Goal: Information Seeking & Learning: Learn about a topic

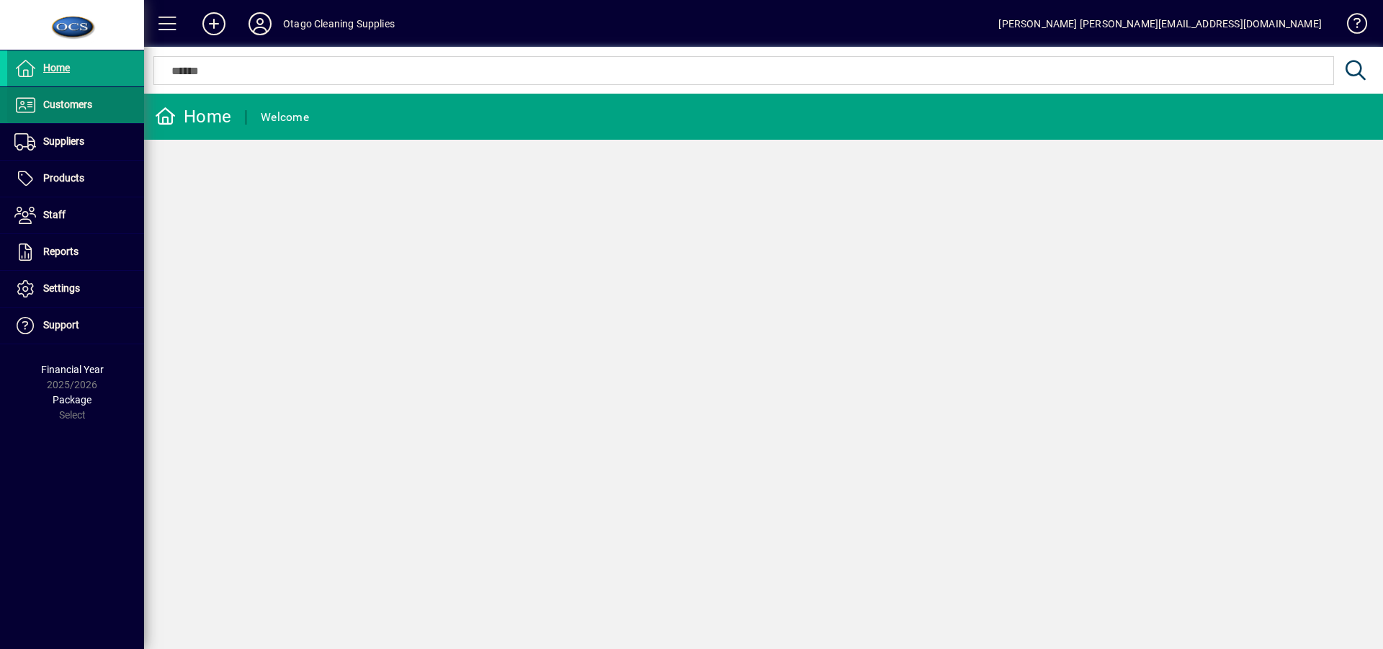
click at [58, 103] on span "Customers" at bounding box center [67, 105] width 49 height 12
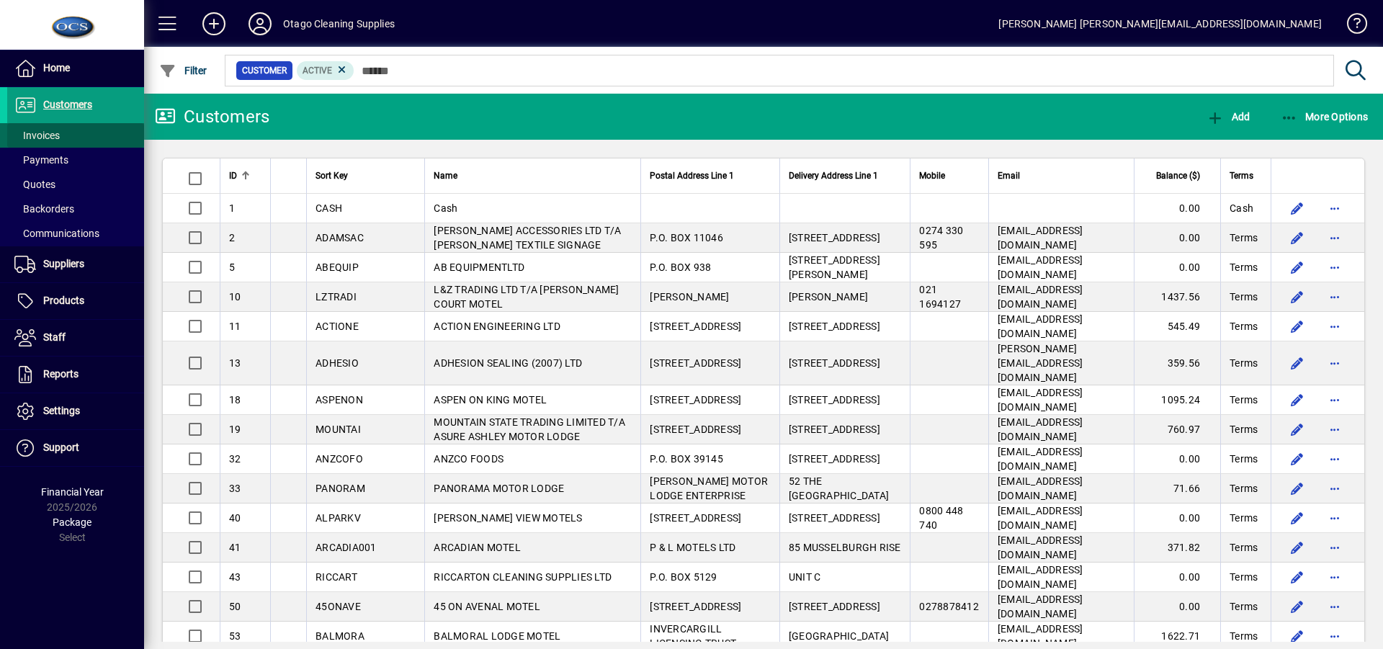
click at [57, 133] on span "Invoices" at bounding box center [36, 136] width 45 height 12
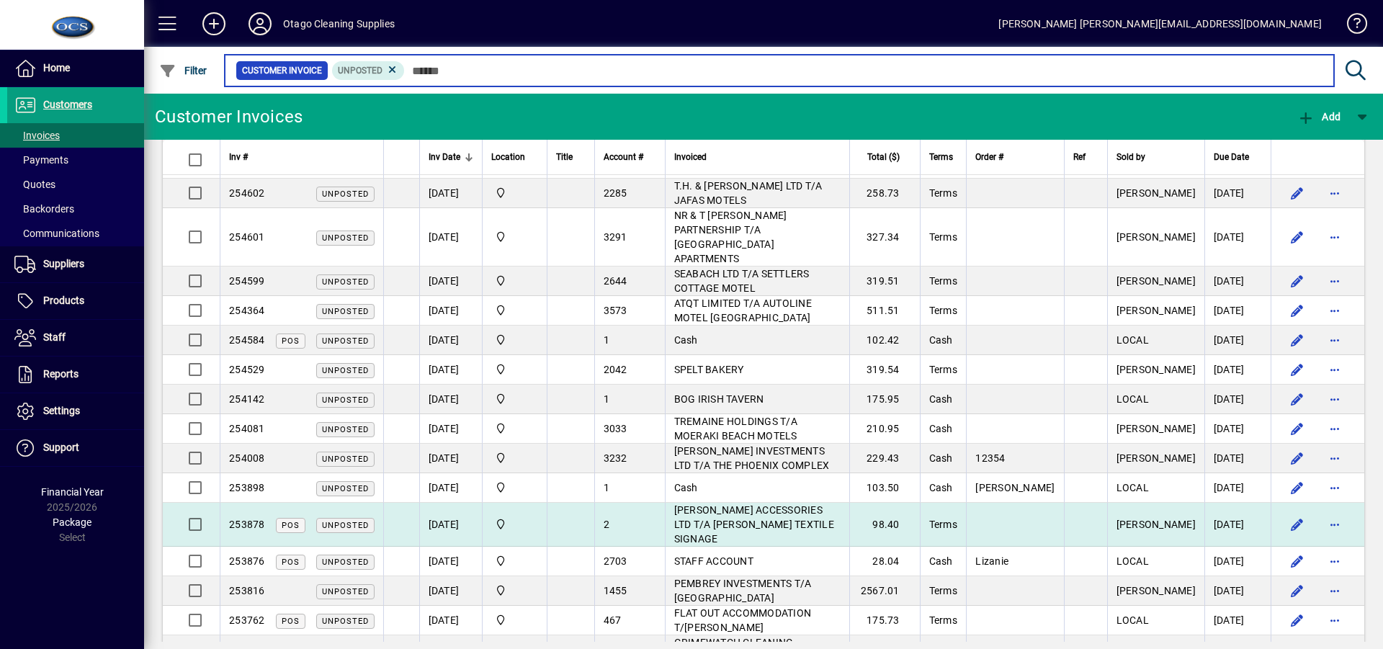
scroll to position [604, 0]
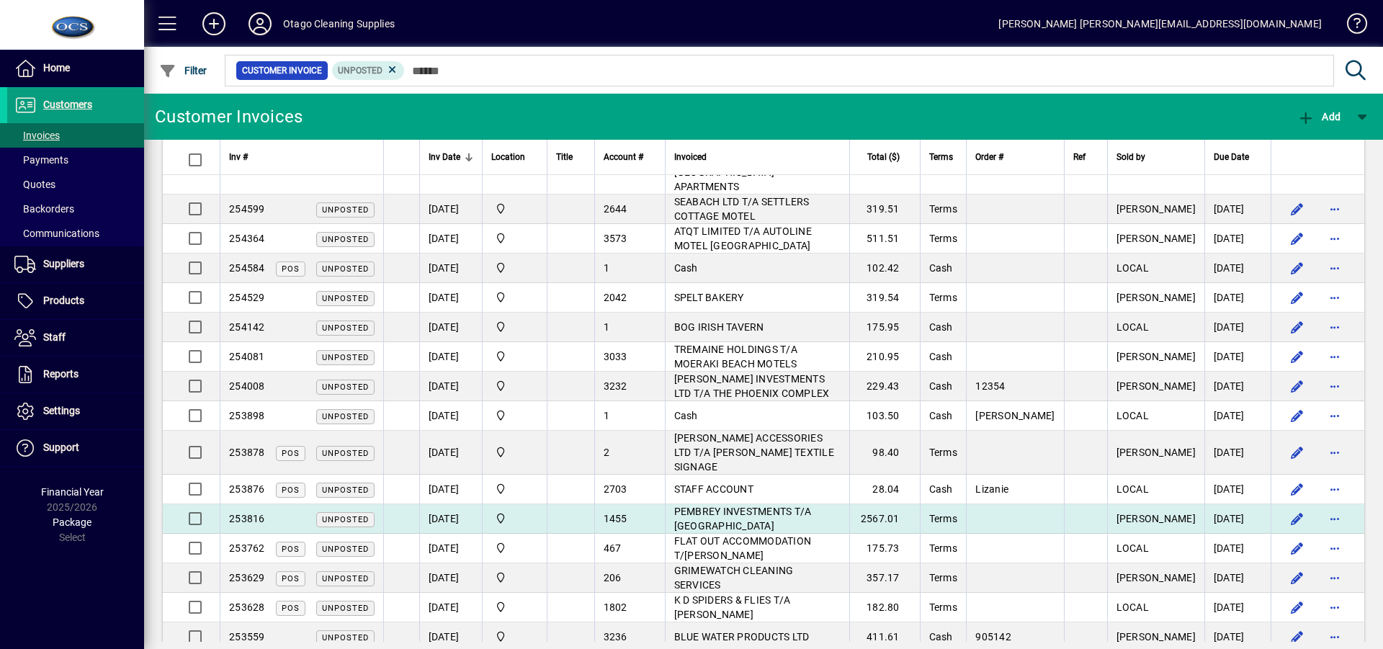
click at [844, 504] on td "PEMBREY INVESTMENTS T/A [GEOGRAPHIC_DATA]" at bounding box center [757, 519] width 184 height 30
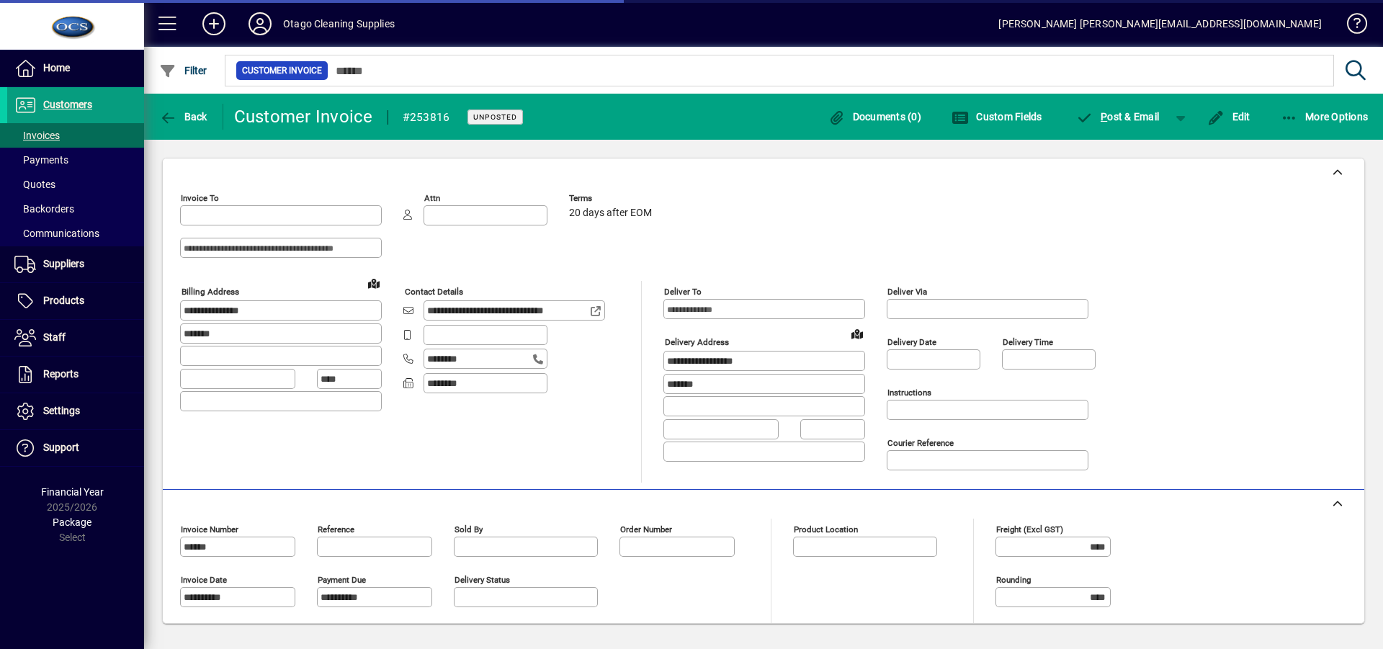
type input "**********"
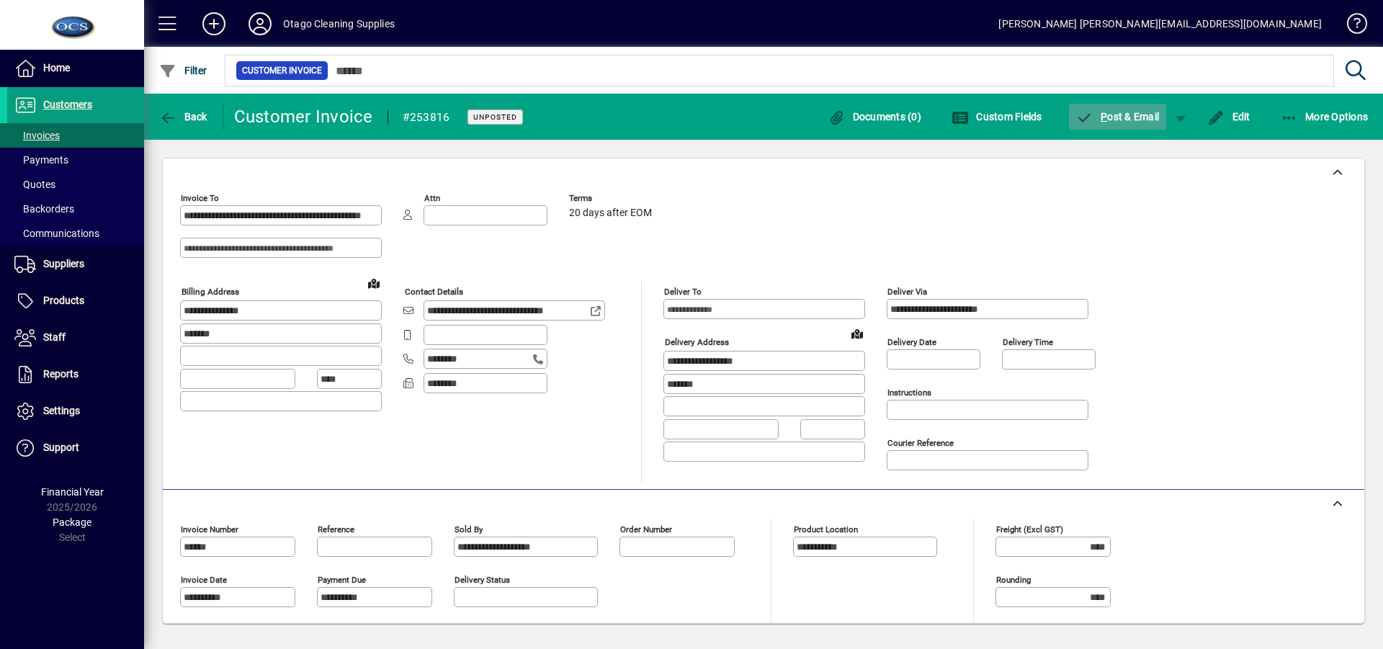
click at [1127, 117] on span "P ost & Email" at bounding box center [1118, 117] width 84 height 12
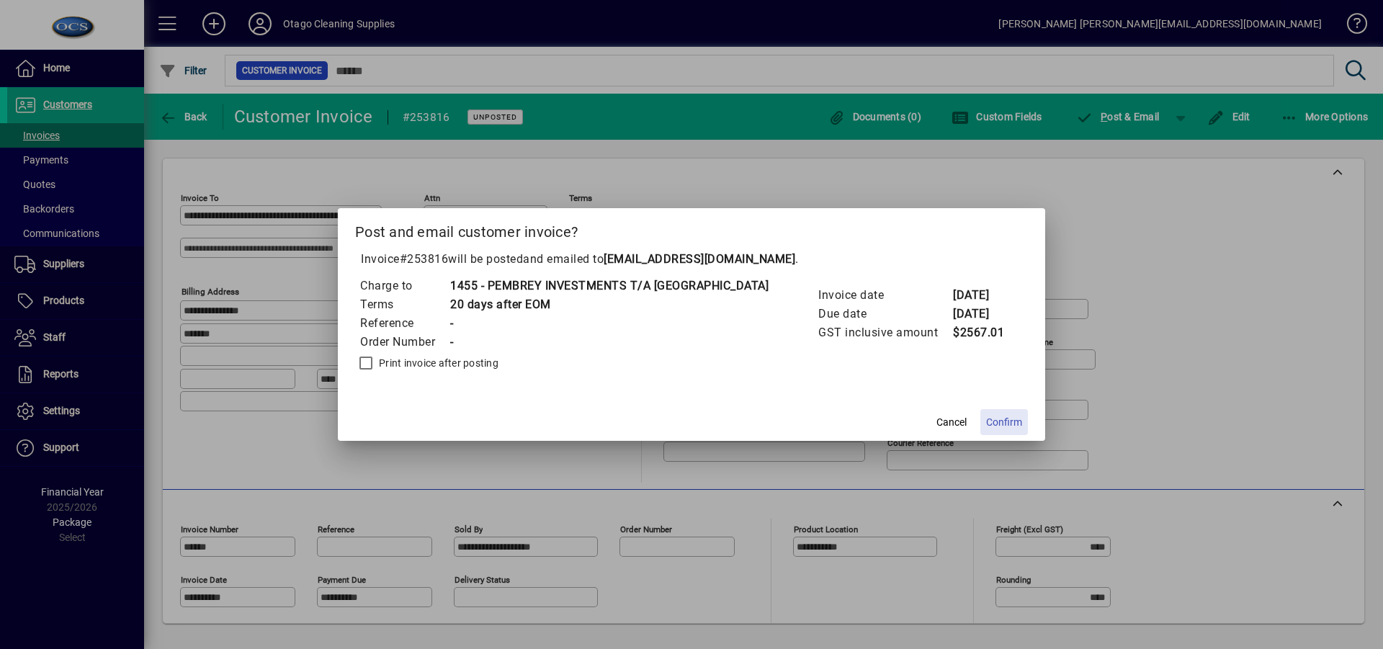
click at [1013, 422] on span "Confirm" at bounding box center [1004, 422] width 36 height 15
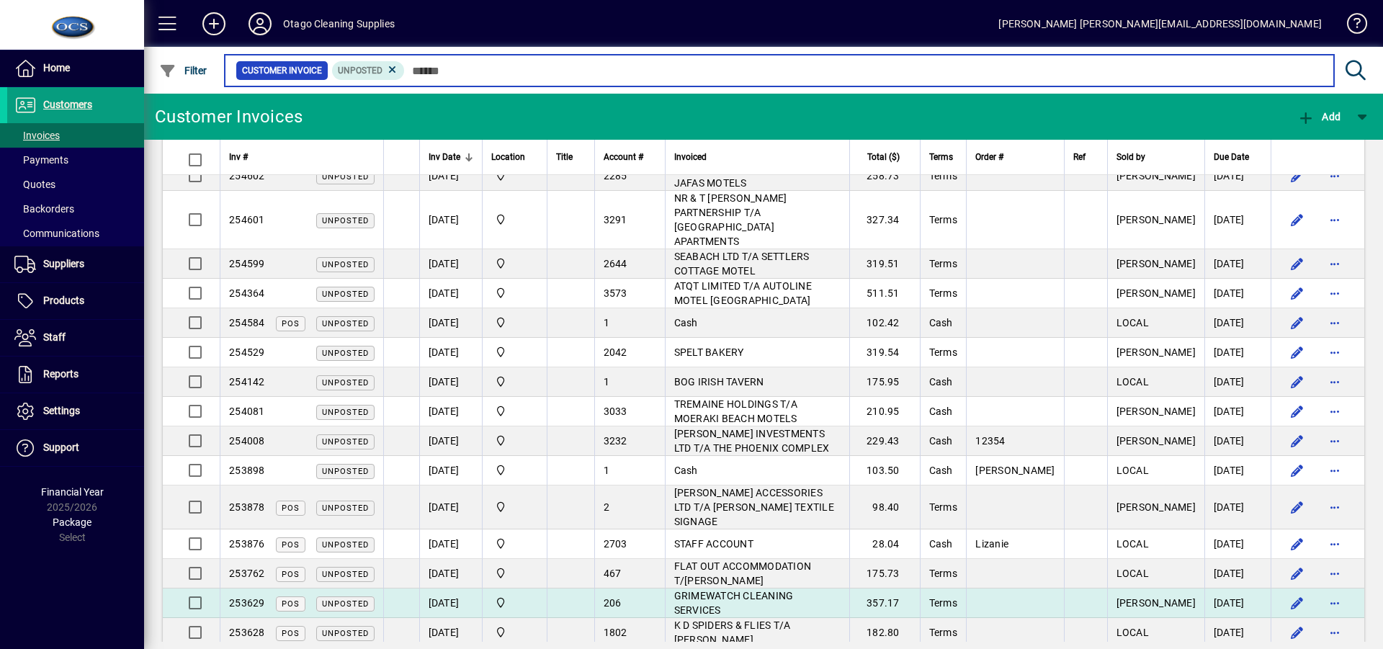
scroll to position [574, 0]
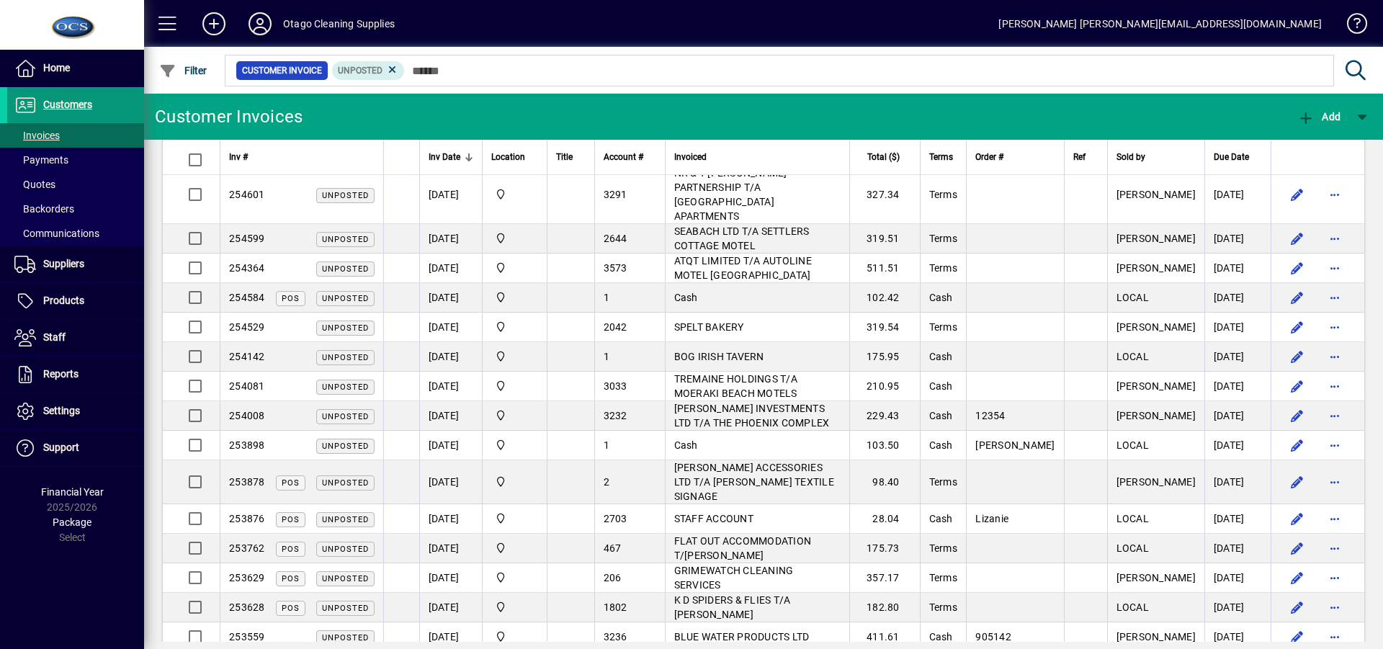
click at [63, 102] on span "Customers" at bounding box center [67, 105] width 49 height 12
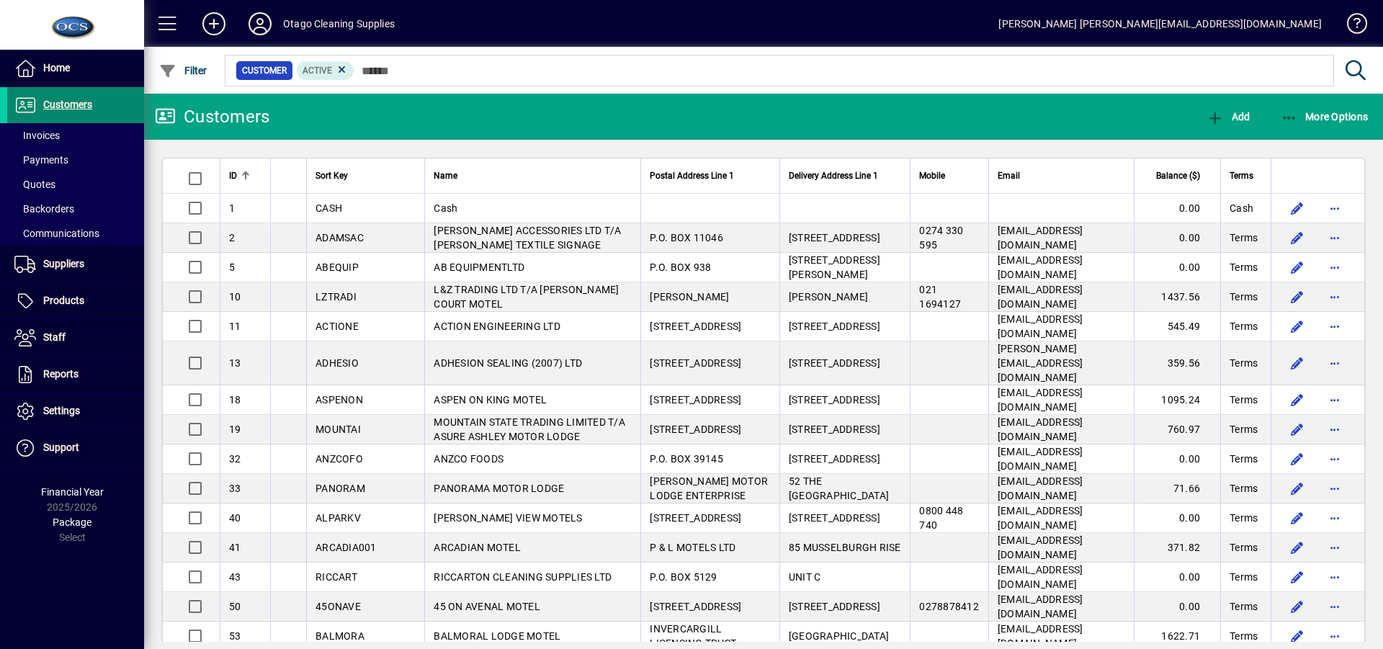
click at [55, 102] on span "Customers" at bounding box center [67, 105] width 49 height 12
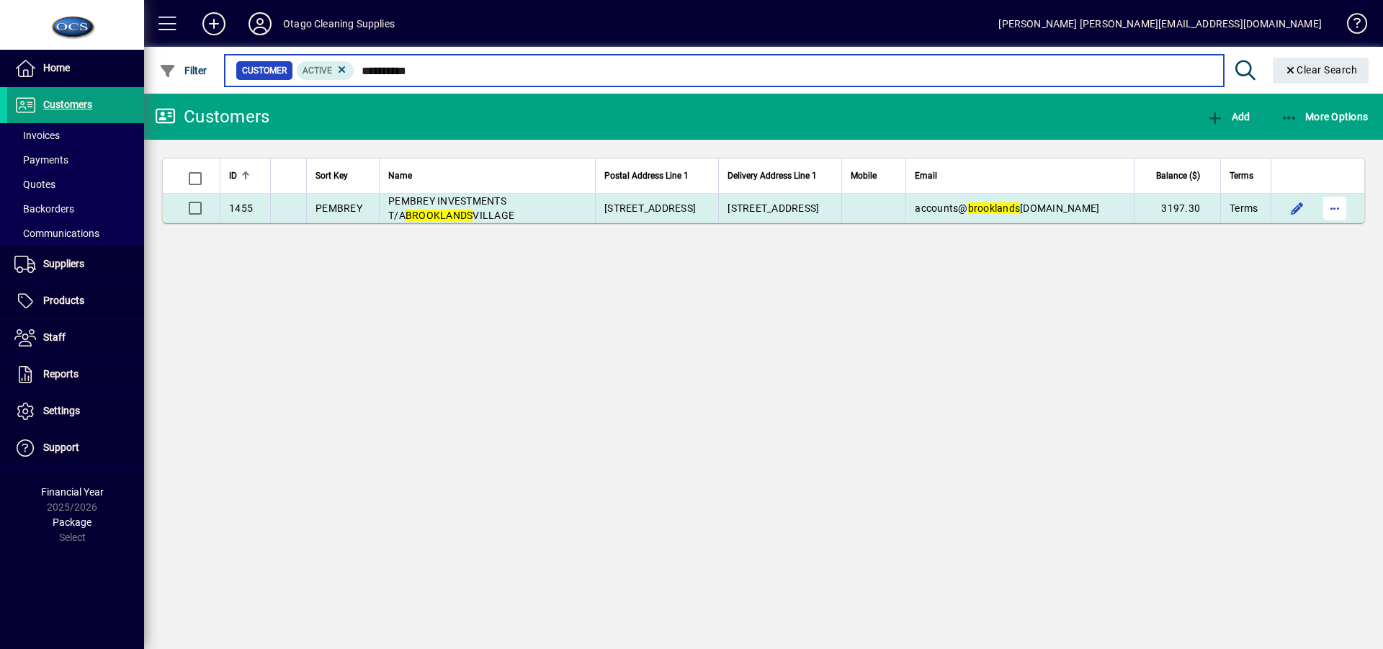
type input "**********"
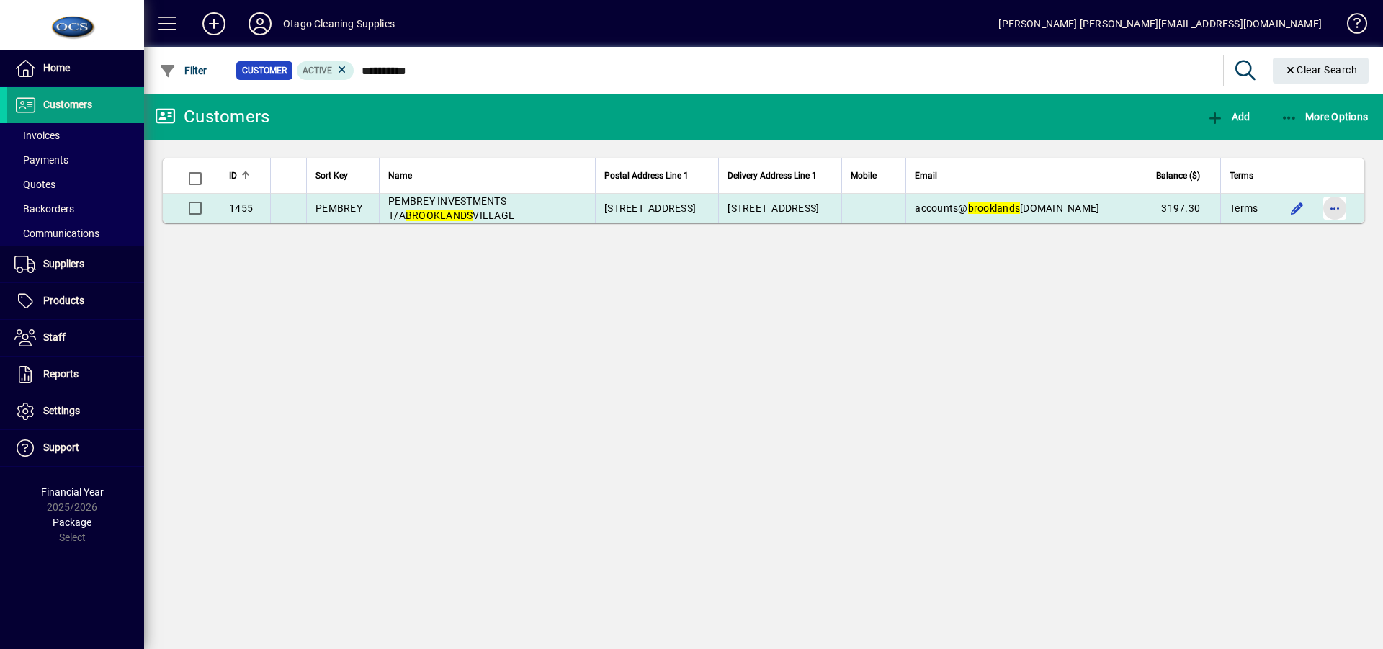
click at [1330, 204] on span "button" at bounding box center [1334, 208] width 35 height 35
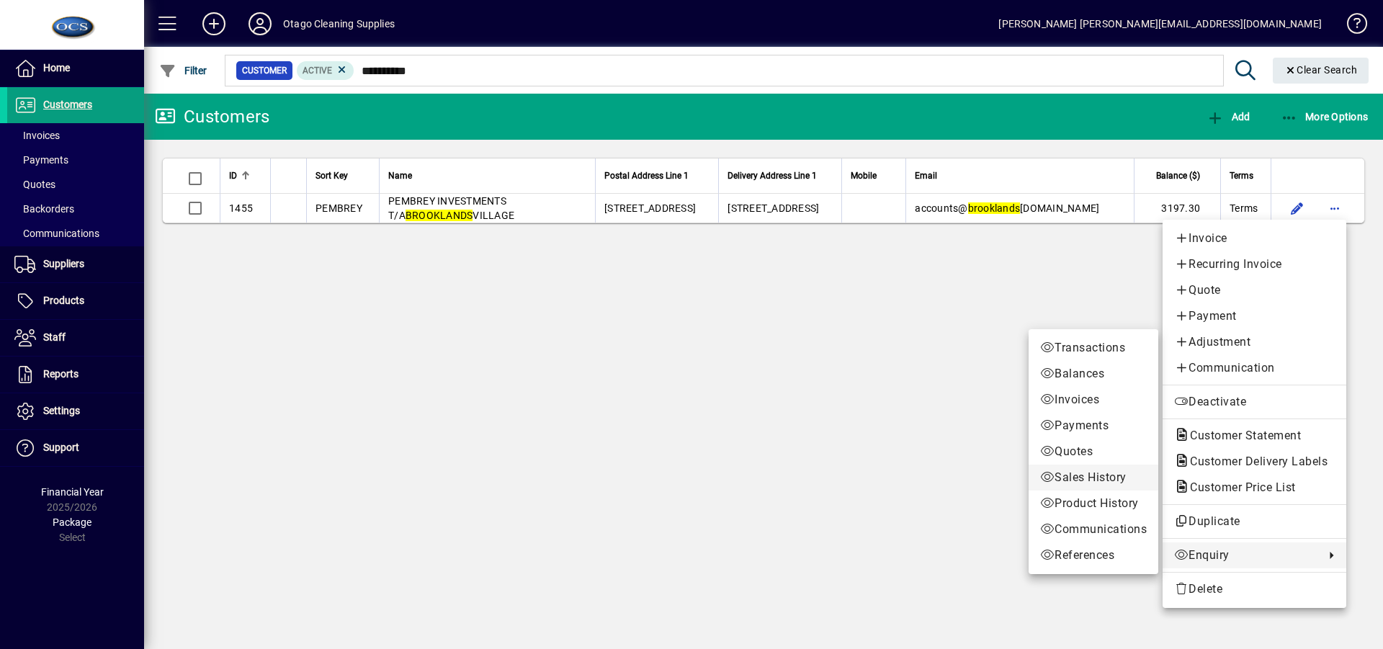
click at [1085, 476] on span "Sales History" at bounding box center [1093, 477] width 107 height 17
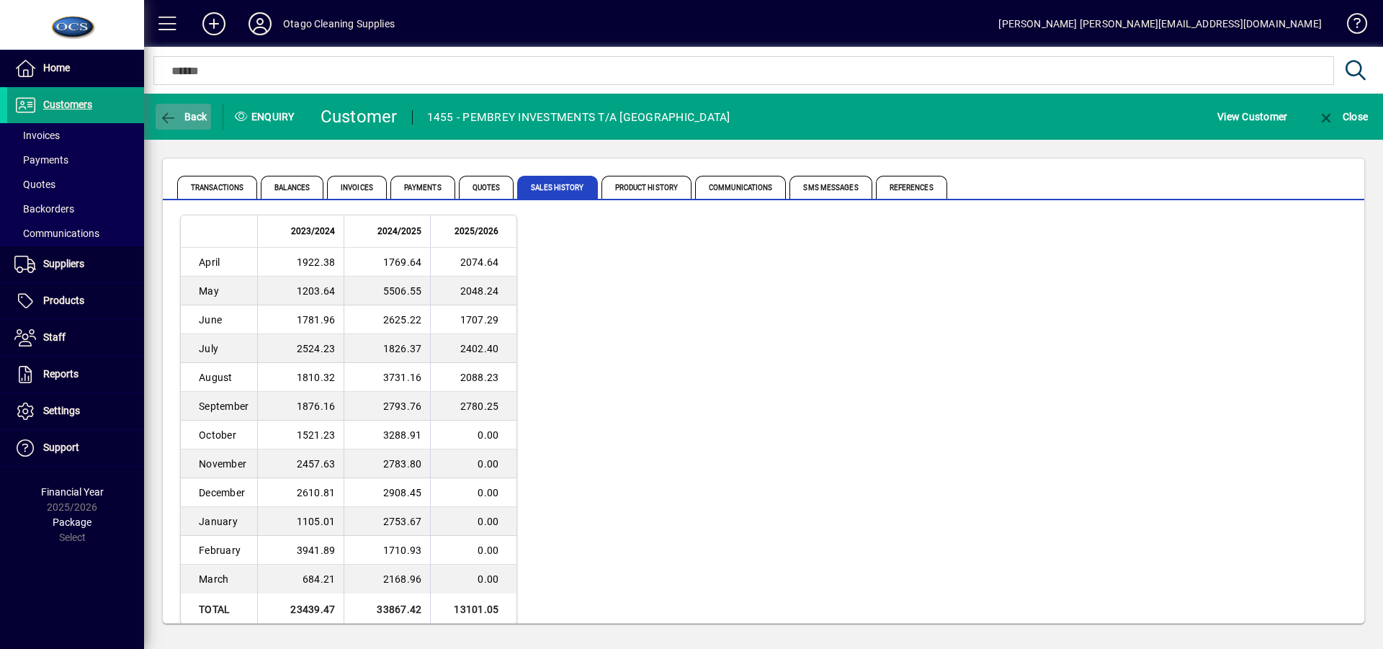
click at [169, 111] on icon "button" at bounding box center [168, 118] width 18 height 14
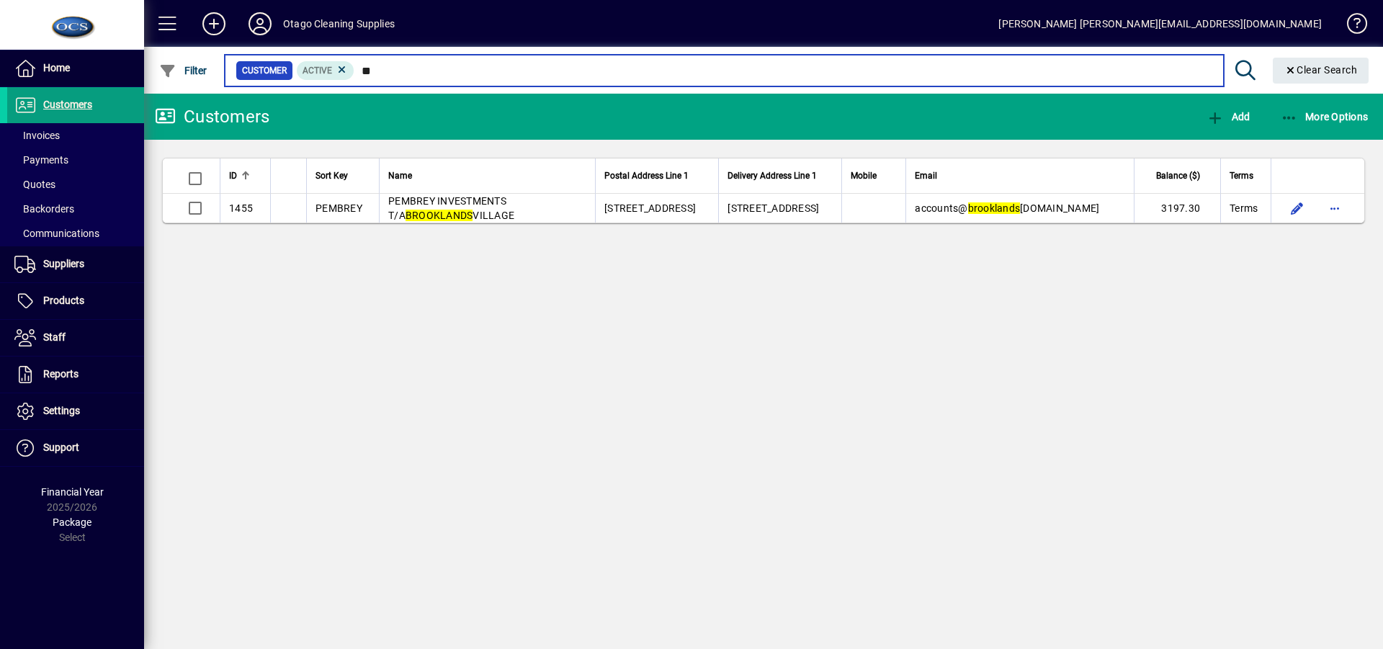
type input "*"
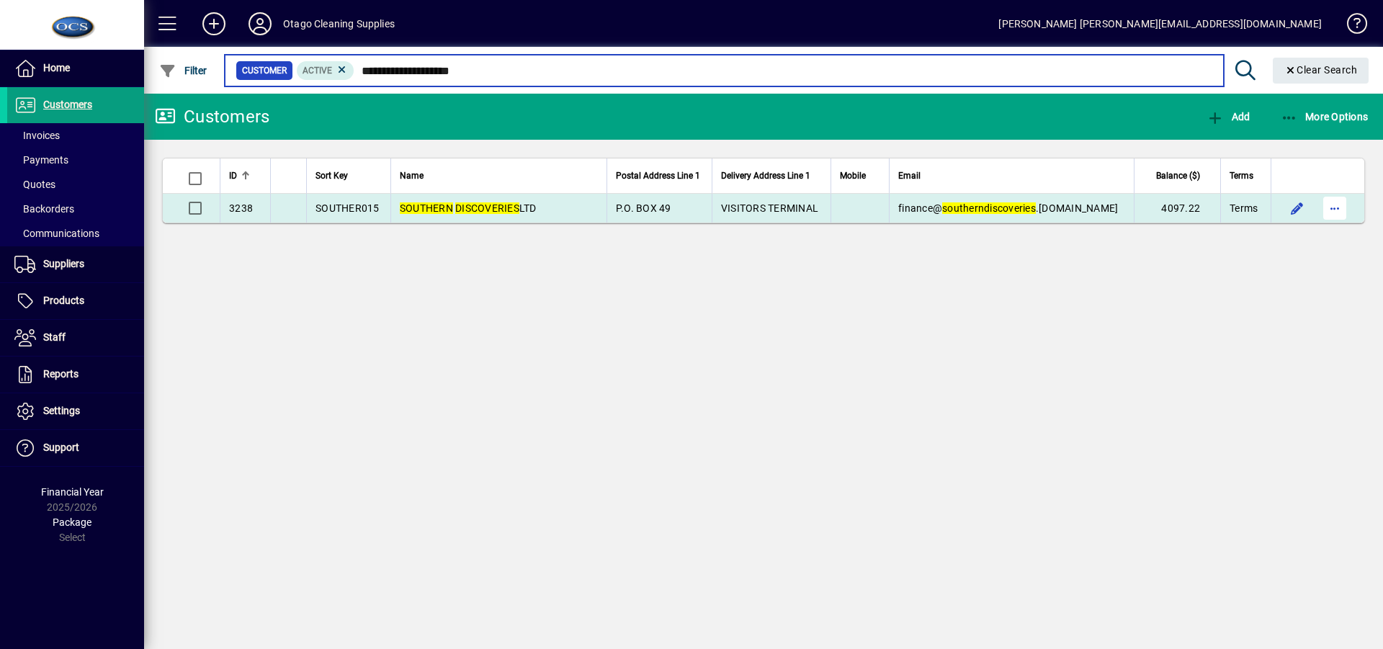
type input "**********"
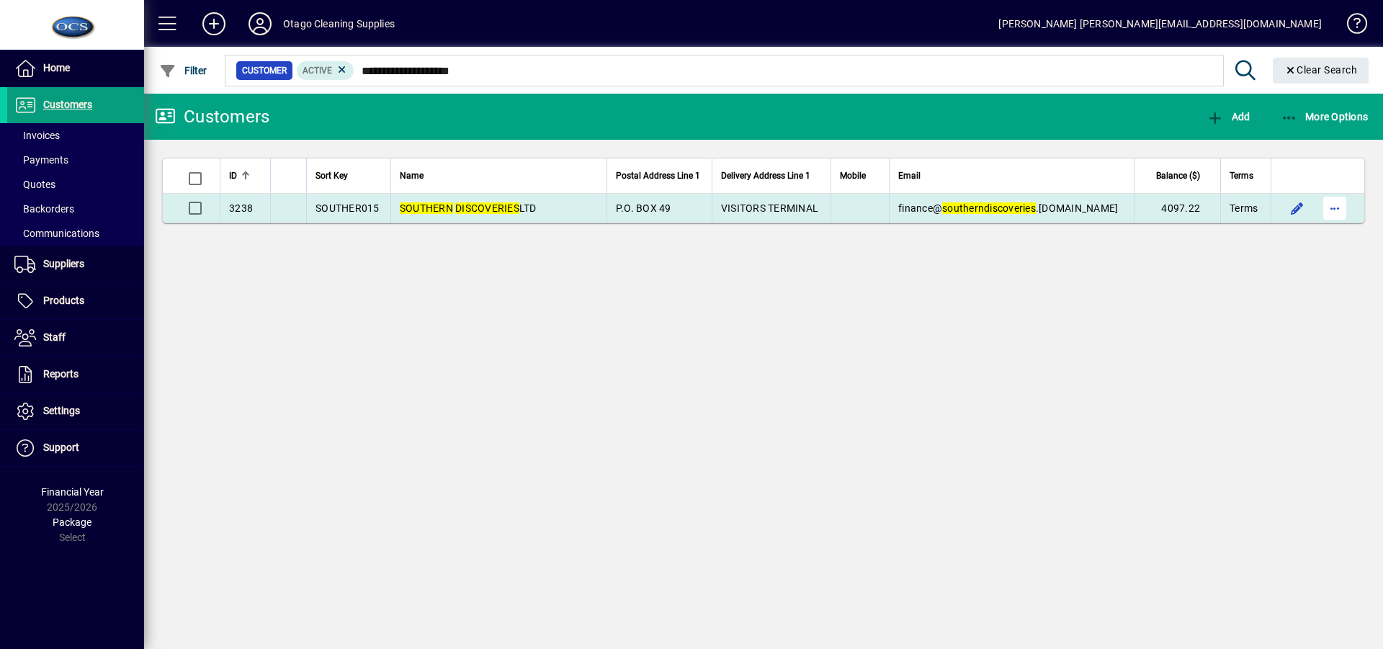
click at [1336, 206] on span "button" at bounding box center [1334, 208] width 35 height 35
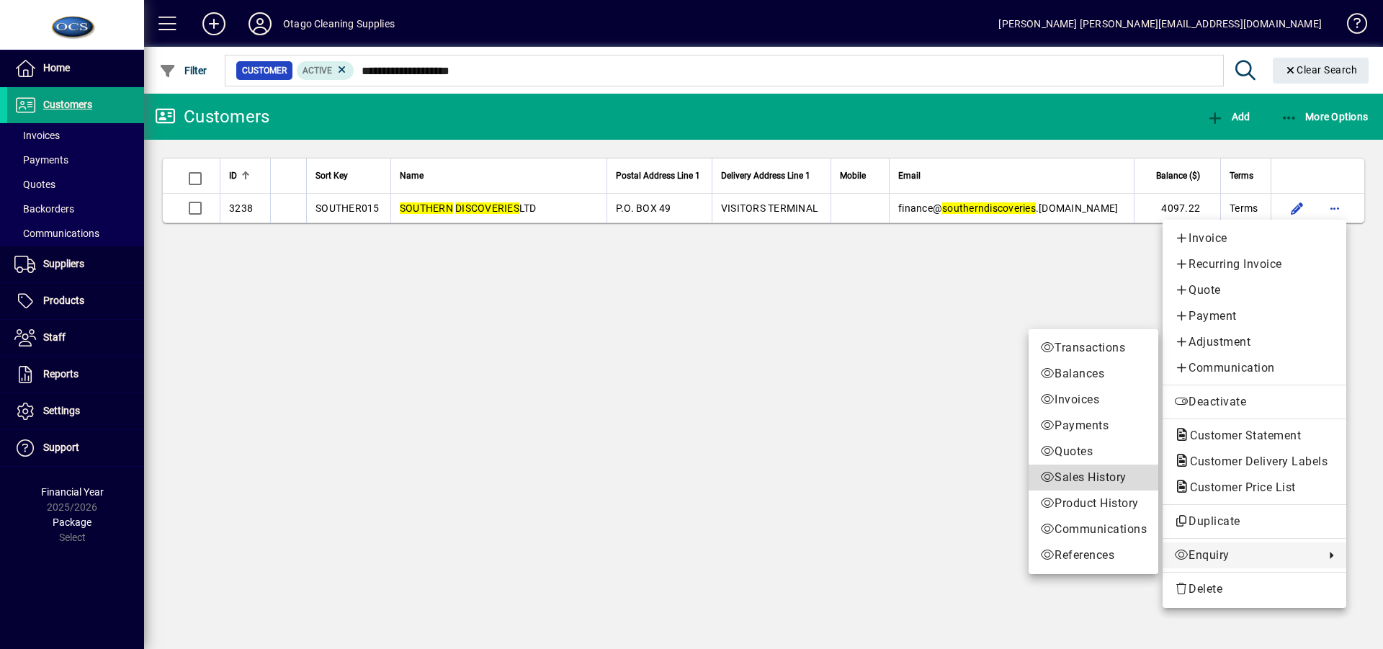
click at [1096, 476] on span "Sales History" at bounding box center [1093, 477] width 107 height 17
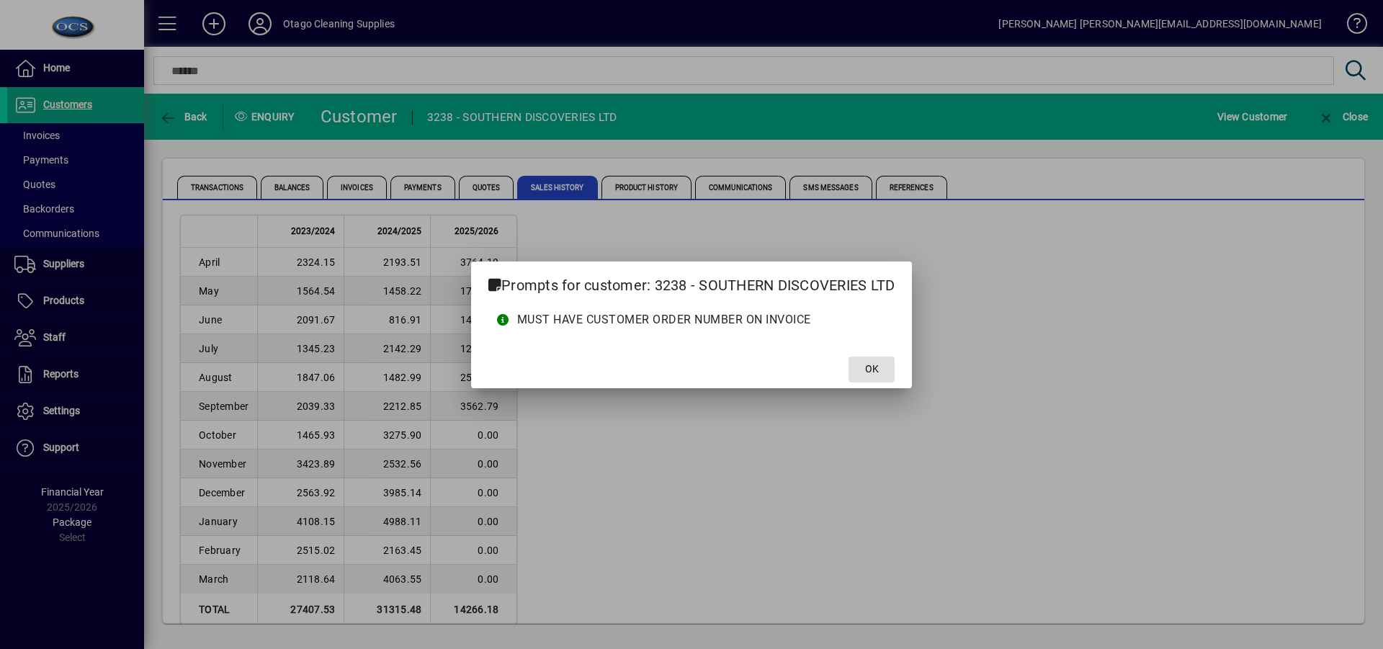
click at [882, 370] on span at bounding box center [871, 369] width 46 height 35
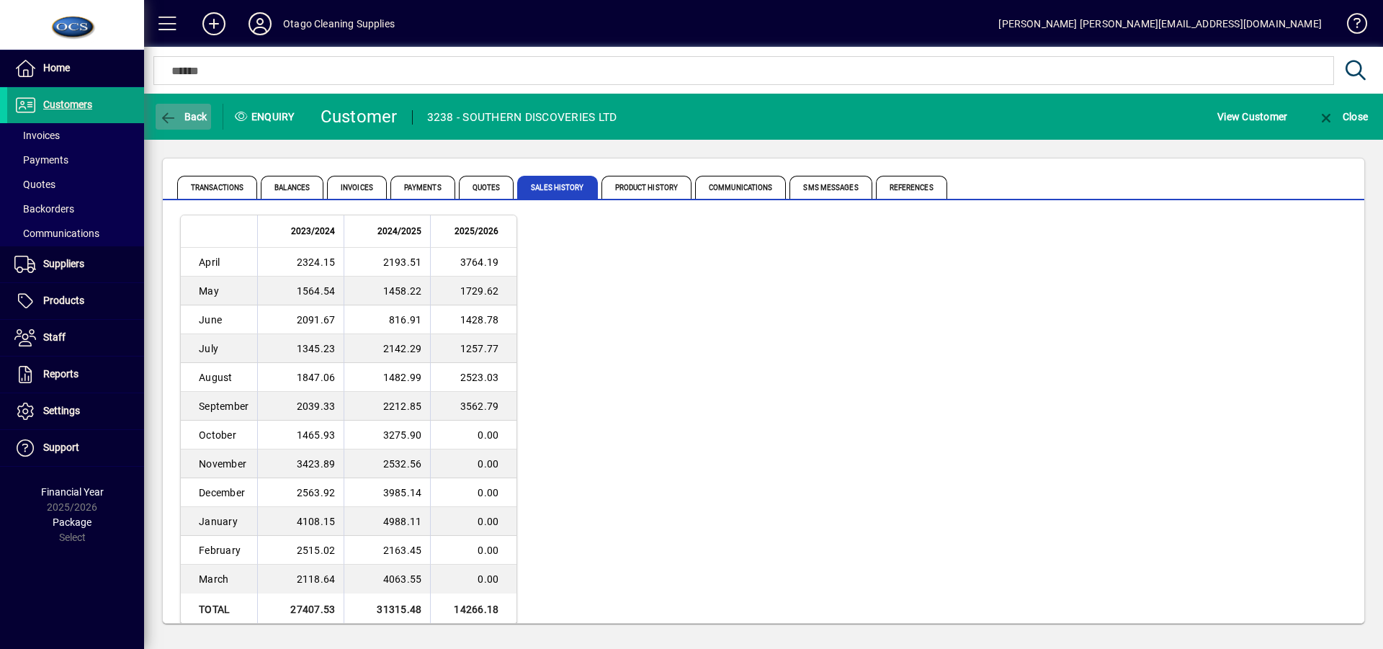
click at [167, 115] on icon "button" at bounding box center [168, 118] width 18 height 14
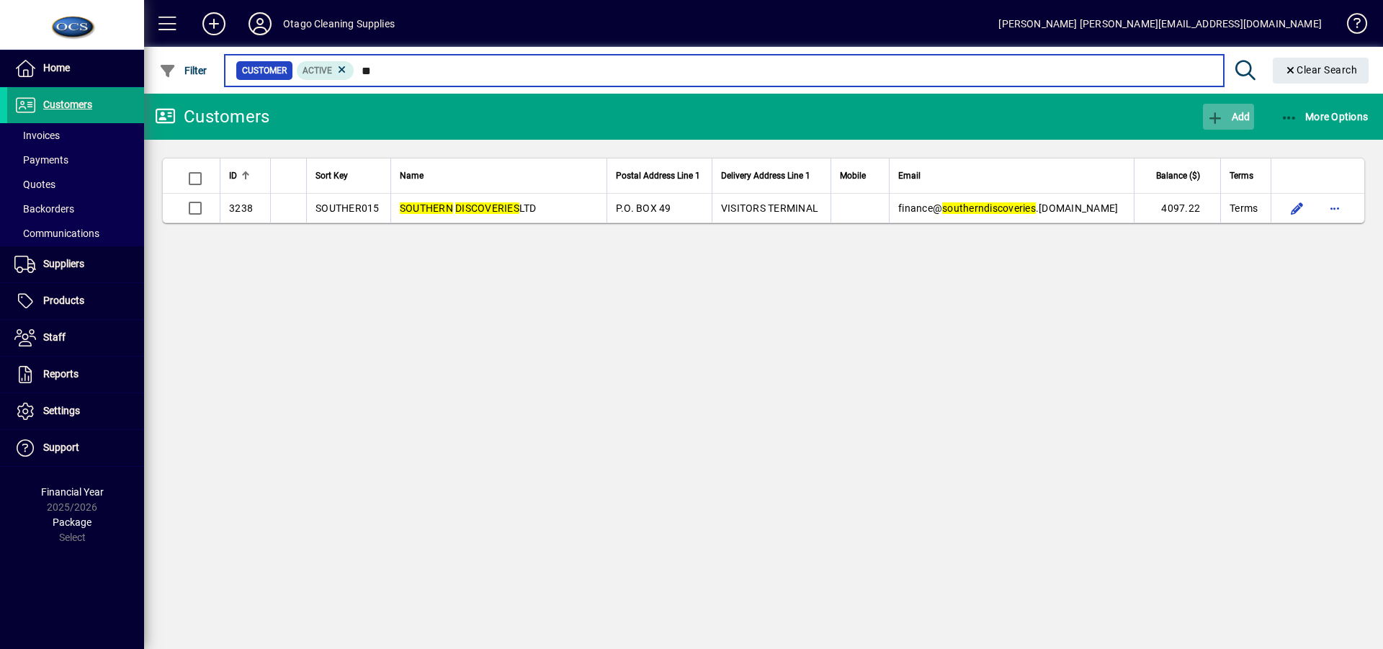
type input "*"
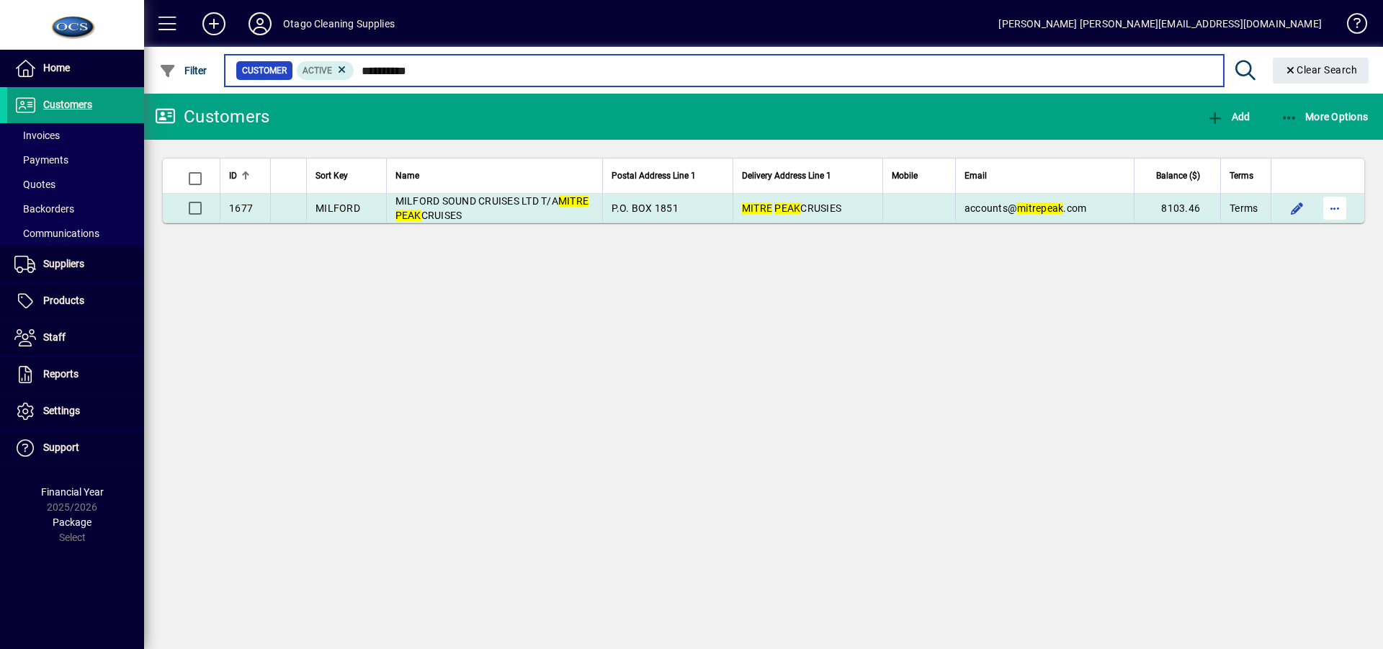
type input "**********"
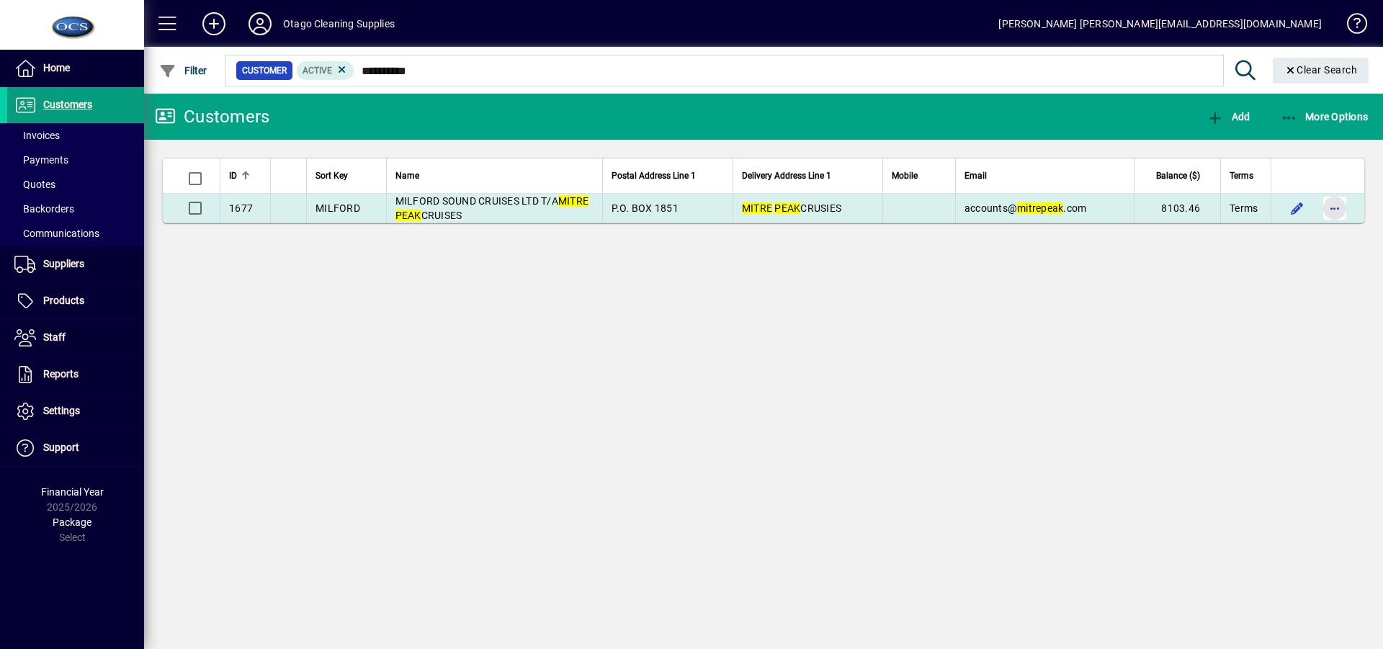
click at [1337, 207] on span "button" at bounding box center [1334, 208] width 35 height 35
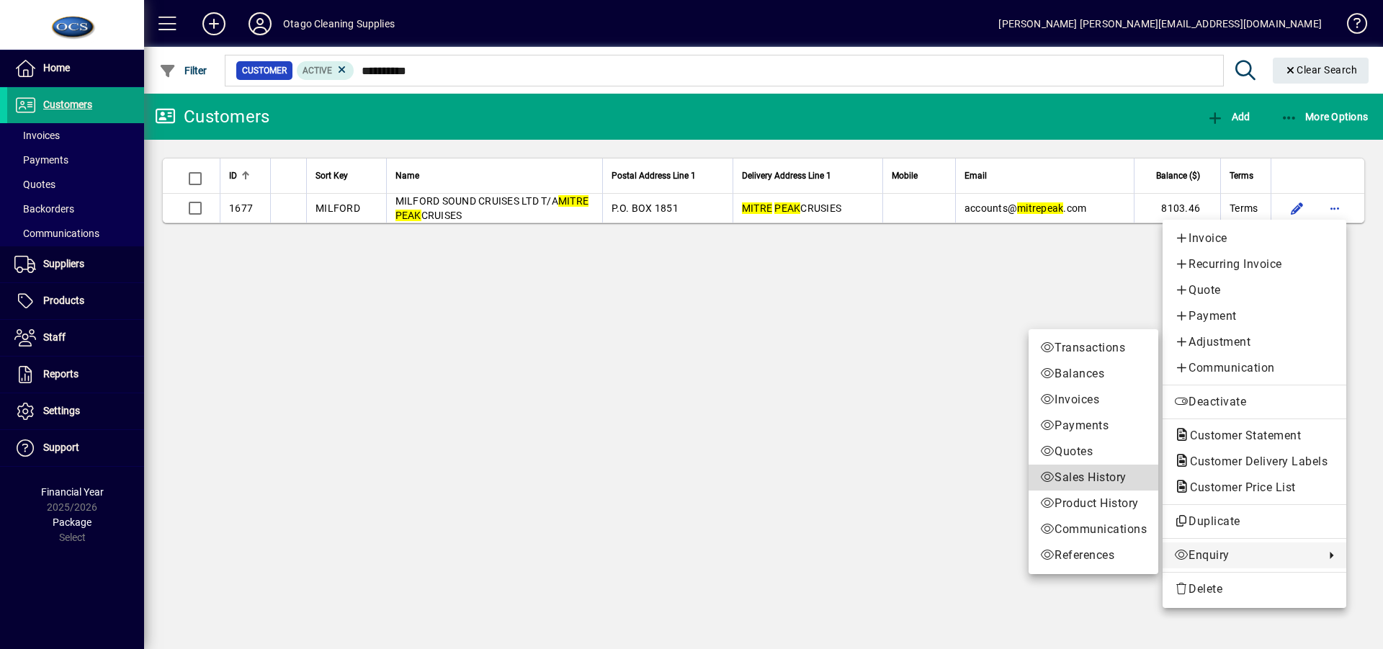
click at [1086, 477] on span "Sales History" at bounding box center [1093, 477] width 107 height 17
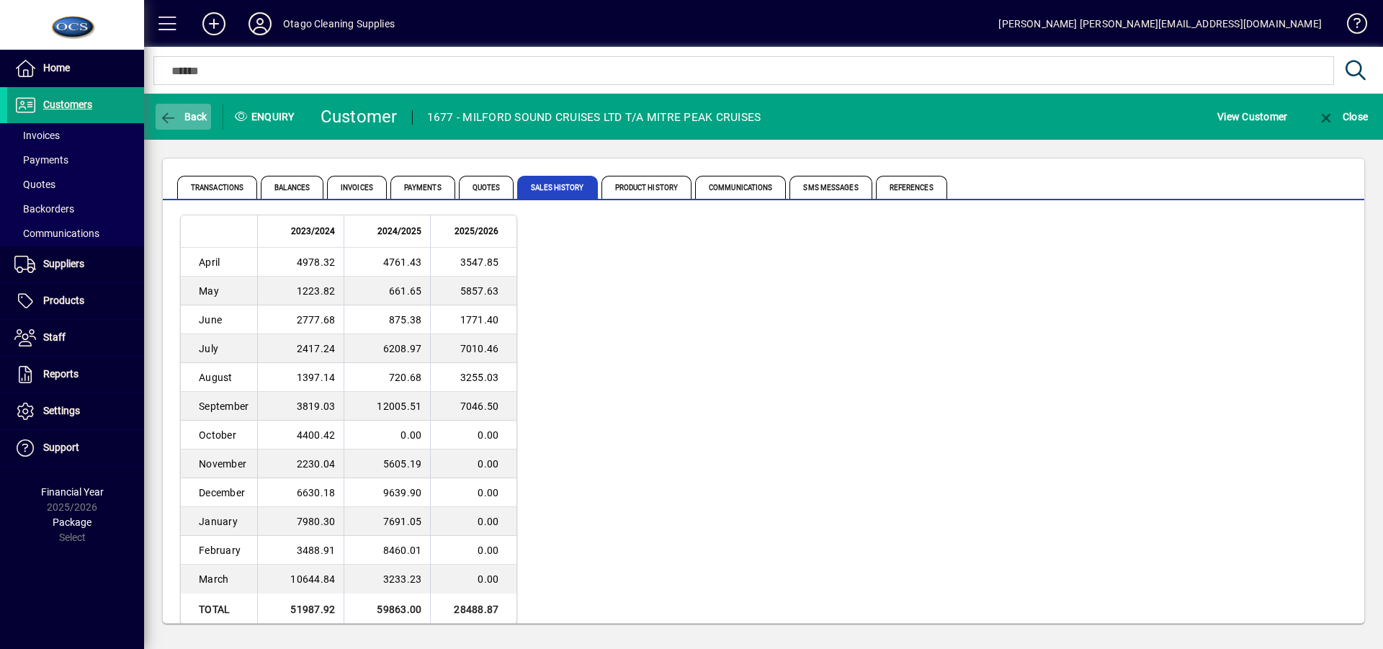
click at [176, 111] on icon "button" at bounding box center [168, 118] width 18 height 14
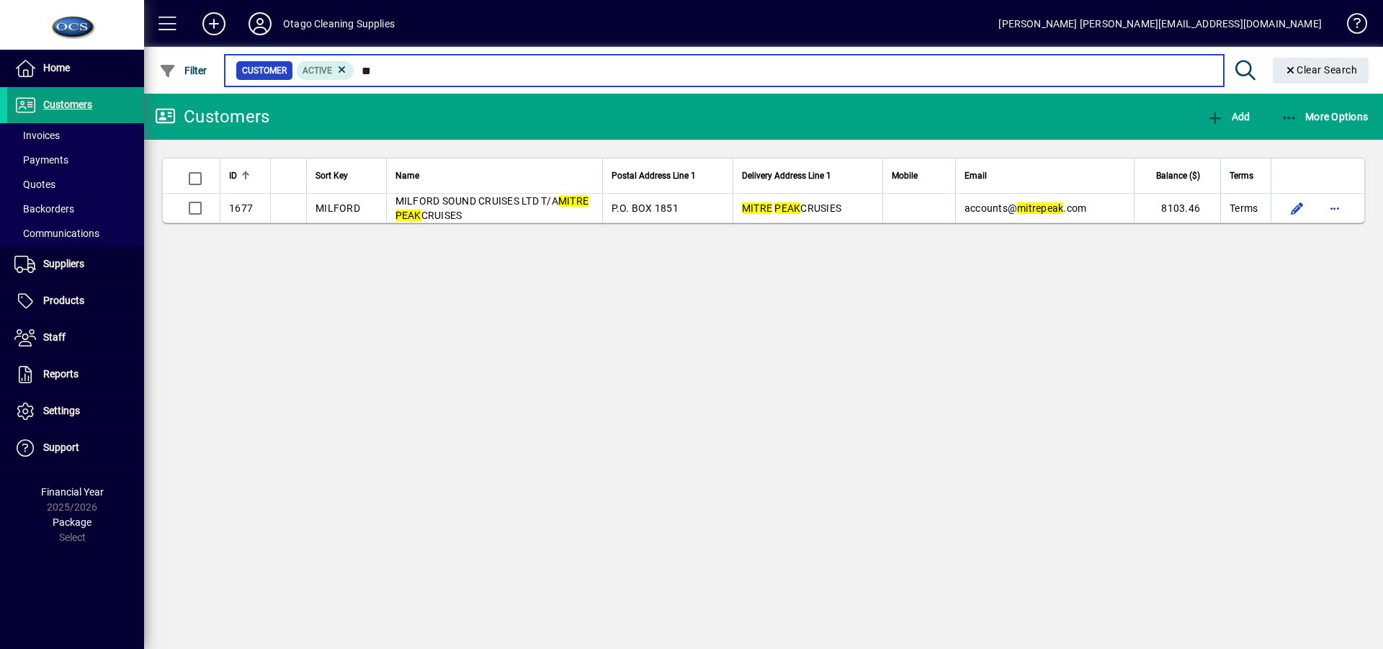
type input "*"
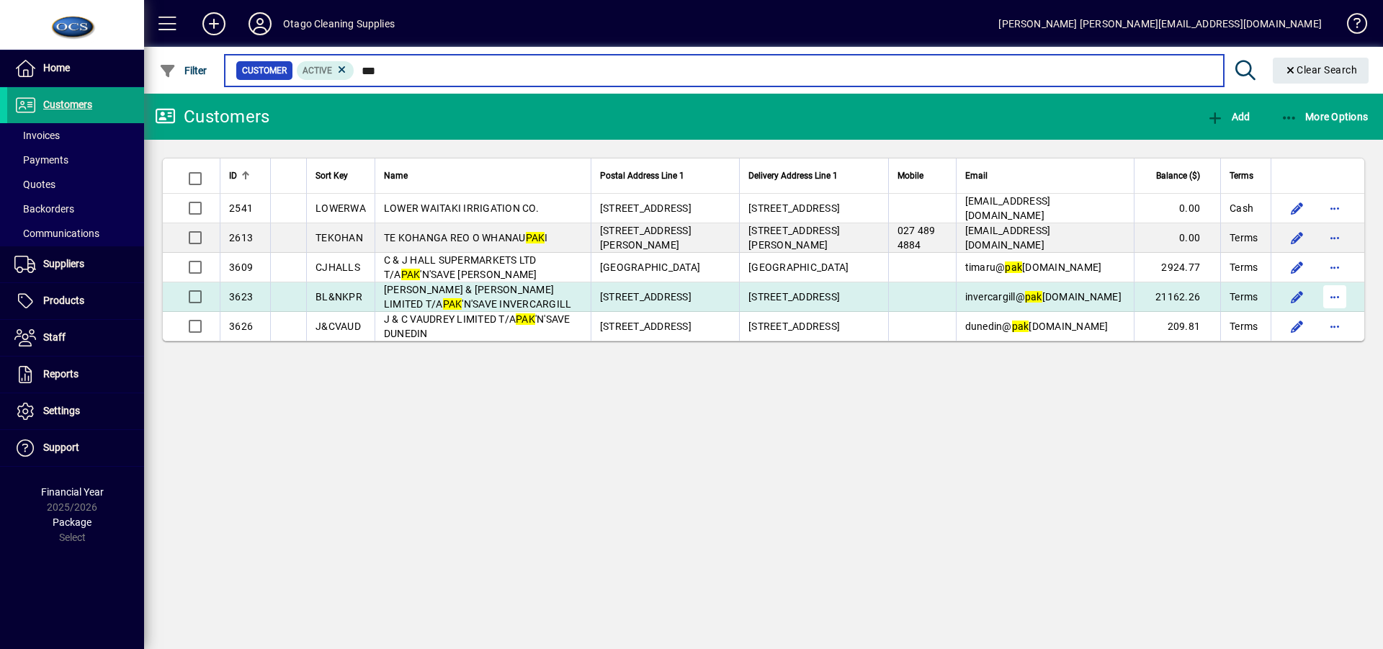
type input "***"
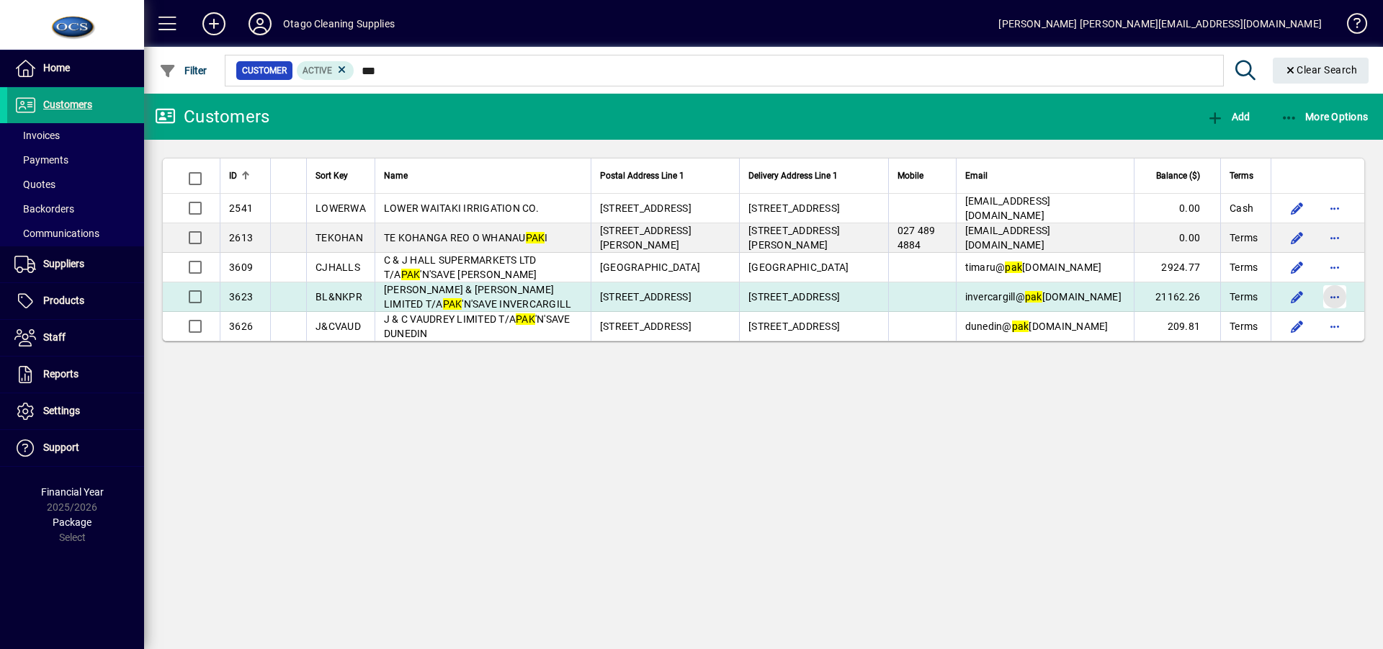
click at [1335, 295] on span "button" at bounding box center [1334, 296] width 35 height 35
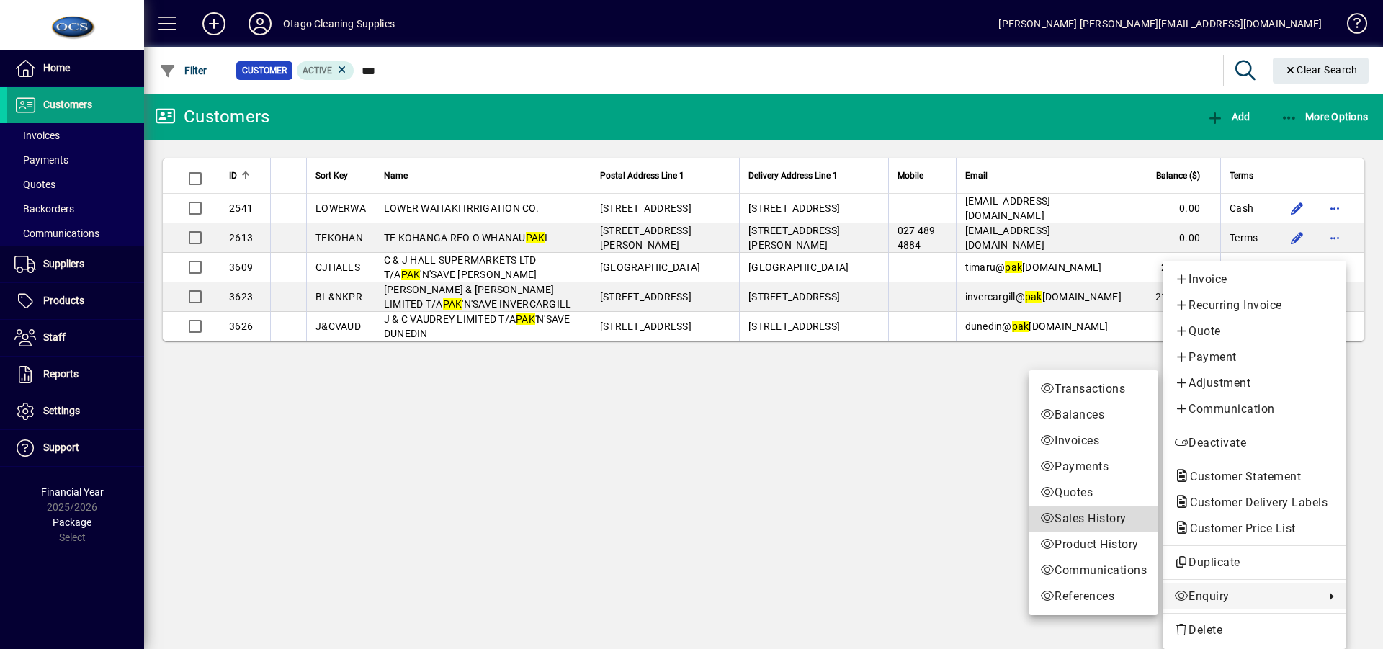
click at [1074, 516] on span "Sales History" at bounding box center [1093, 518] width 107 height 17
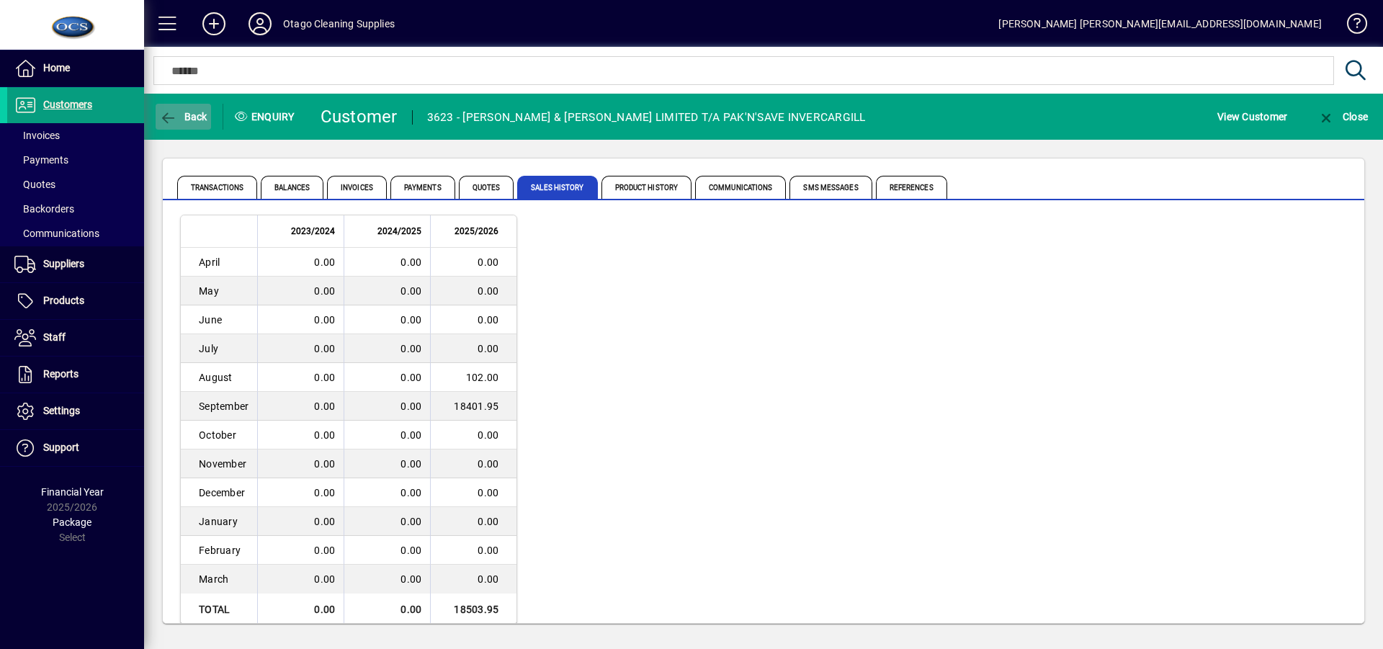
click at [169, 112] on icon "button" at bounding box center [168, 118] width 18 height 14
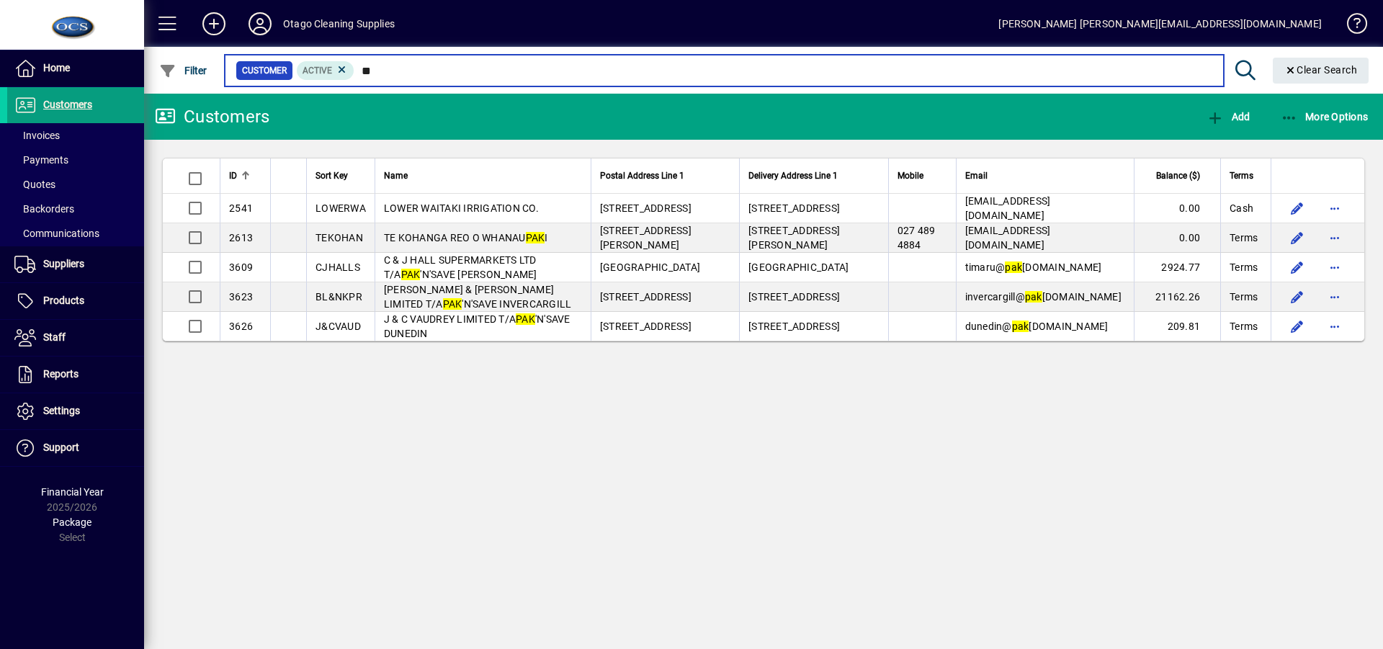
type input "*"
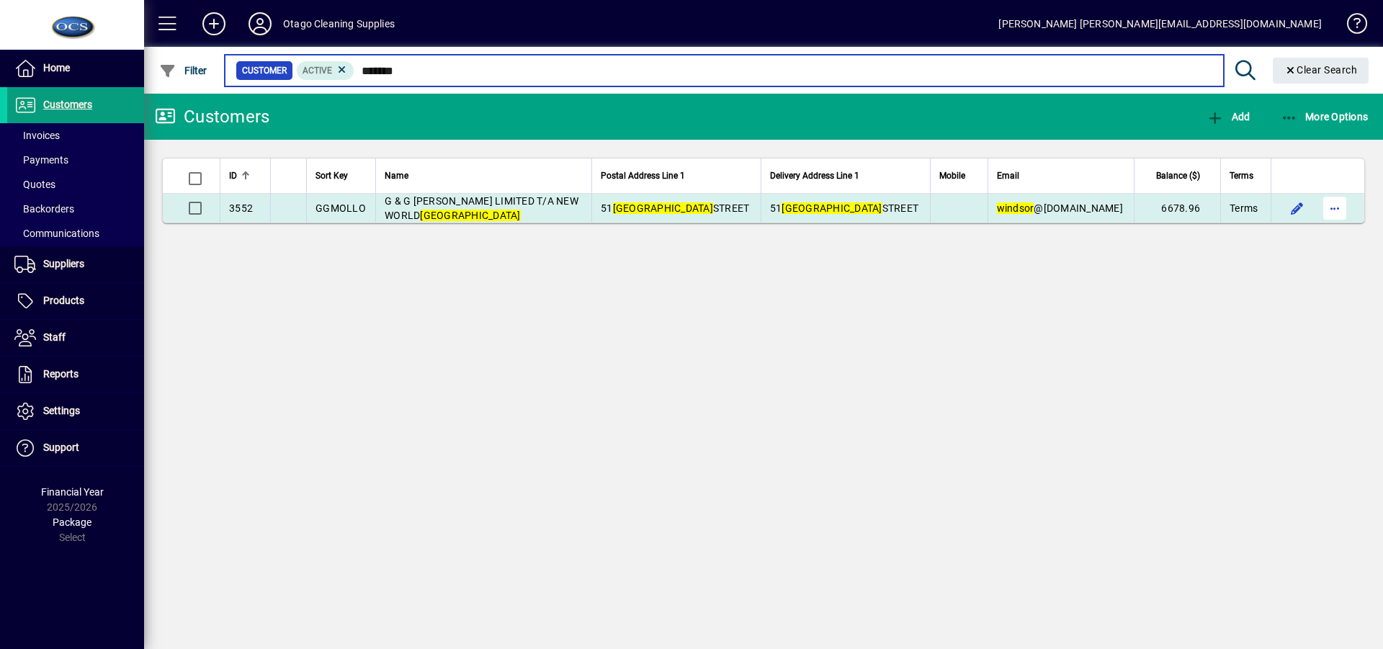
type input "*******"
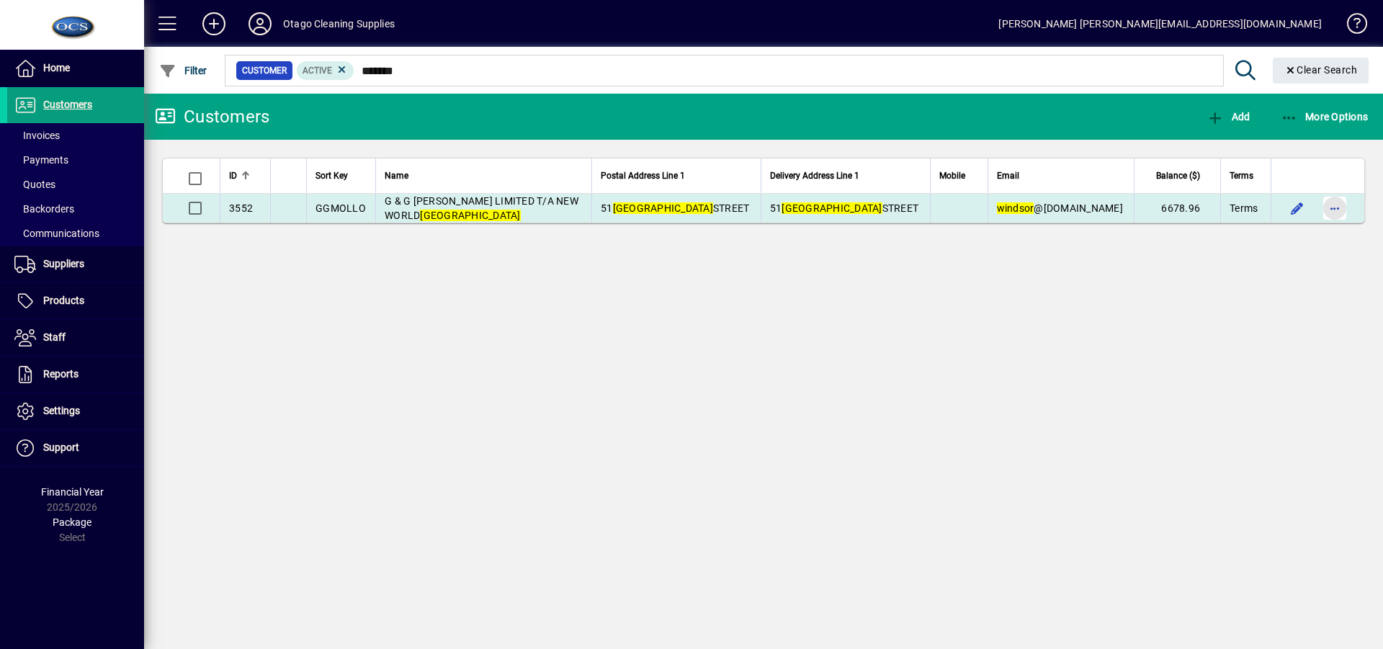
click at [1331, 207] on span "button" at bounding box center [1334, 208] width 35 height 35
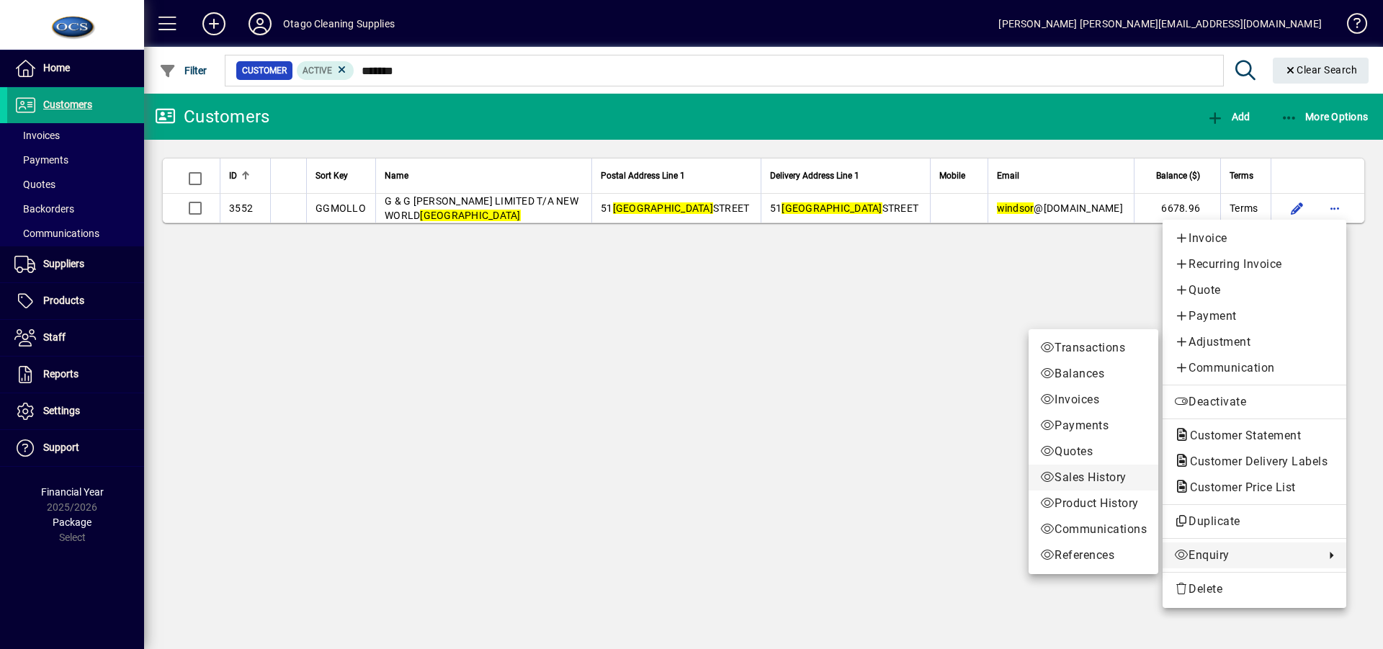
click at [1079, 477] on span "Sales History" at bounding box center [1093, 477] width 107 height 17
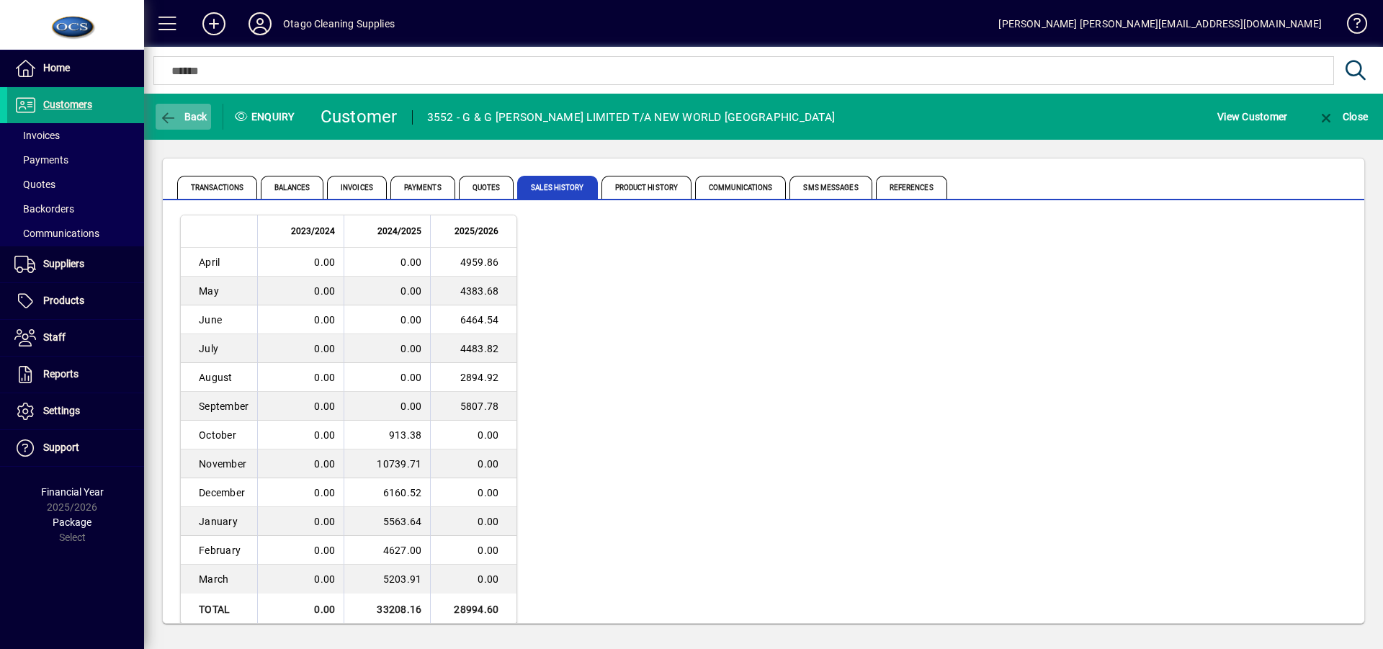
click at [167, 115] on icon "button" at bounding box center [168, 118] width 18 height 14
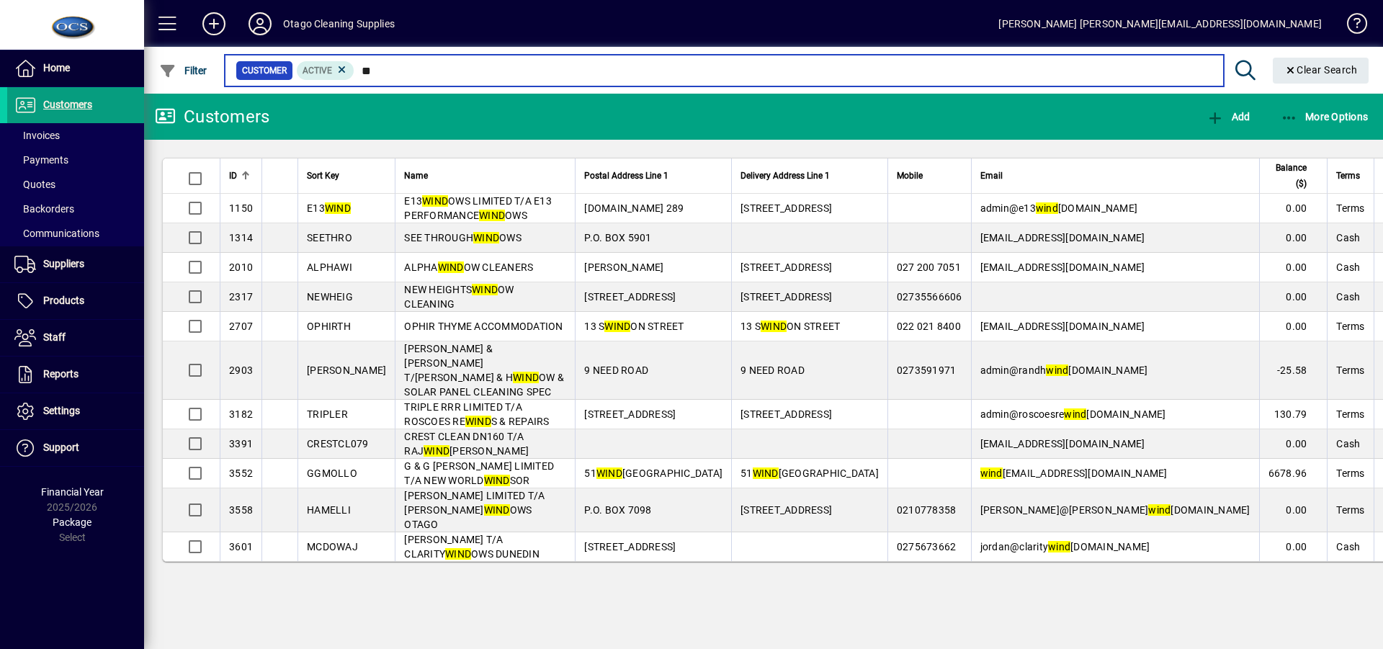
type input "*"
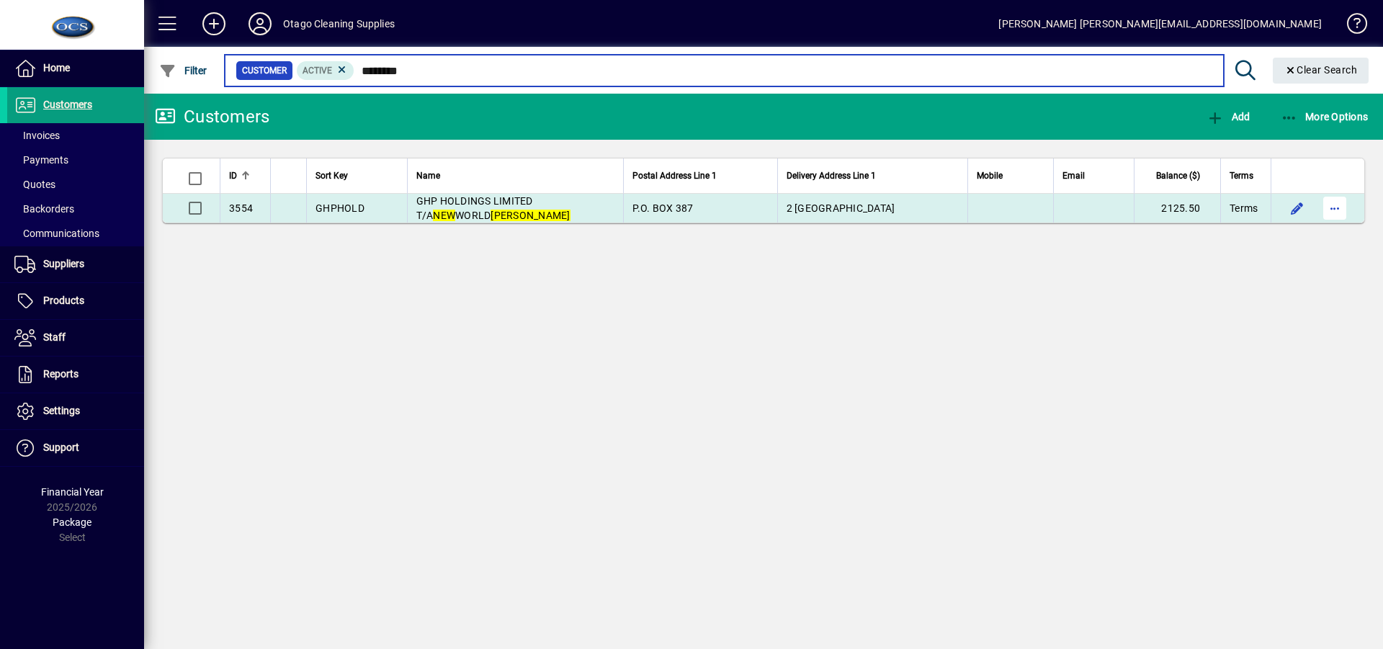
type input "********"
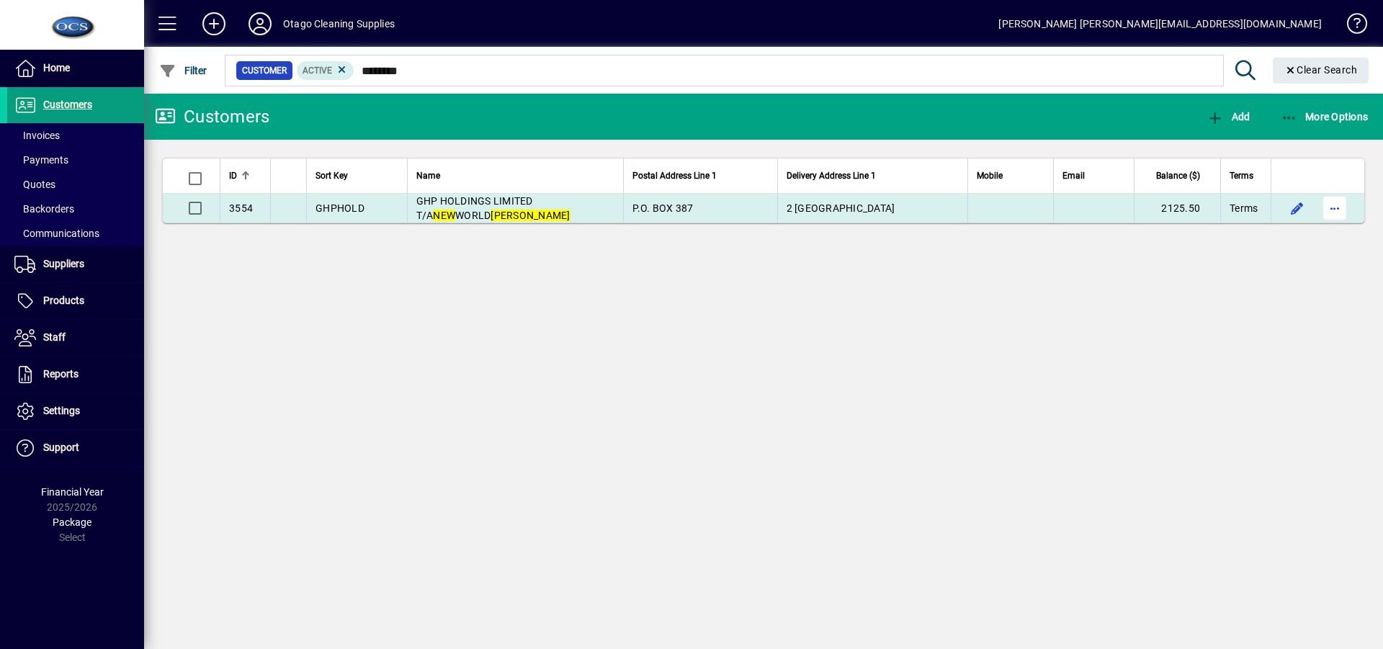
click at [1329, 207] on span "button" at bounding box center [1334, 208] width 35 height 35
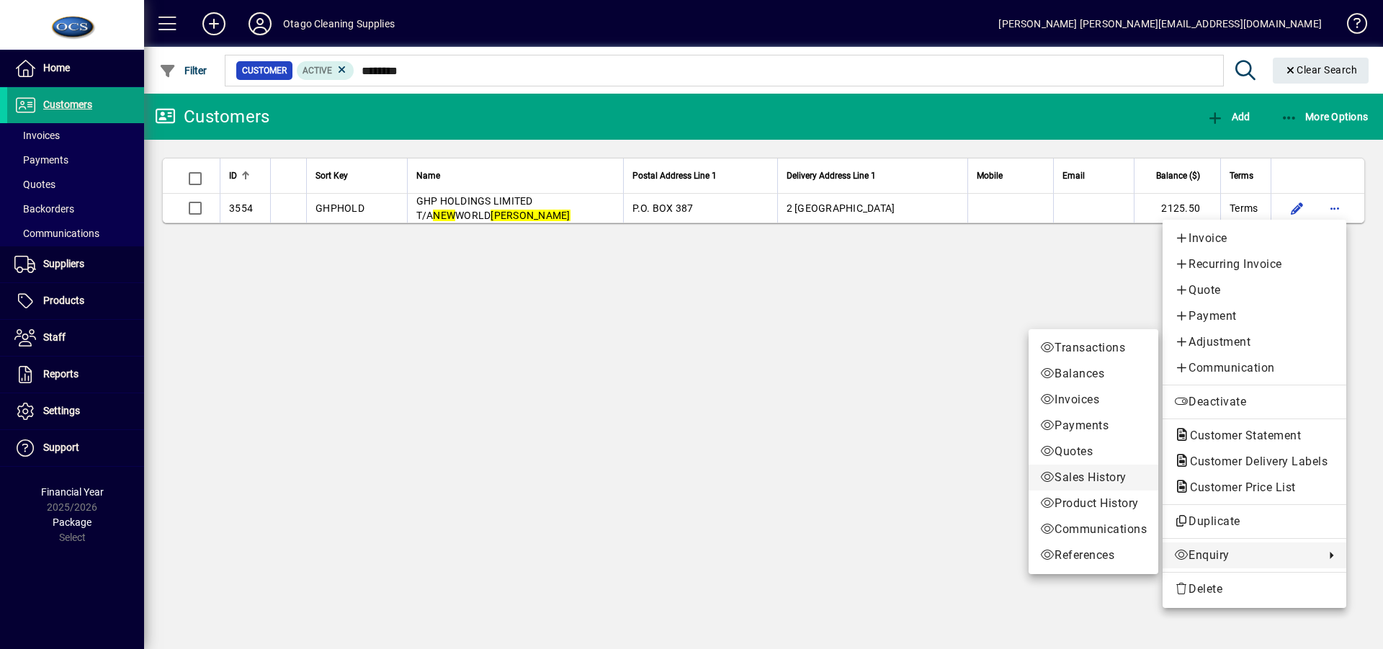
click at [1059, 477] on span "Sales History" at bounding box center [1093, 477] width 107 height 17
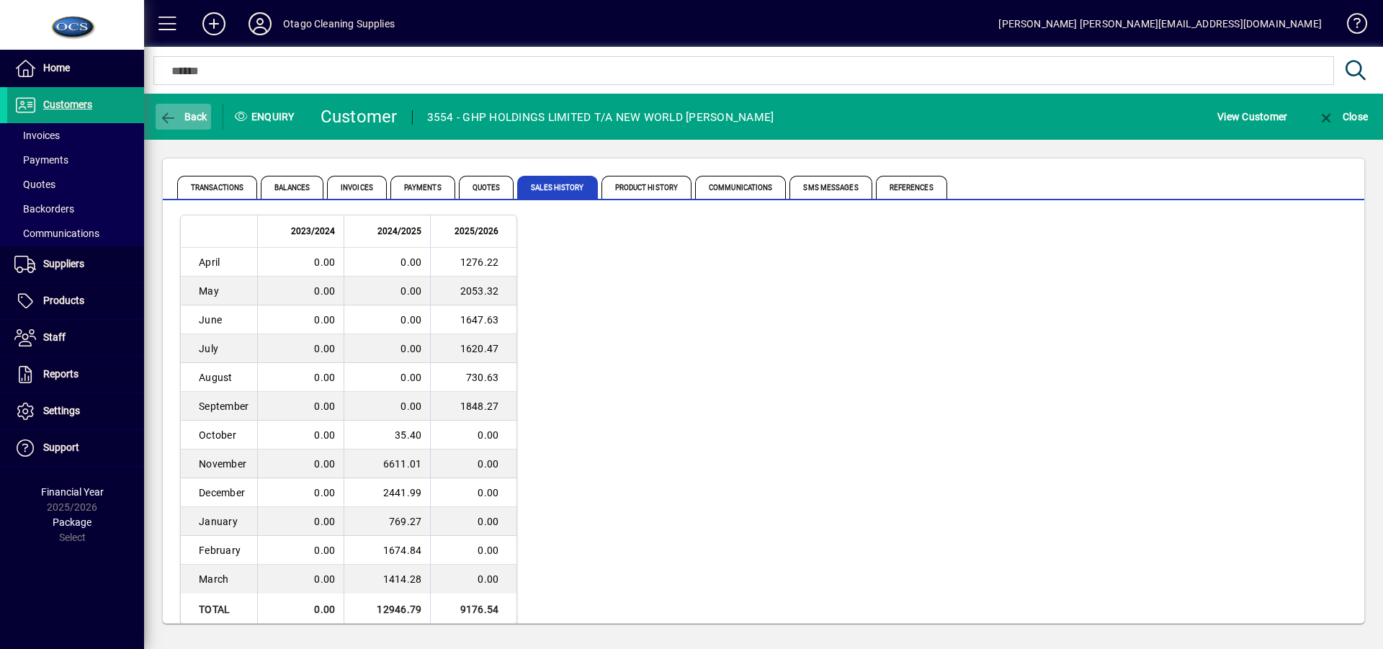
click at [181, 114] on span "Back" at bounding box center [183, 117] width 48 height 12
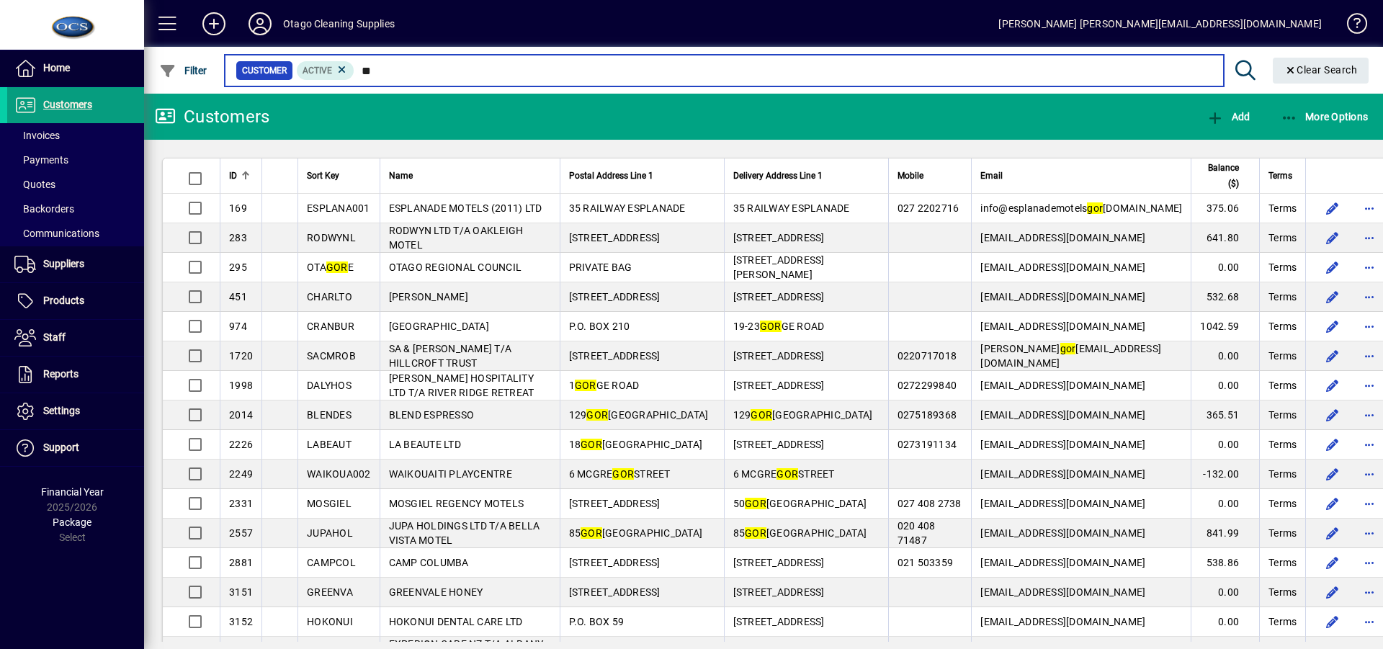
type input "*"
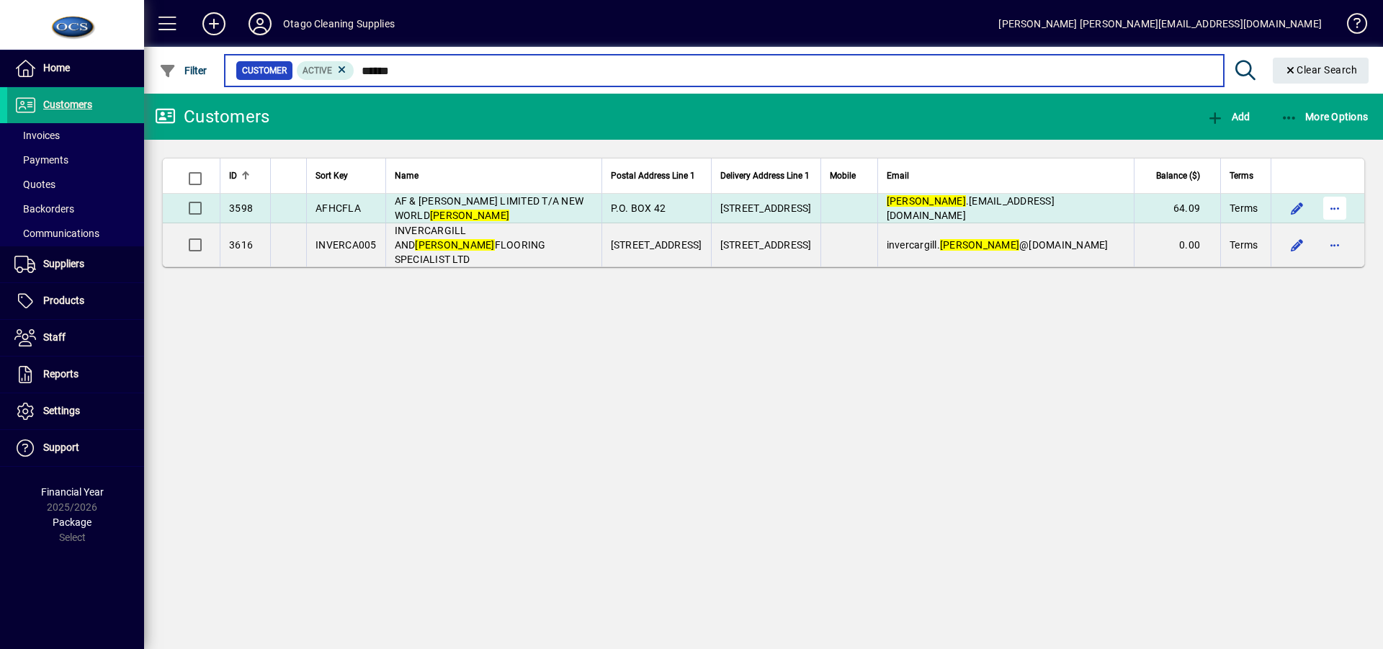
type input "******"
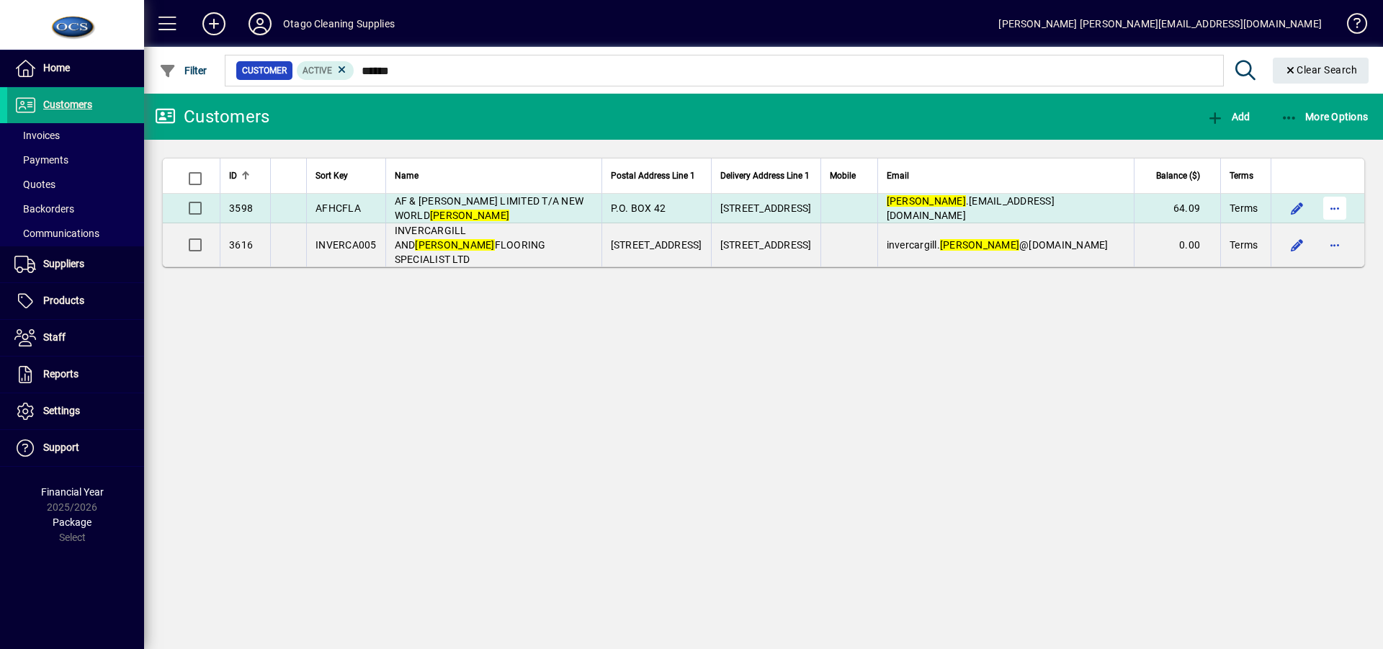
click at [1330, 207] on span "button" at bounding box center [1334, 208] width 35 height 35
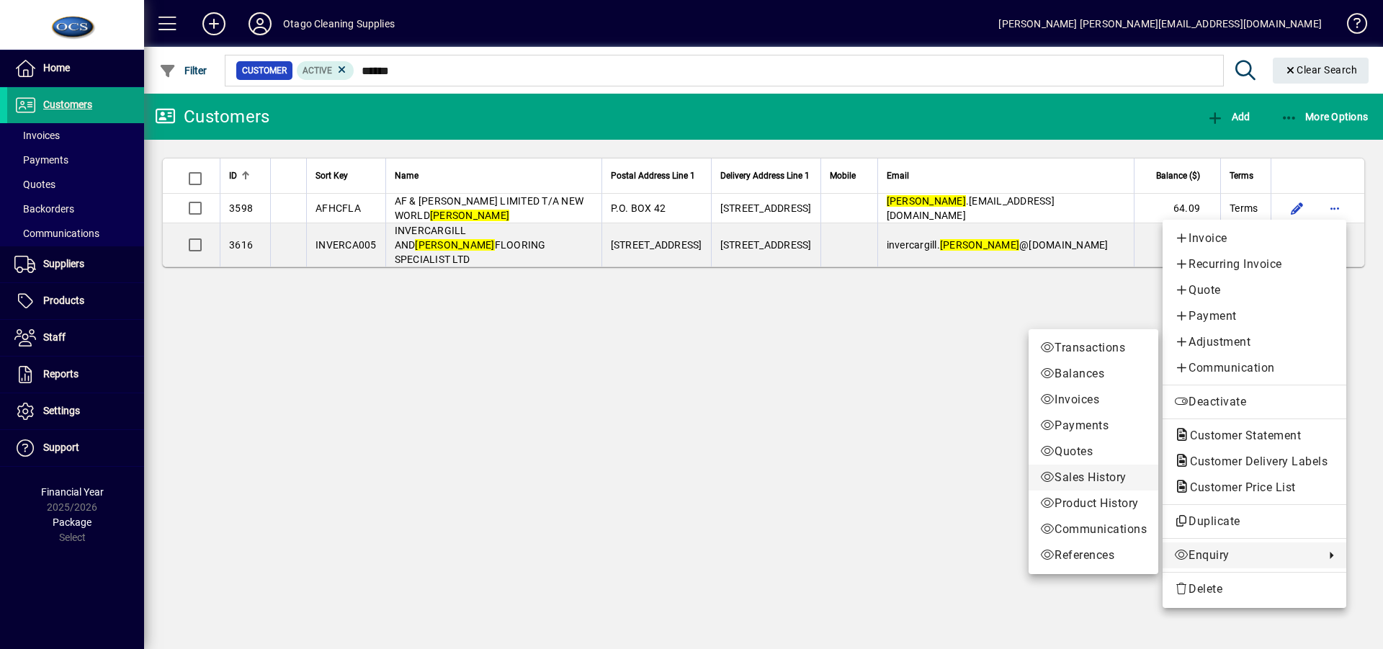
click at [1093, 474] on span "Sales History" at bounding box center [1093, 477] width 107 height 17
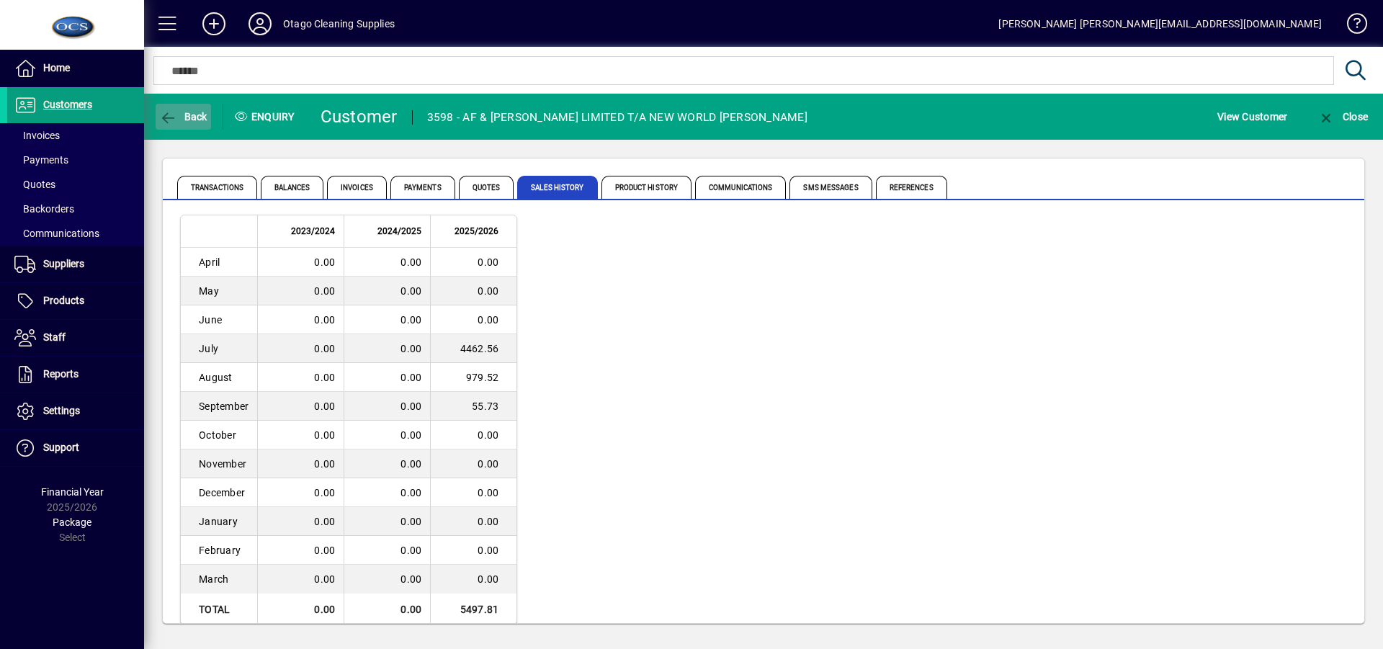
click at [182, 112] on span "Back" at bounding box center [183, 117] width 48 height 12
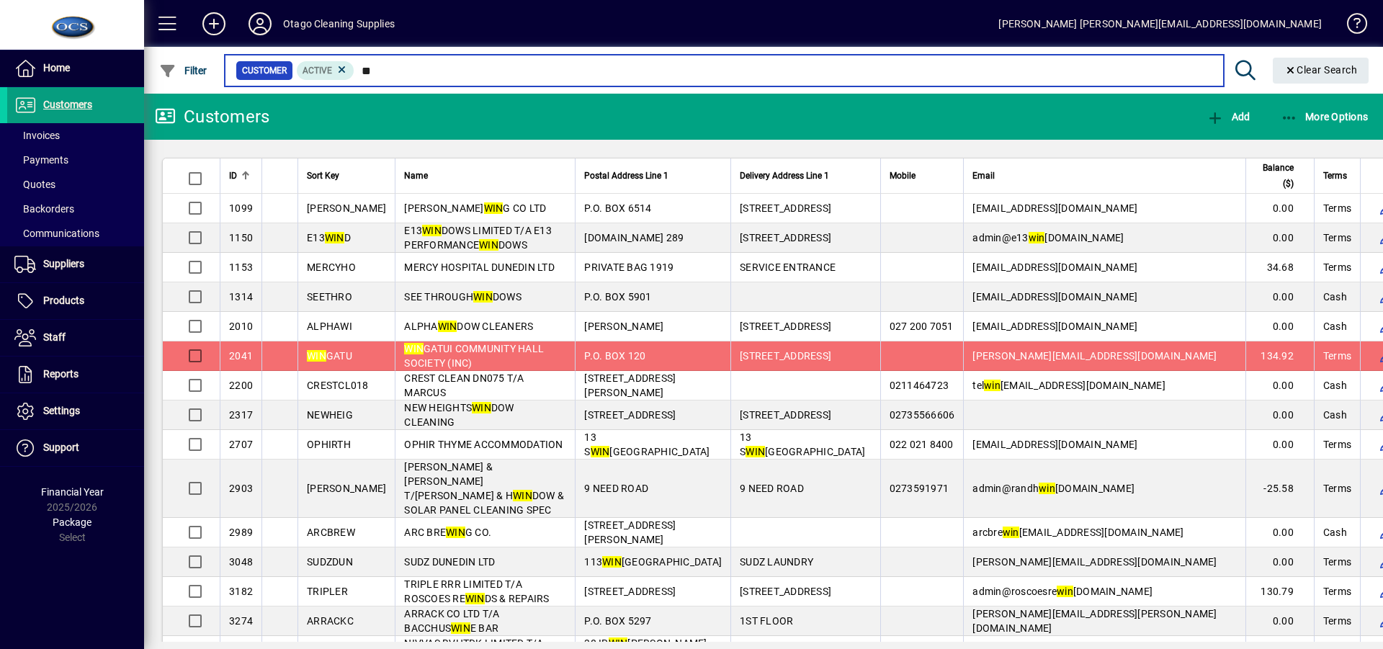
type input "*"
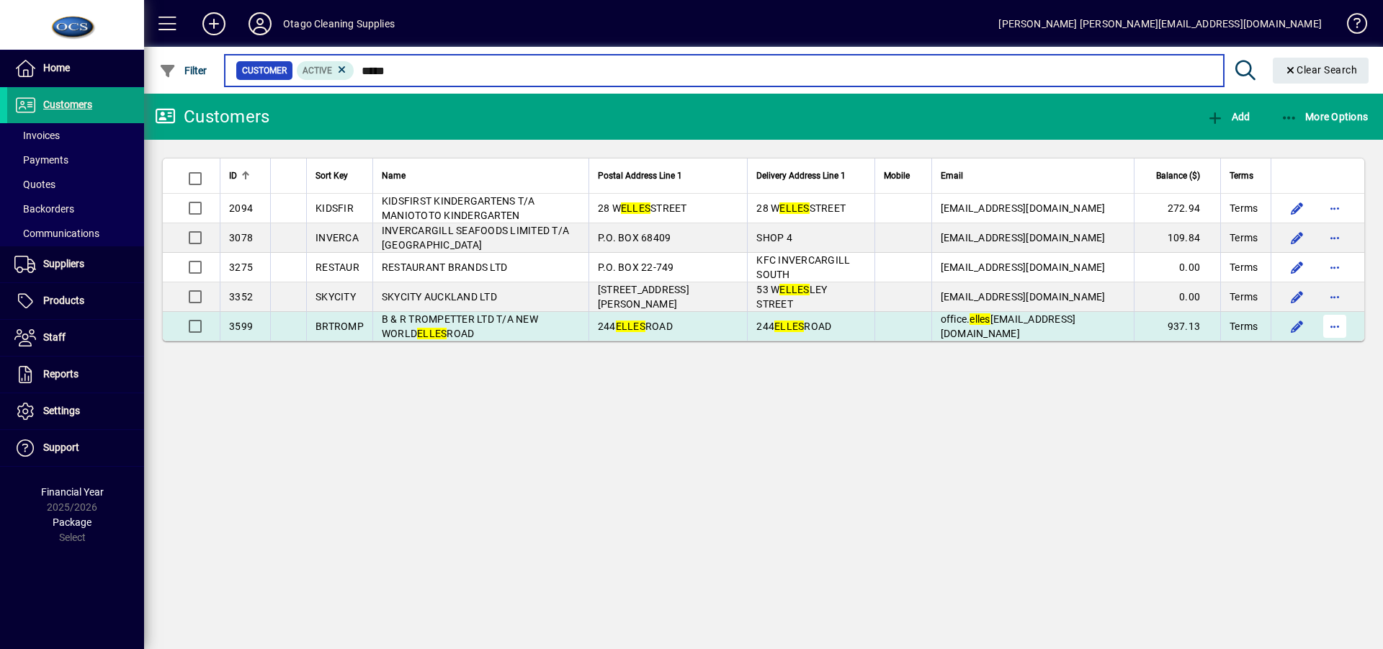
type input "*****"
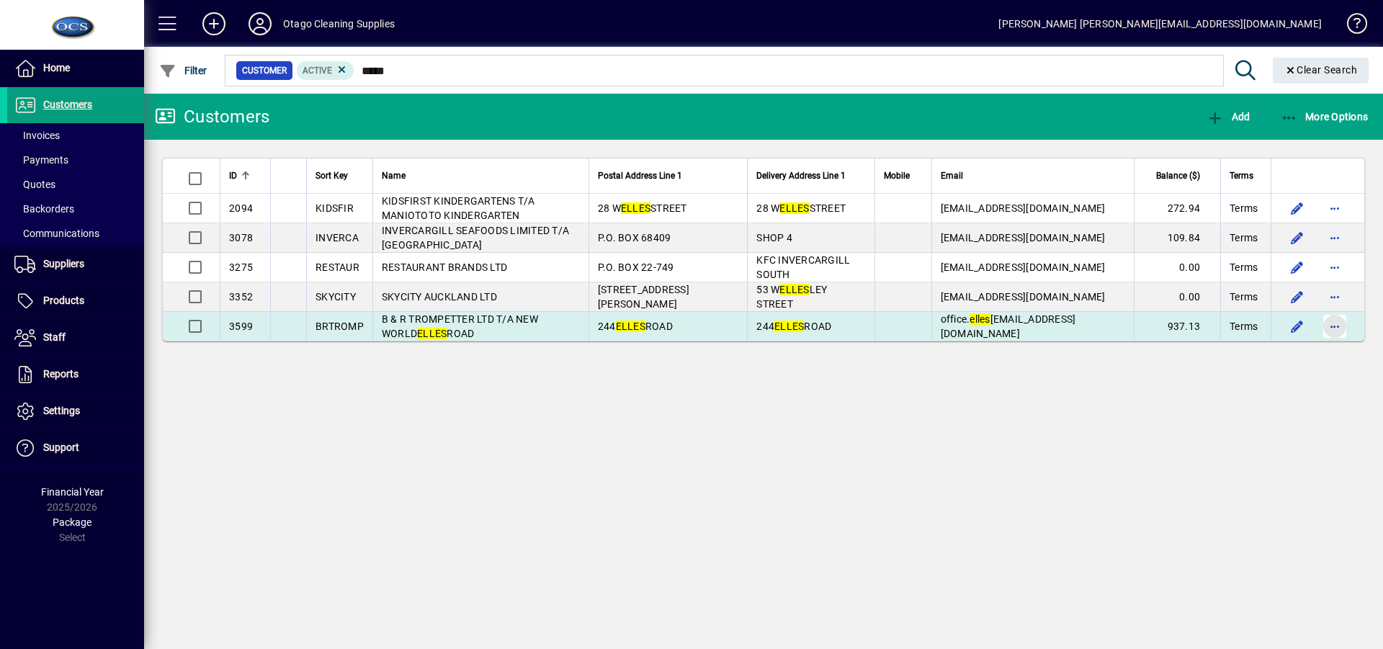
click at [1335, 326] on span "button" at bounding box center [1334, 326] width 35 height 35
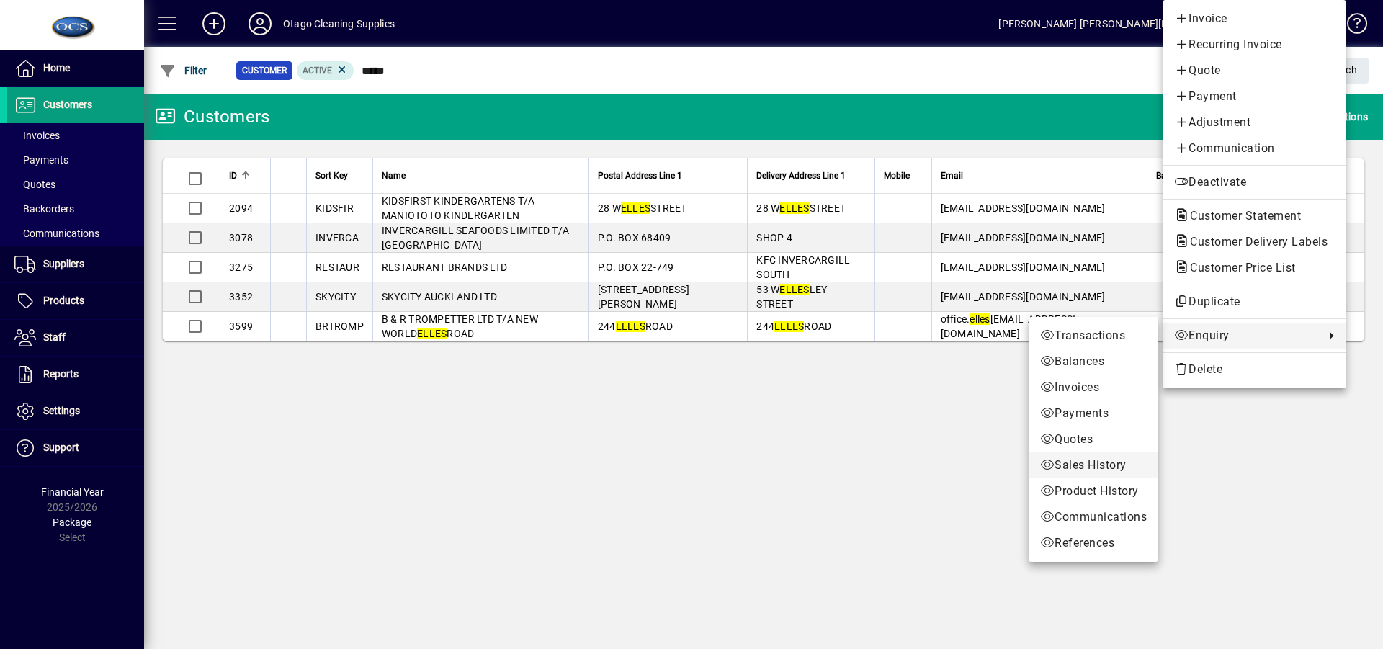
click at [1072, 466] on span "Sales History" at bounding box center [1093, 465] width 107 height 17
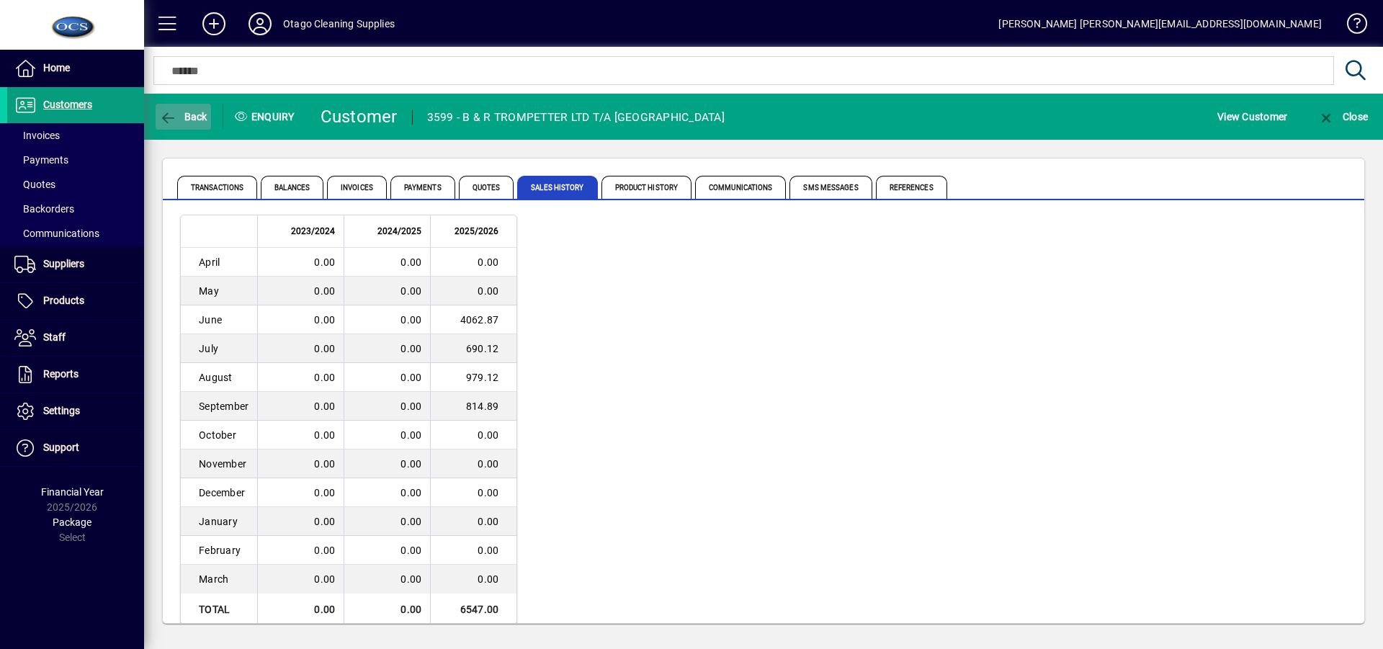
click at [182, 111] on span "Back" at bounding box center [183, 117] width 48 height 12
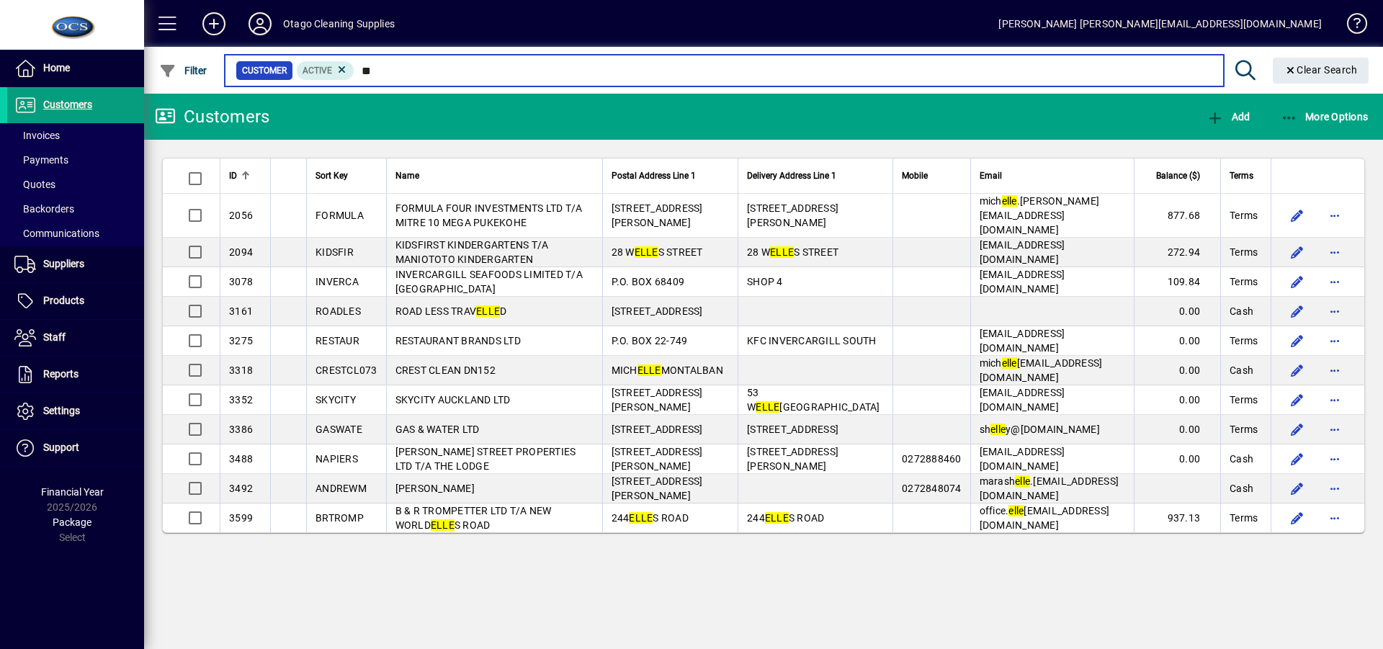
type input "*"
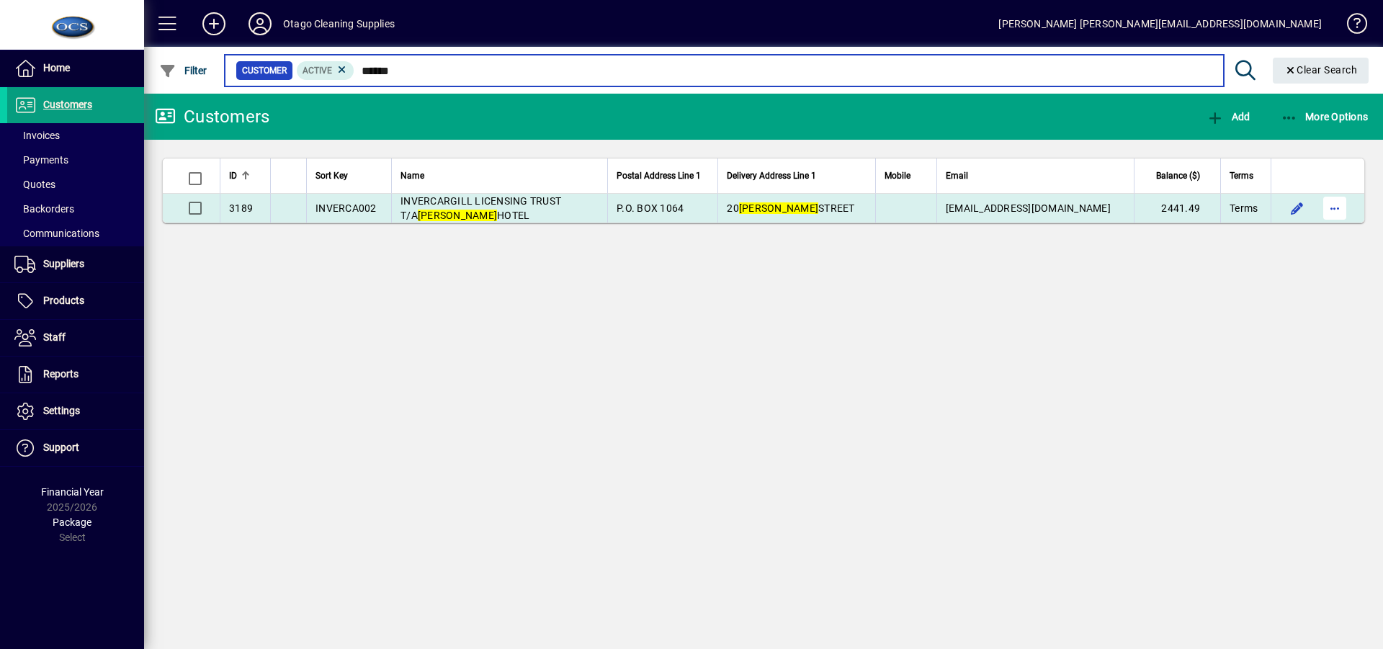
type input "******"
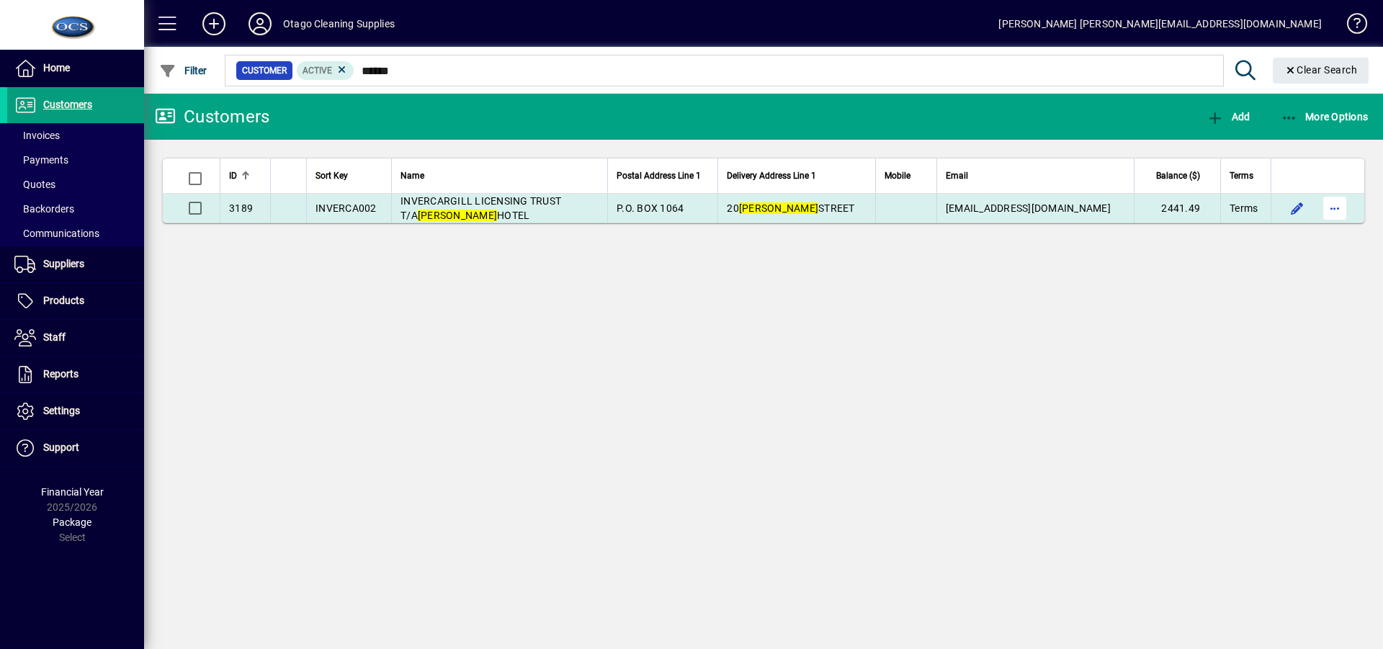
click at [1335, 206] on span "button" at bounding box center [1334, 208] width 35 height 35
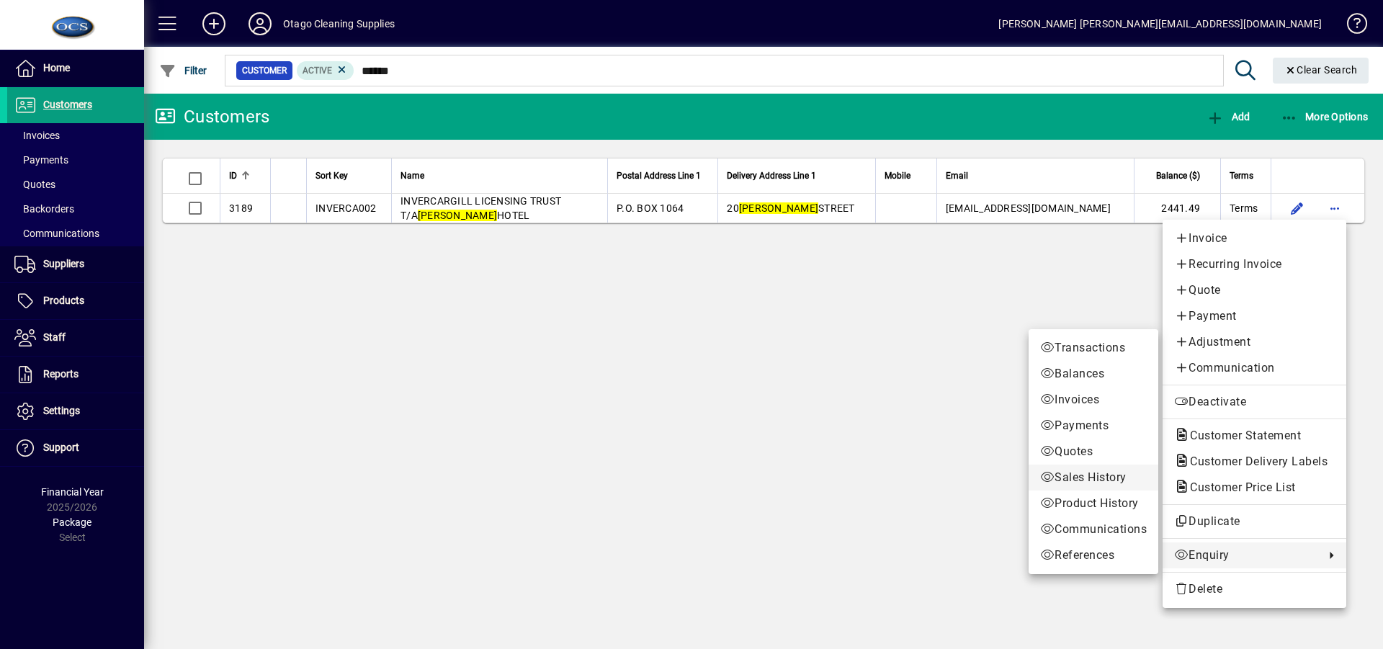
click at [1084, 476] on span "Sales History" at bounding box center [1093, 477] width 107 height 17
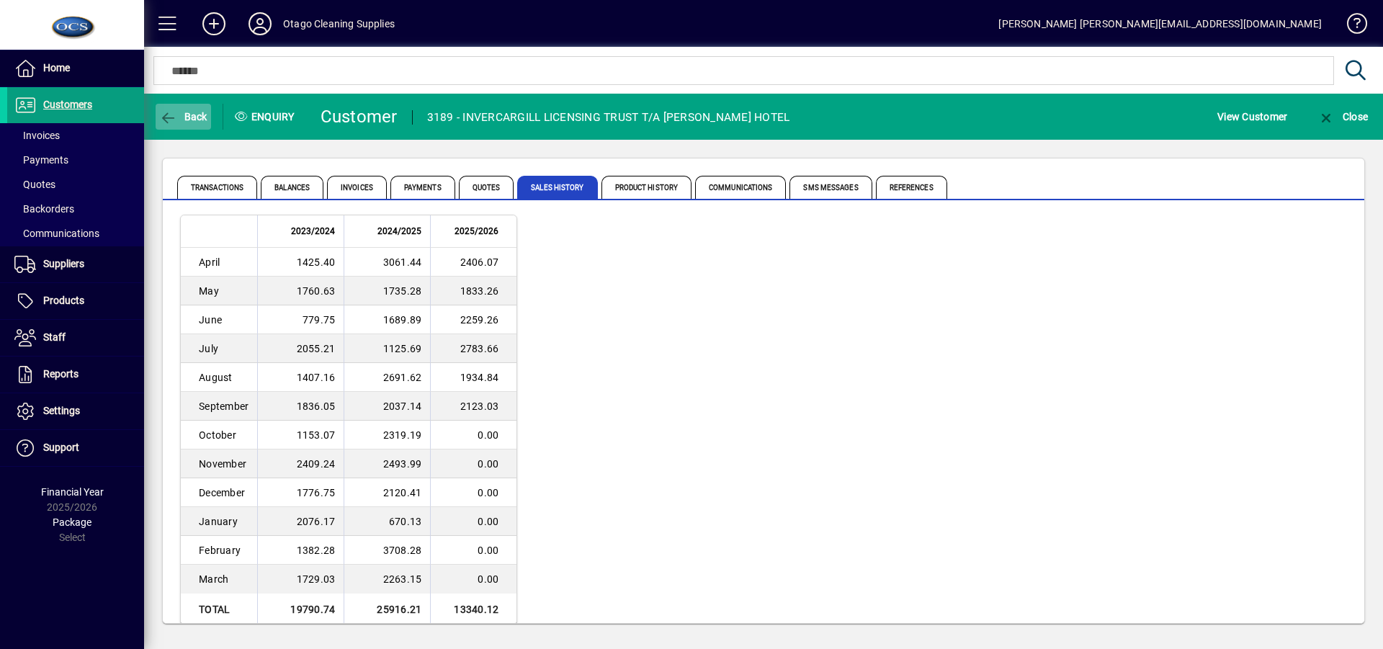
click at [167, 113] on icon "button" at bounding box center [168, 118] width 18 height 14
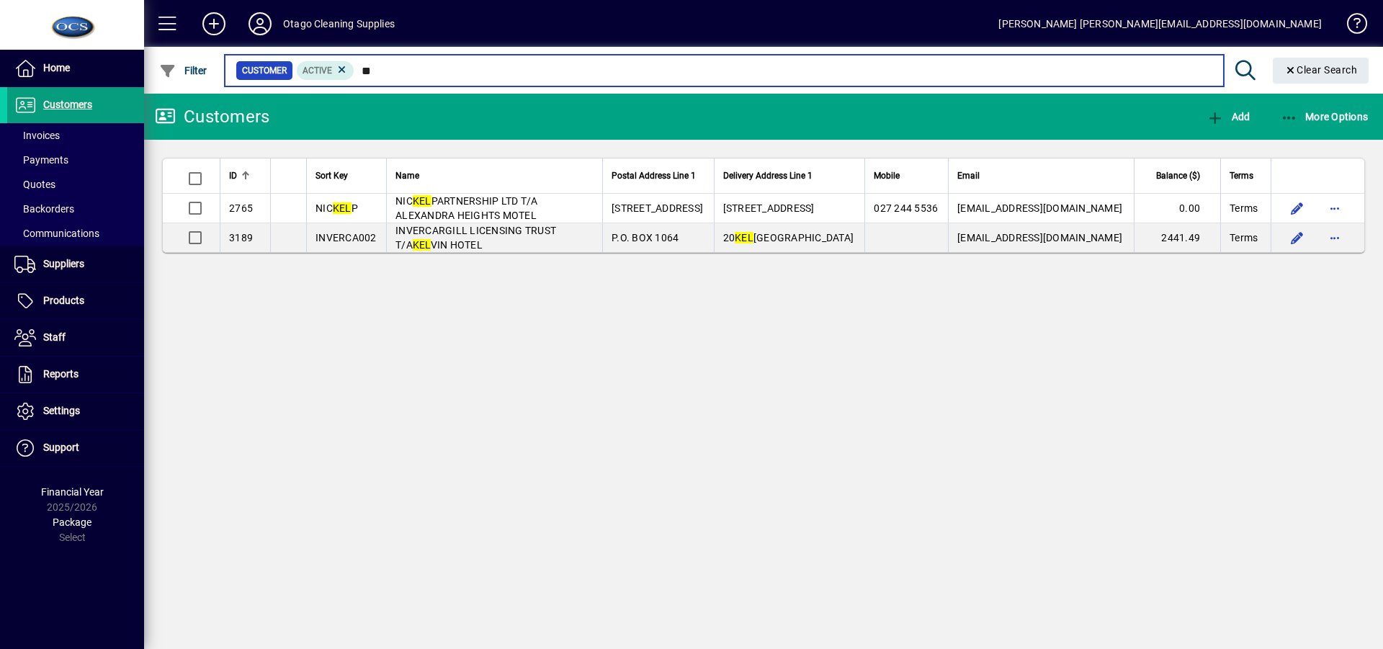
type input "*"
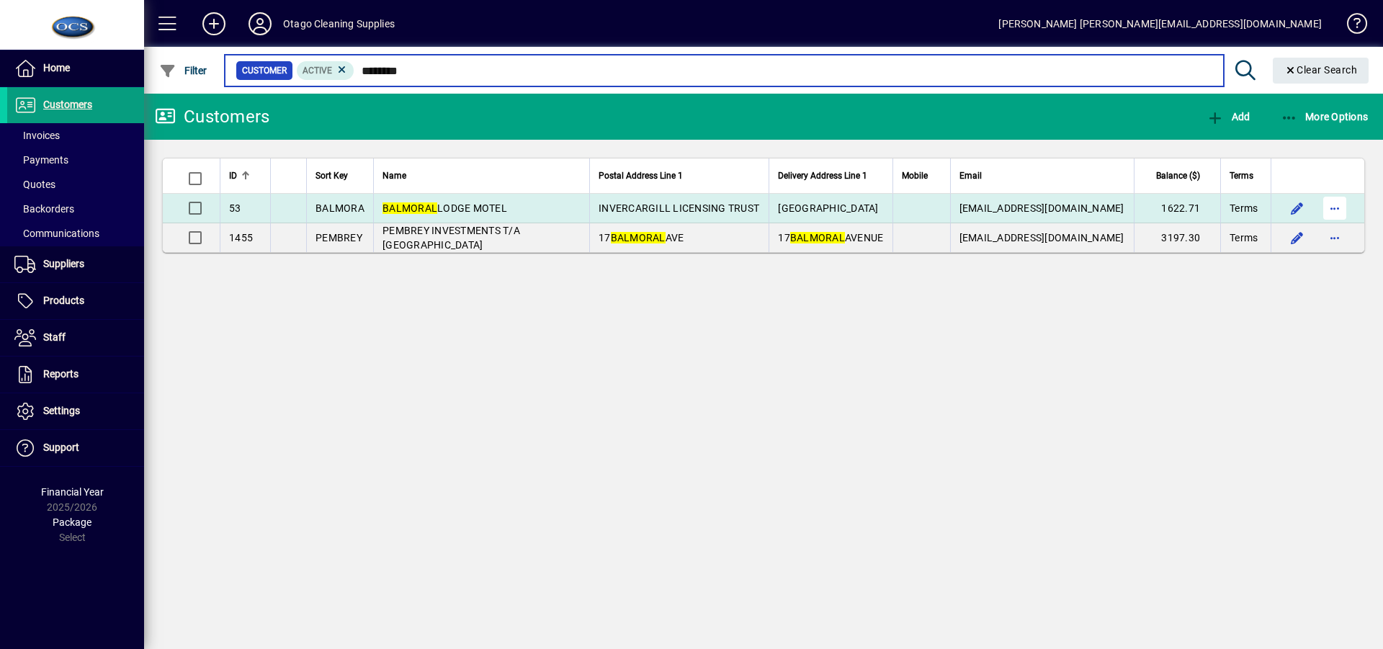
type input "********"
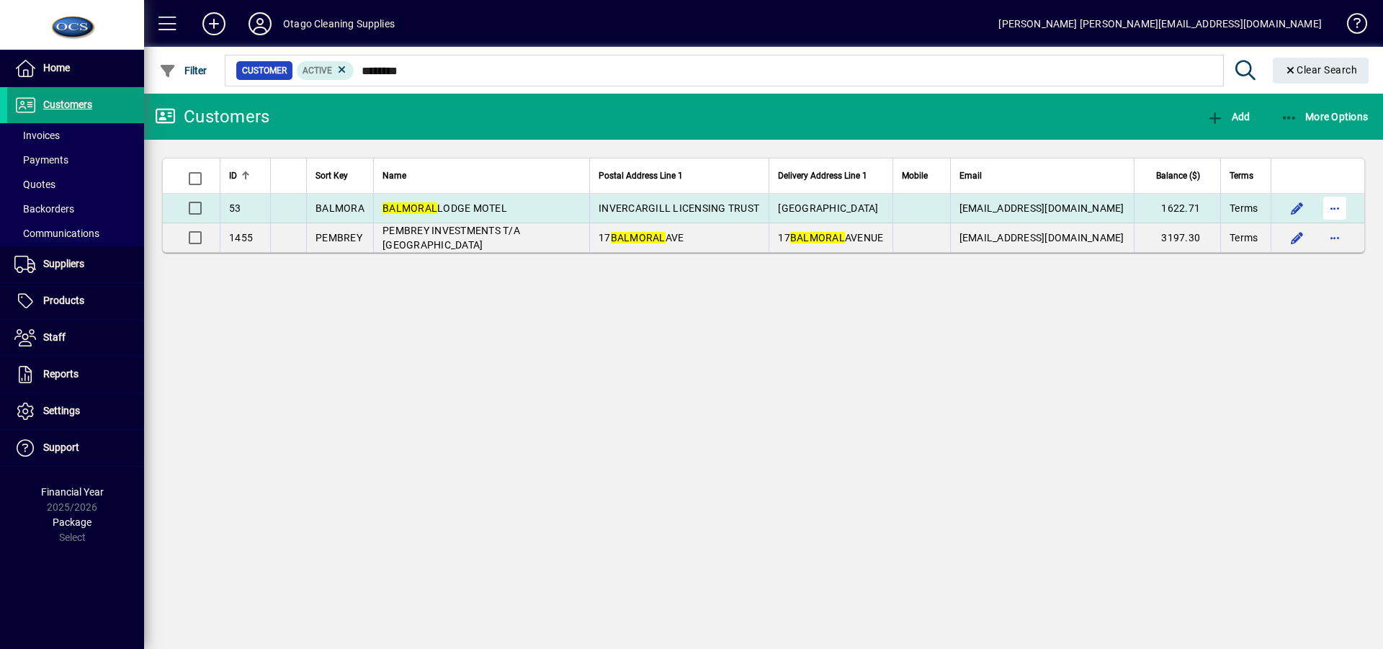
click at [1335, 202] on span "button" at bounding box center [1334, 208] width 35 height 35
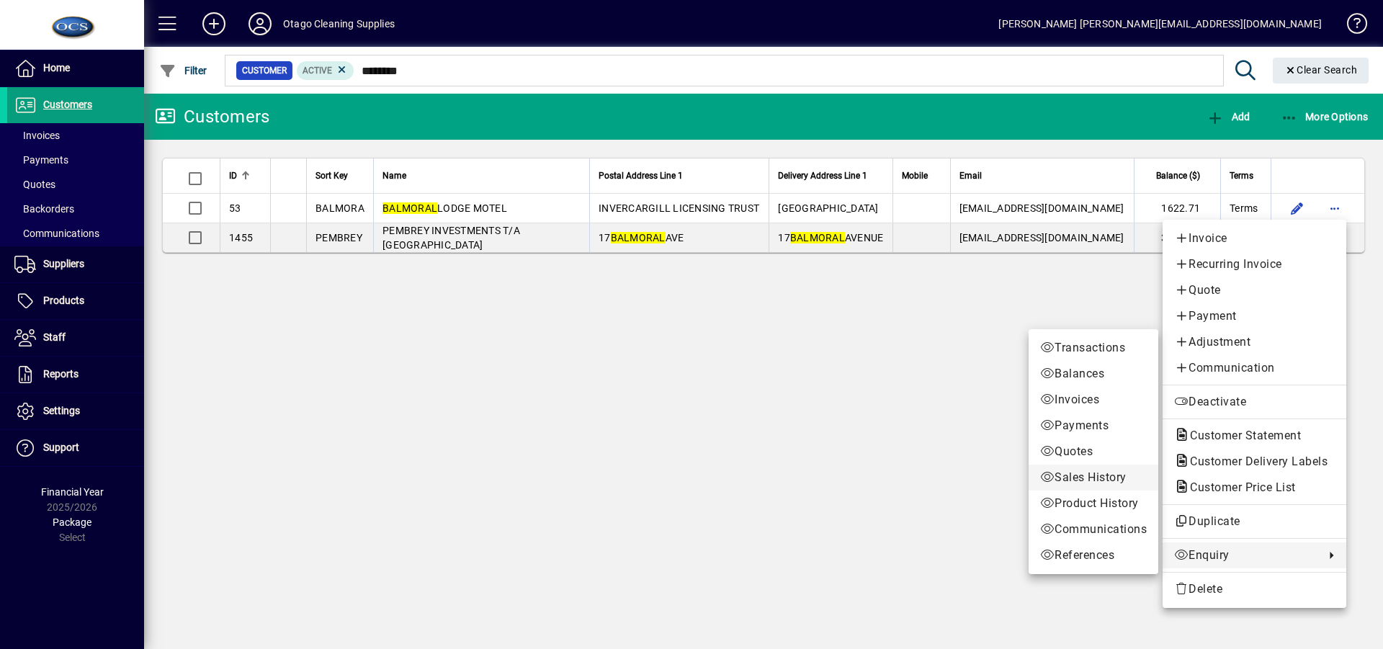
click at [1078, 471] on span "Sales History" at bounding box center [1093, 477] width 107 height 17
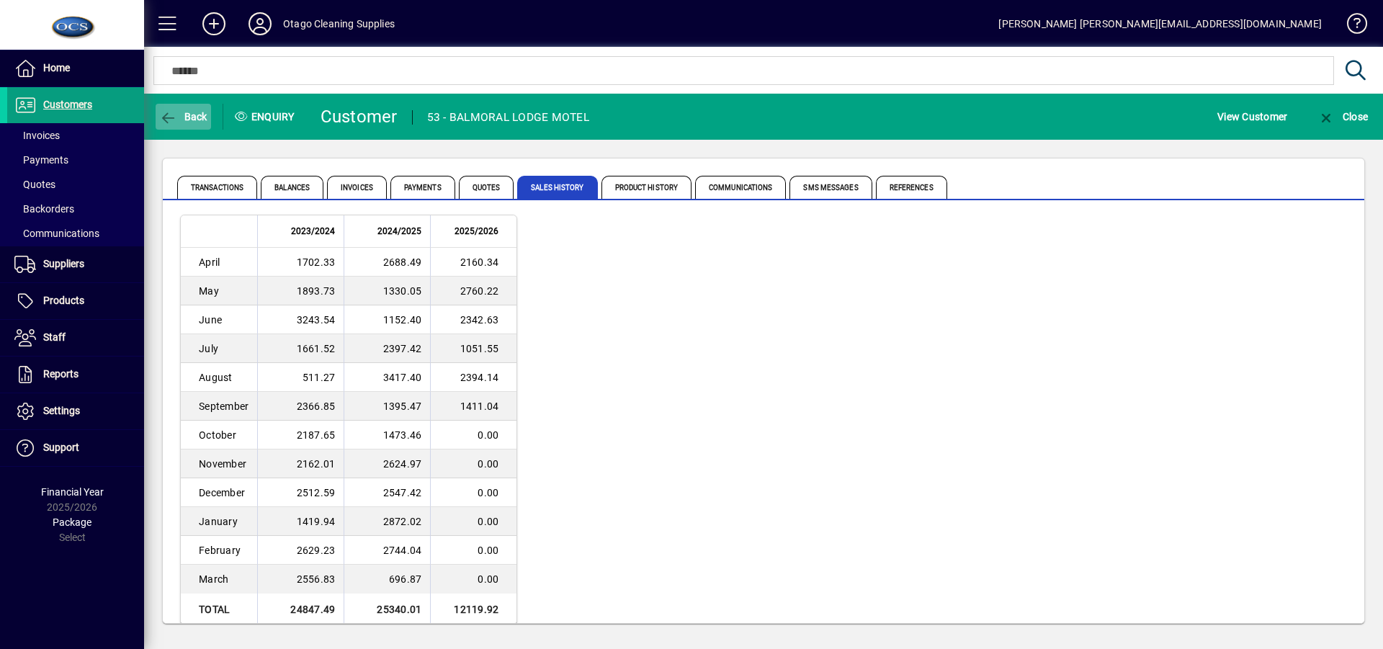
click at [190, 111] on span "Back" at bounding box center [183, 117] width 48 height 12
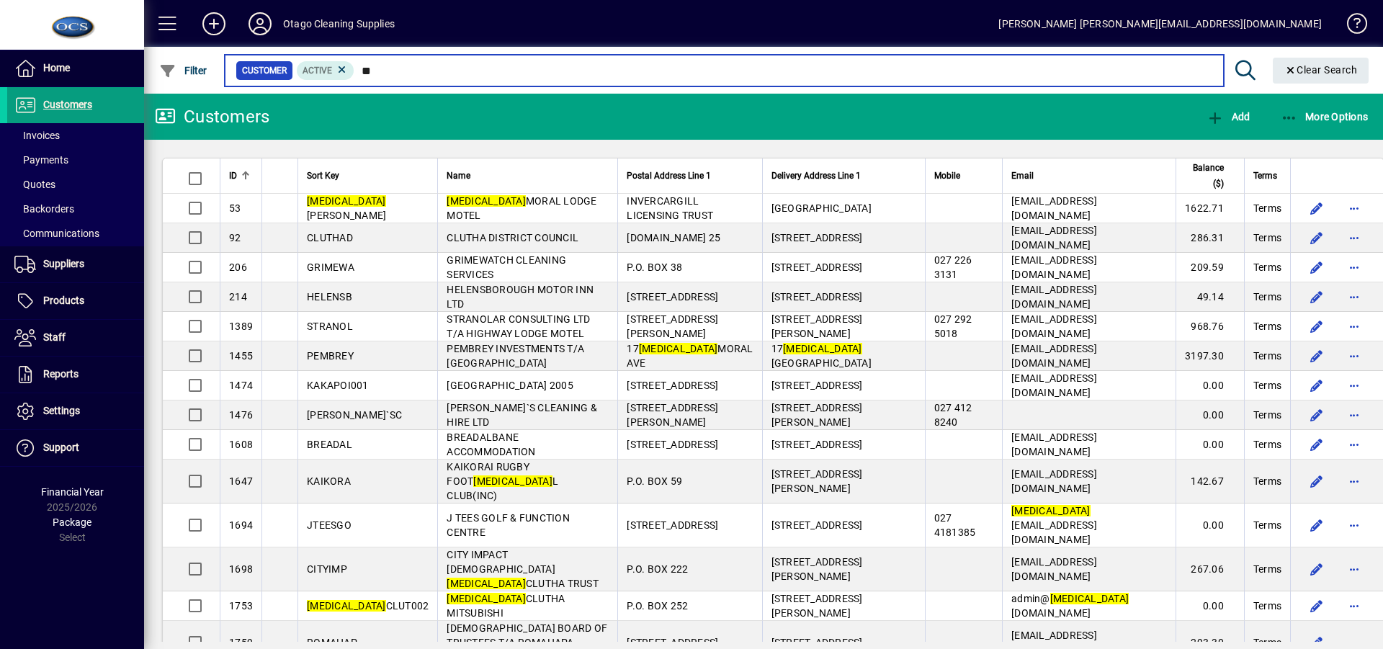
type input "*"
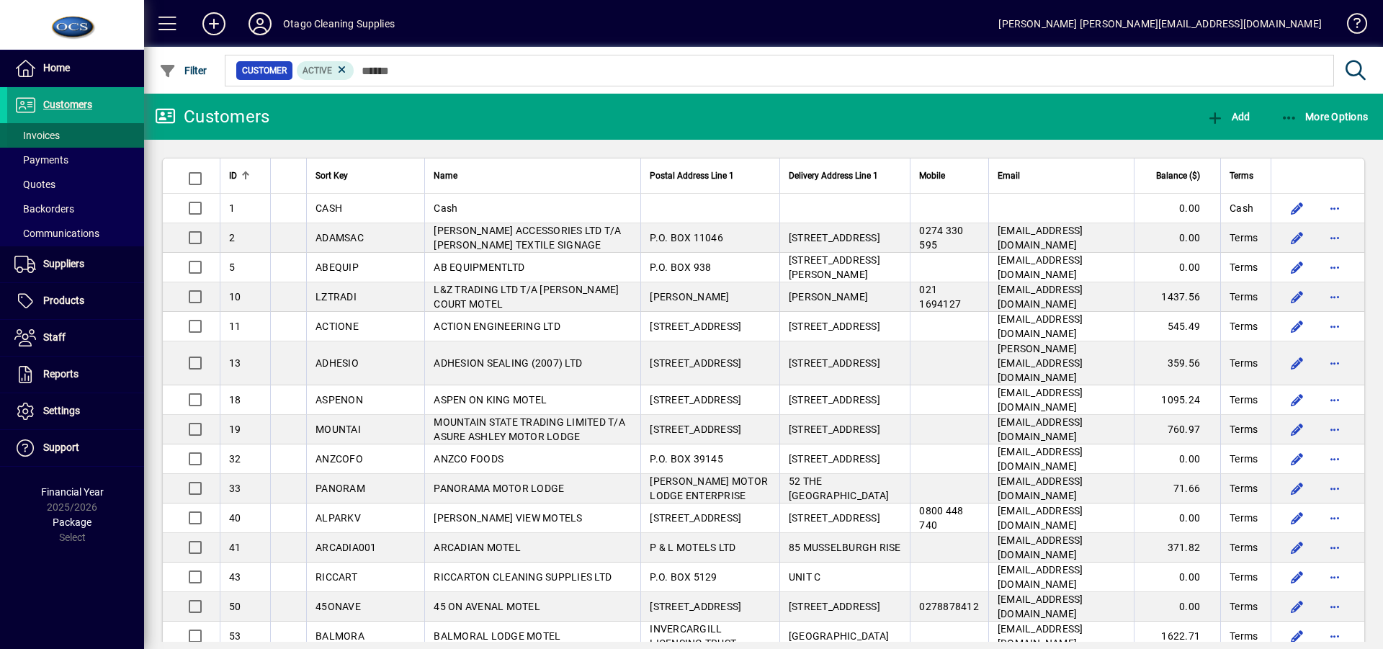
click at [37, 134] on span "Invoices" at bounding box center [36, 136] width 45 height 12
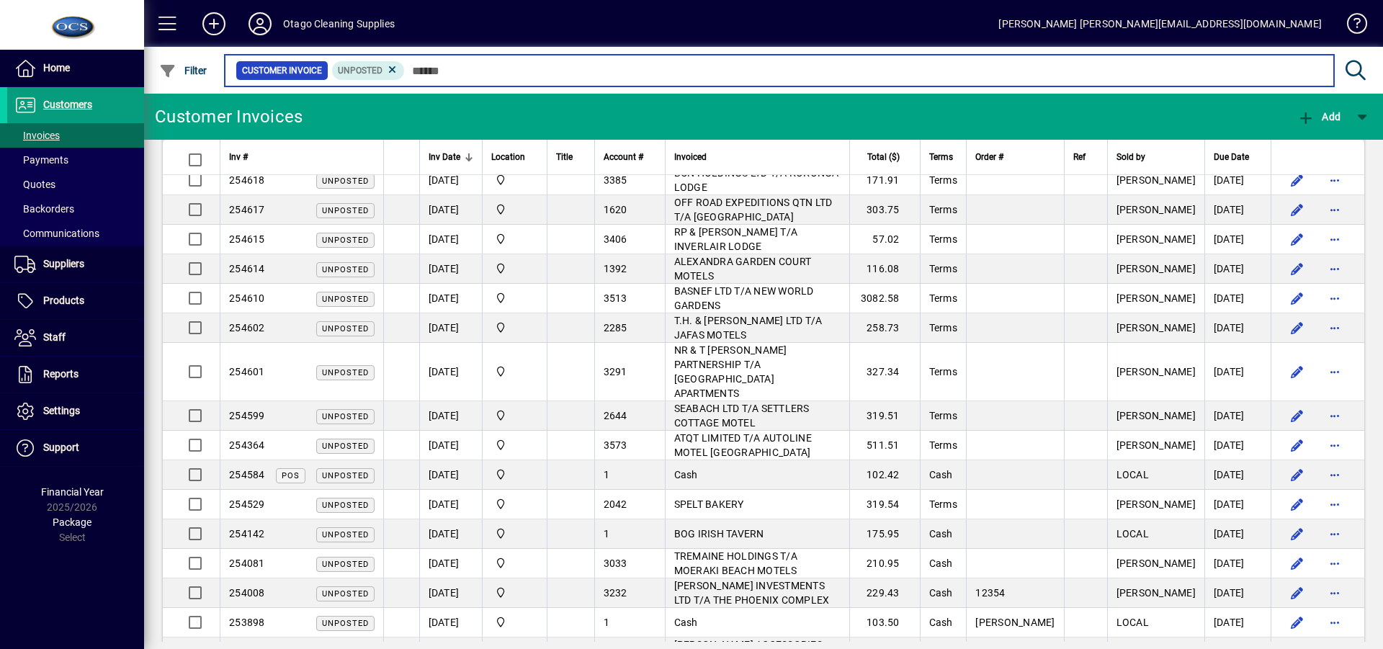
scroll to position [358, 0]
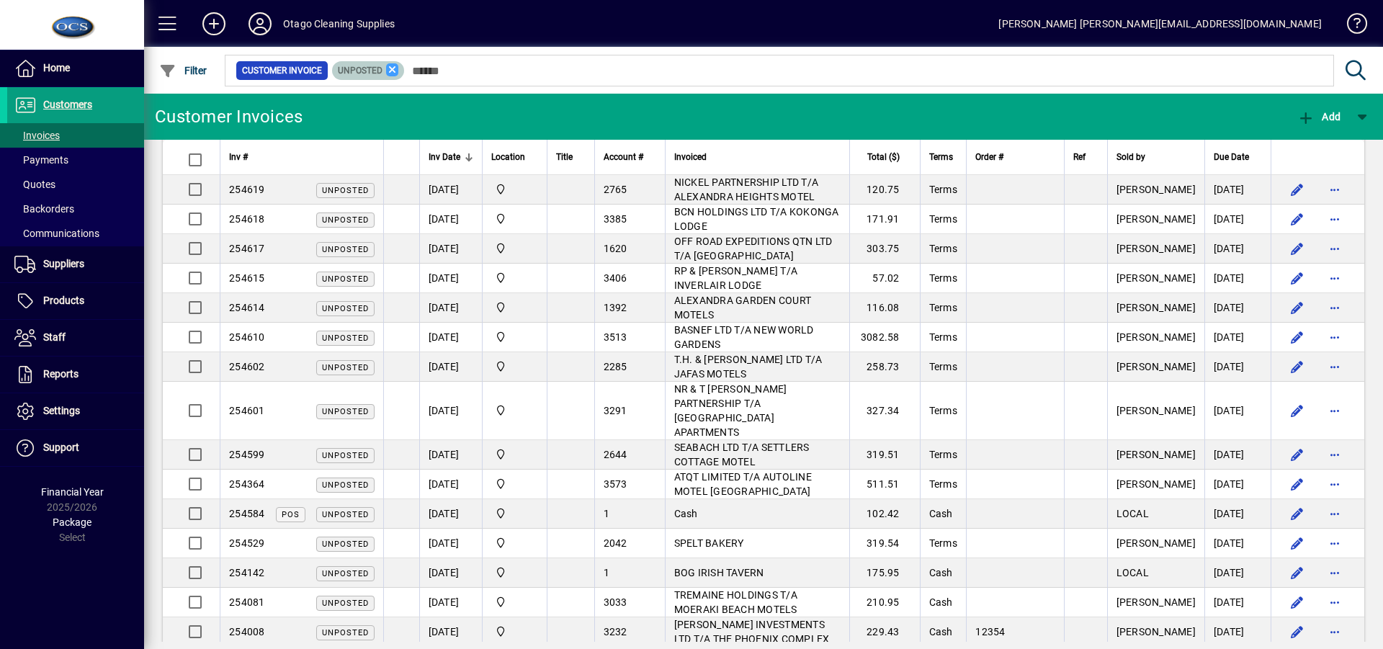
click at [392, 67] on icon at bounding box center [392, 69] width 13 height 13
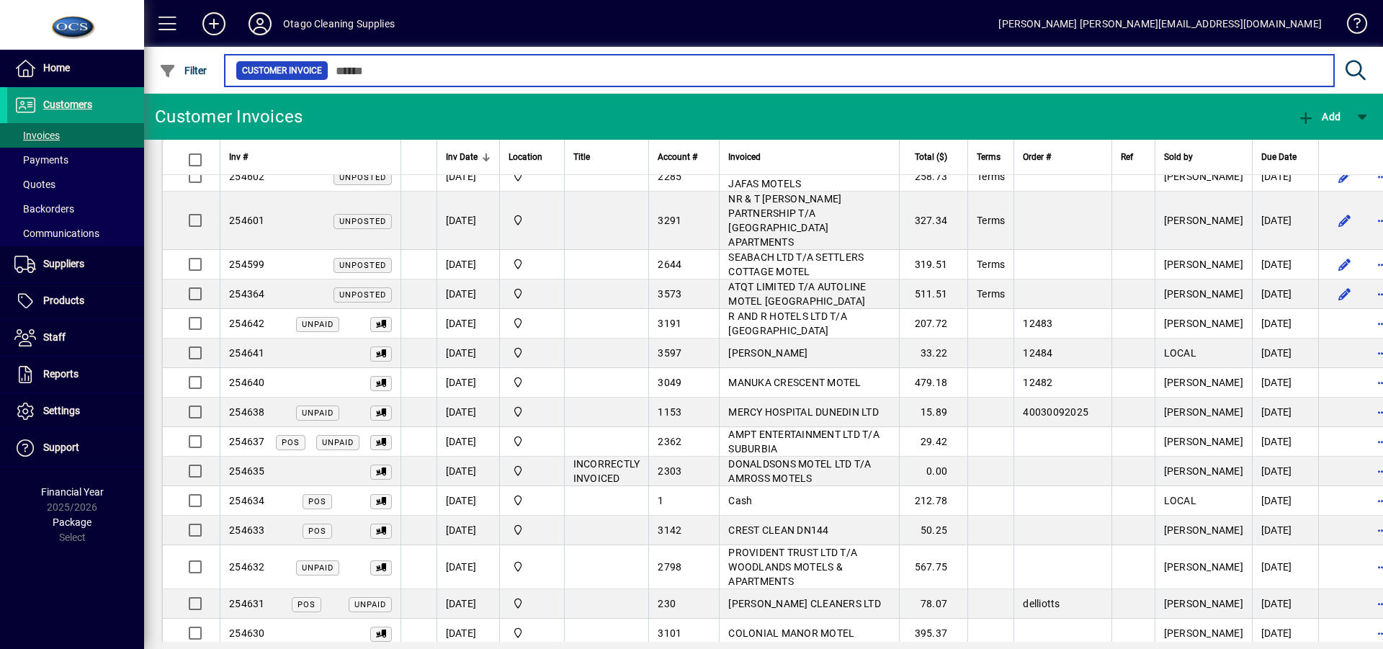
scroll to position [576, 0]
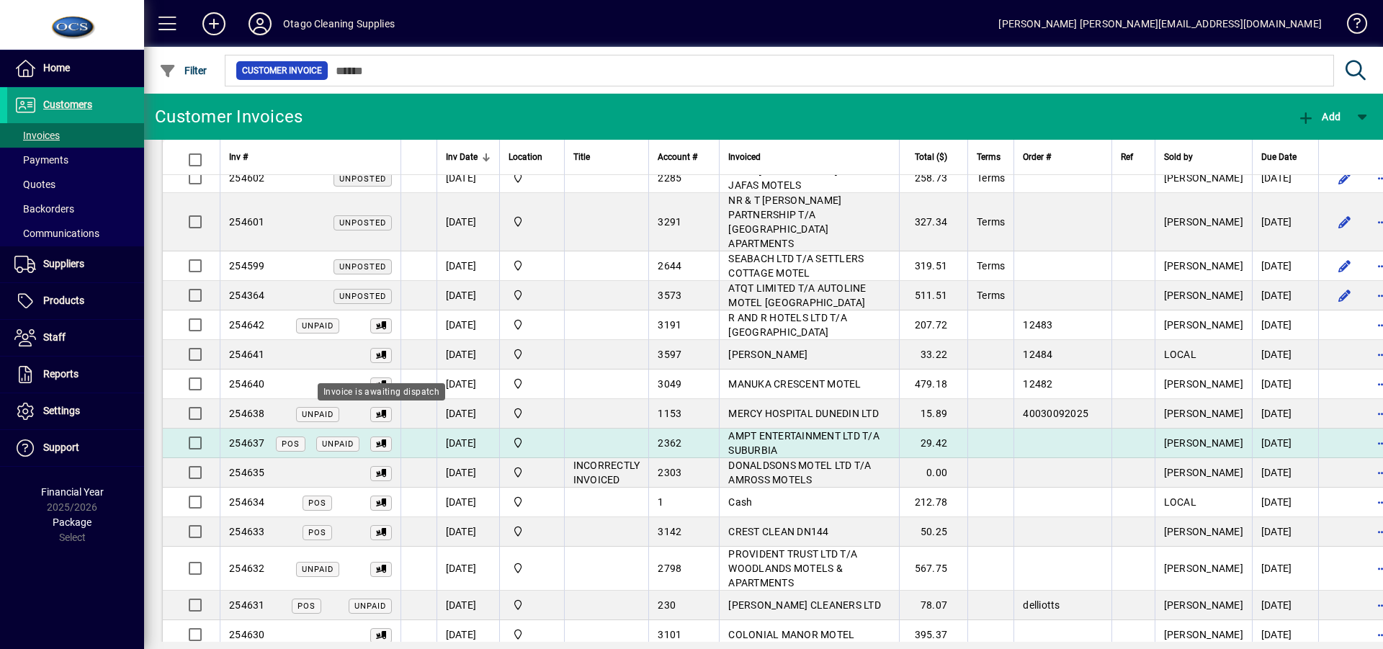
click at [385, 440] on icon at bounding box center [381, 444] width 10 height 8
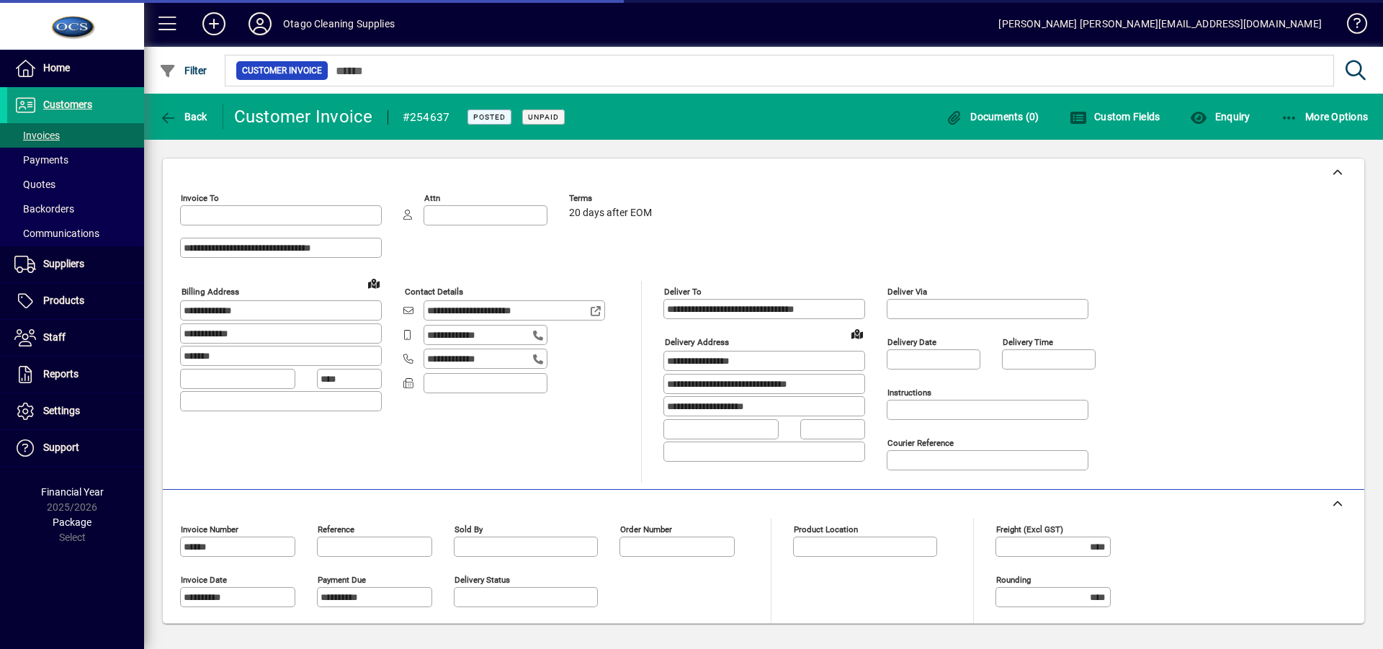
type input "**********"
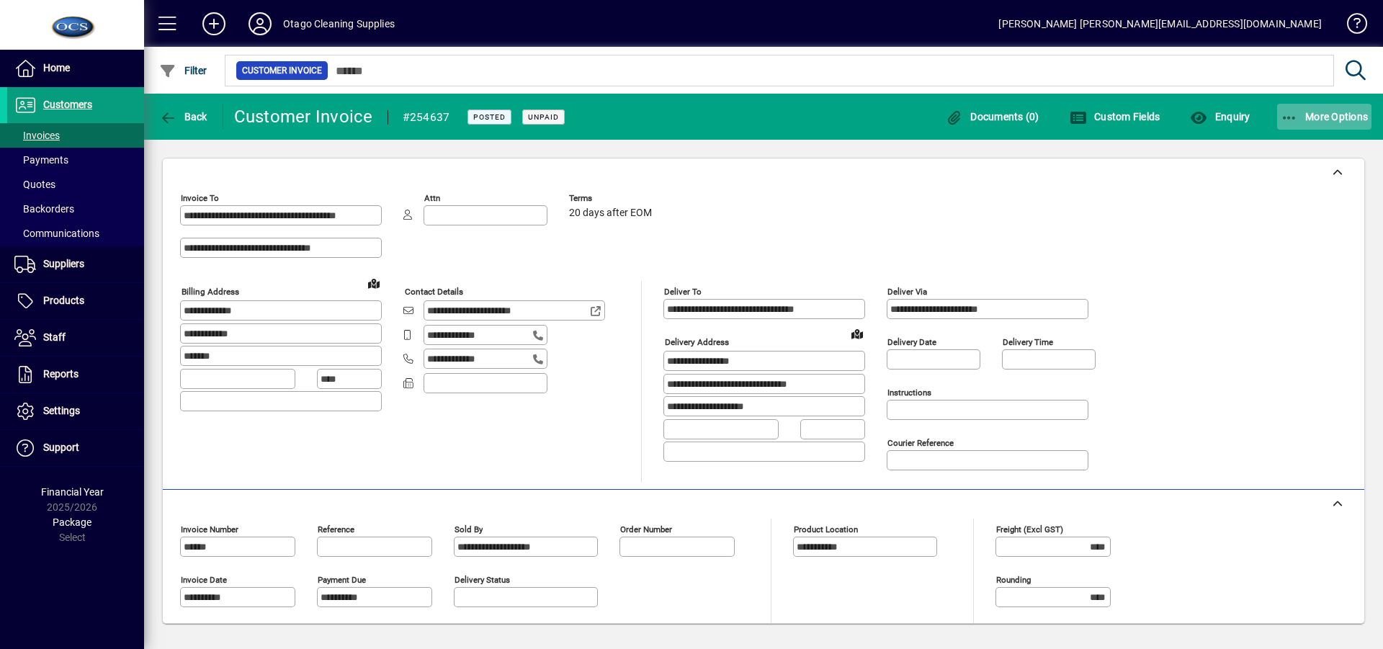
click at [1298, 113] on span "More Options" at bounding box center [1325, 117] width 88 height 12
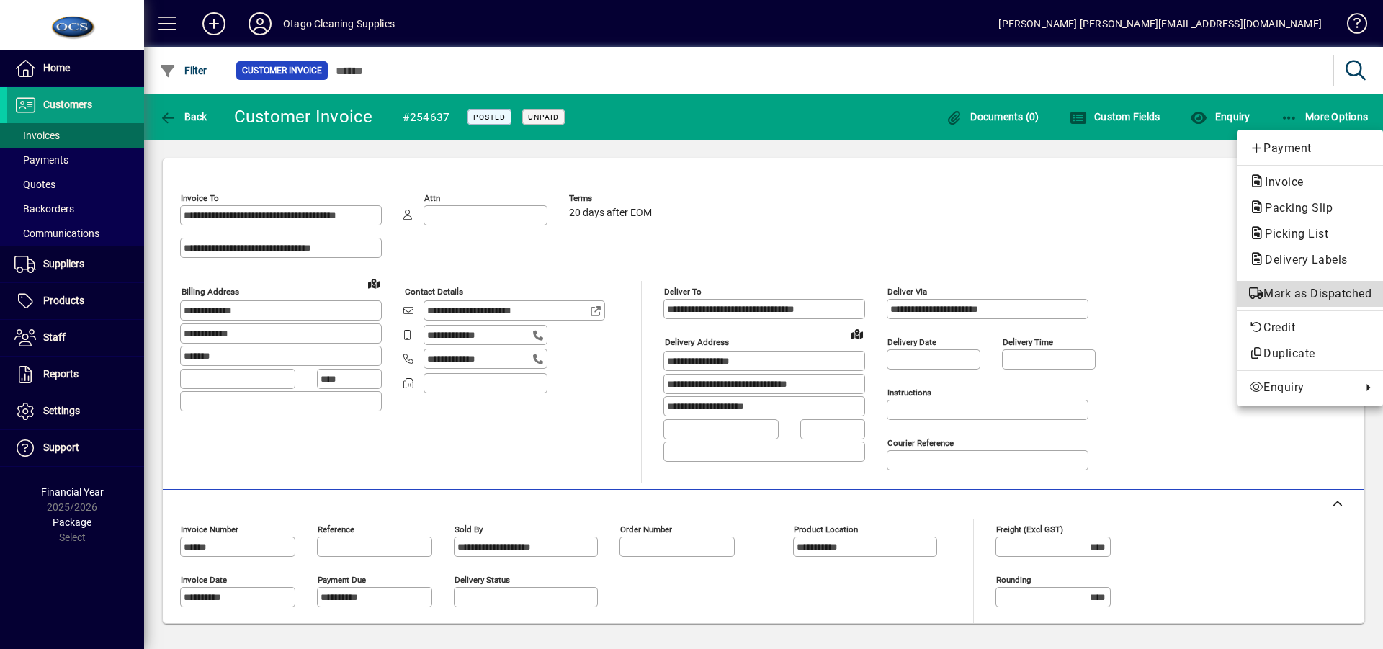
click at [1281, 296] on span "Mark as Dispatched" at bounding box center [1310, 293] width 122 height 17
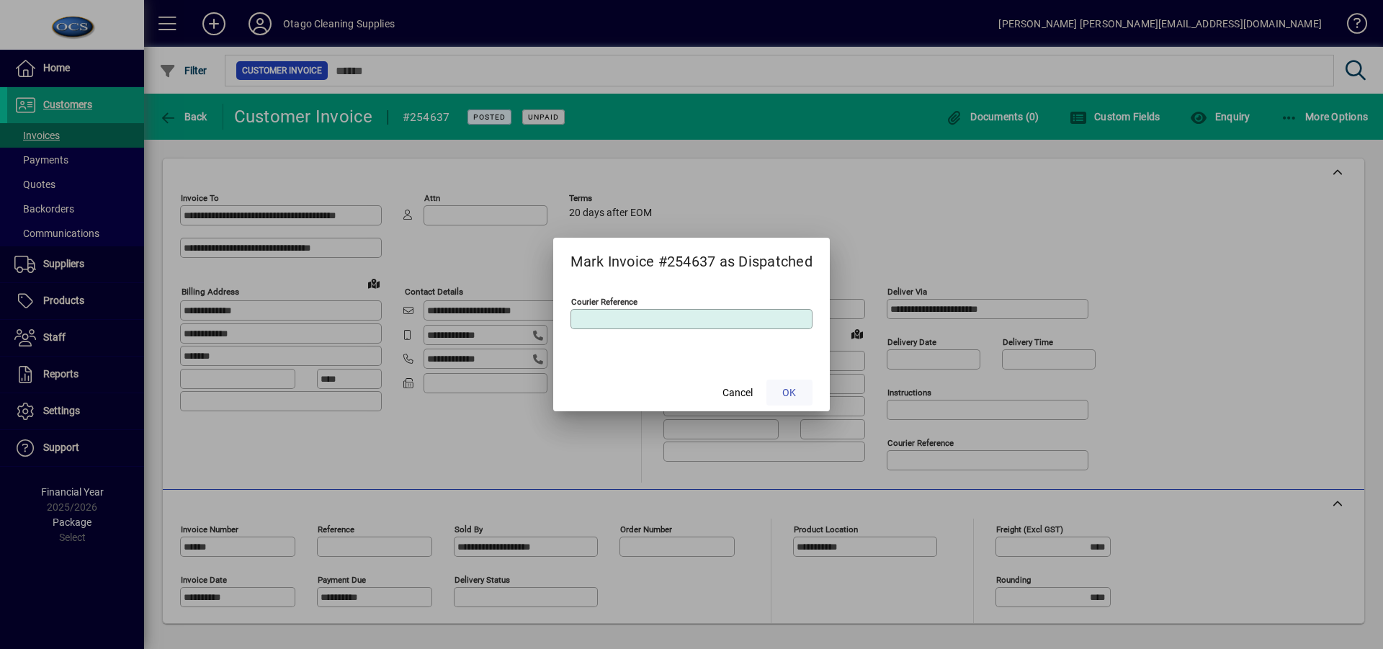
click at [794, 393] on span "OK" at bounding box center [789, 392] width 14 height 15
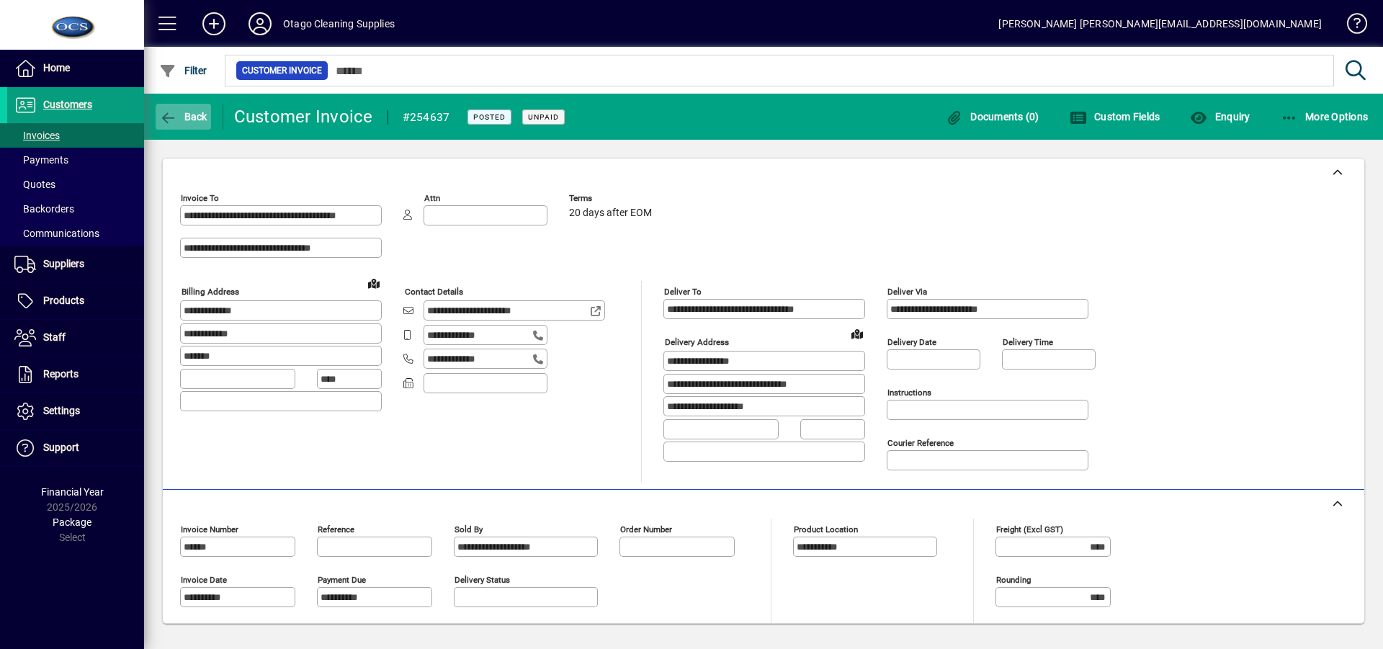
click at [176, 111] on icon "button" at bounding box center [168, 118] width 18 height 14
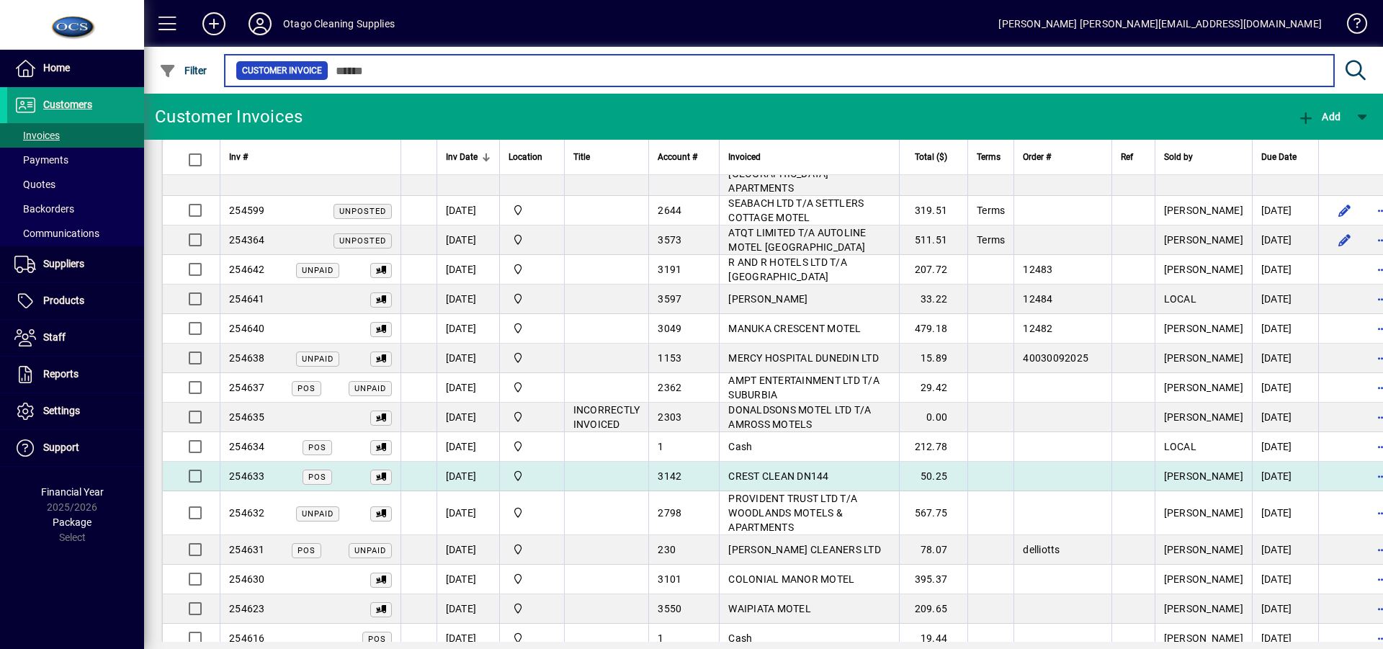
scroll to position [720, 0]
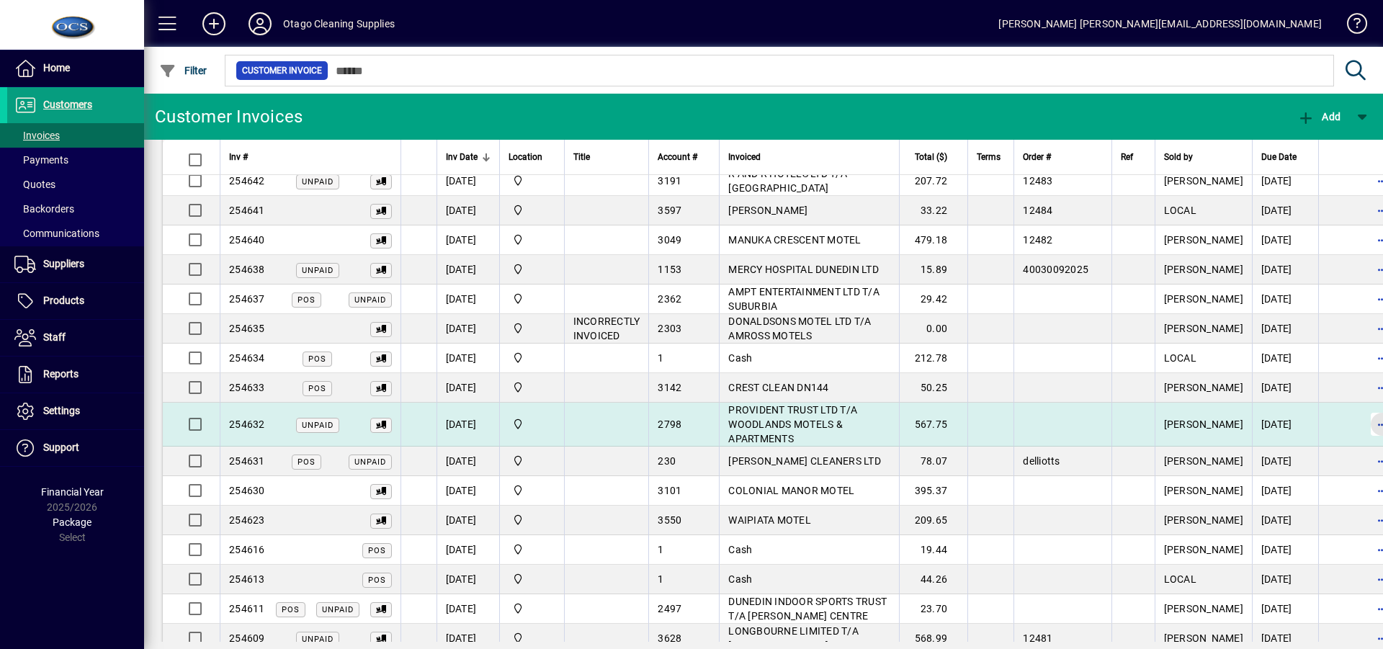
click at [1365, 407] on span "button" at bounding box center [1382, 424] width 35 height 35
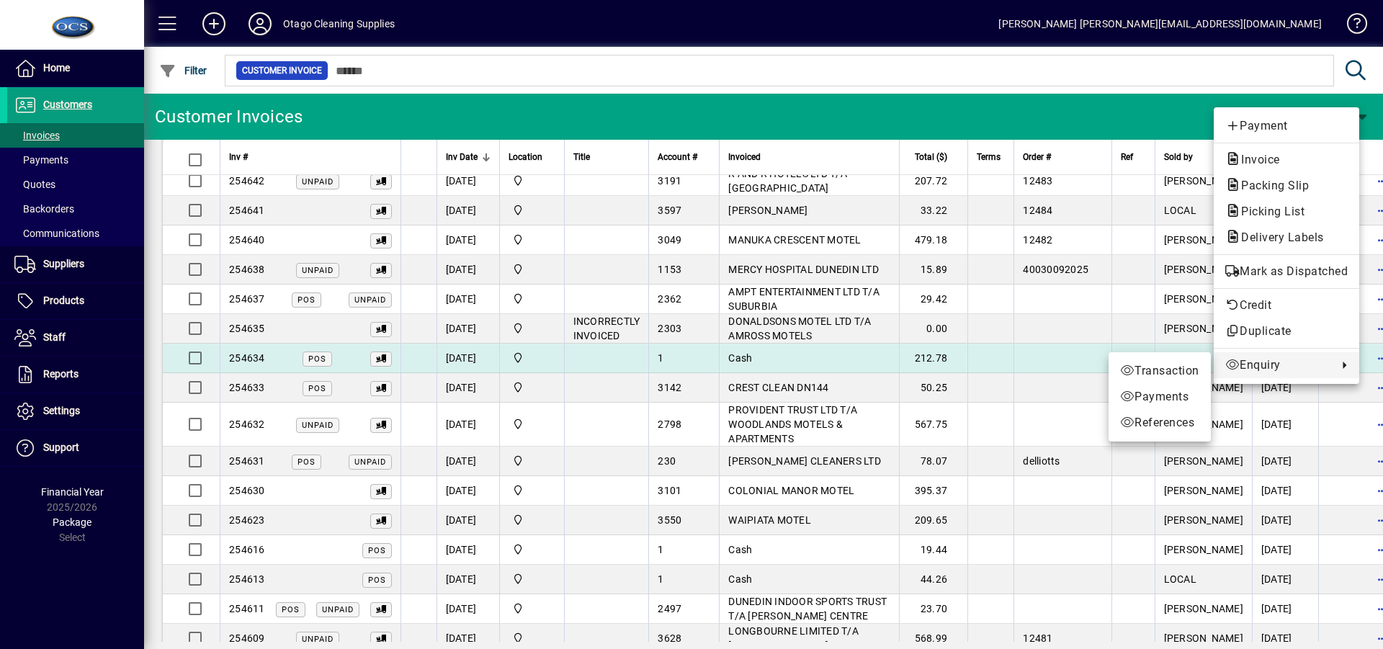
click at [1022, 330] on div at bounding box center [691, 324] width 1383 height 649
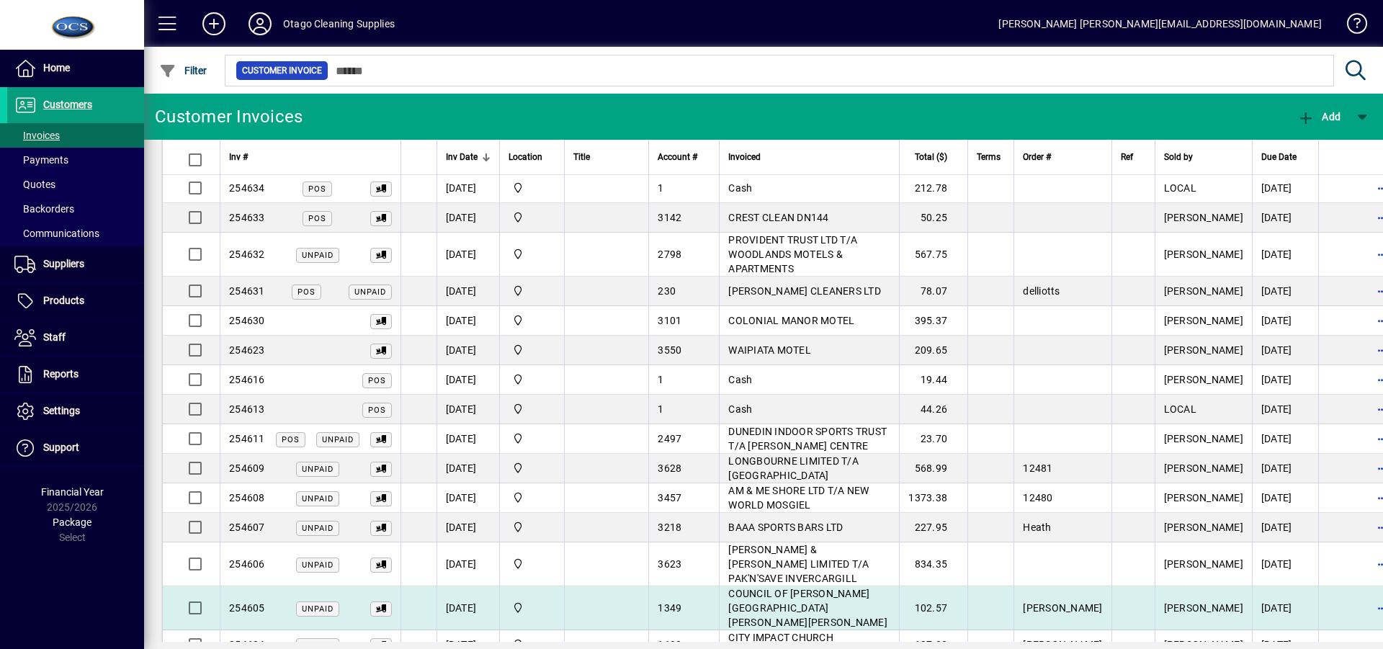
scroll to position [936, 0]
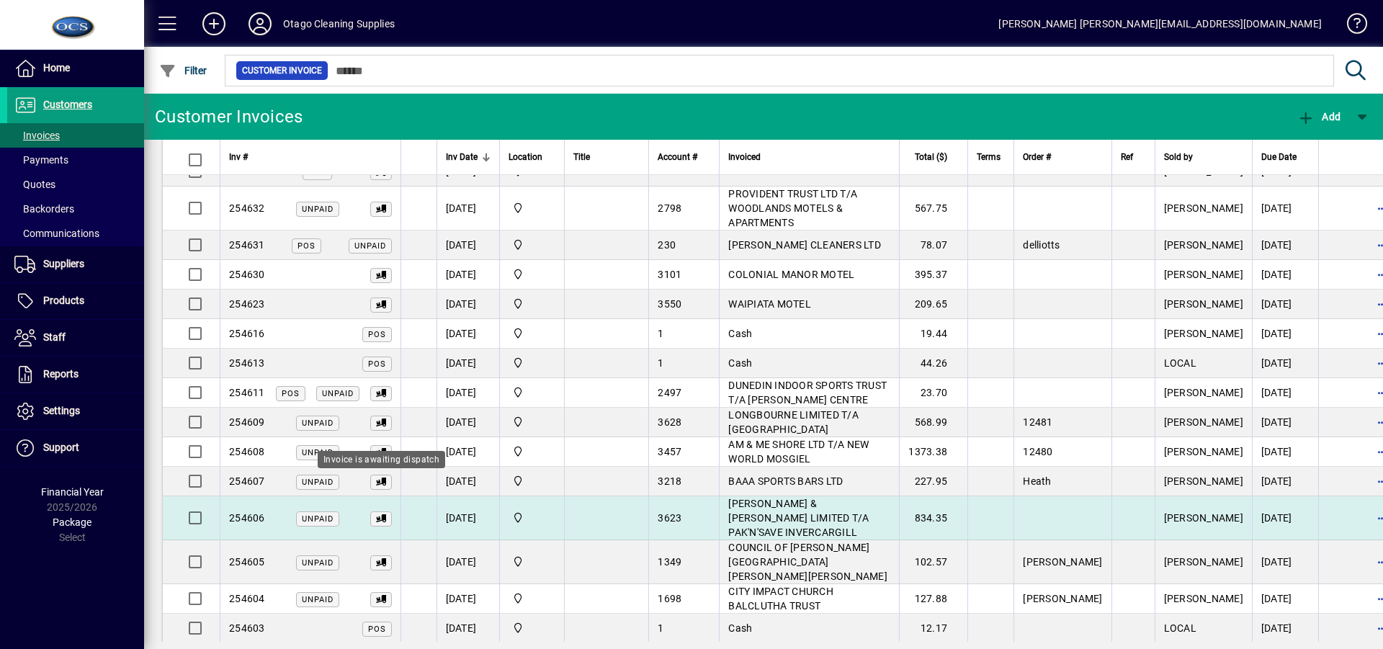
click at [380, 515] on icon at bounding box center [381, 519] width 10 height 8
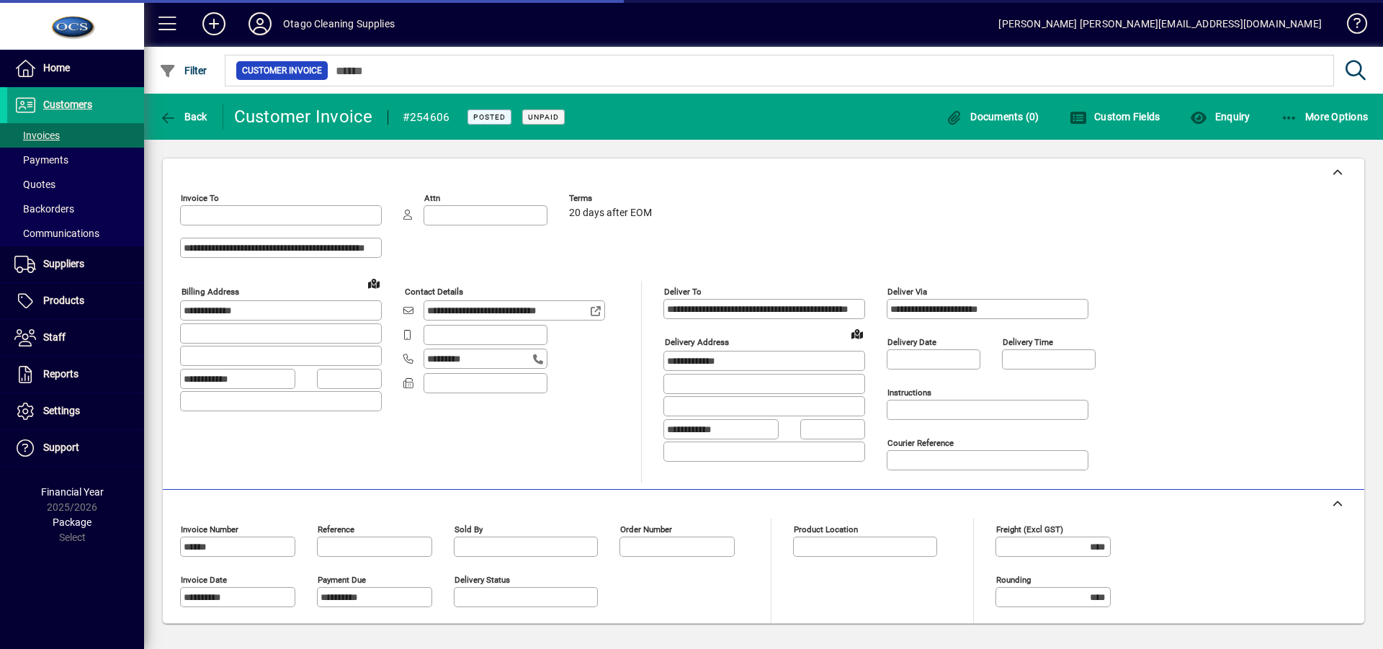
type input "**********"
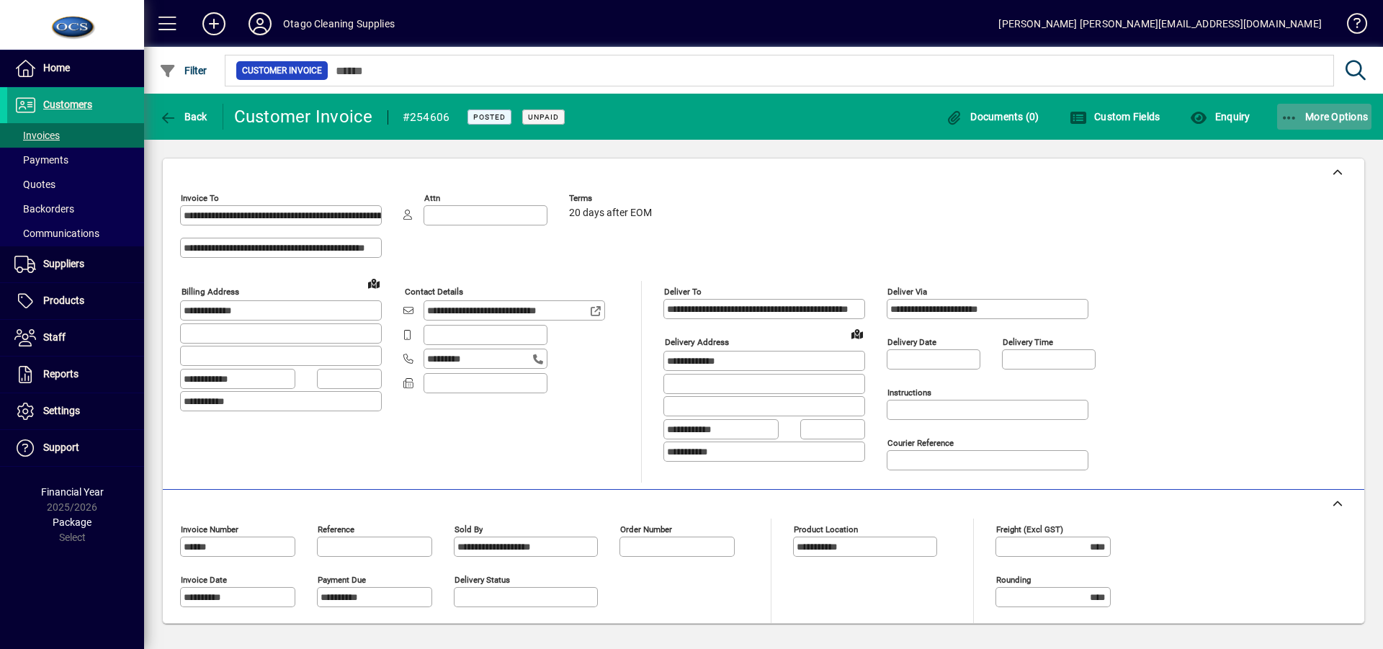
click at [1340, 109] on span "button" at bounding box center [1324, 116] width 95 height 35
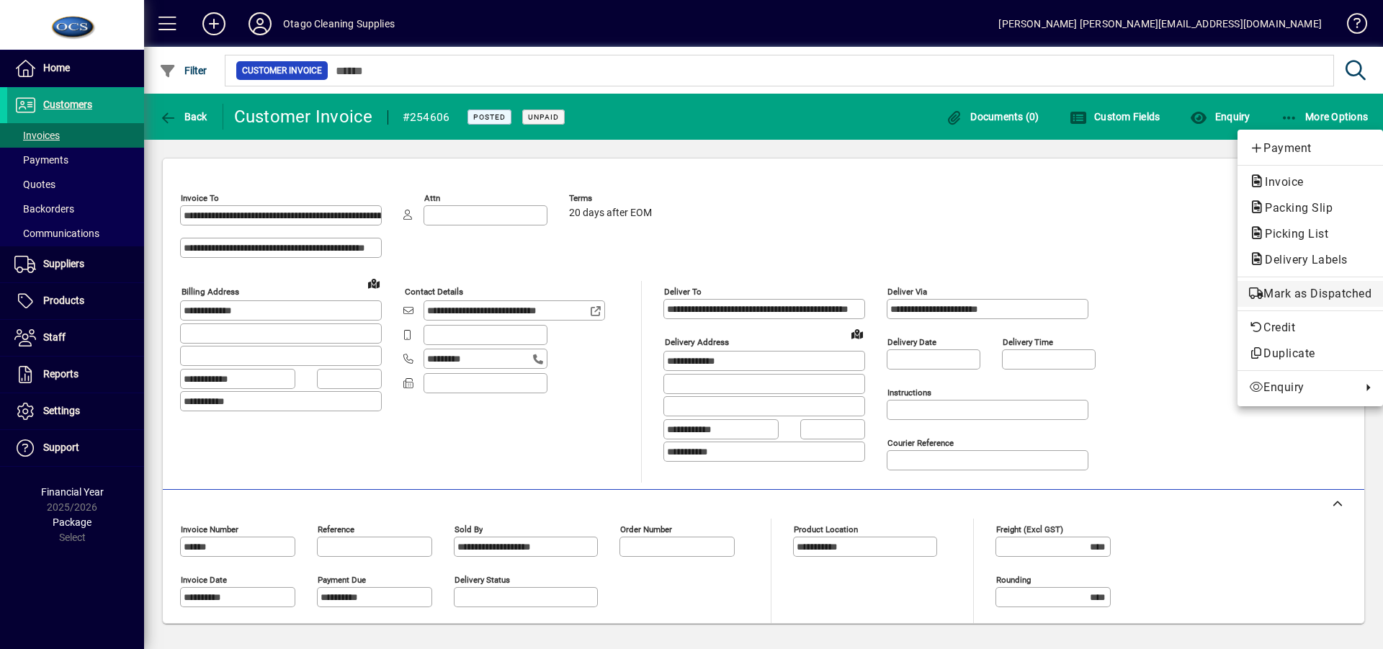
click at [1291, 294] on span "Mark as Dispatched" at bounding box center [1310, 293] width 122 height 17
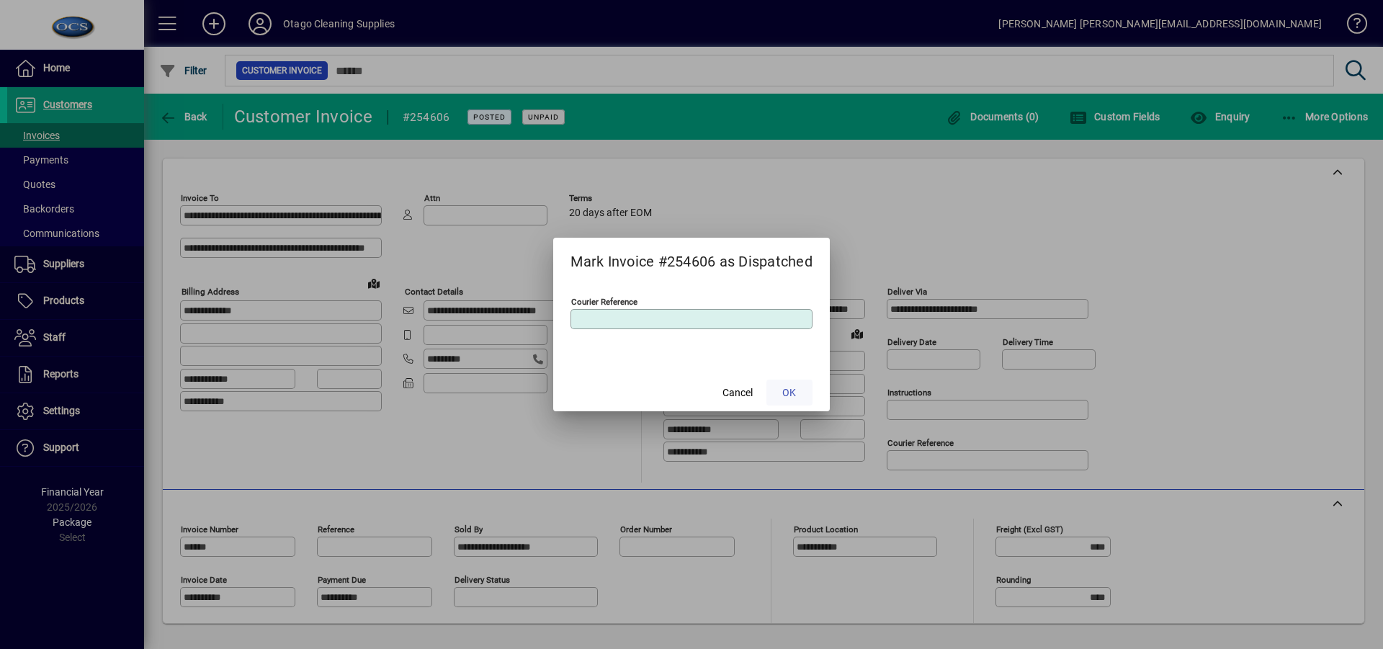
click at [789, 390] on span "OK" at bounding box center [789, 392] width 14 height 15
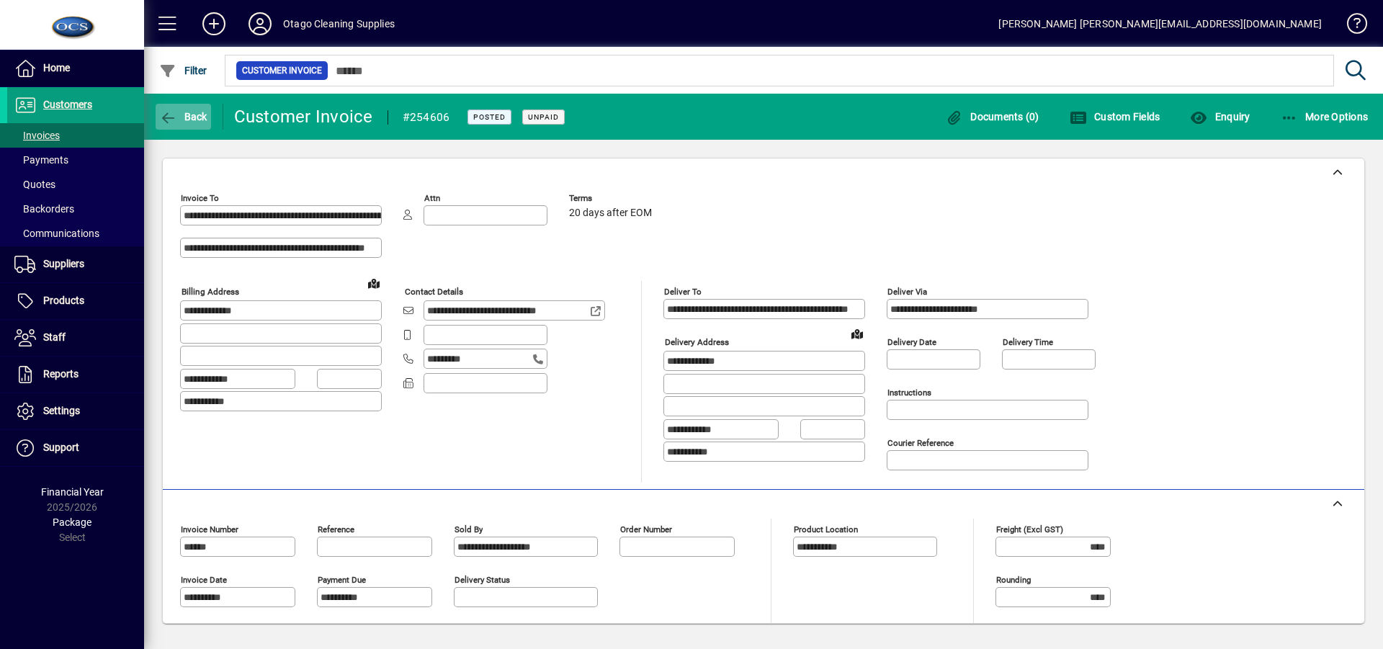
click at [192, 116] on span "Back" at bounding box center [183, 117] width 48 height 12
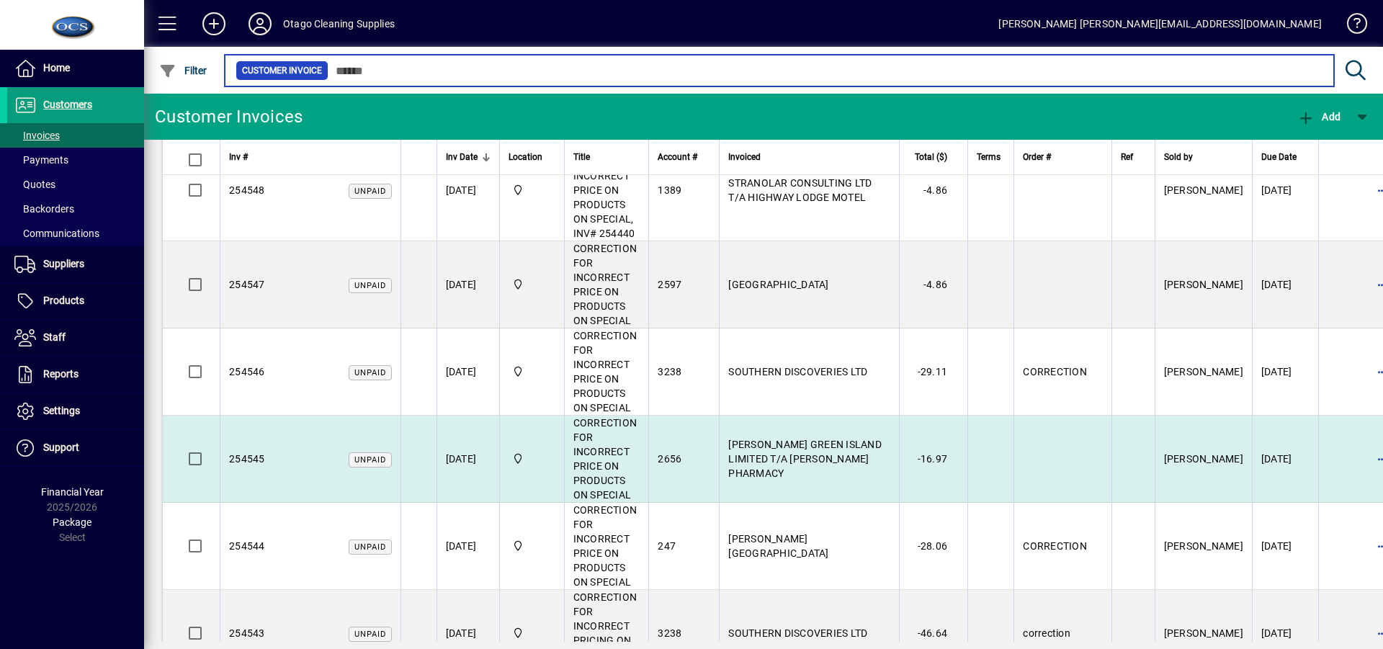
scroll to position [3990, 0]
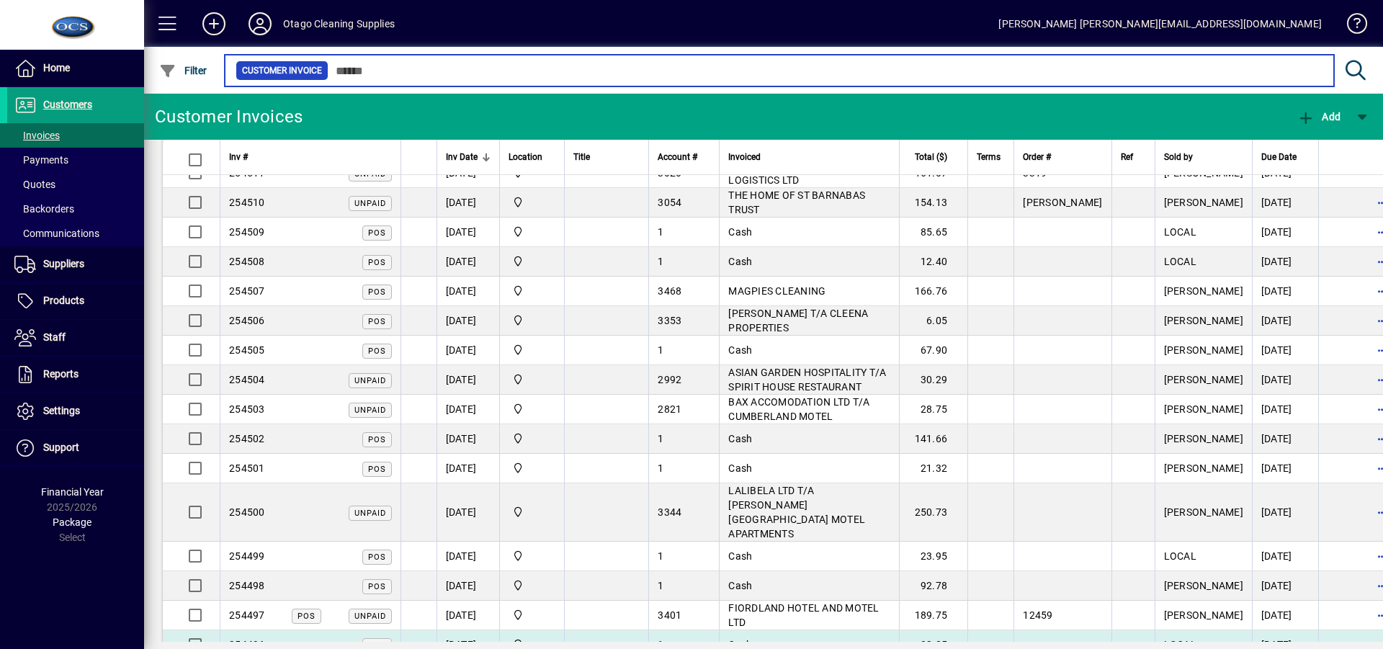
scroll to position [5502, 0]
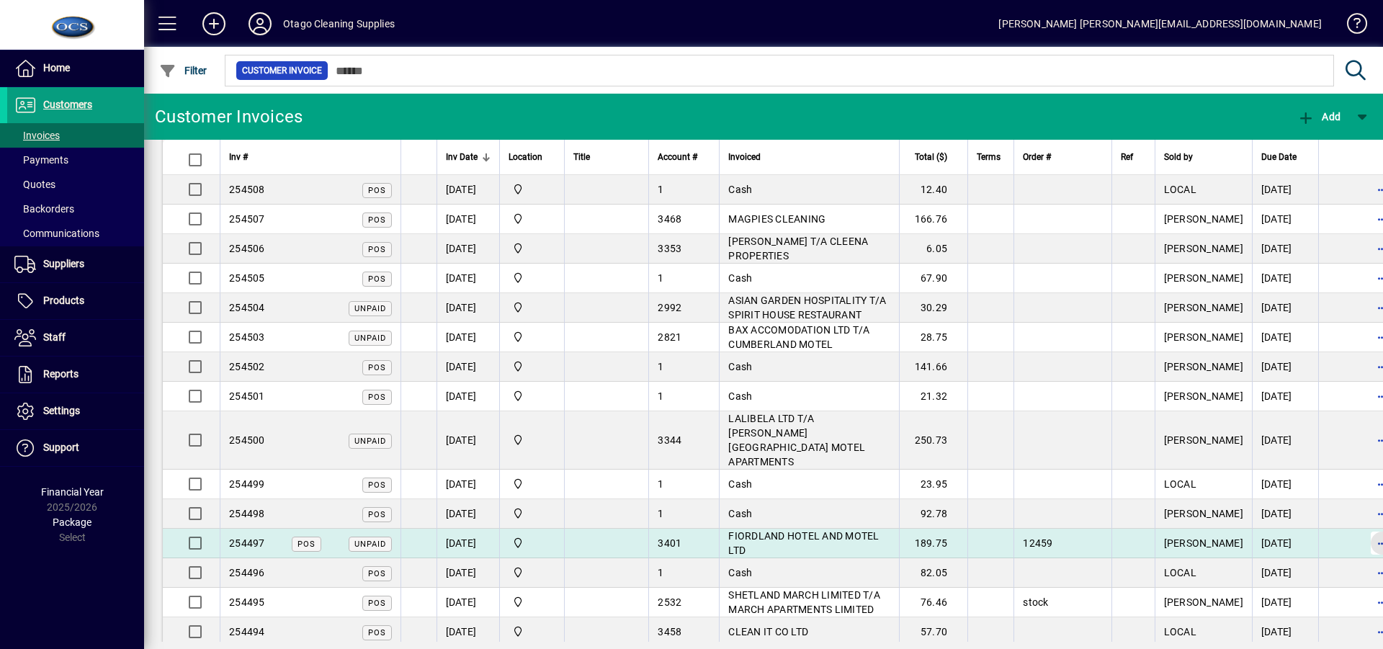
click at [1365, 526] on span "button" at bounding box center [1382, 543] width 35 height 35
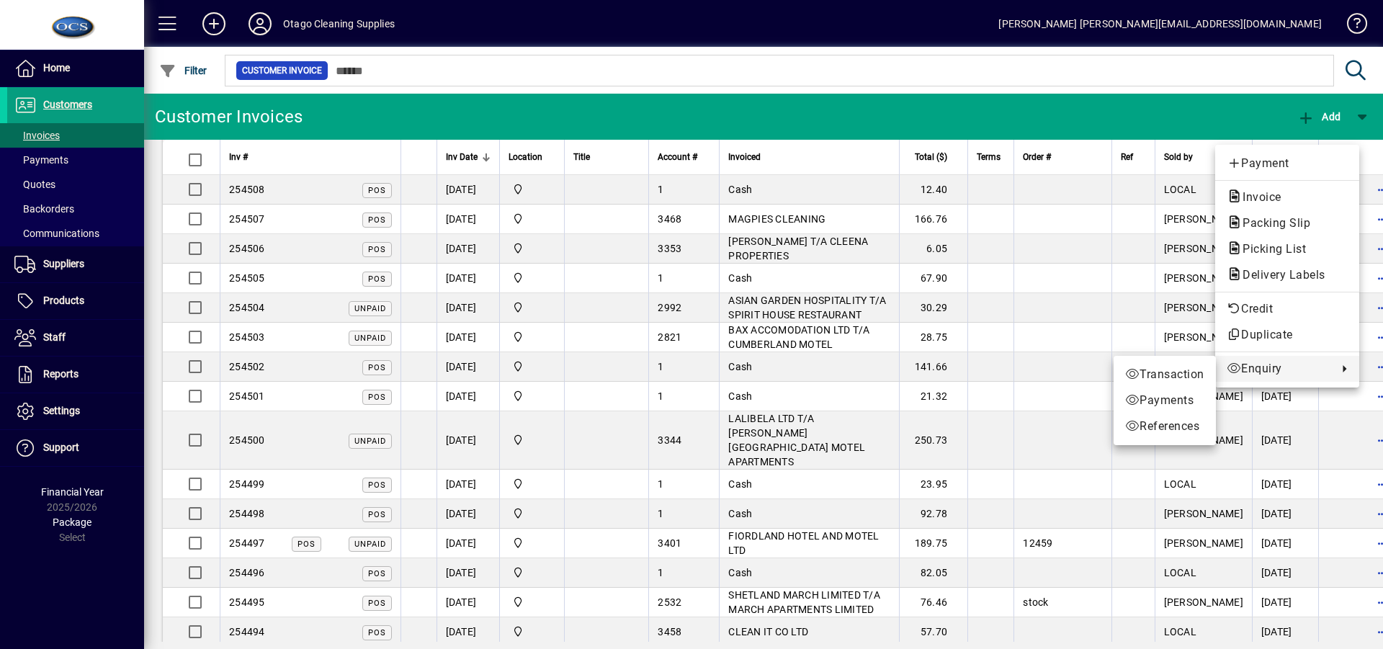
click at [1077, 340] on div at bounding box center [691, 324] width 1383 height 649
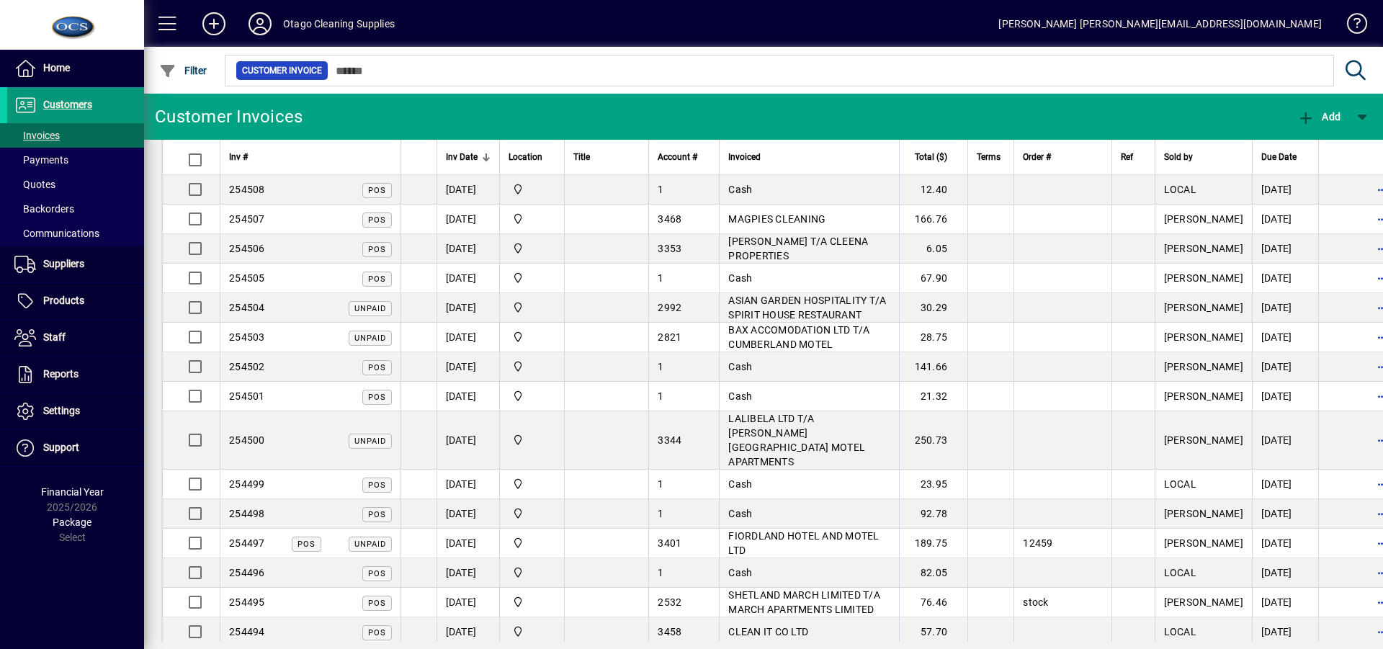
click at [69, 101] on span "Customers" at bounding box center [67, 105] width 49 height 12
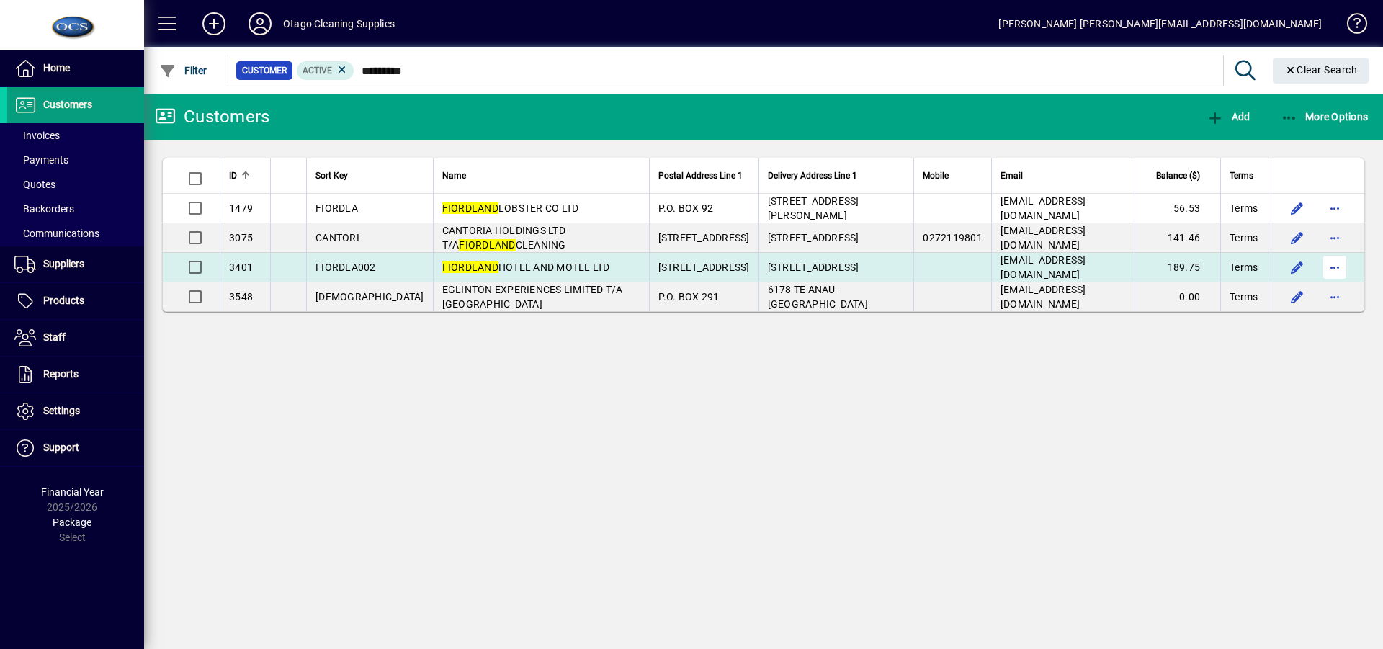
type input "*********"
click at [1334, 267] on span "button" at bounding box center [1334, 267] width 35 height 35
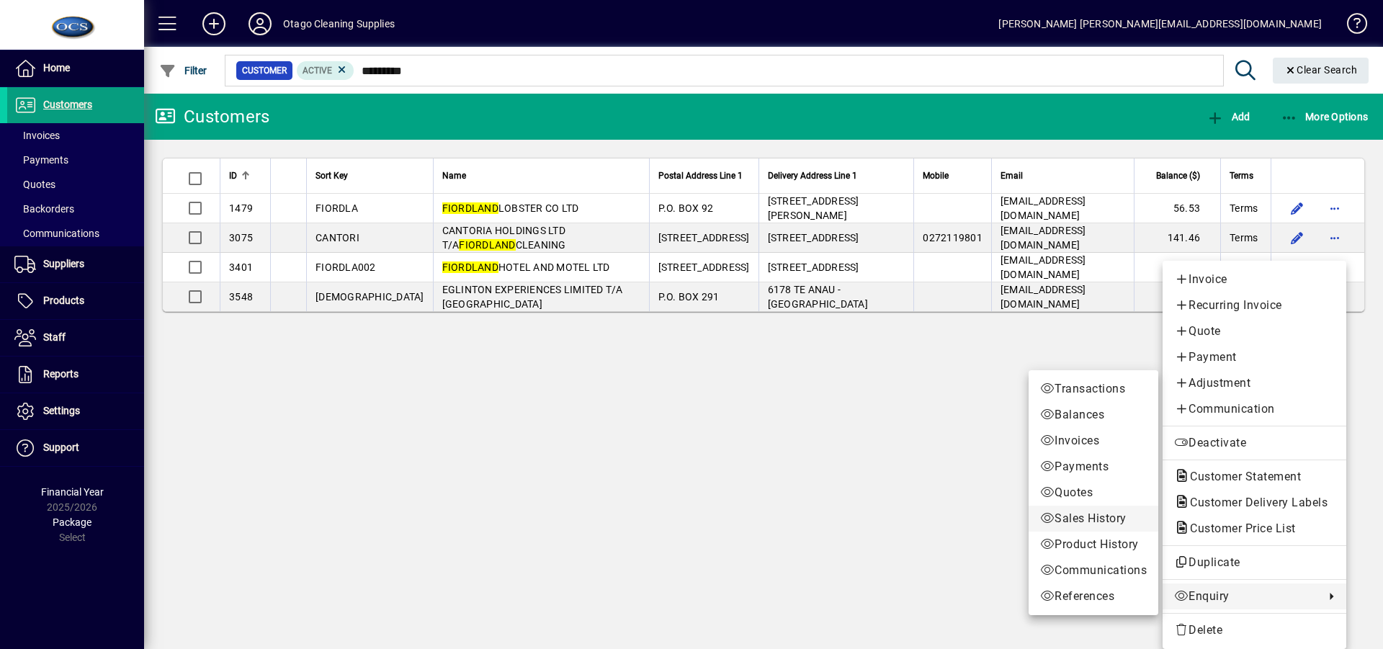
click at [1096, 519] on span "Sales History" at bounding box center [1093, 518] width 107 height 17
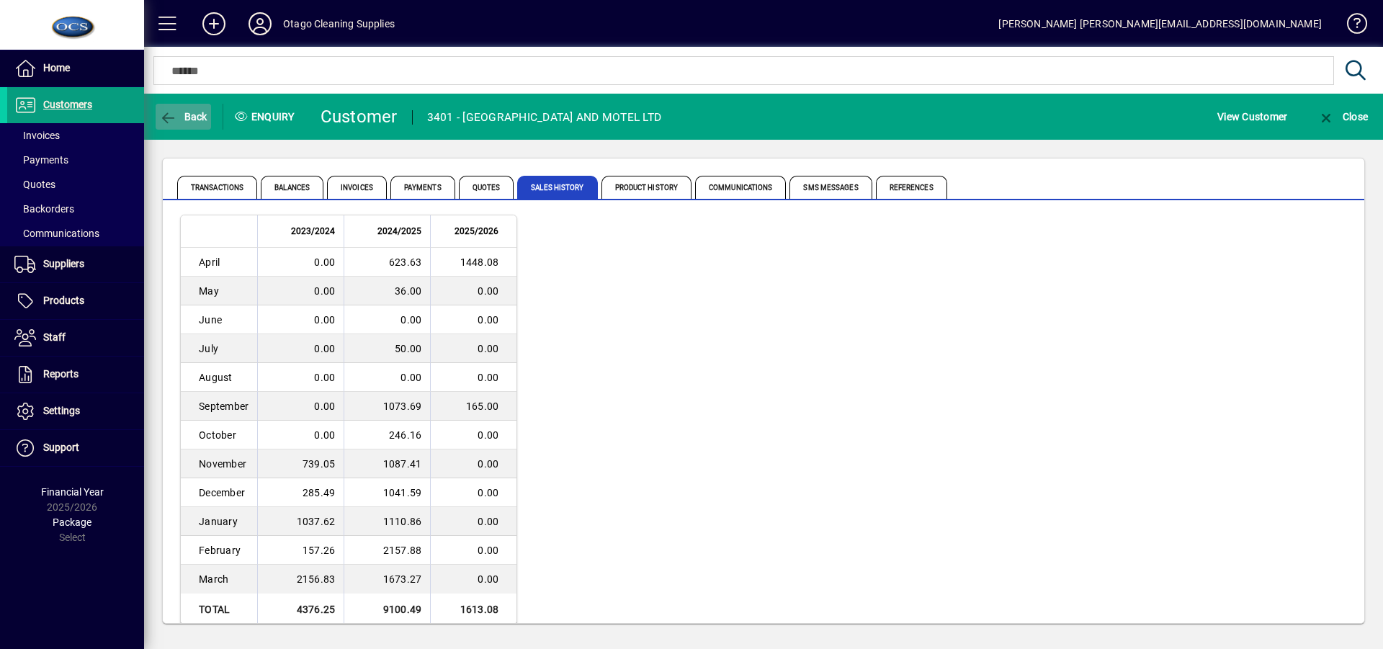
click at [187, 115] on span "Back" at bounding box center [183, 117] width 48 height 12
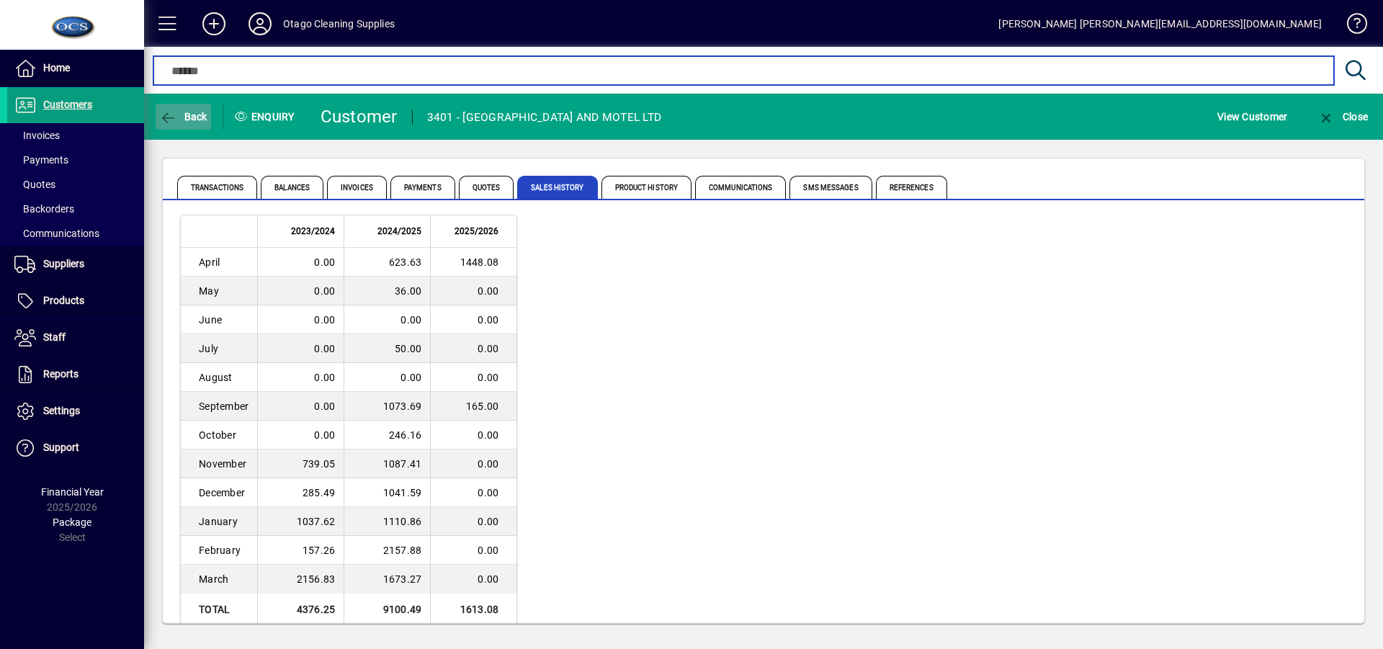
type input "*********"
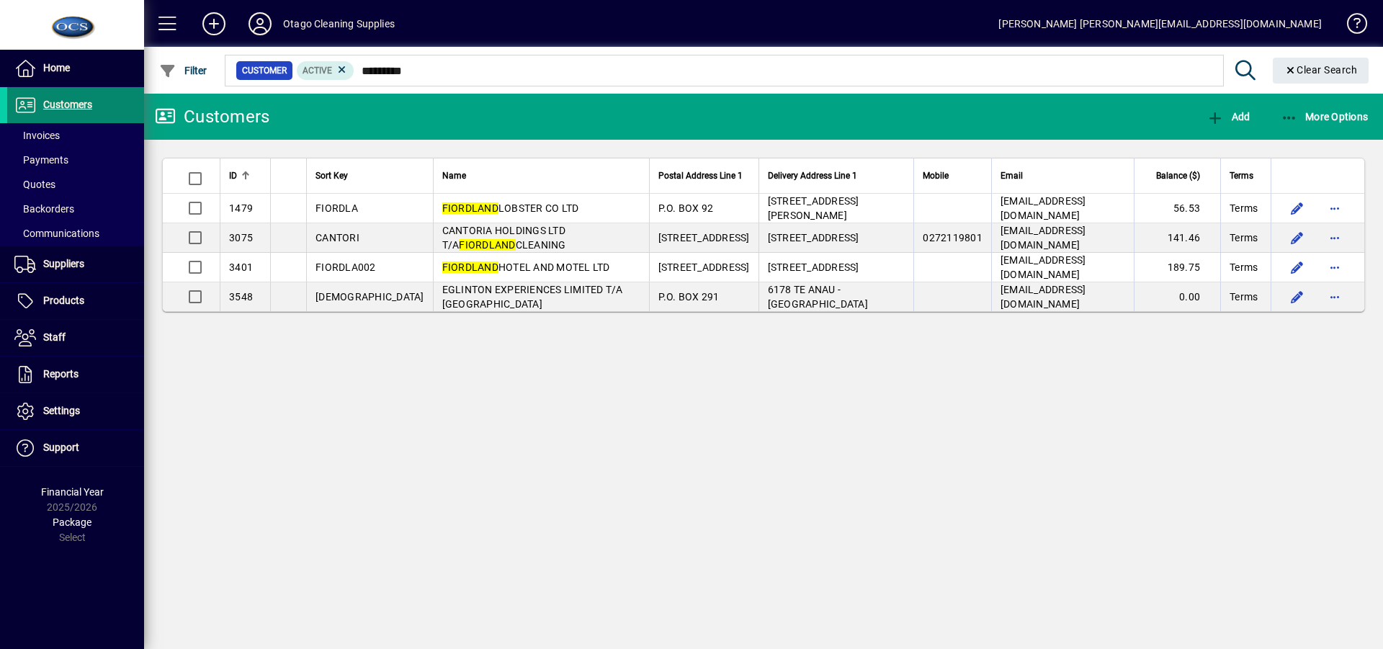
click at [55, 99] on span "Customers" at bounding box center [67, 105] width 49 height 12
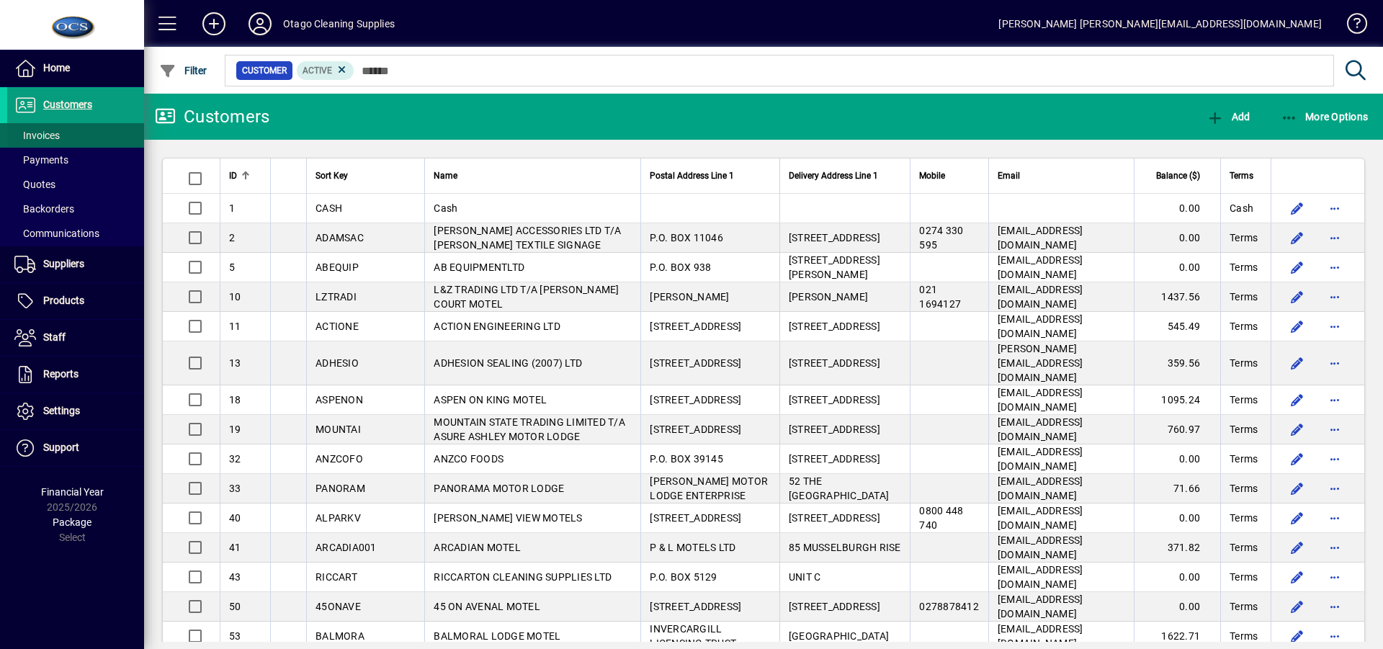
click at [41, 137] on span "Invoices" at bounding box center [36, 136] width 45 height 12
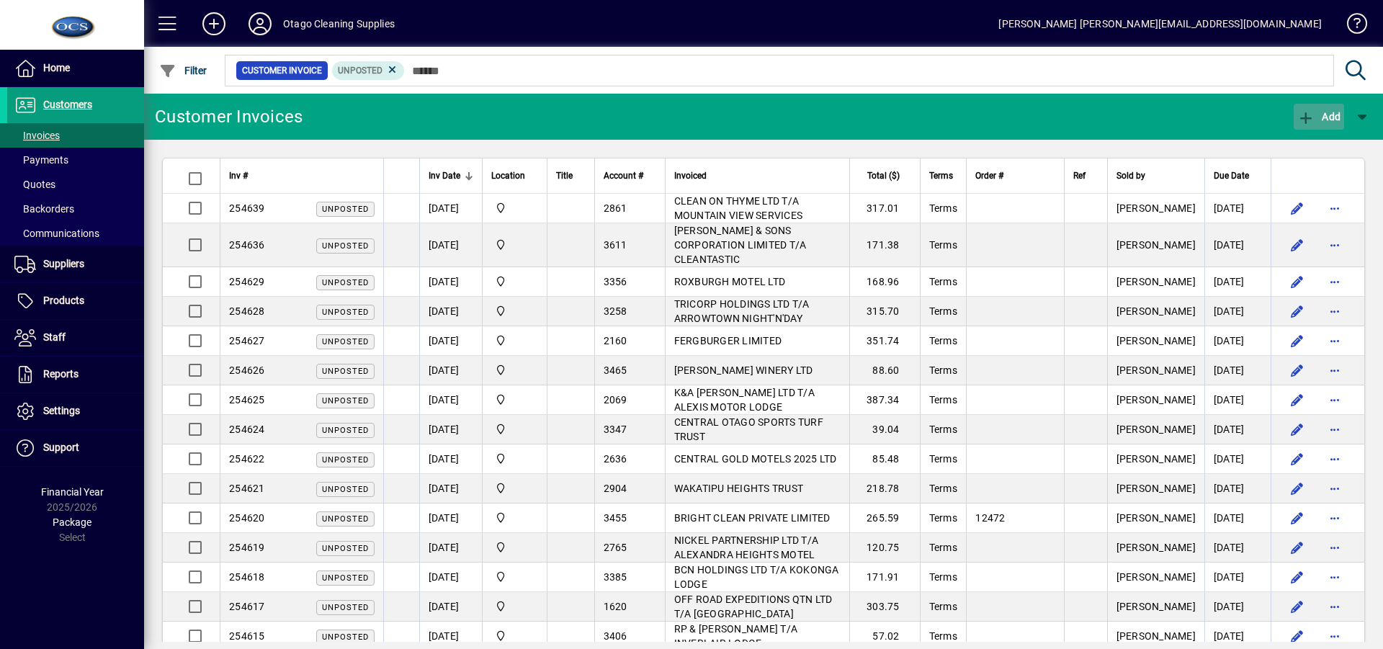
click at [1329, 115] on span "Add" at bounding box center [1318, 117] width 43 height 12
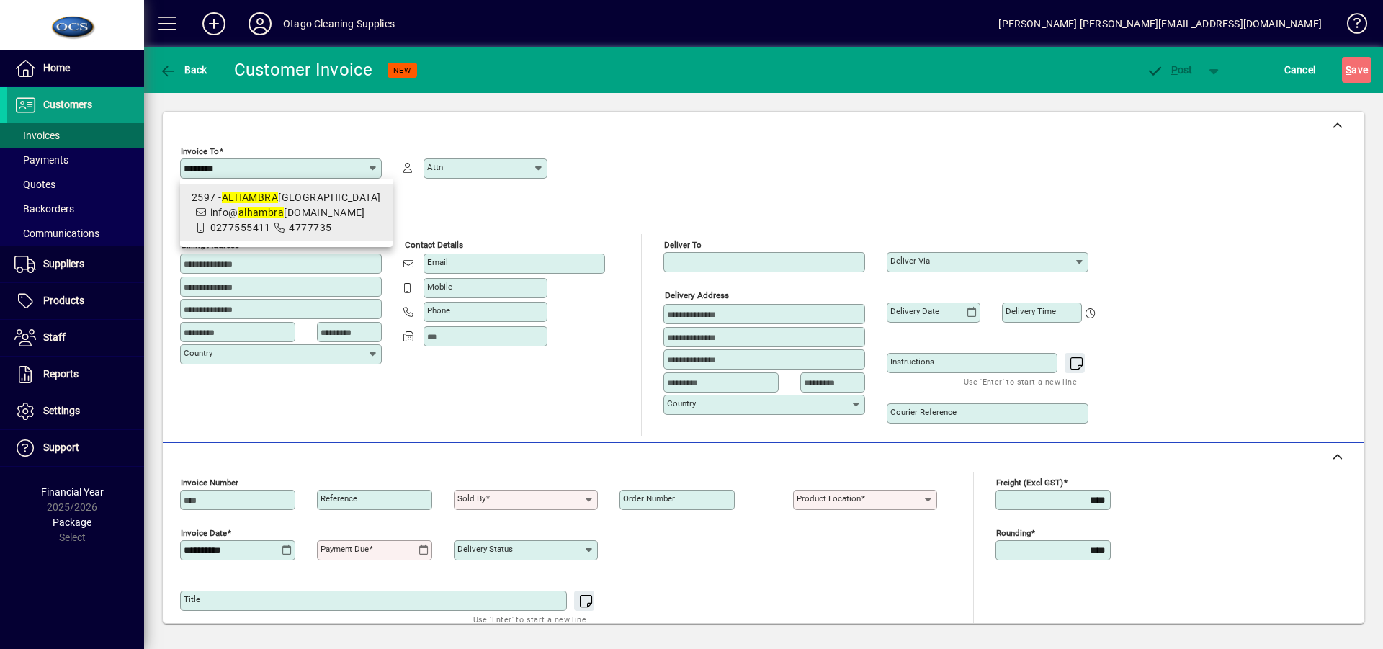
click at [319, 205] on div "2597 - ALHAMBRA OAKS MOTOR LODGE" at bounding box center [286, 197] width 189 height 15
type input "**********"
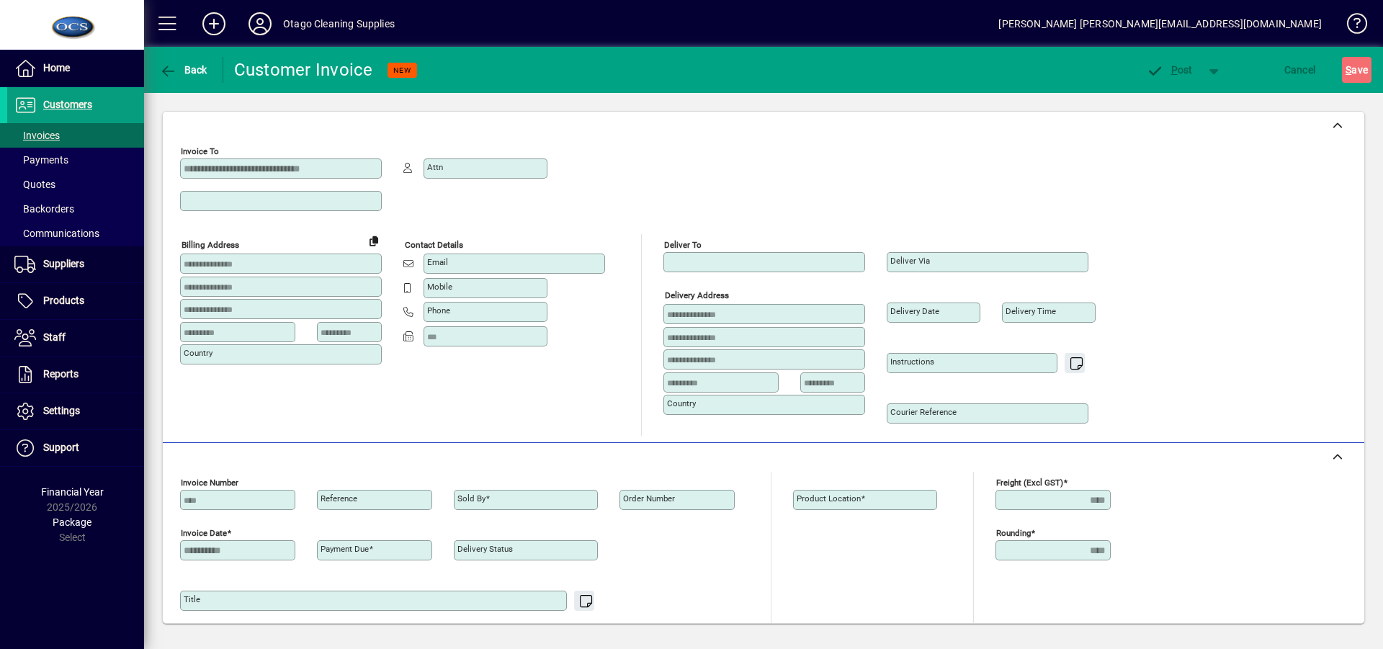
type input "**********"
type input "*******"
type input "****"
type input "**********"
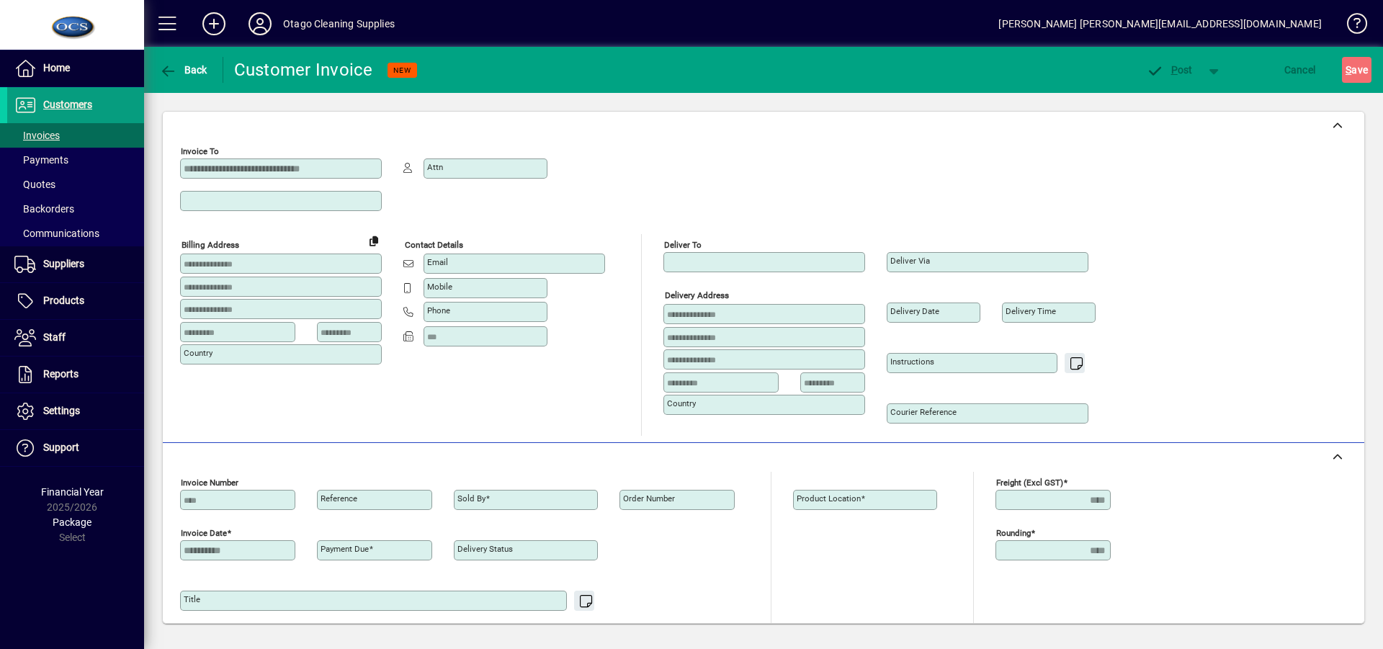
type input "*******"
type input "**********"
type input "*******"
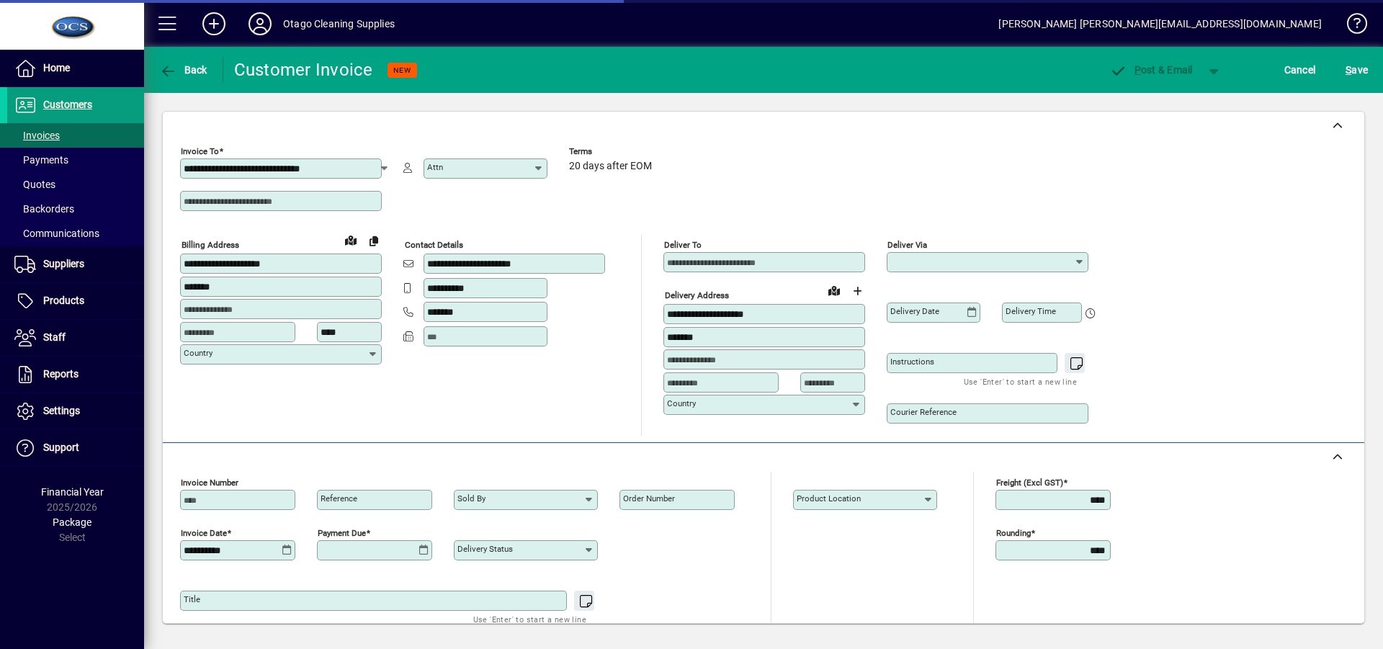
type input "**********"
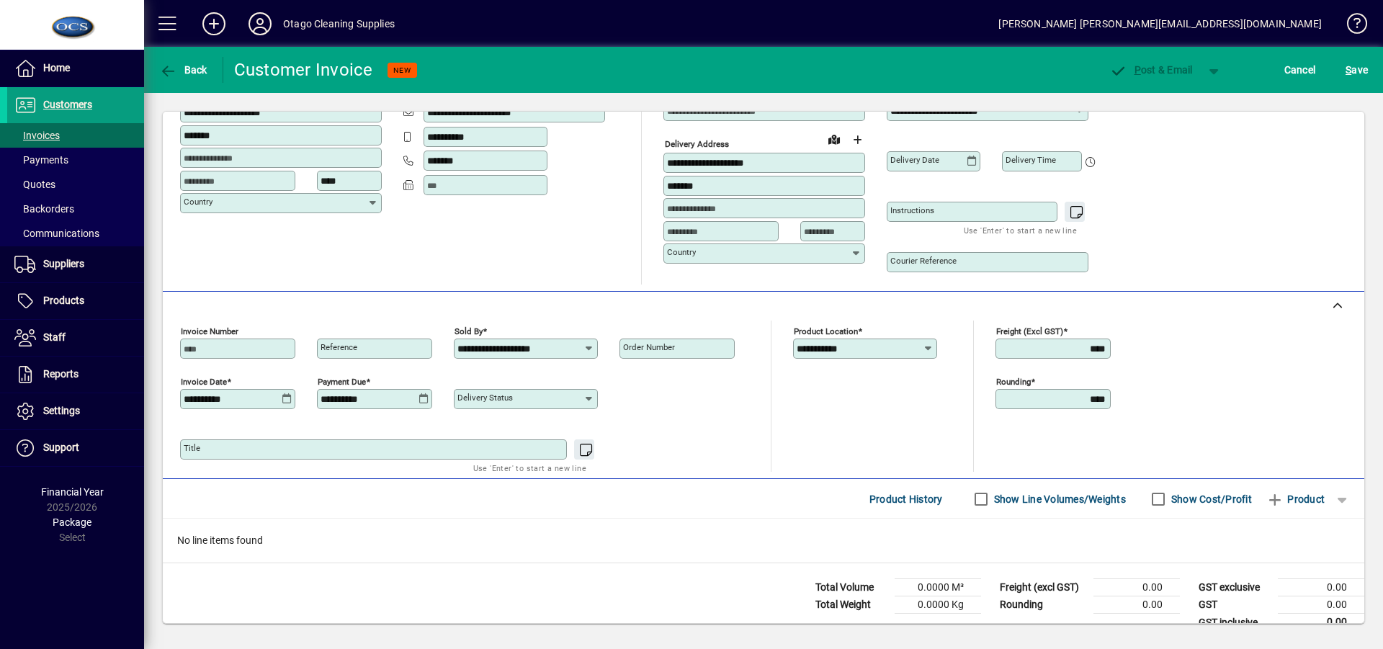
scroll to position [172, 0]
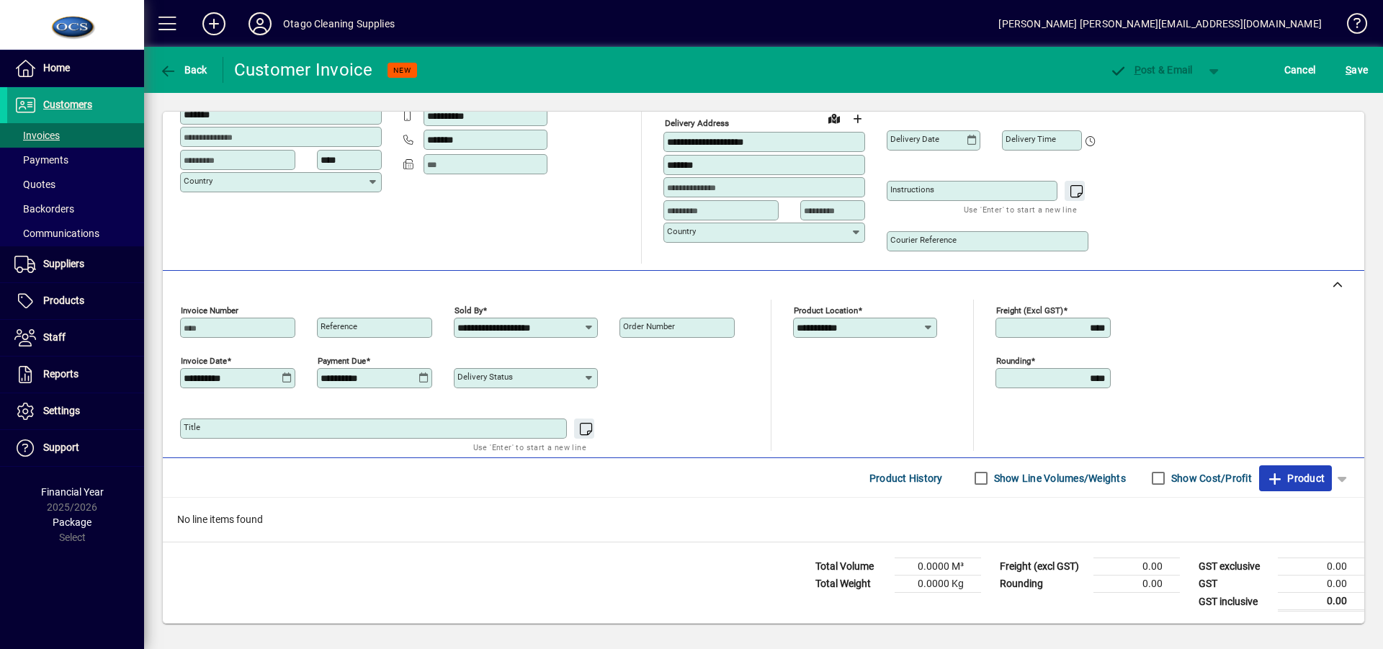
click at [1304, 474] on span "Product" at bounding box center [1295, 478] width 58 height 23
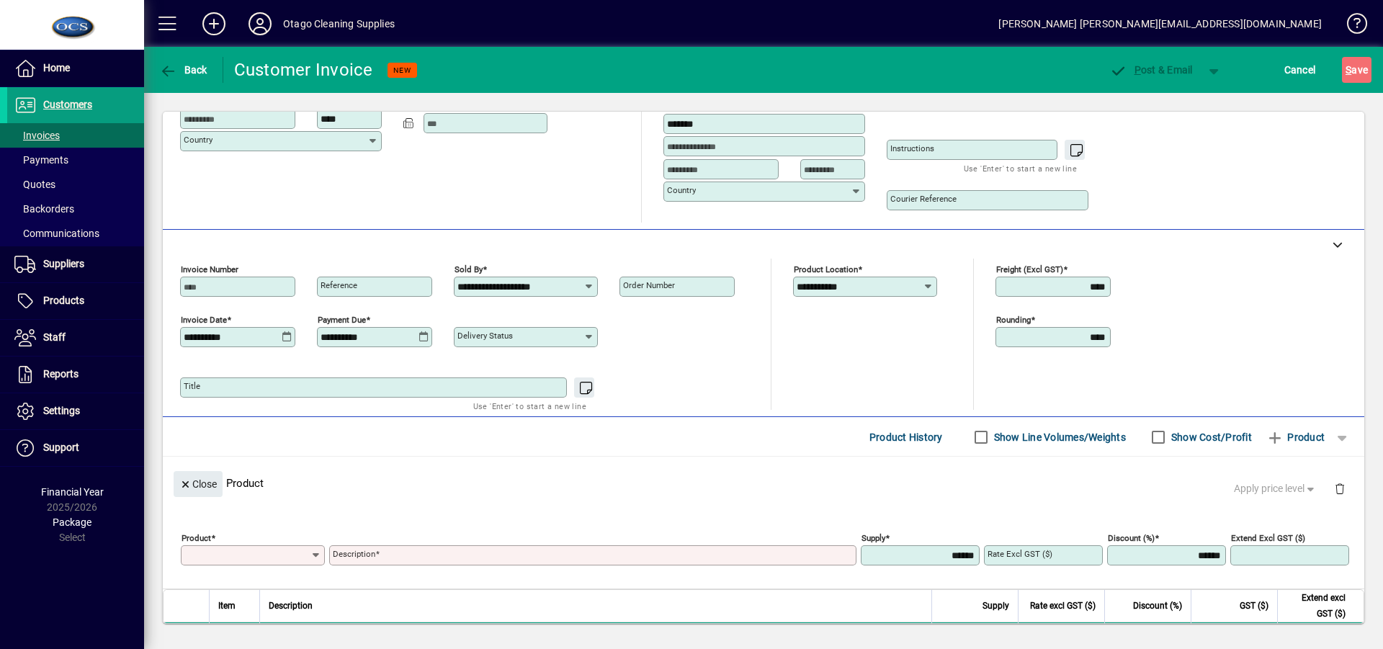
scroll to position [0, 0]
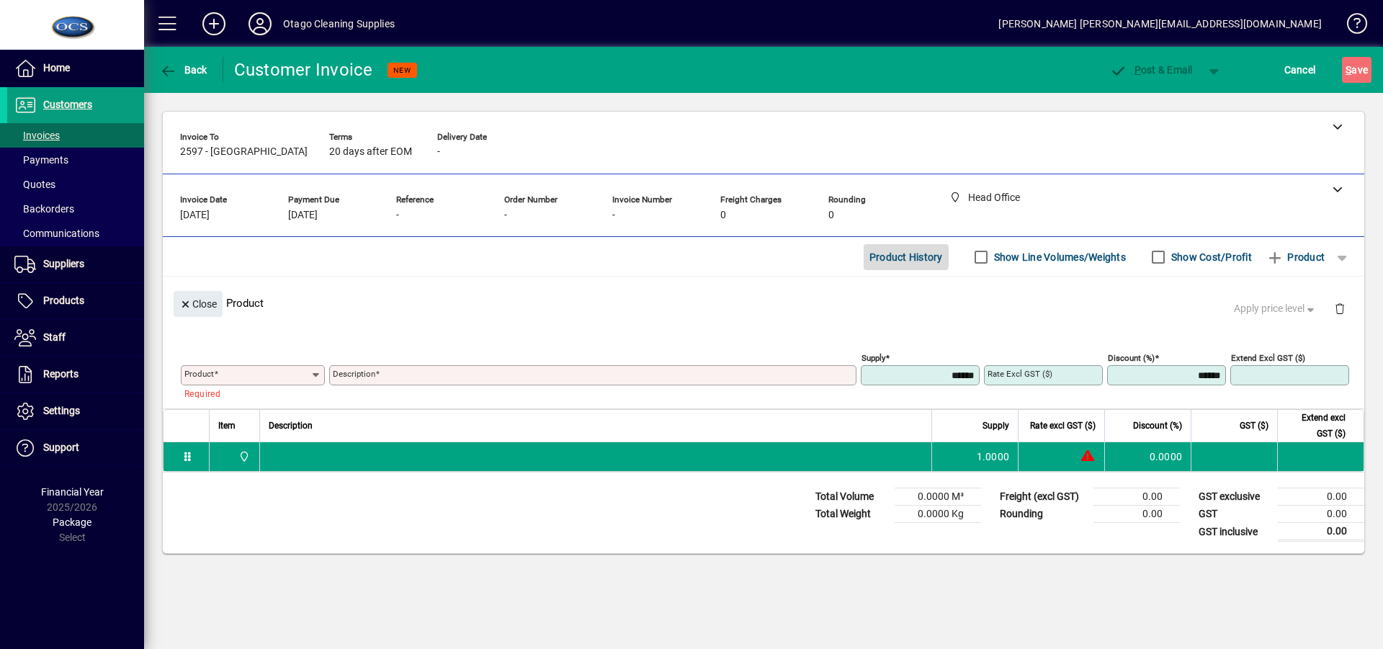
click at [893, 251] on span "Product History" at bounding box center [905, 257] width 73 height 23
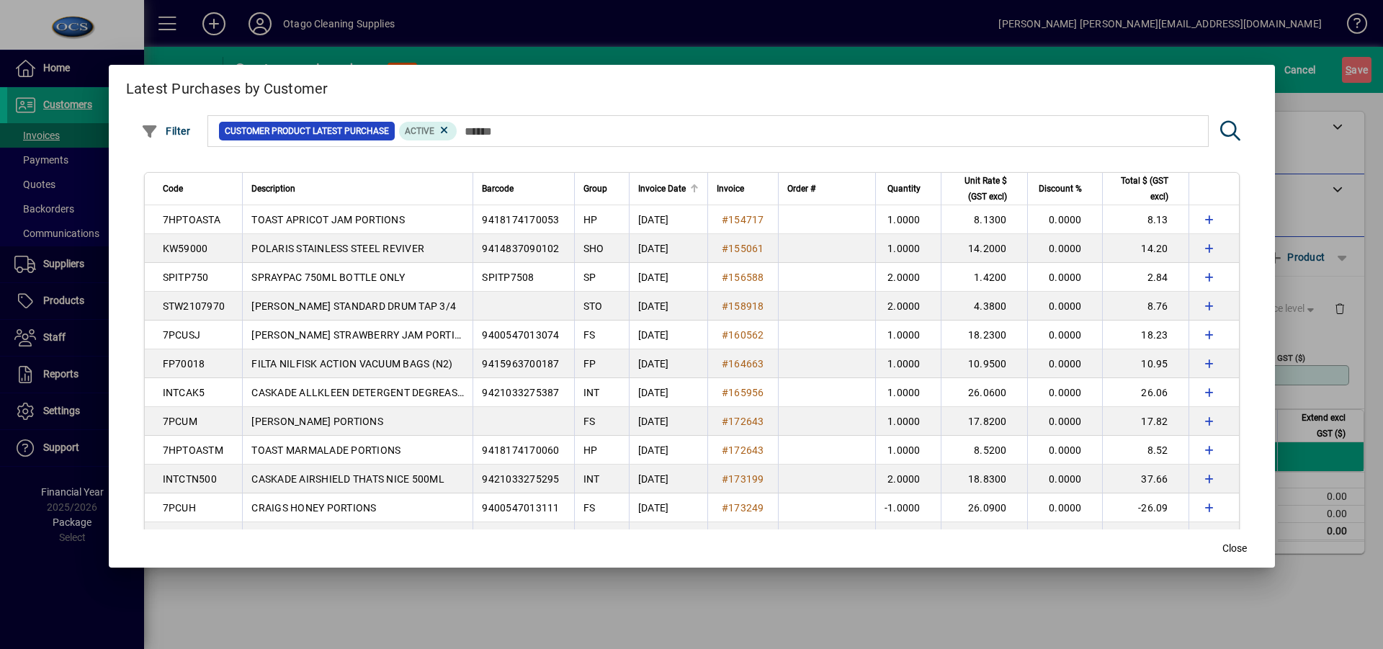
click at [666, 189] on span "Invoice Date" at bounding box center [662, 189] width 48 height 16
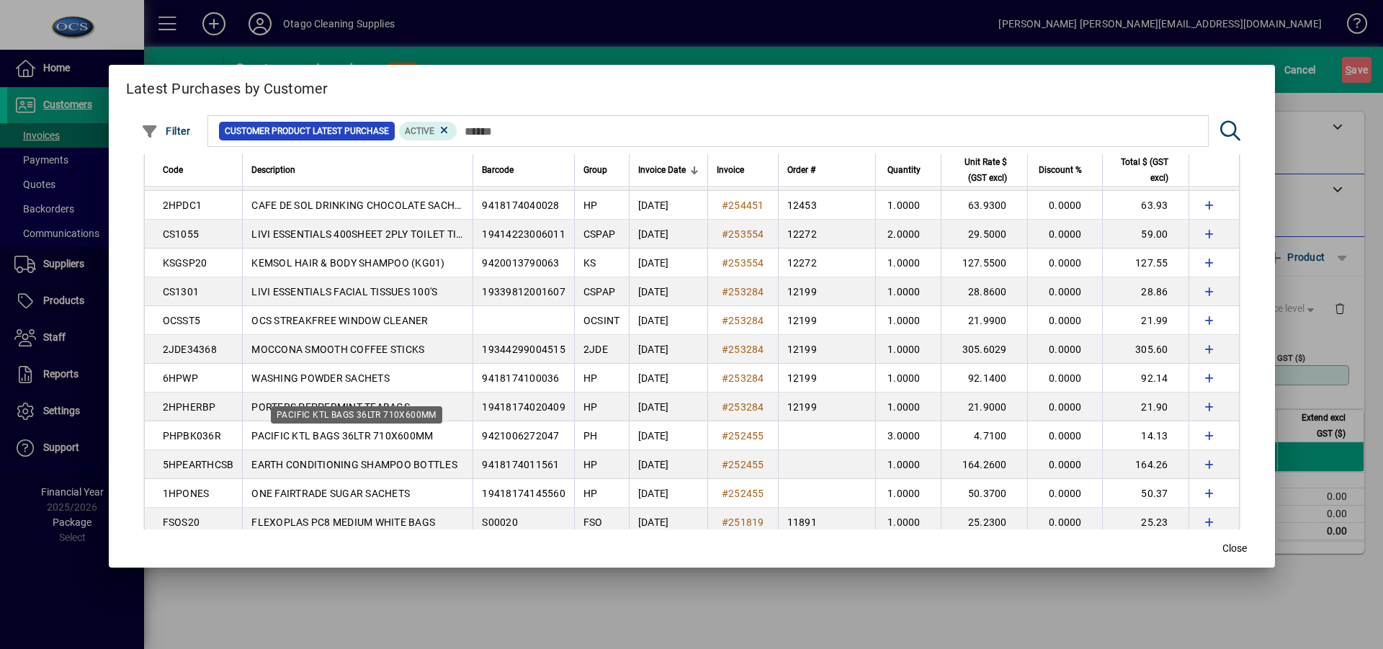
scroll to position [144, 0]
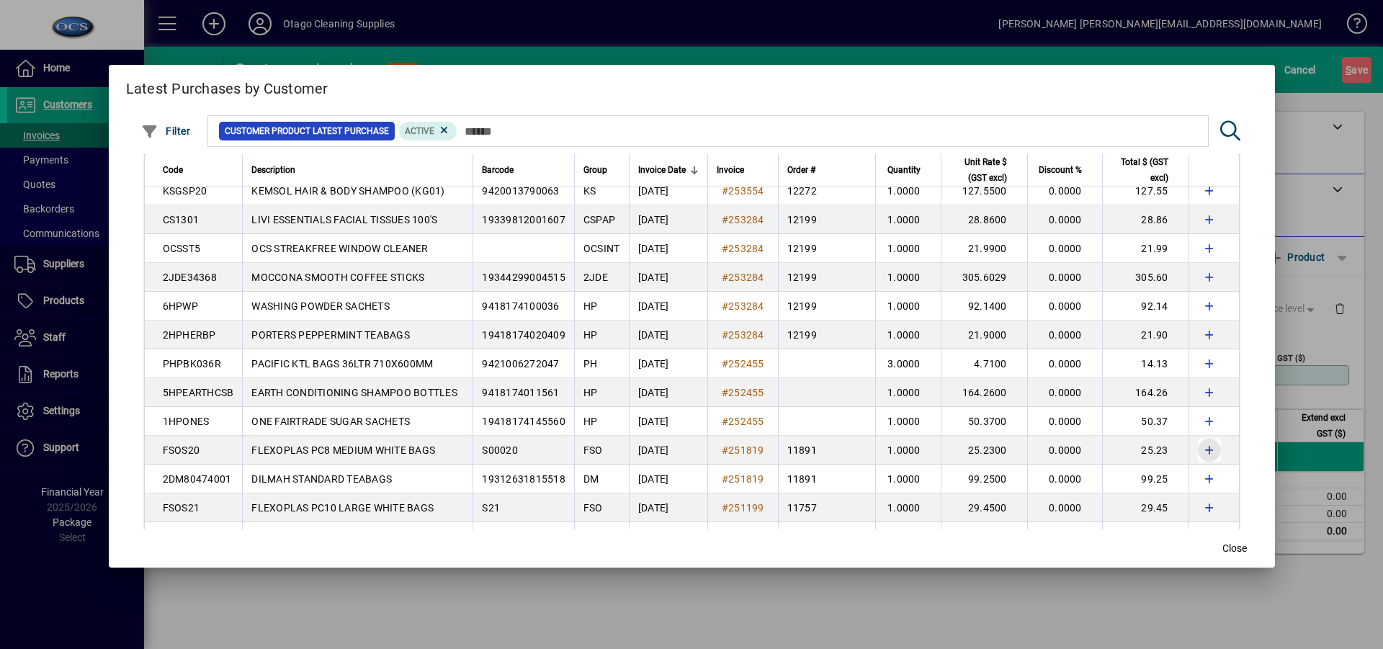
click at [1192, 445] on span "button" at bounding box center [1209, 450] width 35 height 35
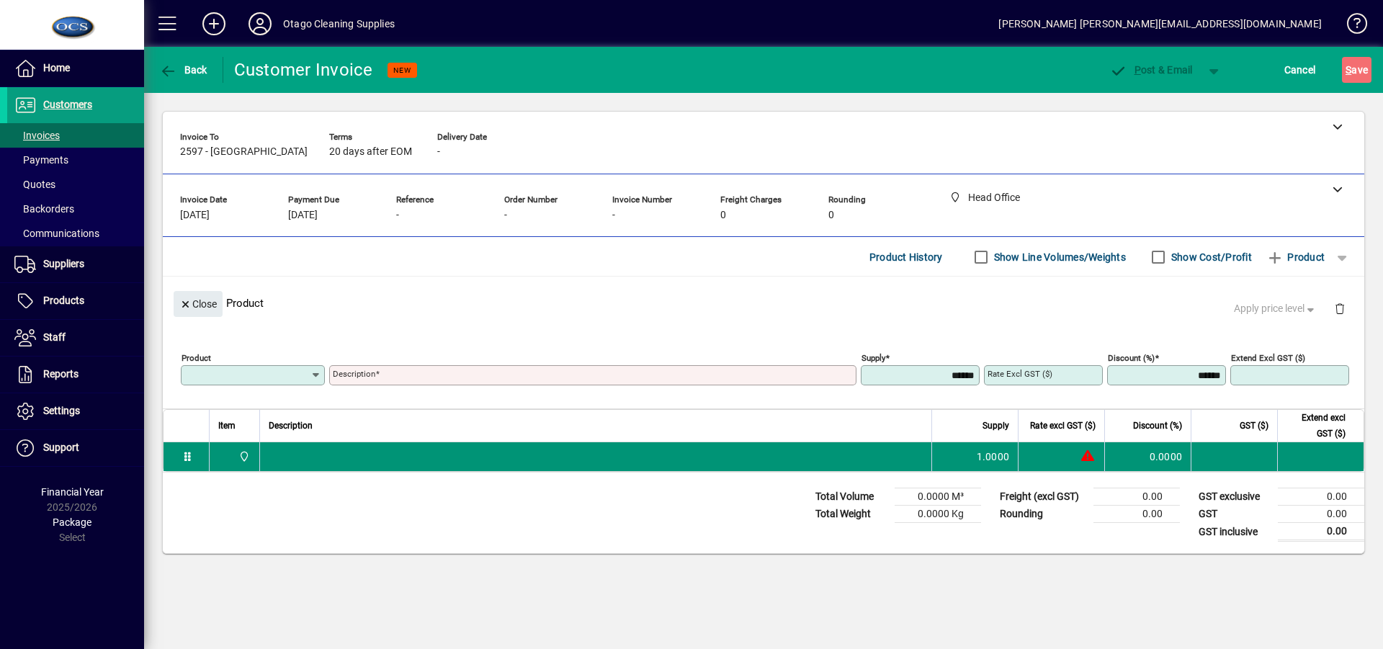
type input "**********"
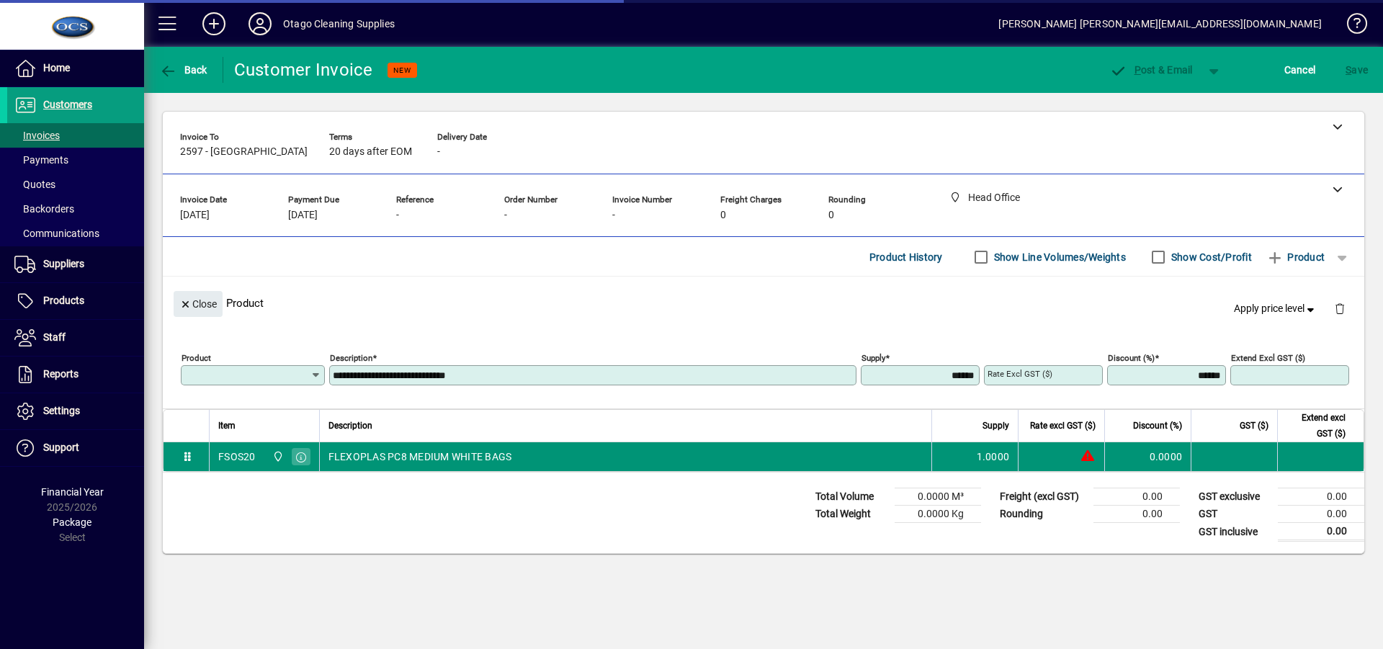
type input "*******"
type input "*****"
type input "******"
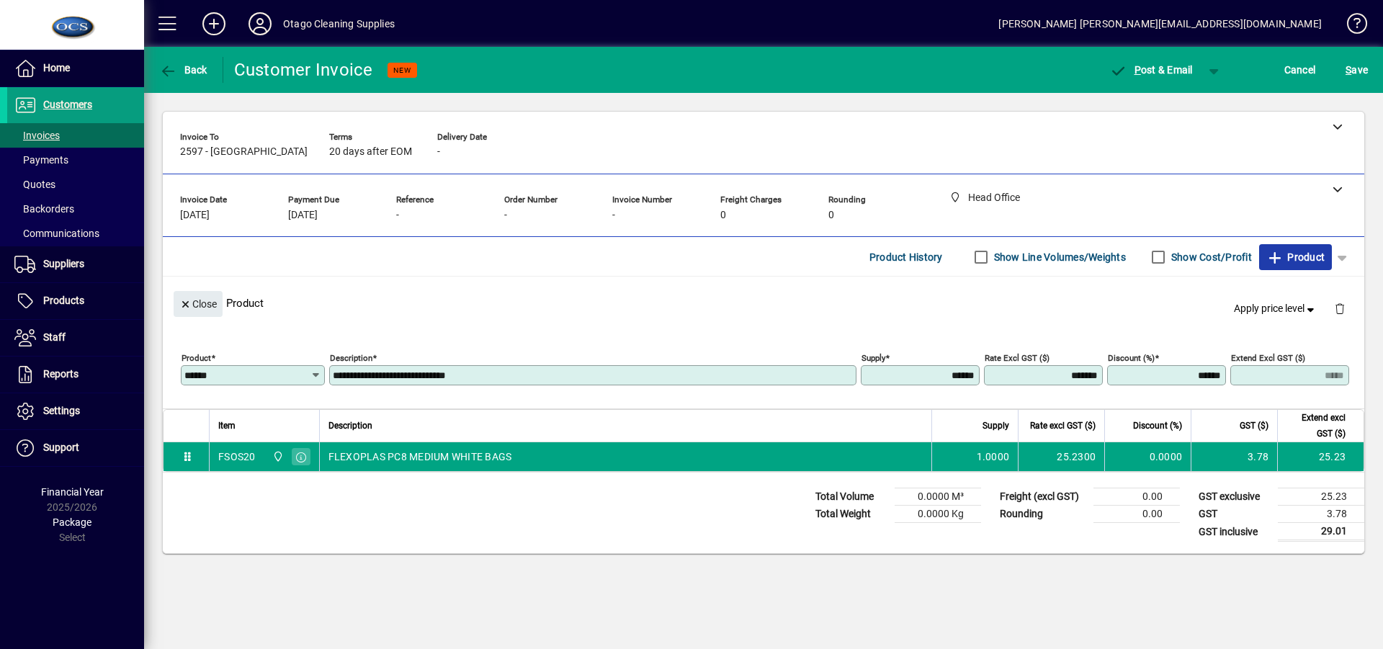
click at [1281, 253] on icon "button" at bounding box center [1275, 258] width 18 height 14
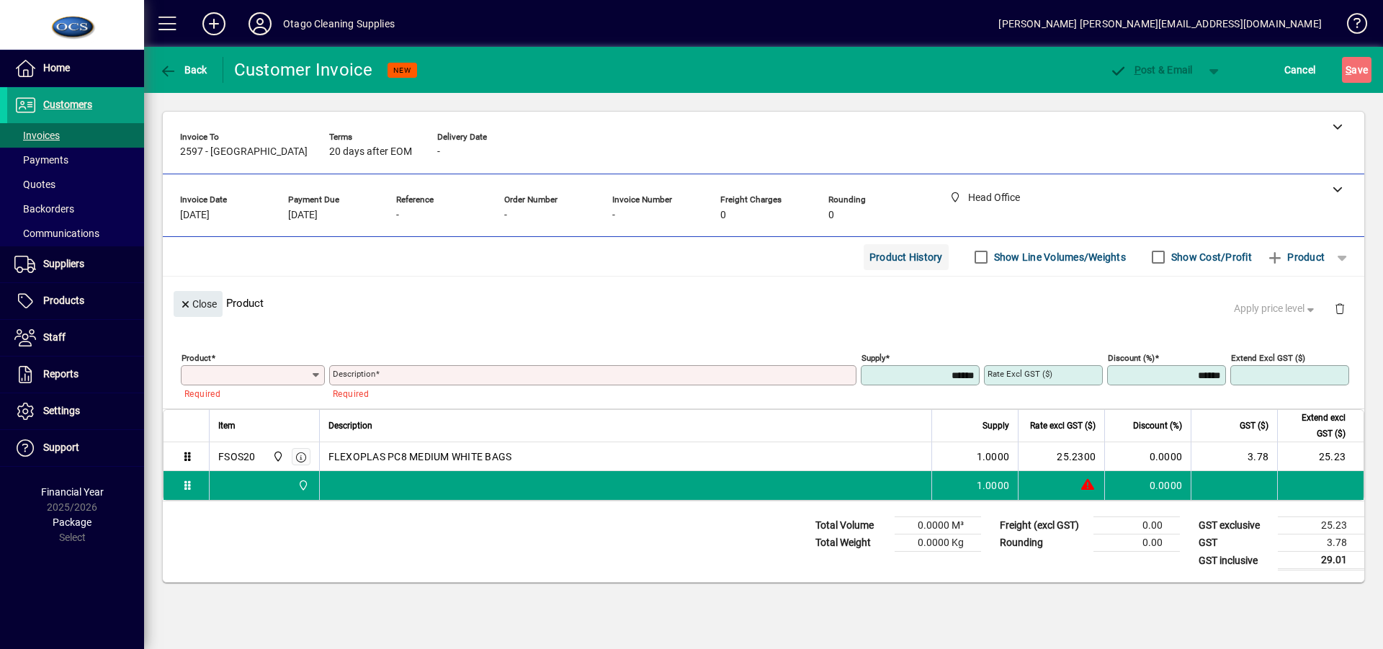
click at [899, 254] on span "Product History" at bounding box center [905, 257] width 73 height 23
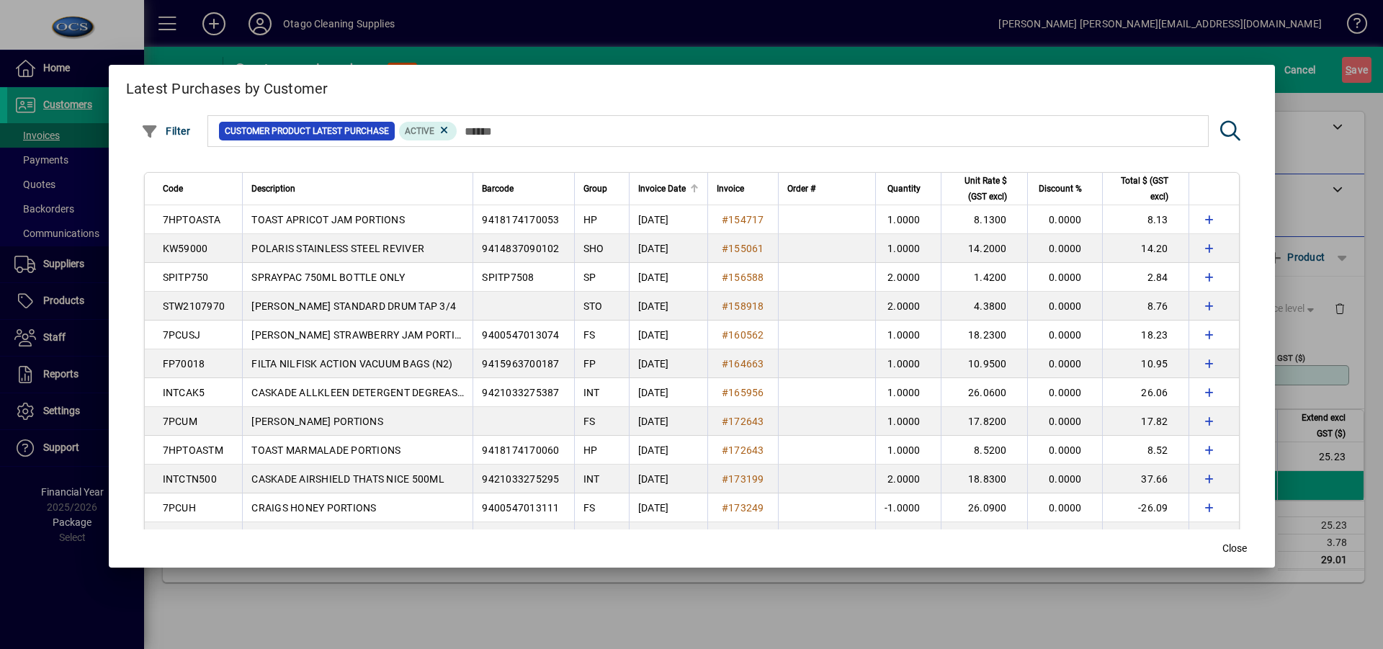
click at [676, 188] on span "Invoice Date" at bounding box center [662, 189] width 48 height 16
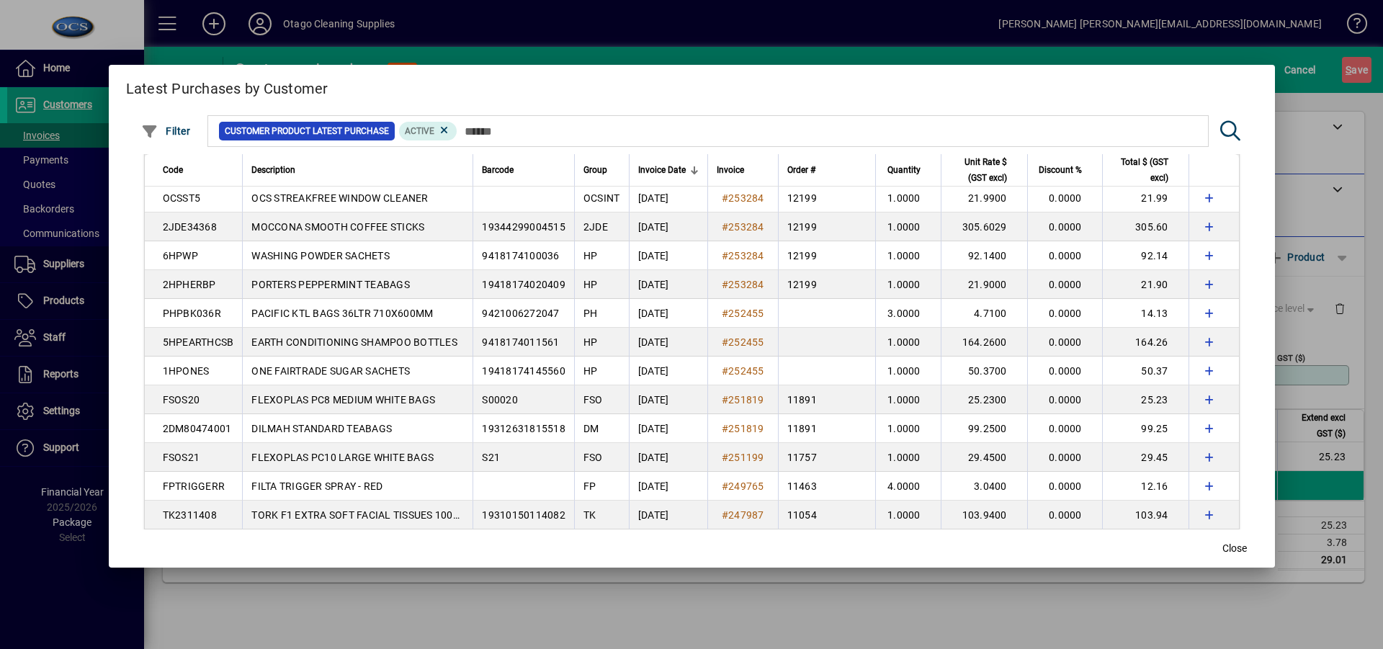
scroll to position [216, 0]
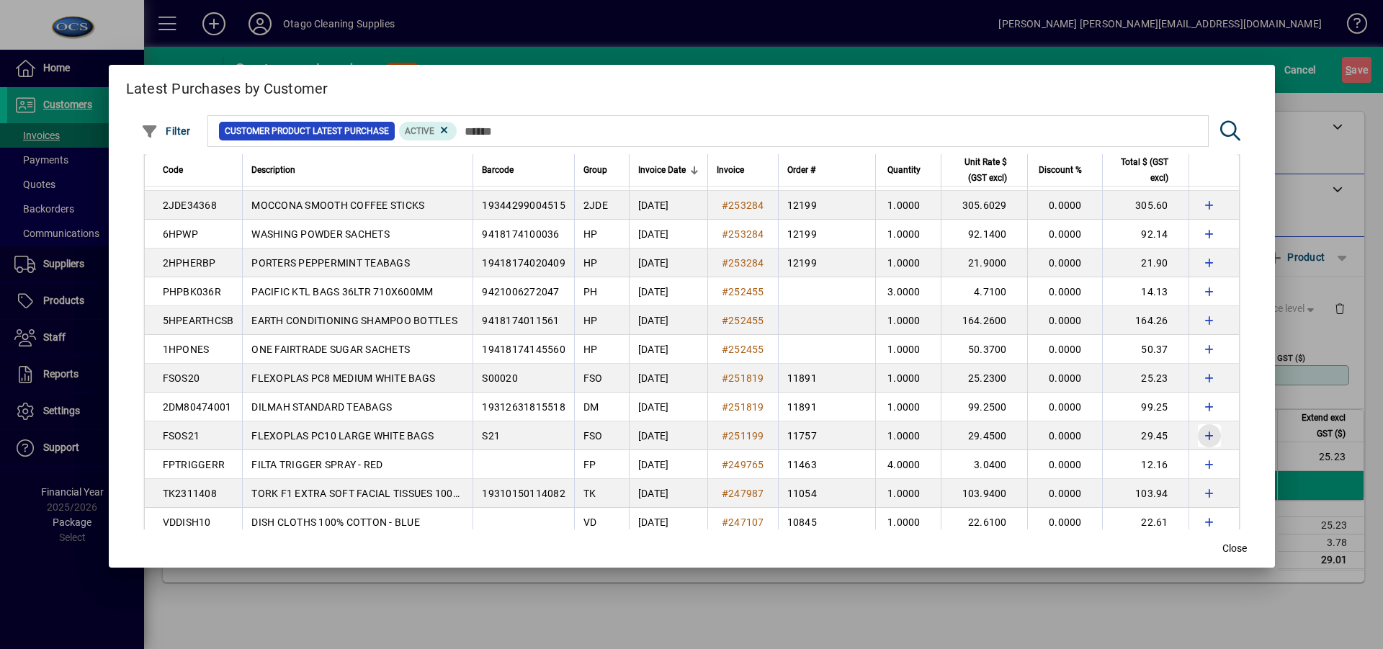
click at [1192, 436] on span "button" at bounding box center [1209, 435] width 35 height 35
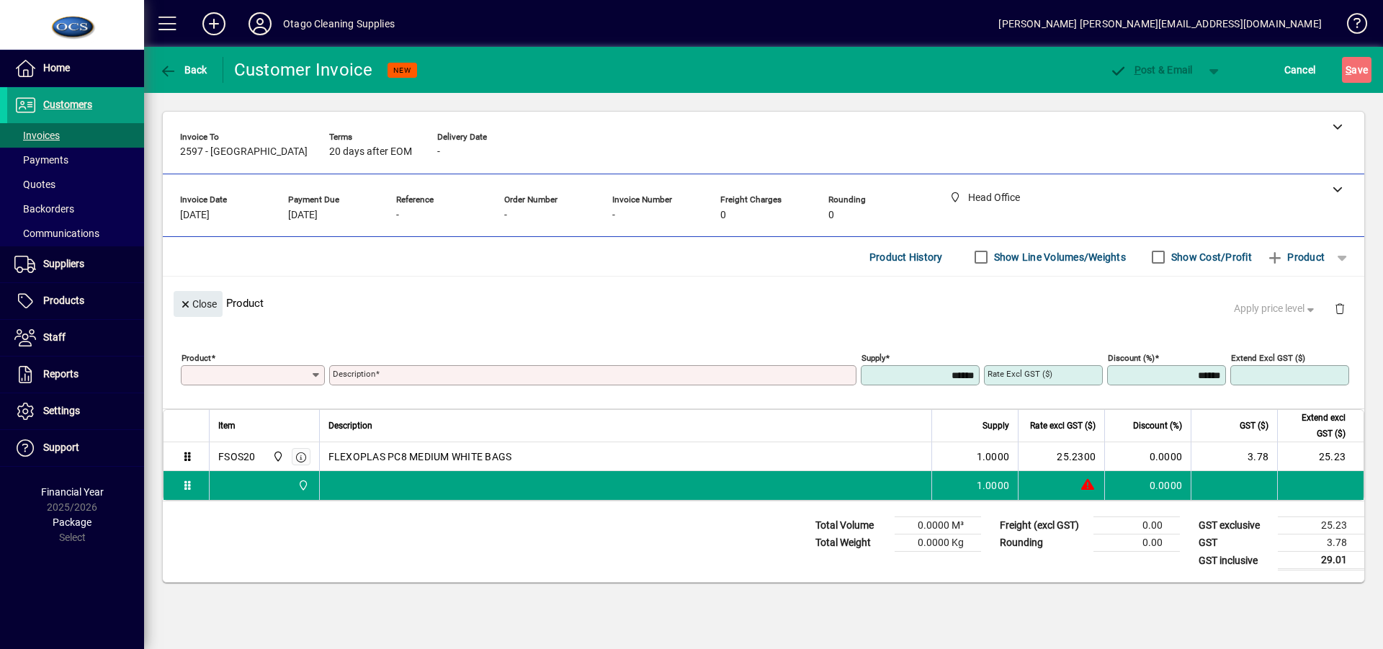
type input "**********"
type input "*******"
type input "*****"
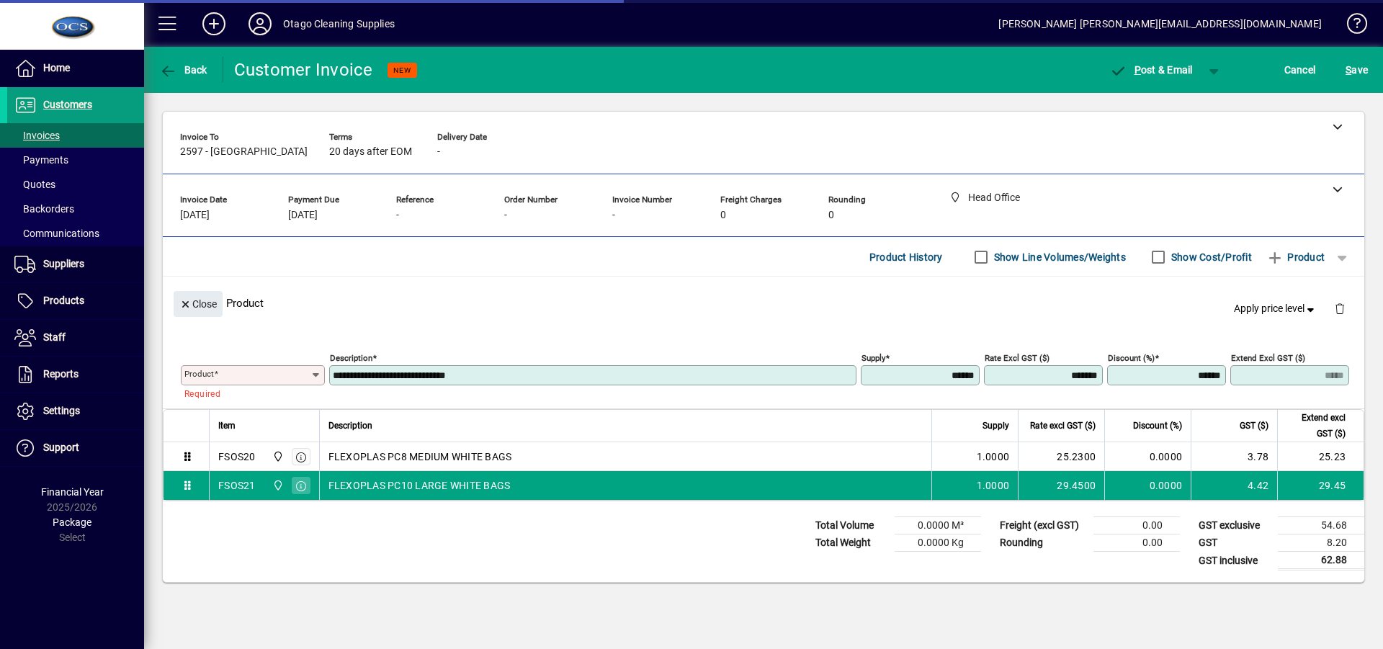
type input "******"
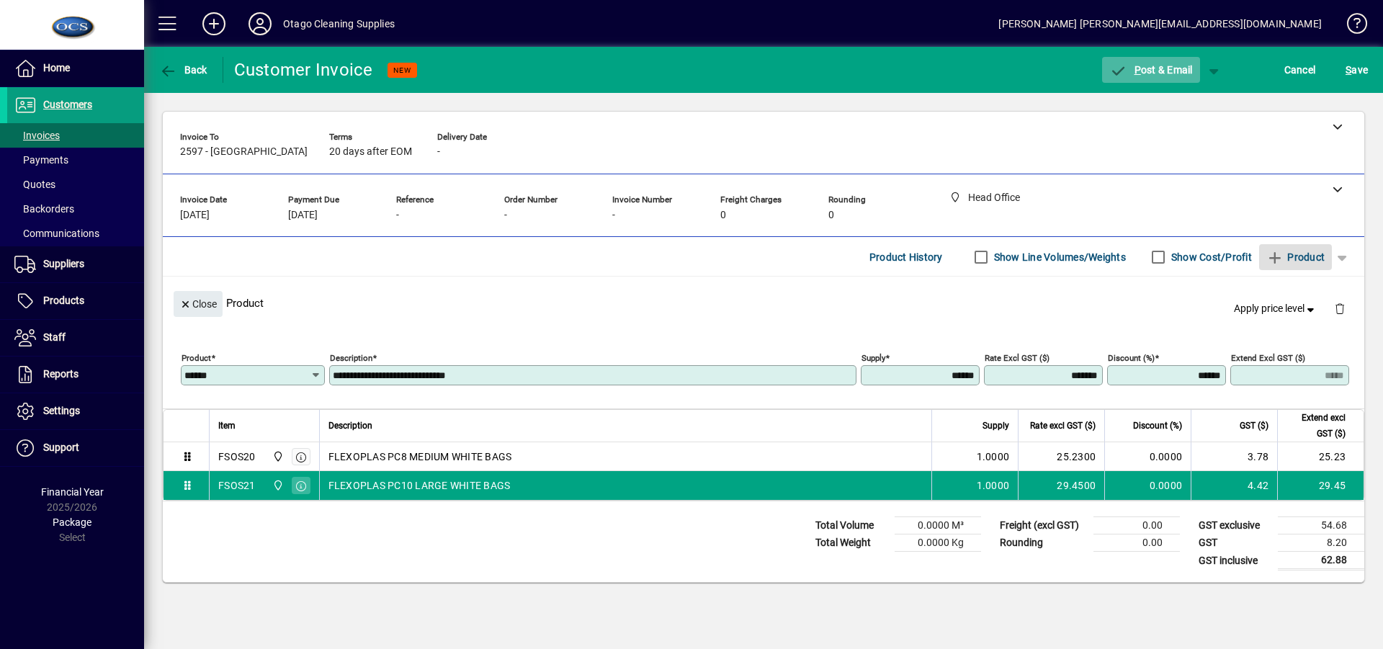
click at [1150, 64] on span "P ost & Email" at bounding box center [1151, 70] width 84 height 12
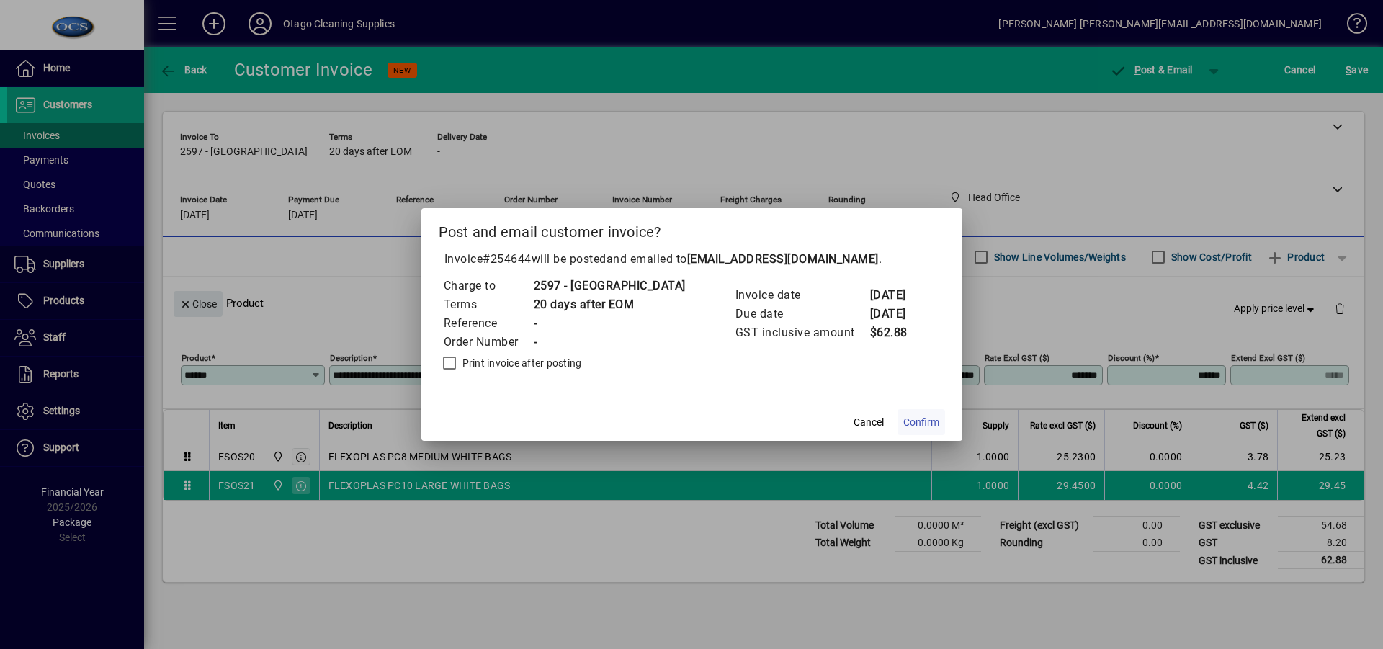
click at [939, 421] on span "Confirm" at bounding box center [921, 422] width 36 height 15
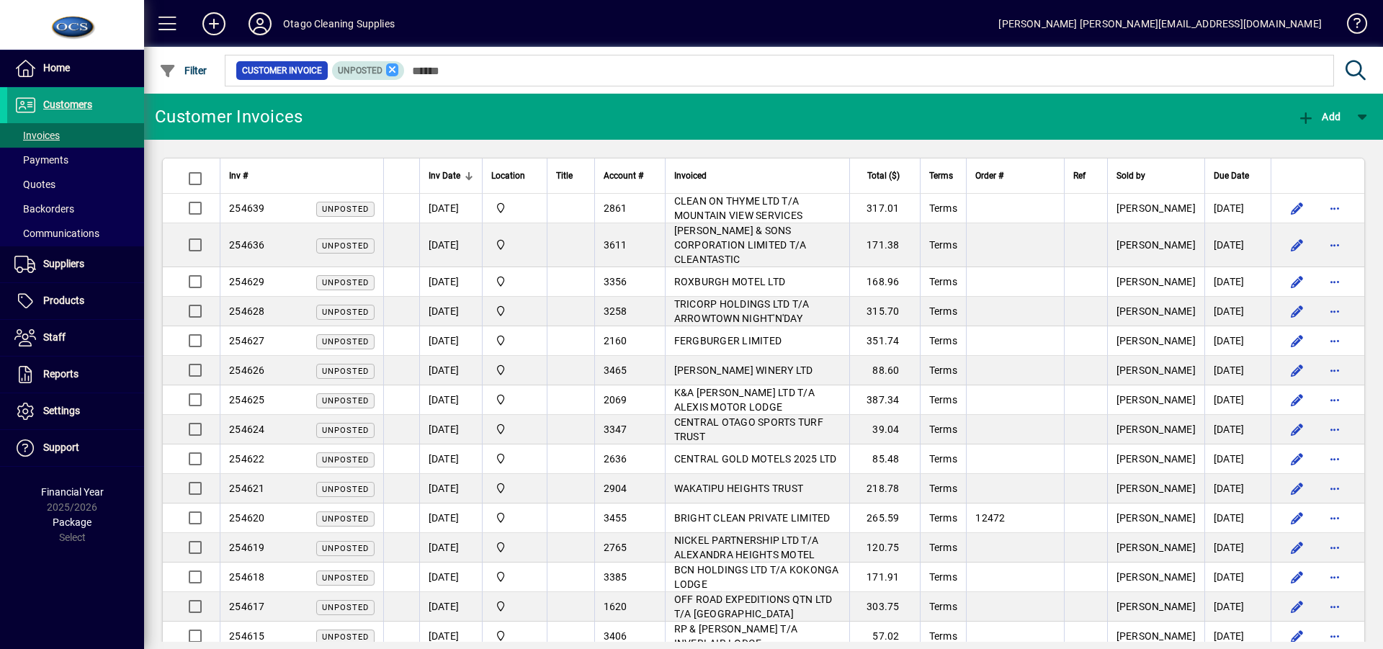
click at [397, 68] on icon at bounding box center [392, 69] width 13 height 13
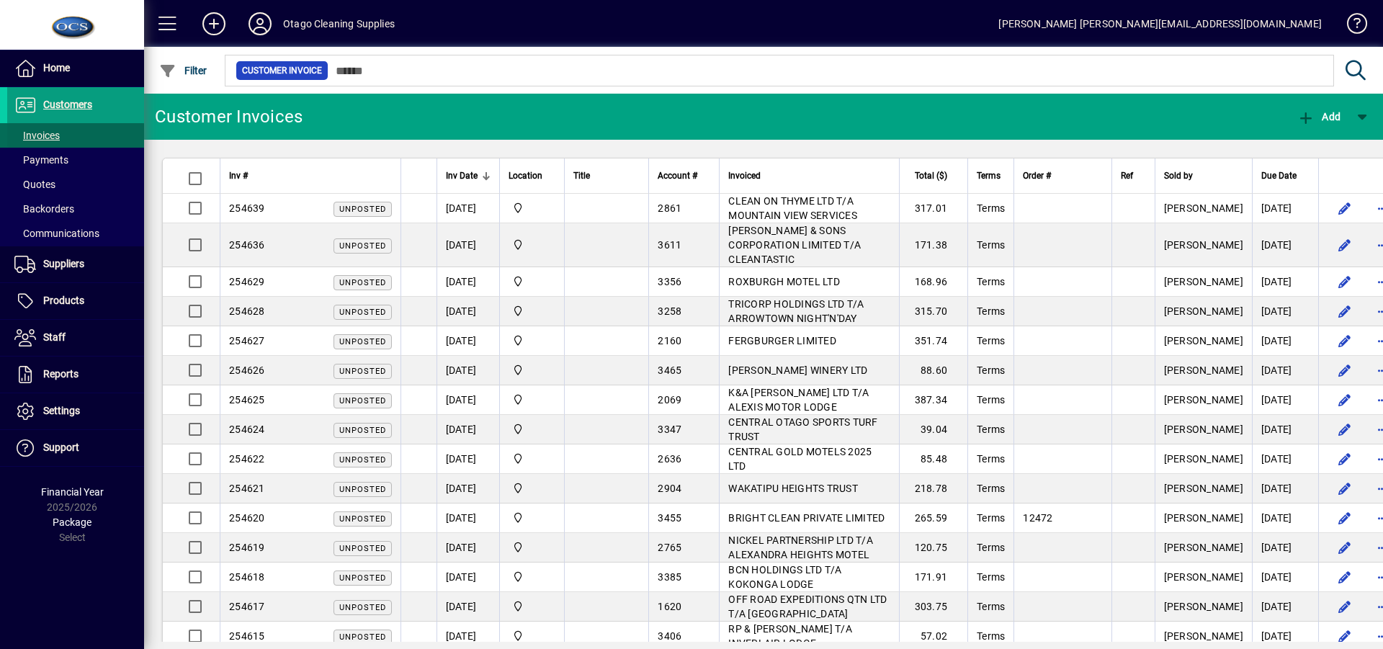
click at [48, 130] on span "Invoices" at bounding box center [36, 136] width 45 height 12
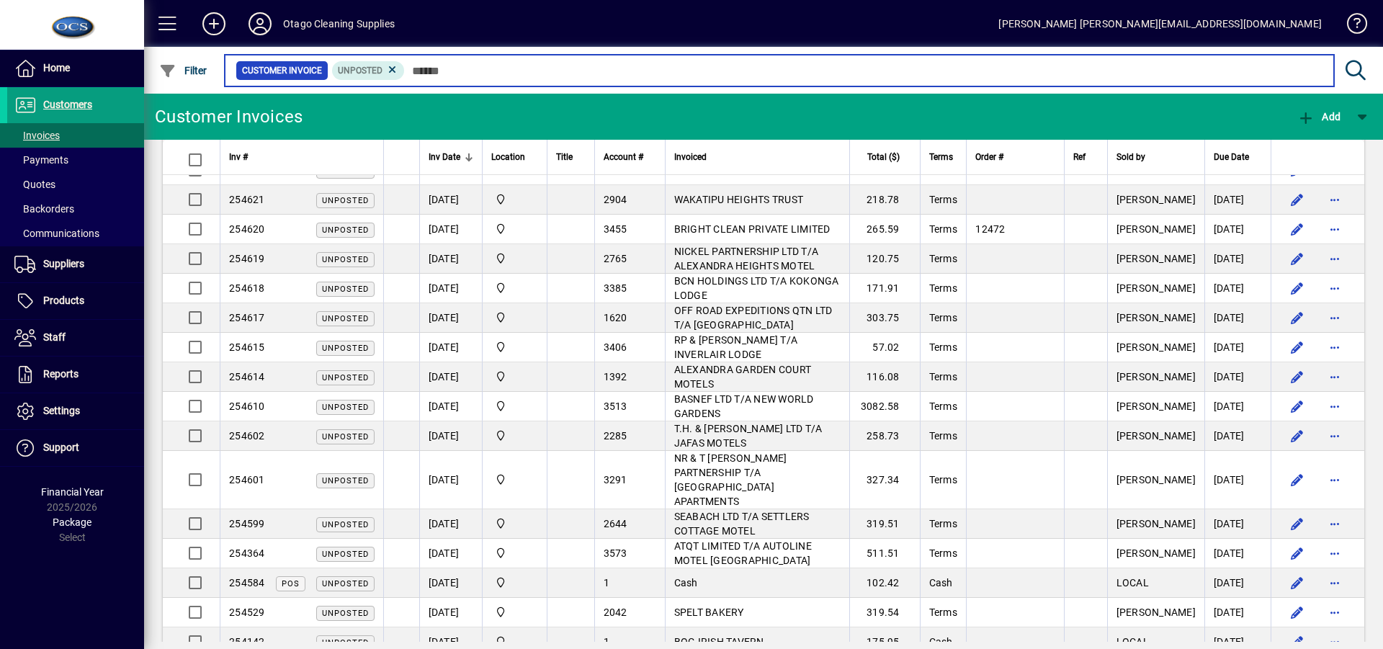
scroll to position [288, 0]
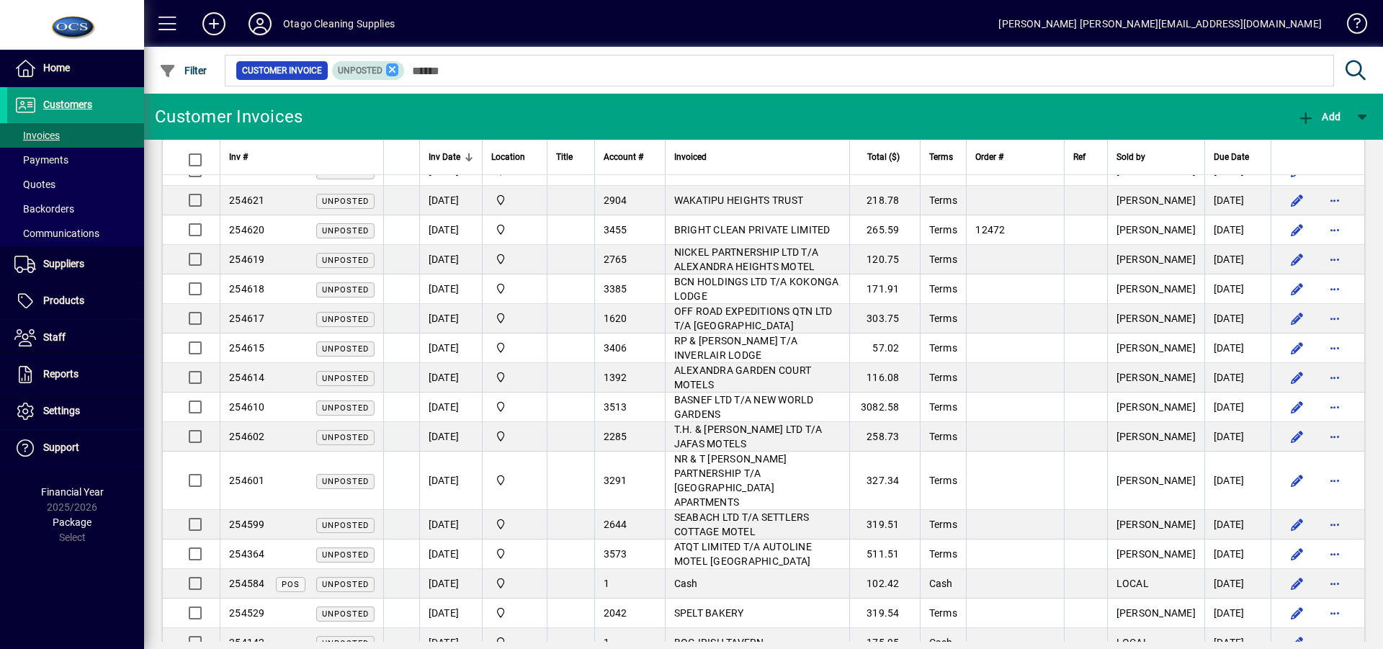
click at [390, 69] on icon at bounding box center [392, 69] width 13 height 13
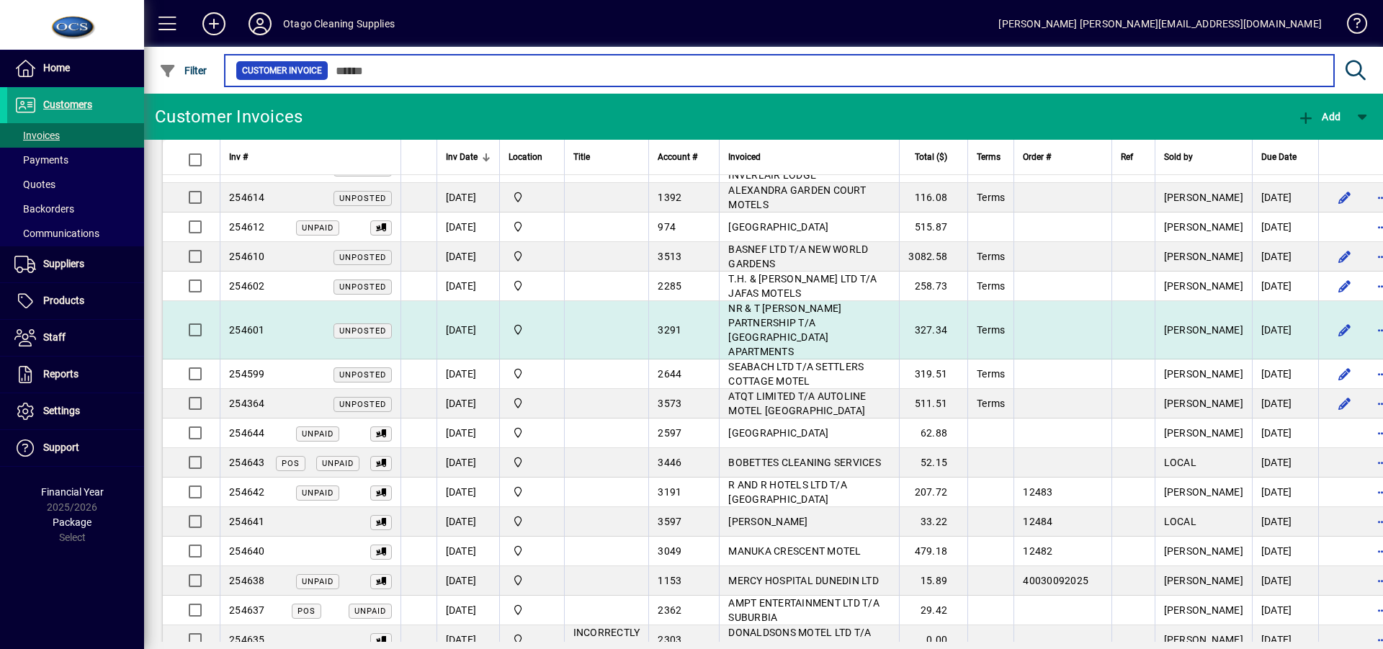
scroll to position [576, 0]
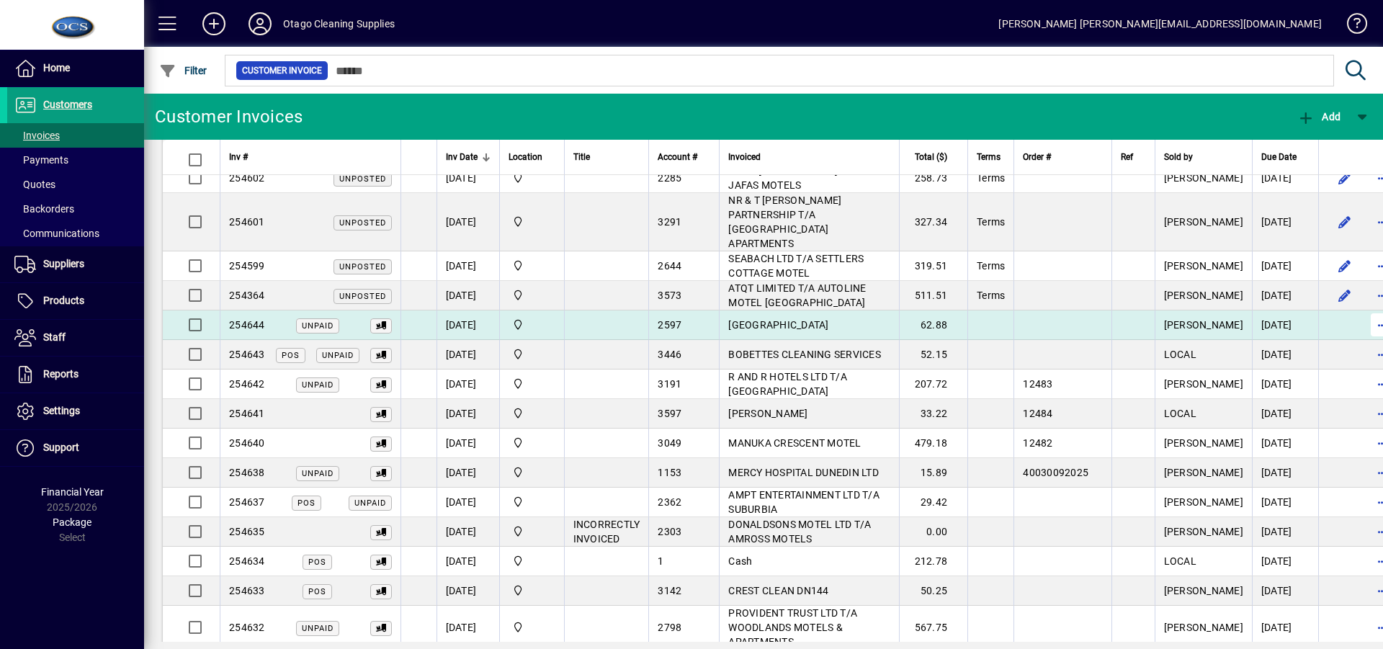
click at [1365, 308] on span "button" at bounding box center [1382, 325] width 35 height 35
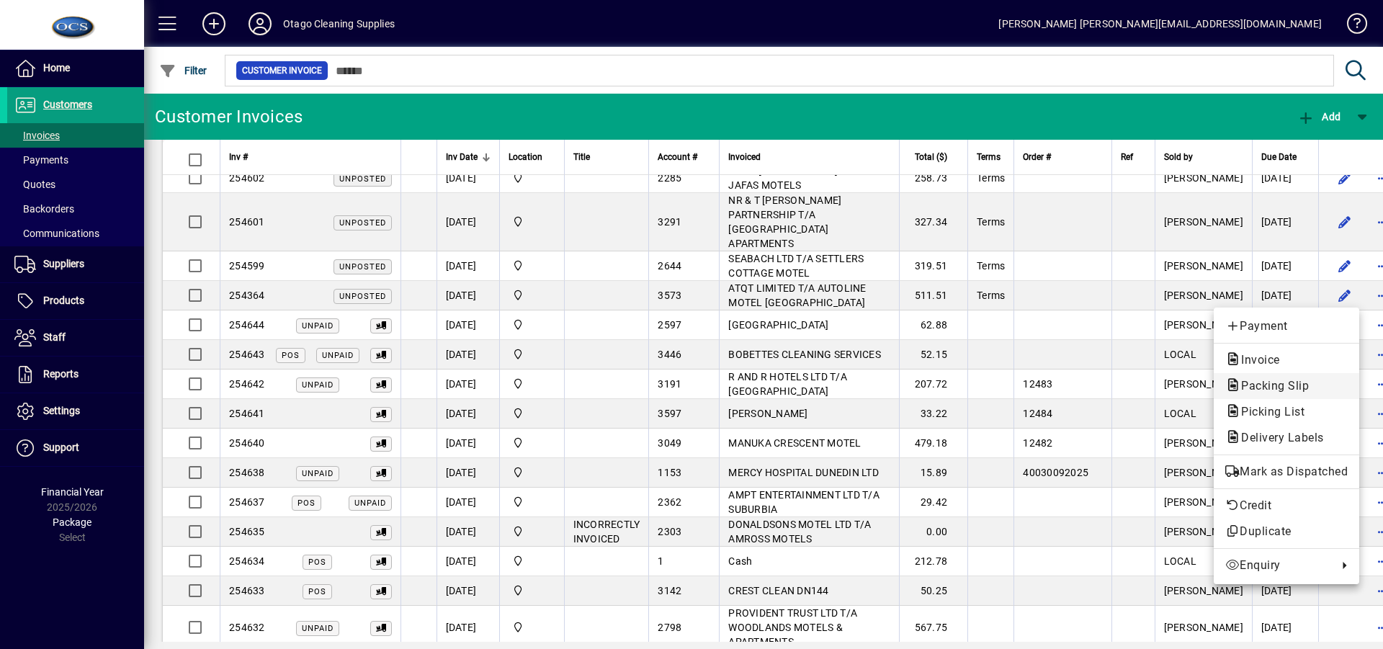
click at [1291, 380] on span "Packing Slip" at bounding box center [1270, 386] width 91 height 14
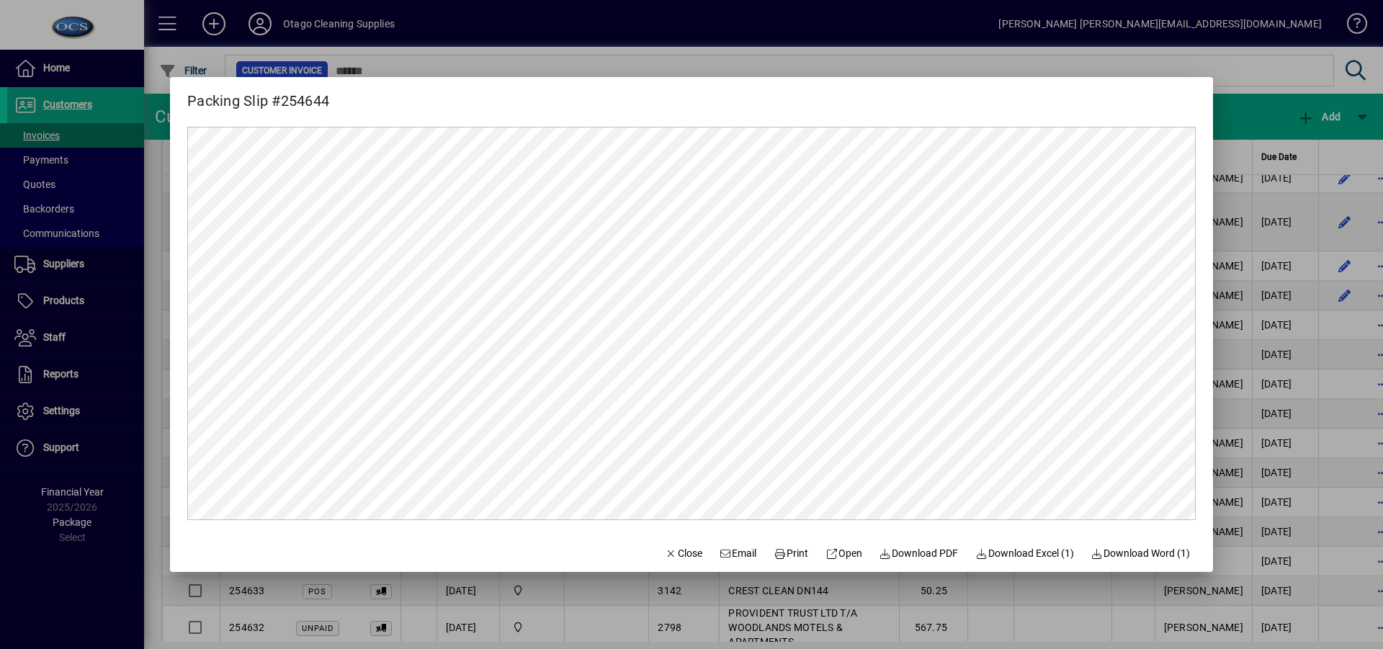
scroll to position [0, 0]
click at [780, 550] on span "Print" at bounding box center [791, 553] width 35 height 15
click at [670, 552] on span "Close" at bounding box center [683, 553] width 37 height 15
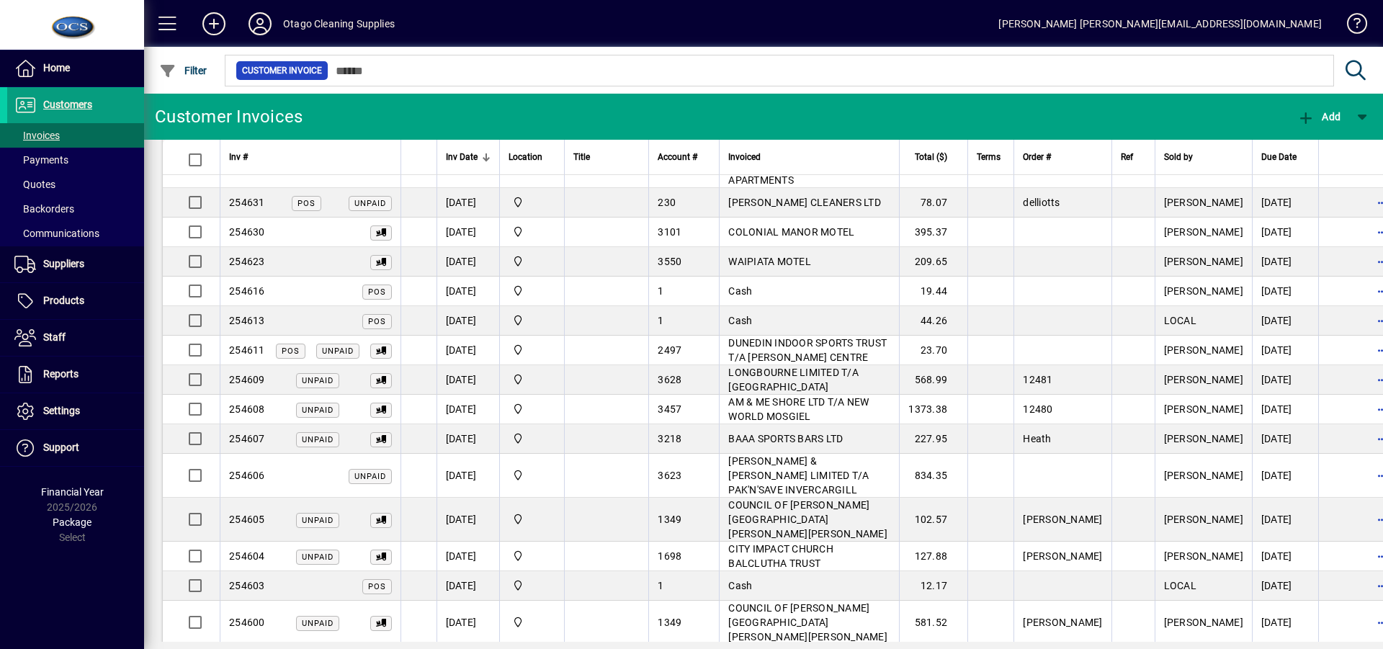
scroll to position [1152, 0]
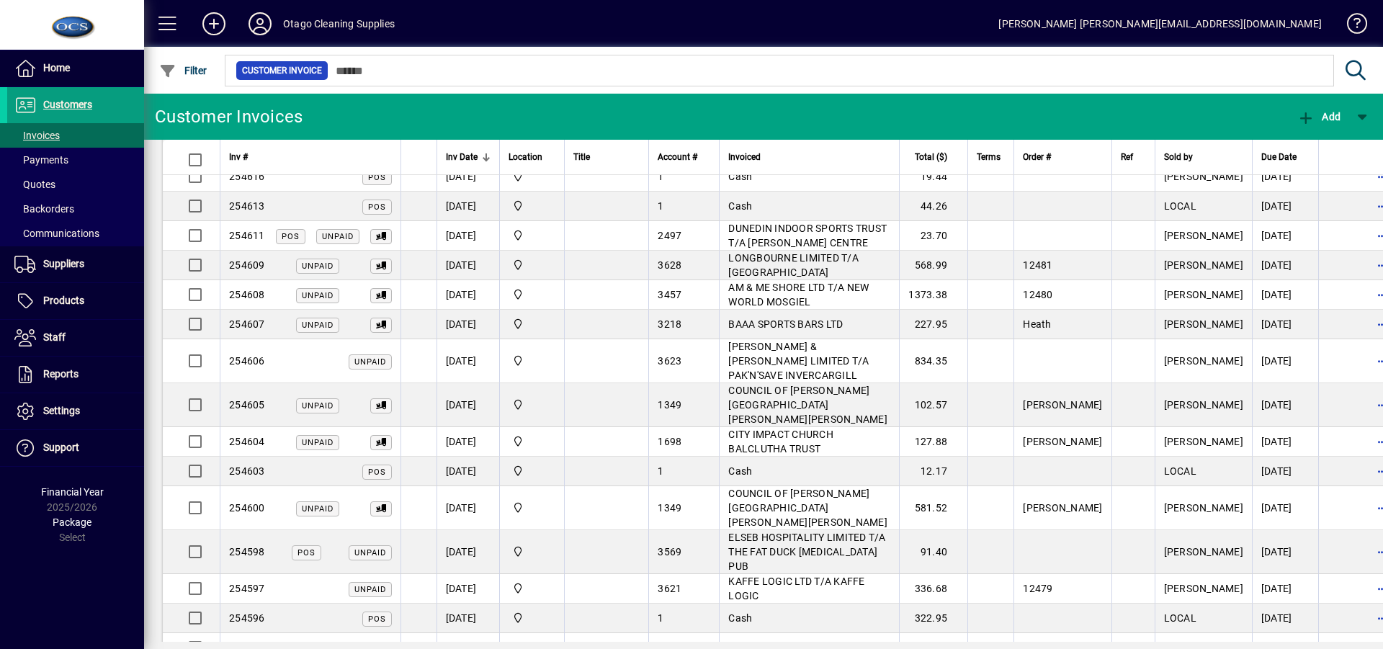
click at [829, 532] on span "ELSEB HOSPITALITY LIMITED T/A THE FAT DUCK GASTRO PUB" at bounding box center [806, 552] width 157 height 40
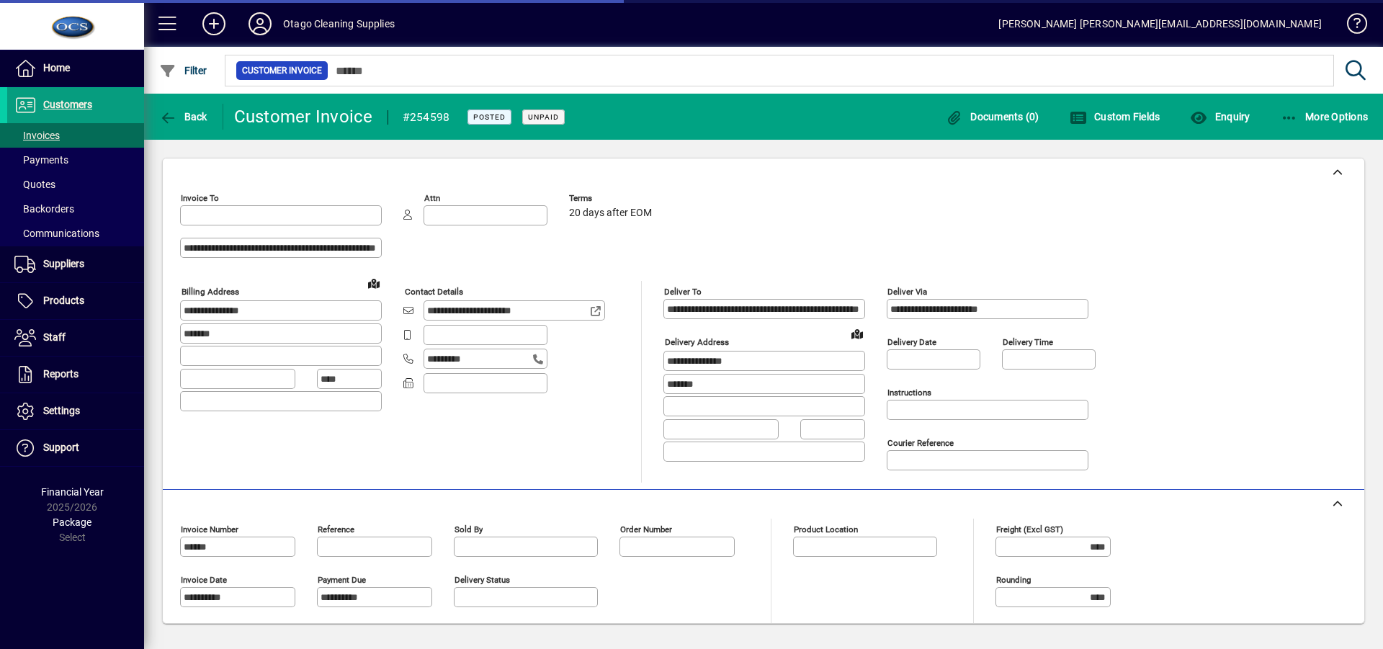
type input "**********"
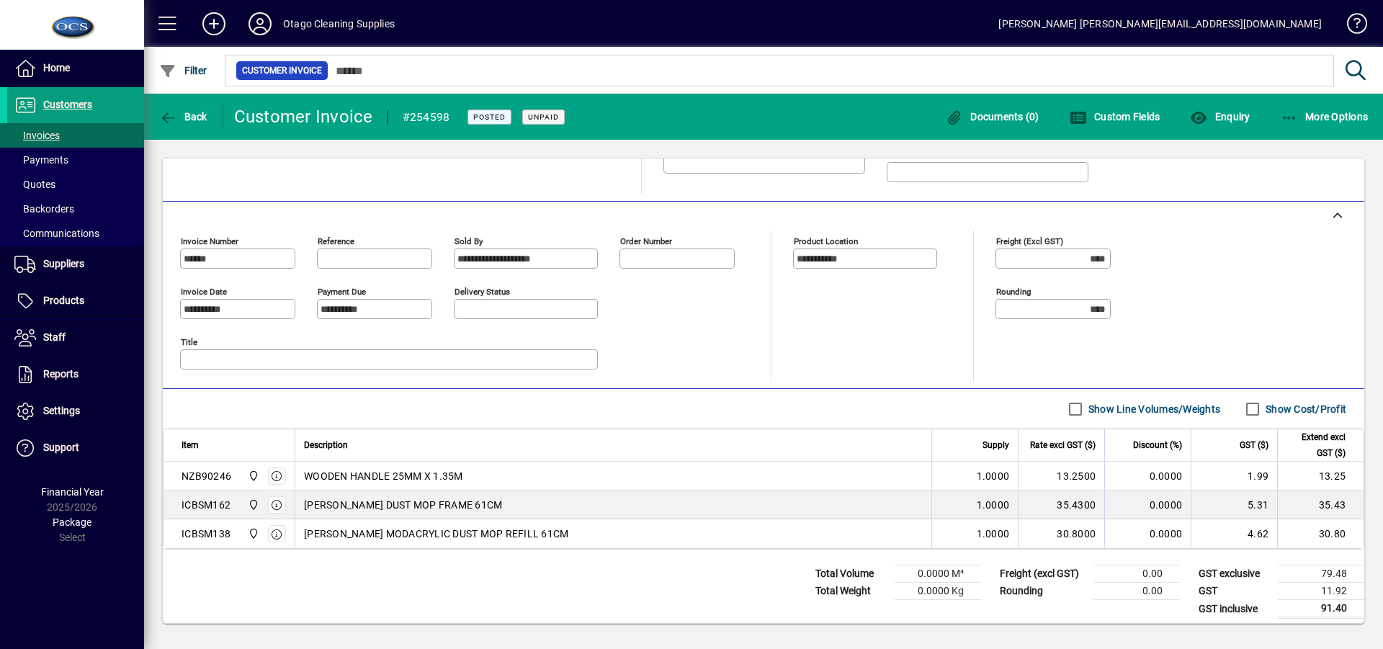
scroll to position [295, 0]
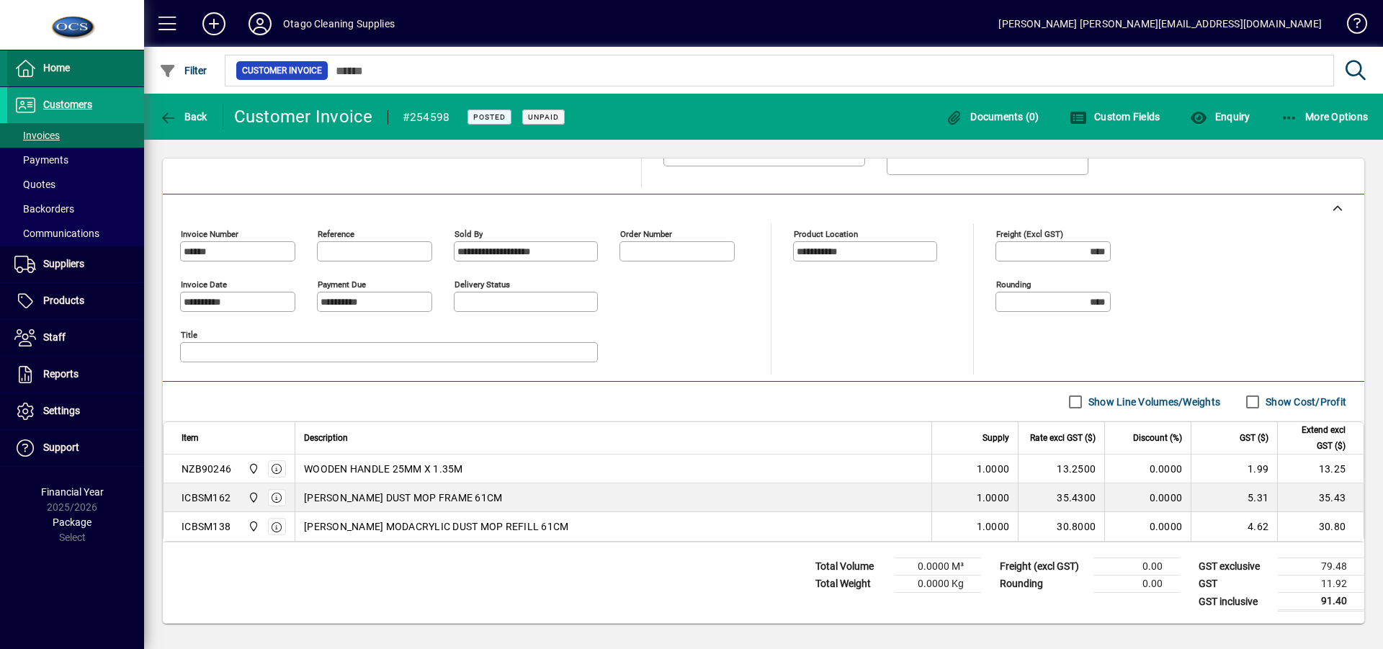
click at [42, 64] on span "Home" at bounding box center [38, 68] width 63 height 17
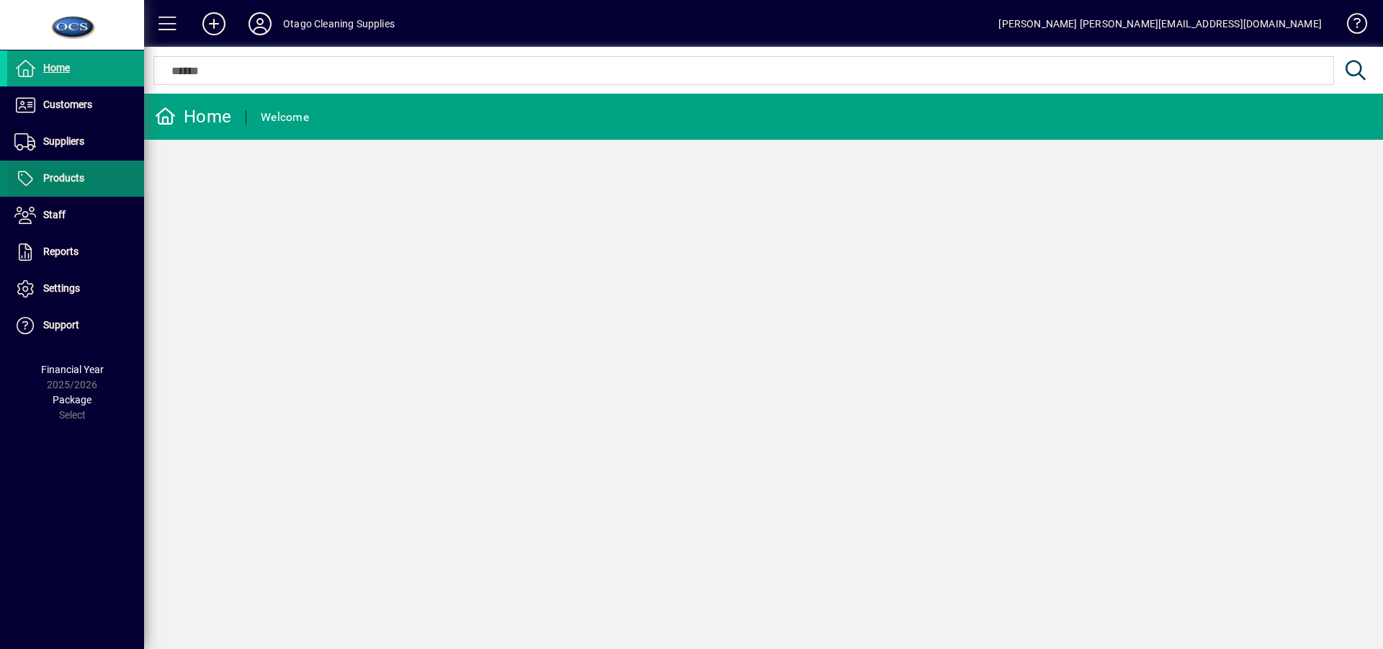
click at [44, 175] on span "Products" at bounding box center [63, 178] width 41 height 12
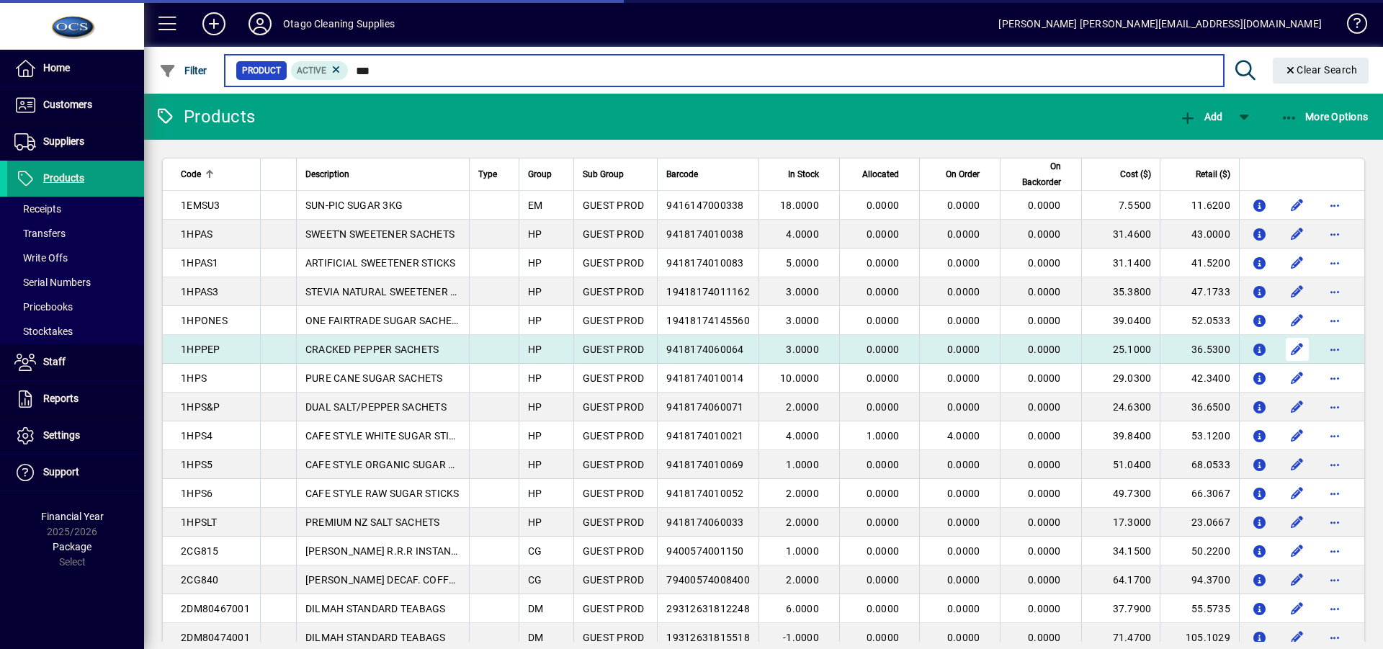
type input "****"
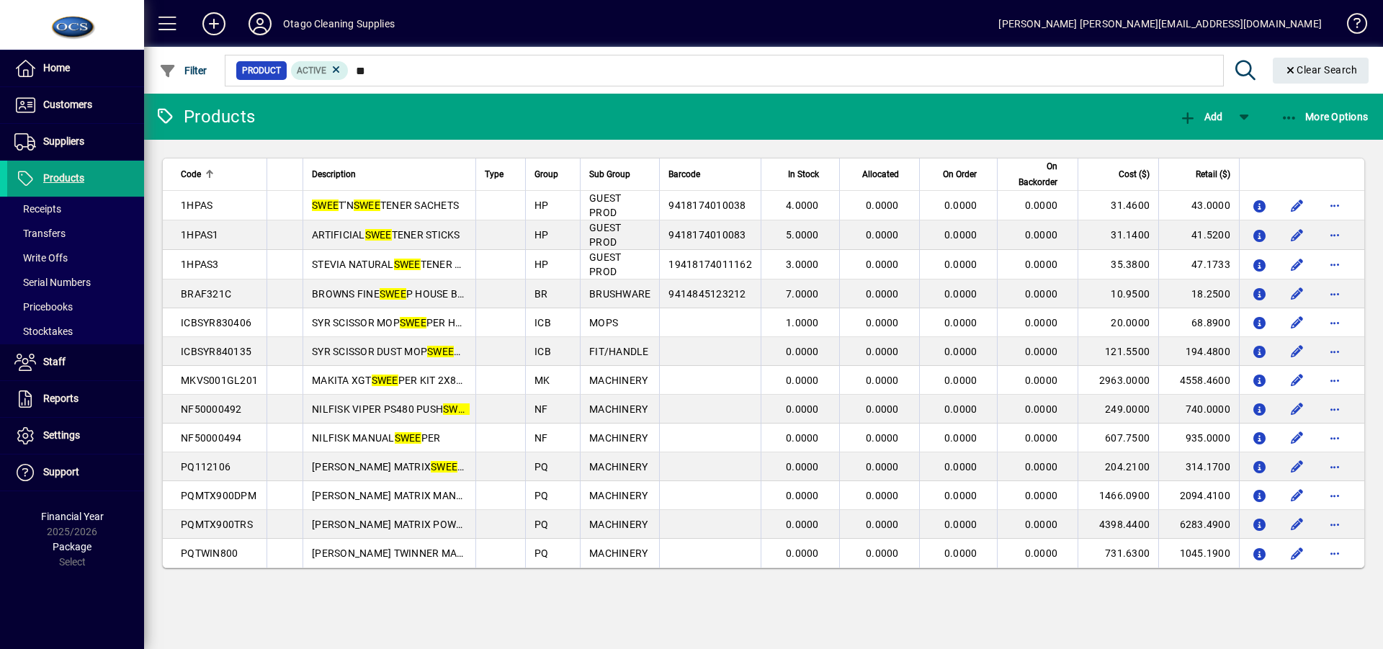
type input "*"
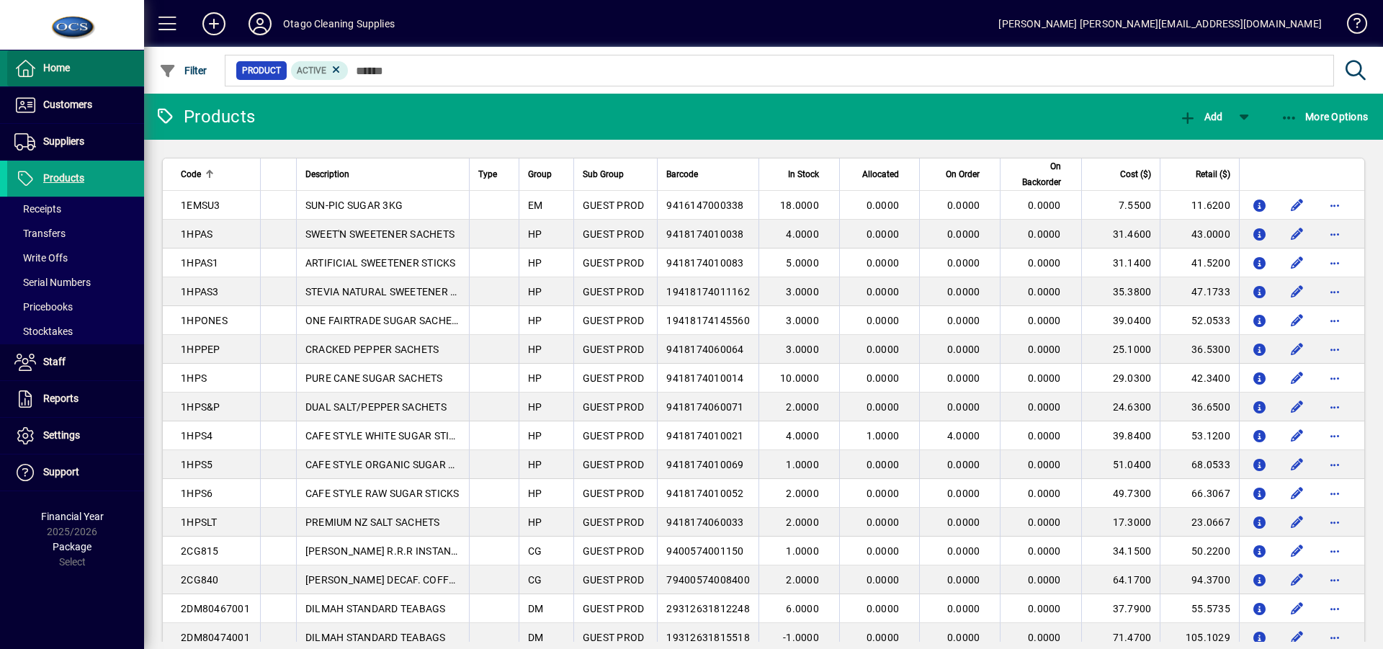
click at [48, 68] on span "Home" at bounding box center [56, 68] width 27 height 12
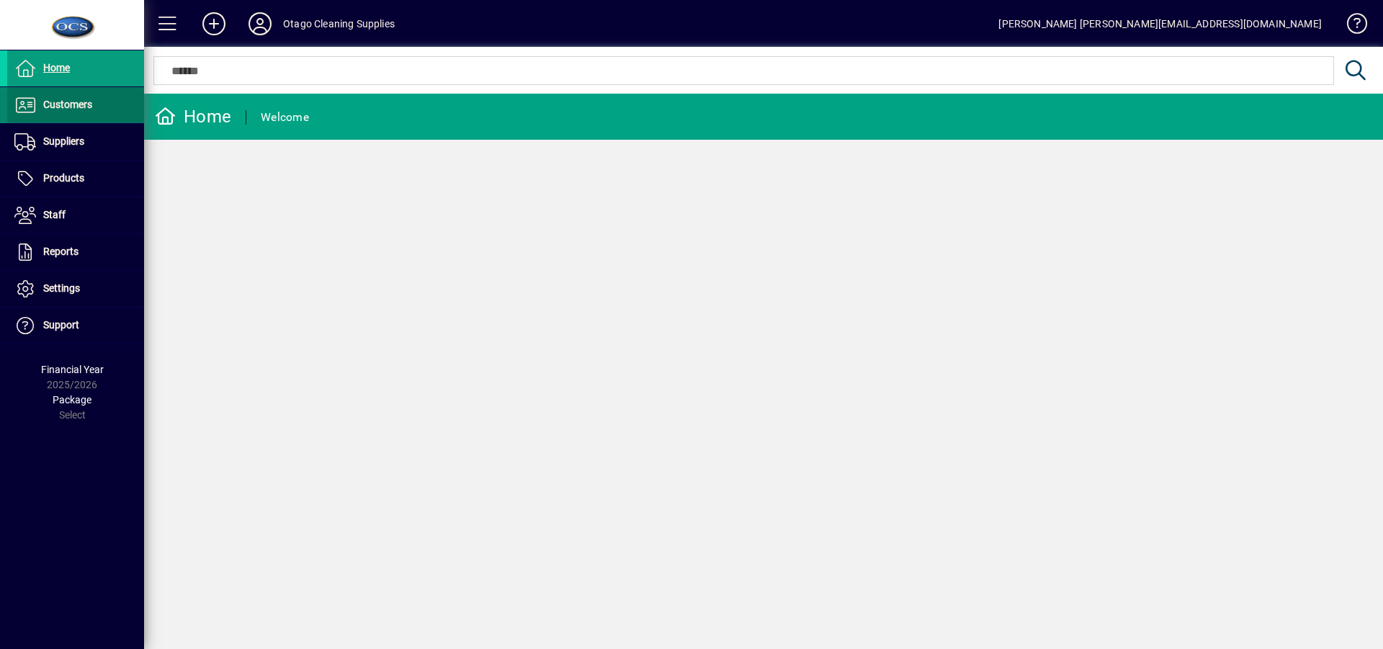
click at [47, 102] on span "Customers" at bounding box center [67, 105] width 49 height 12
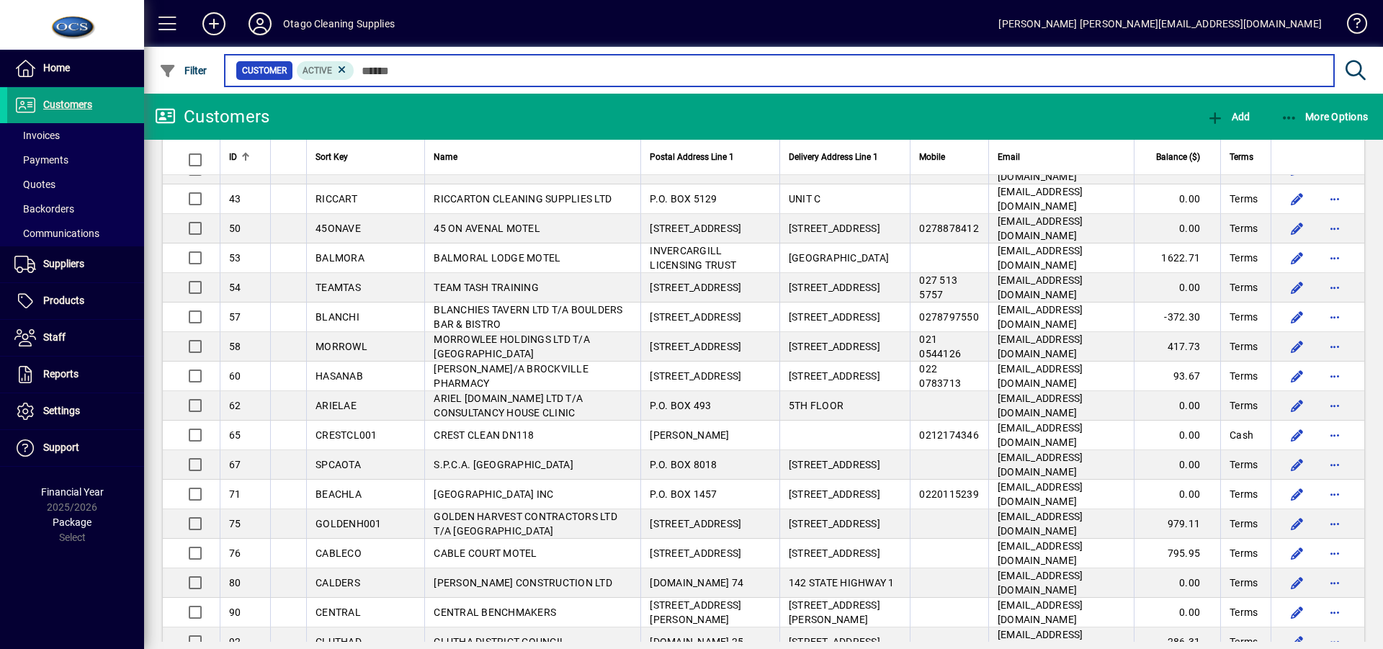
scroll to position [432, 0]
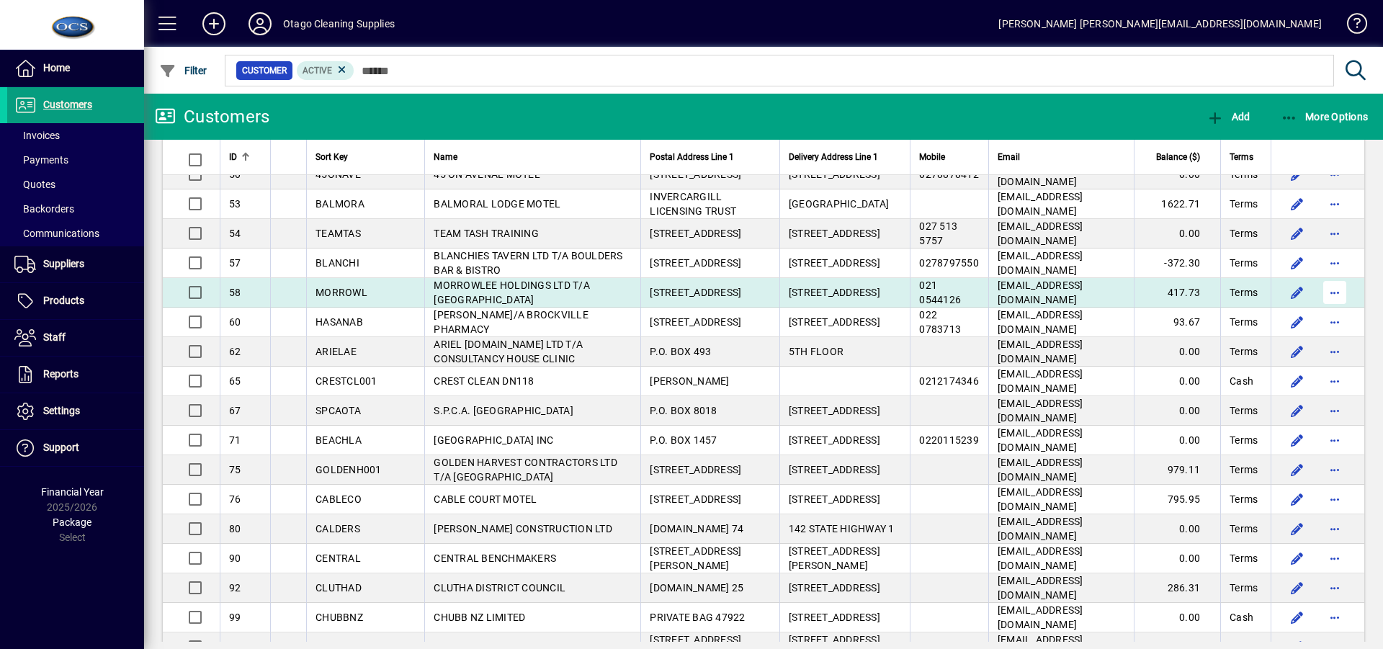
click at [1322, 277] on span "button" at bounding box center [1334, 292] width 35 height 35
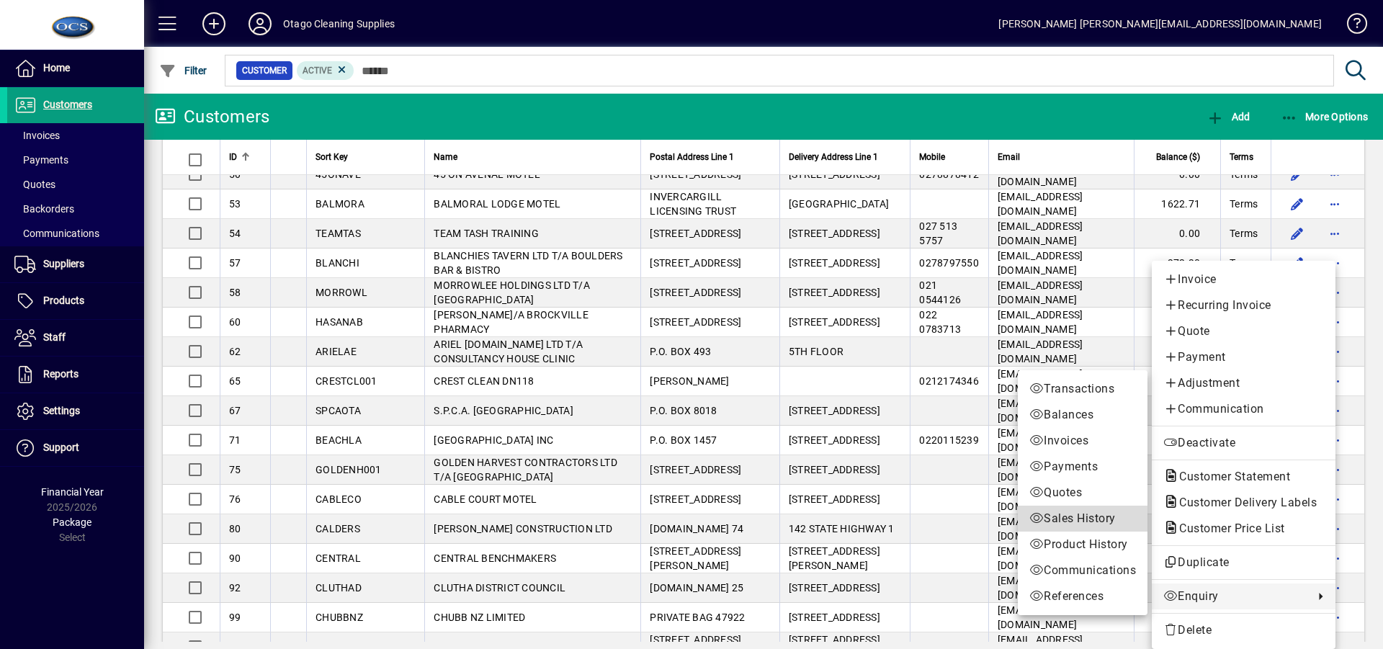
click at [1079, 519] on span "Sales History" at bounding box center [1082, 518] width 107 height 17
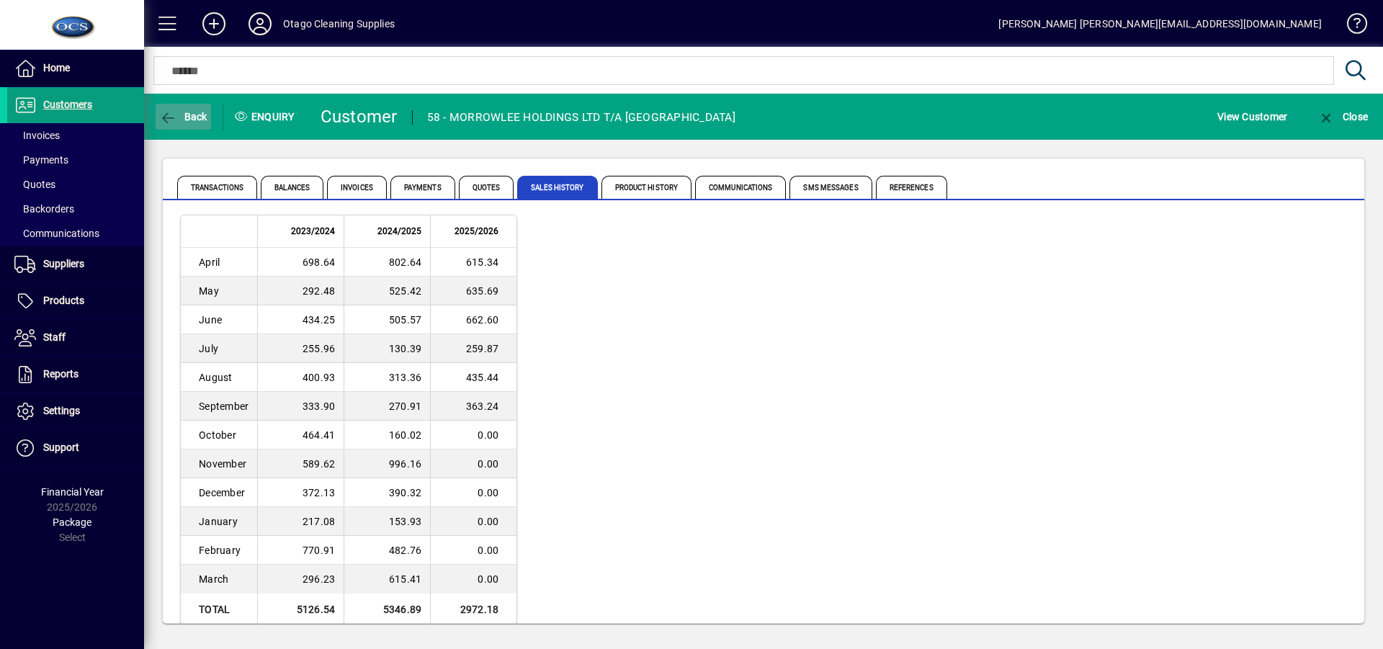
click at [171, 112] on icon "button" at bounding box center [168, 118] width 18 height 14
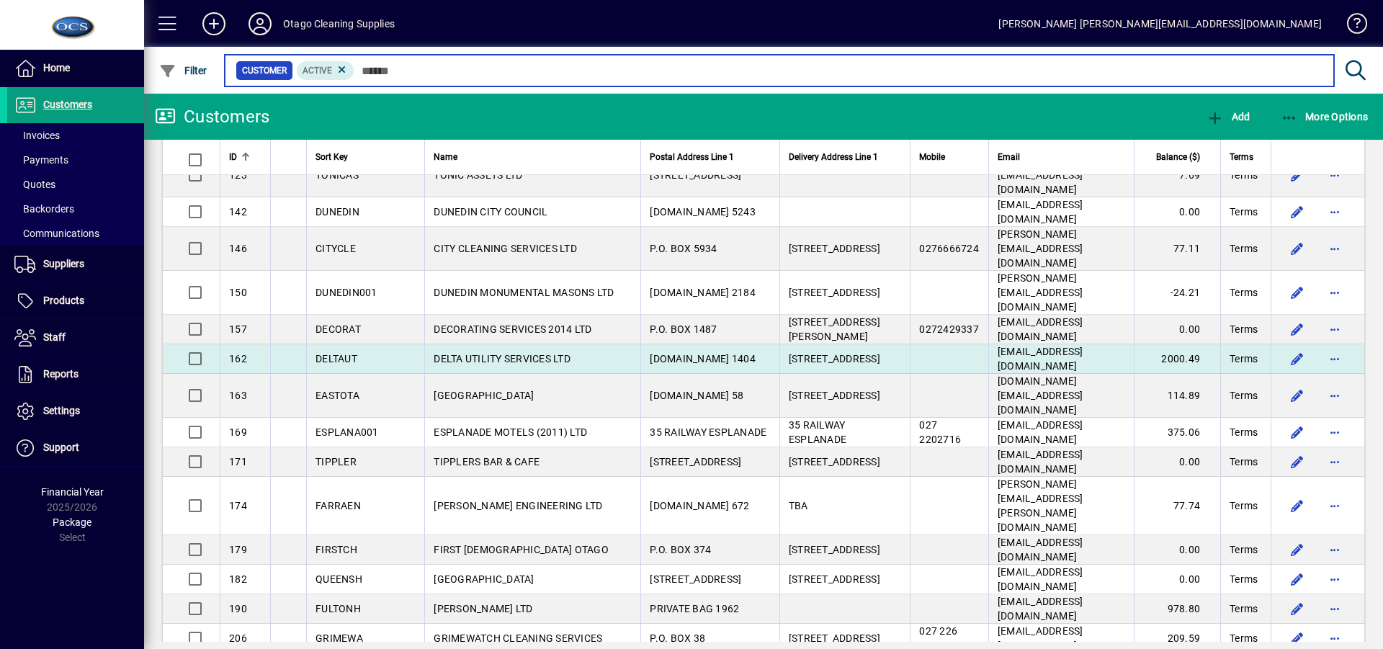
scroll to position [1008, 0]
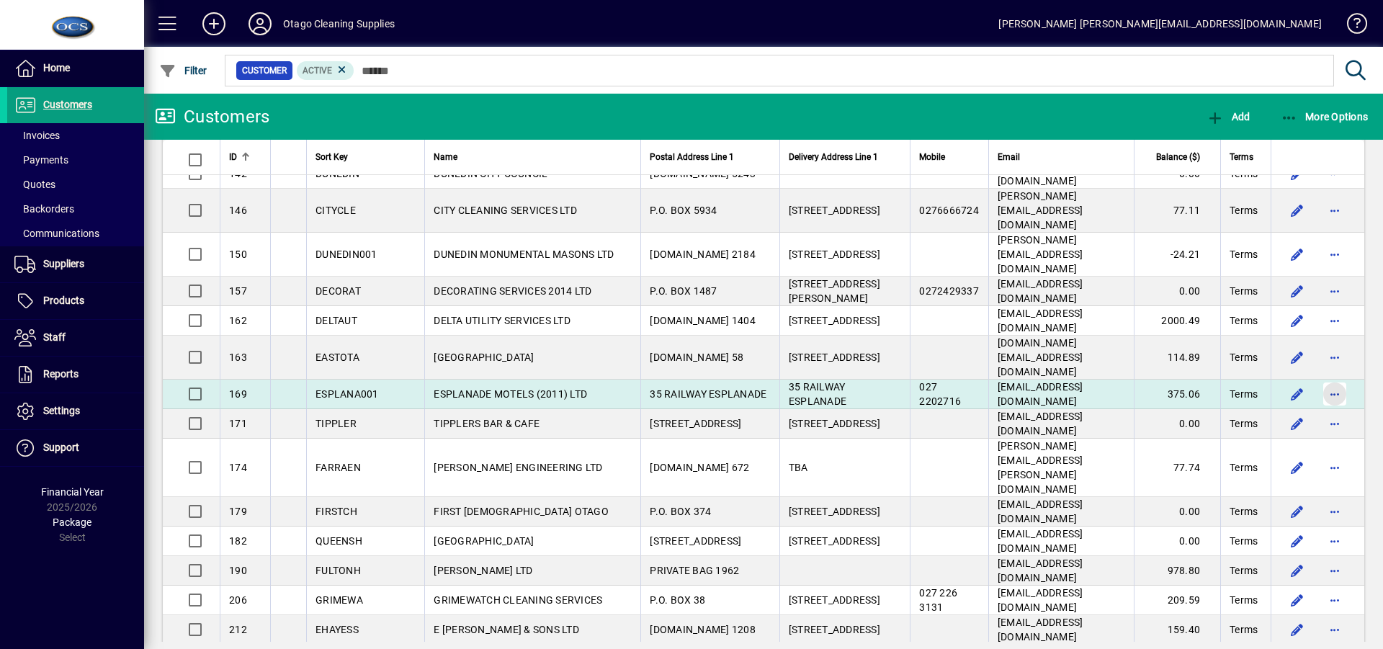
click at [1325, 377] on span "button" at bounding box center [1334, 394] width 35 height 35
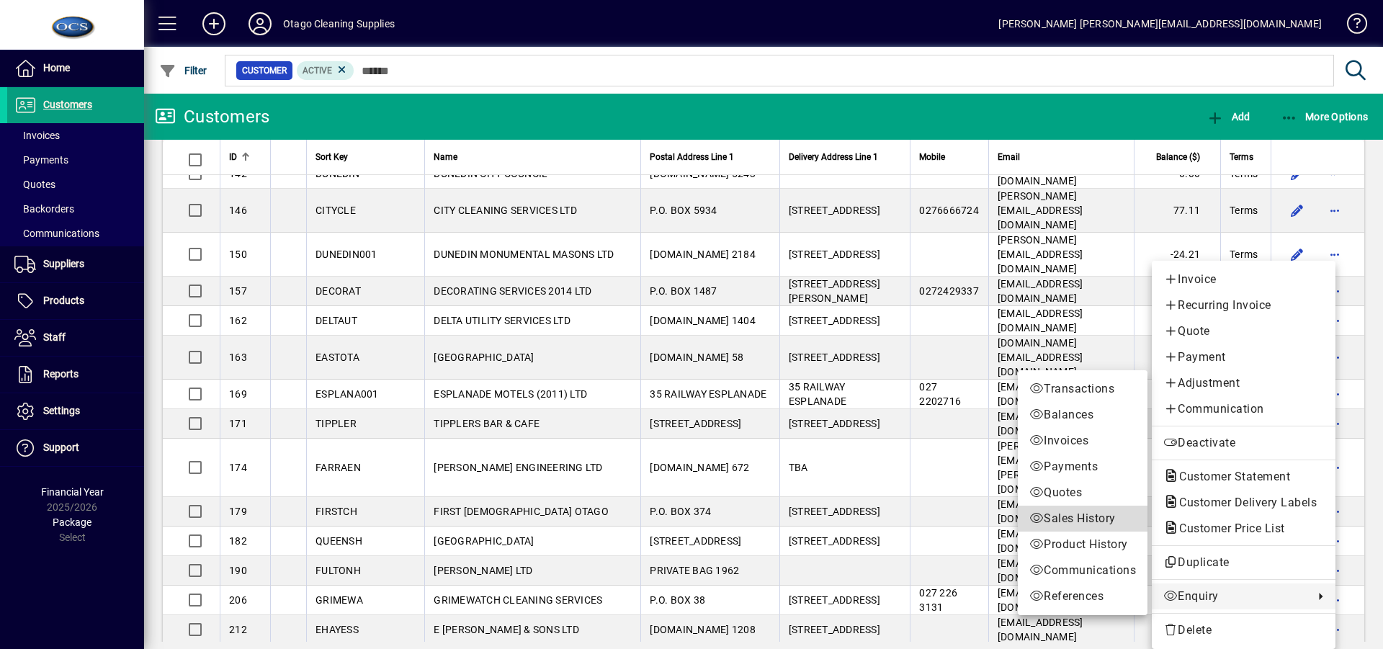
click at [1071, 511] on span "Sales History" at bounding box center [1082, 518] width 107 height 17
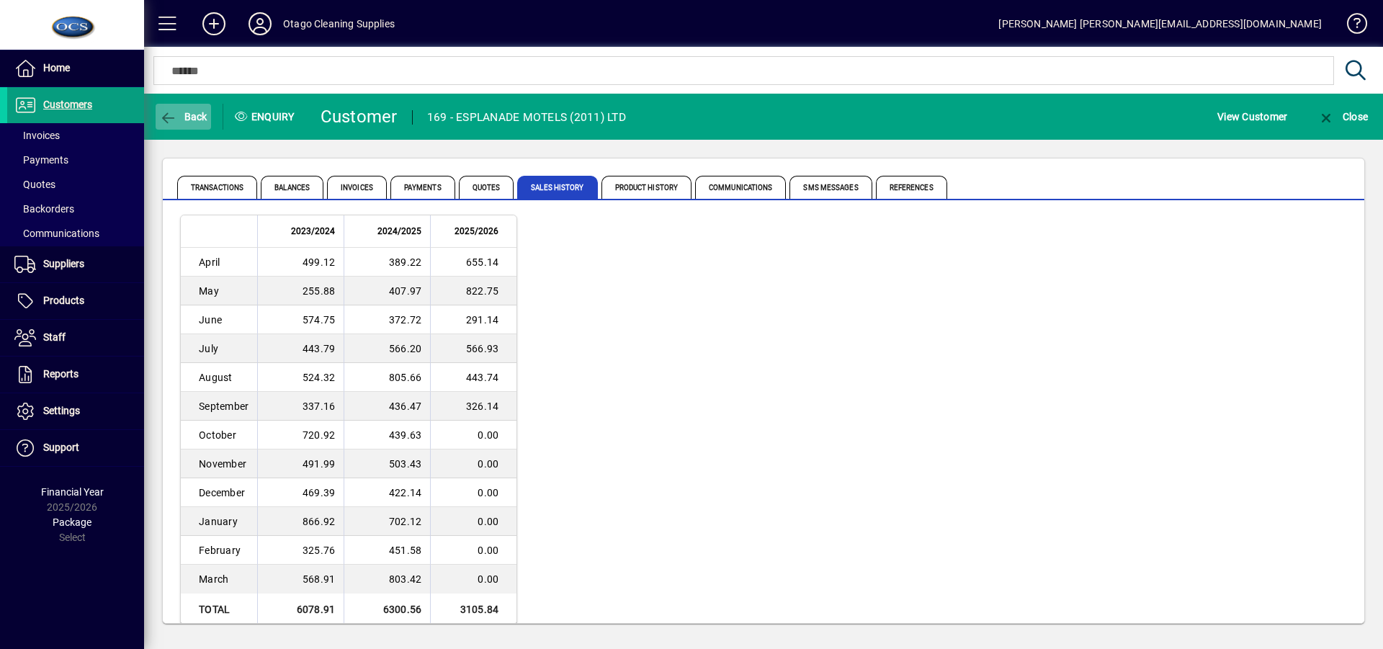
click at [179, 112] on span "Back" at bounding box center [183, 117] width 48 height 12
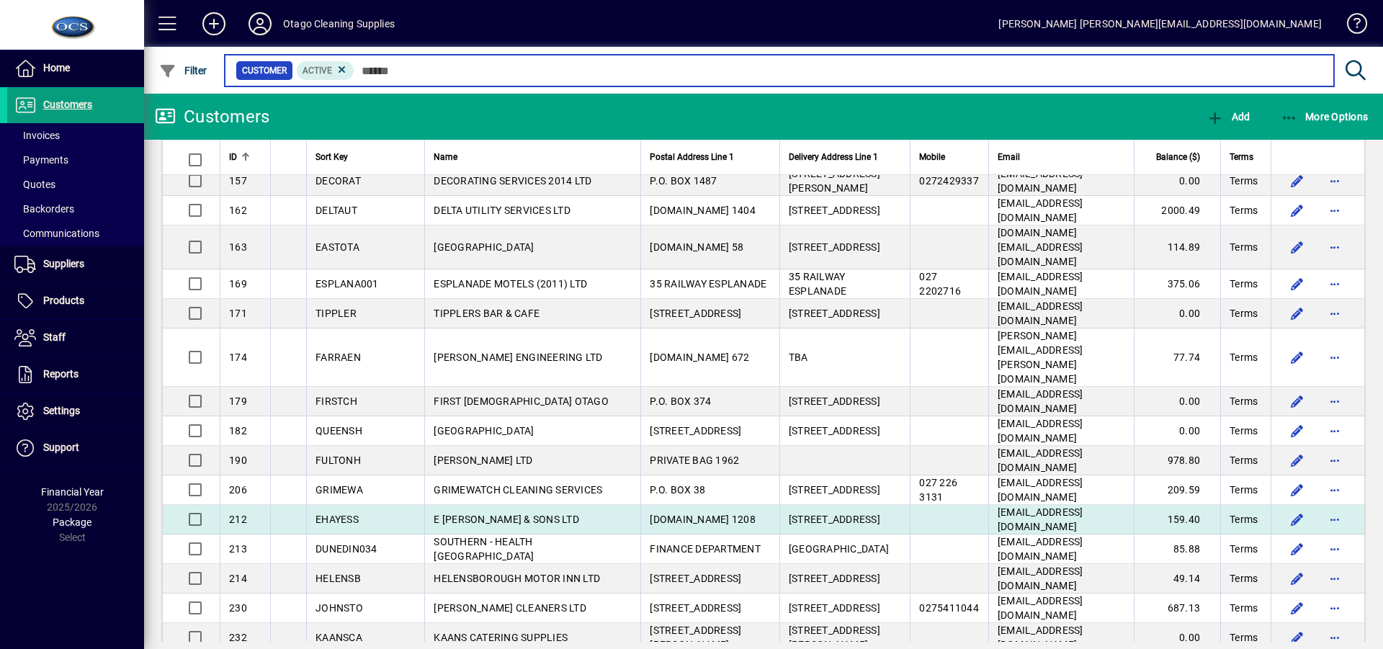
scroll to position [1152, 0]
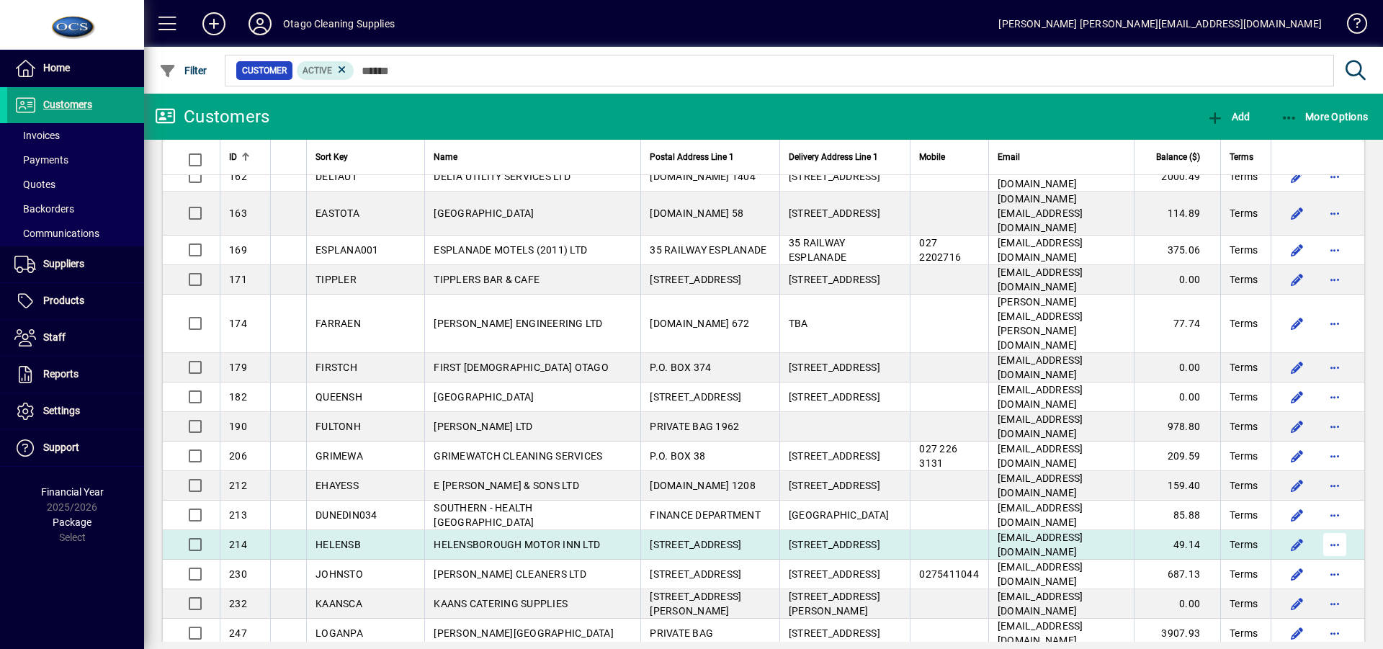
click at [1325, 527] on span "button" at bounding box center [1334, 544] width 35 height 35
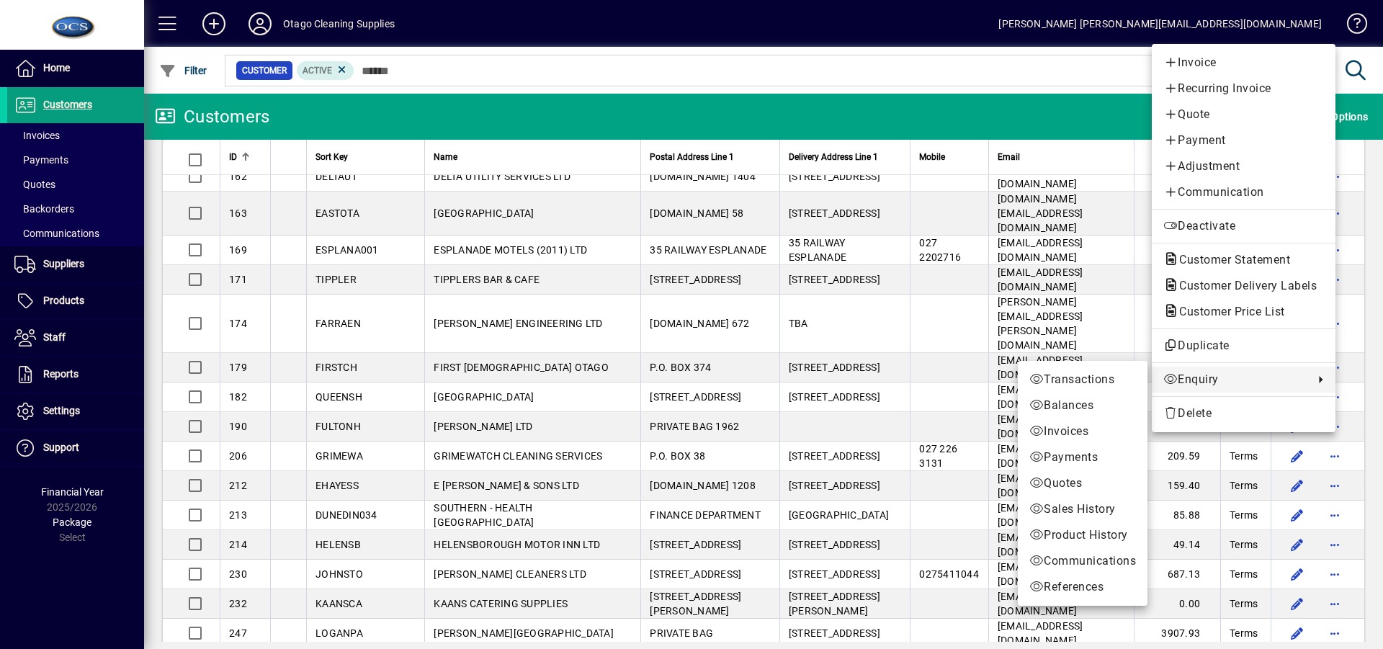
click at [1106, 509] on span "Sales History" at bounding box center [1082, 509] width 107 height 17
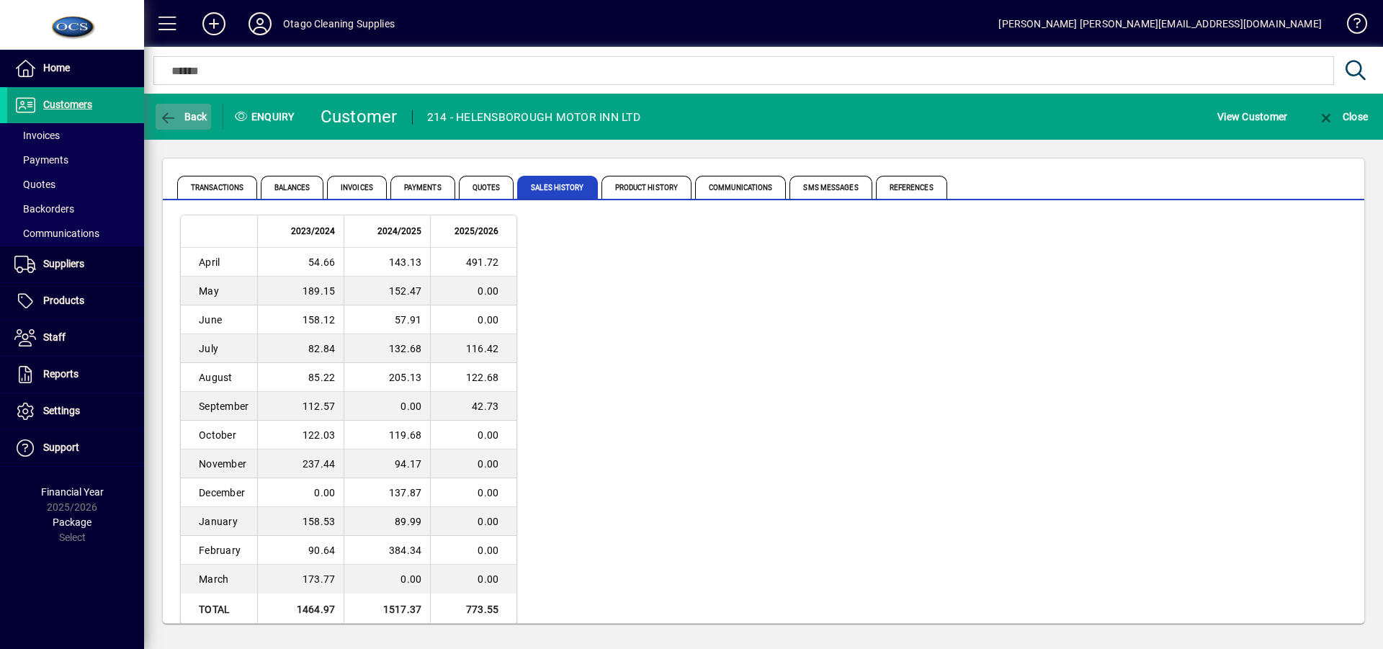
click at [181, 117] on span "Back" at bounding box center [183, 117] width 48 height 12
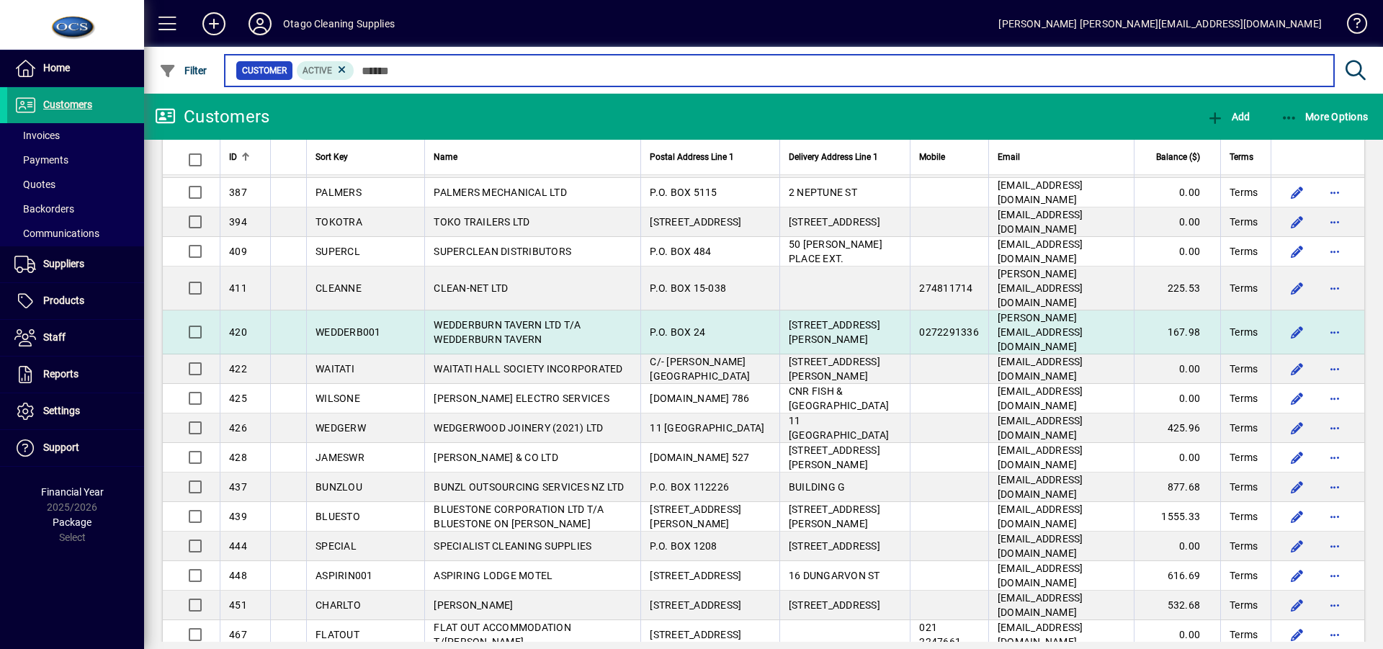
scroll to position [2521, 0]
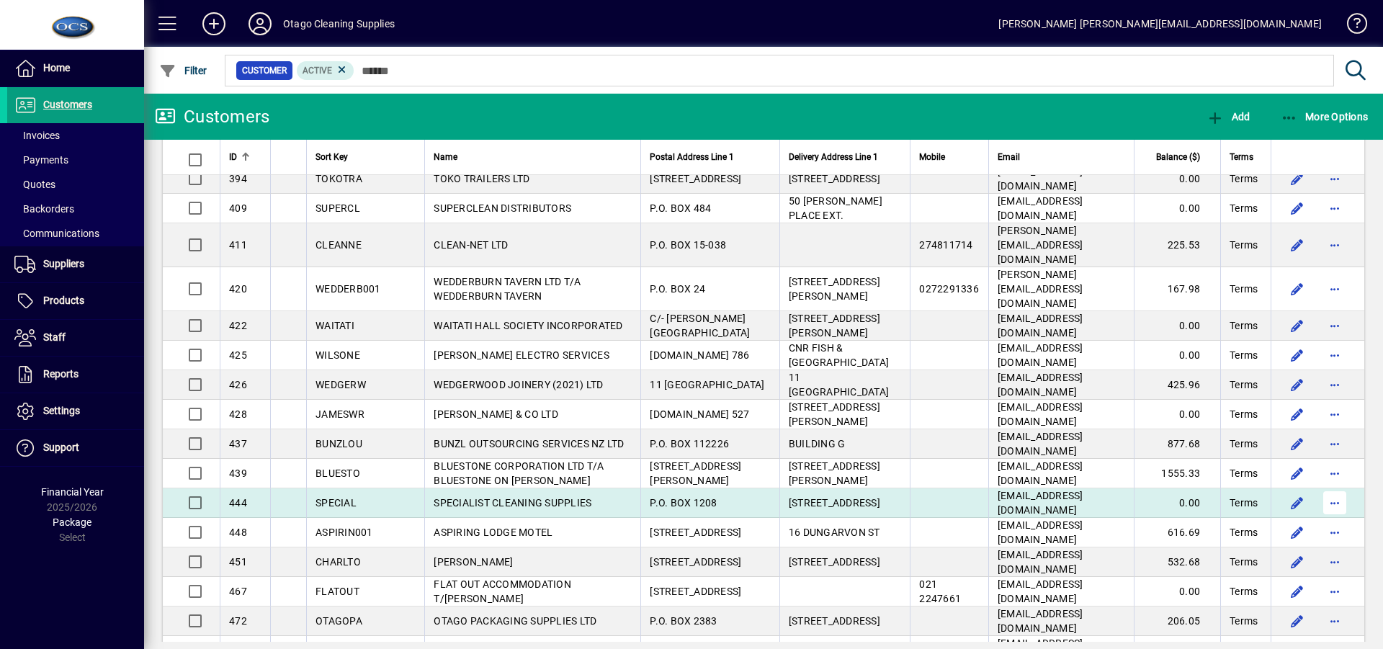
click at [1318, 485] on span "button" at bounding box center [1334, 502] width 35 height 35
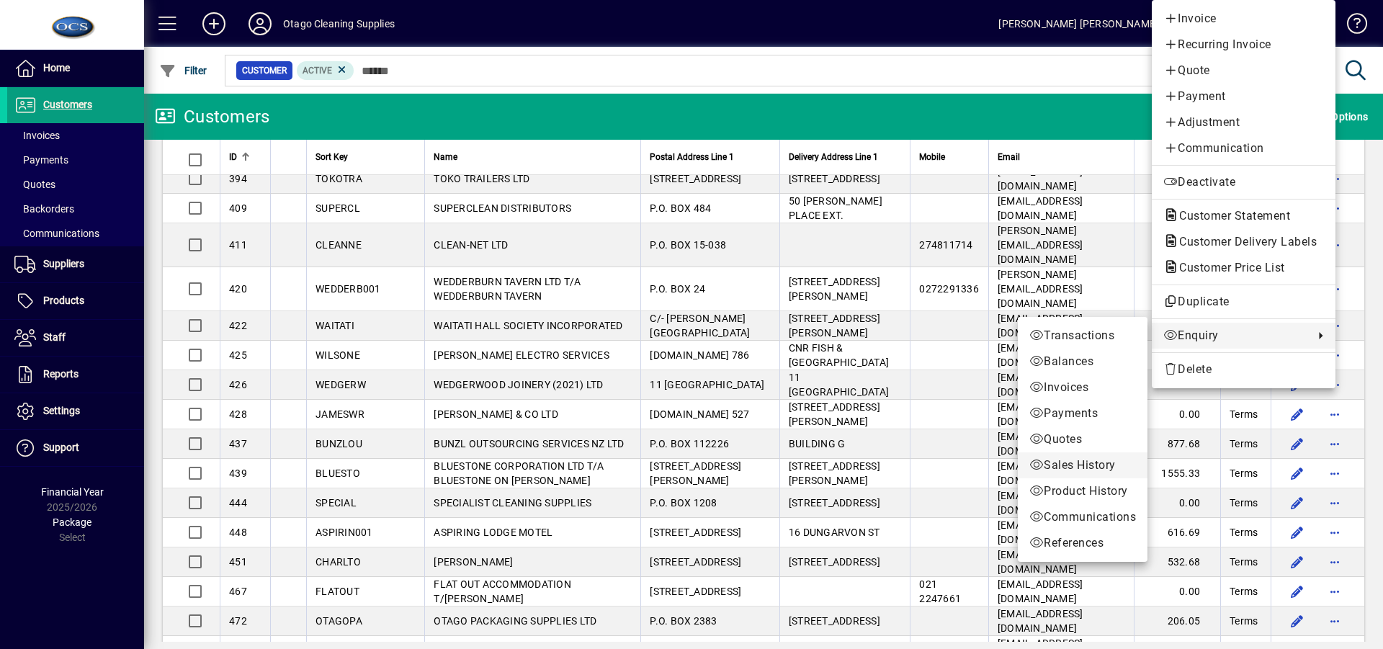
click at [1057, 460] on span "Sales History" at bounding box center [1082, 465] width 107 height 17
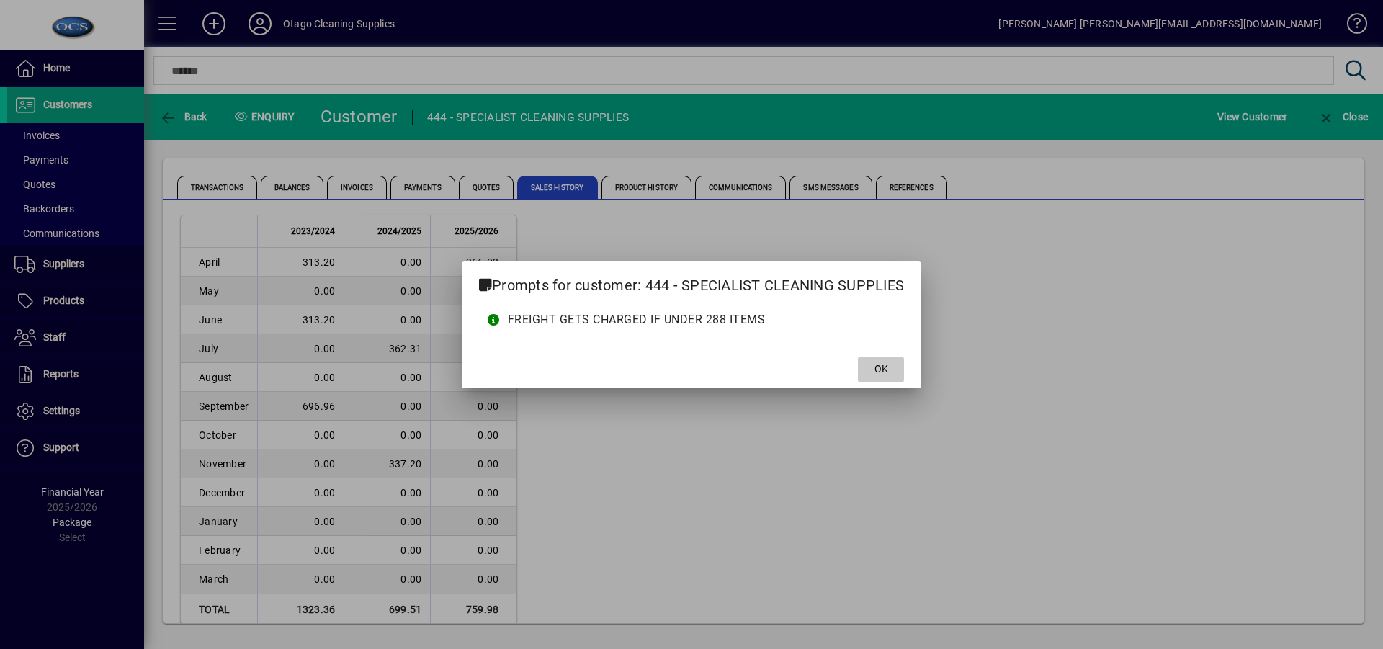
click at [884, 363] on span "OK" at bounding box center [881, 369] width 14 height 15
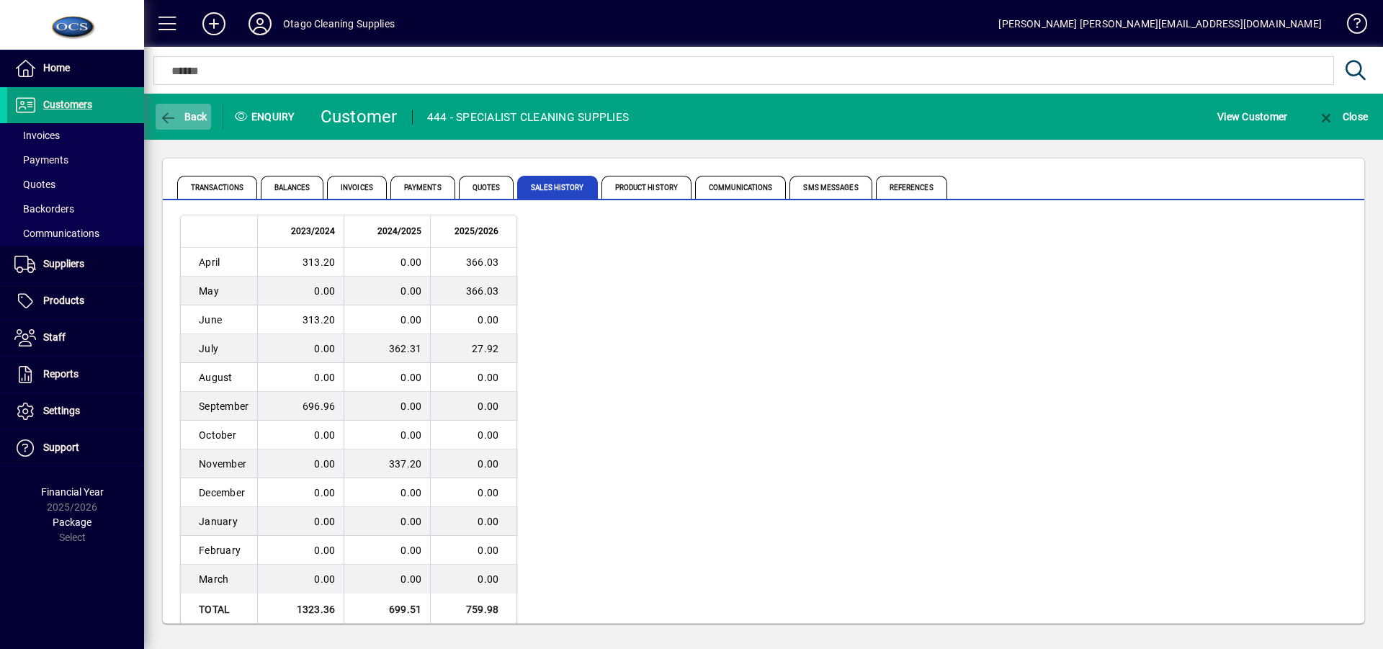
click at [200, 112] on span "Back" at bounding box center [183, 117] width 48 height 12
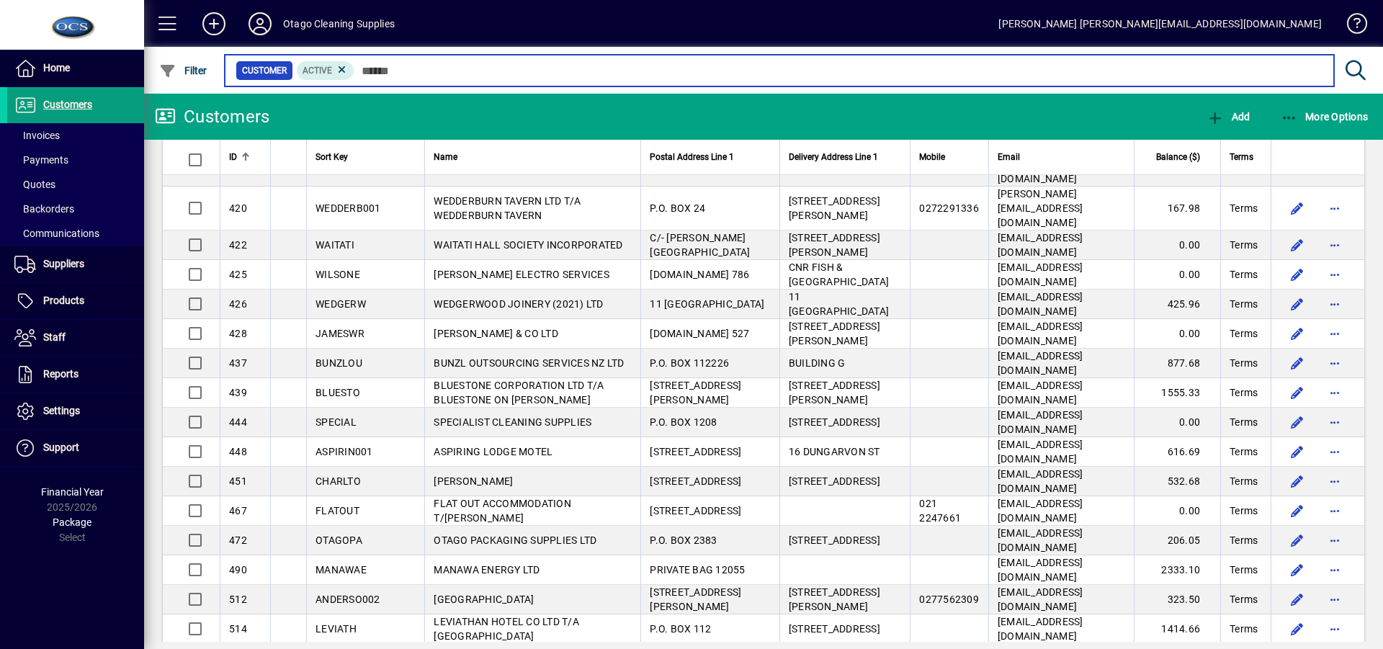
scroll to position [2607, 0]
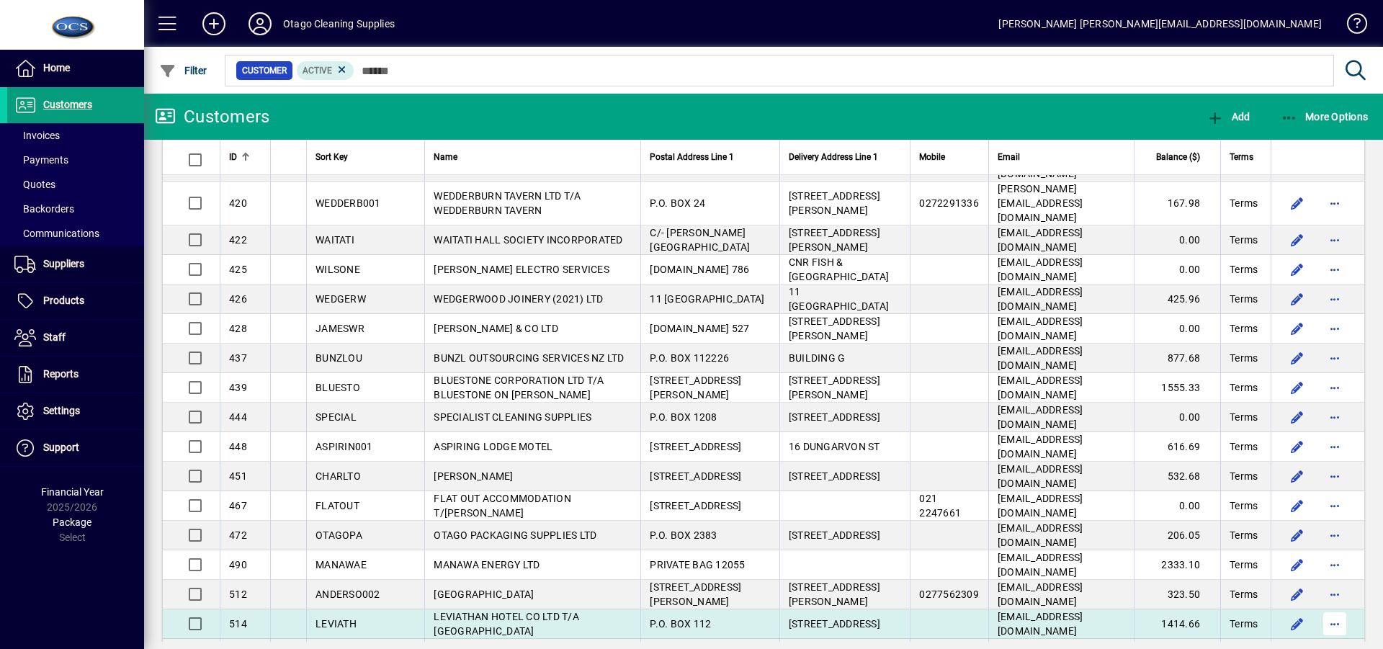
click at [1325, 606] on span "button" at bounding box center [1334, 623] width 35 height 35
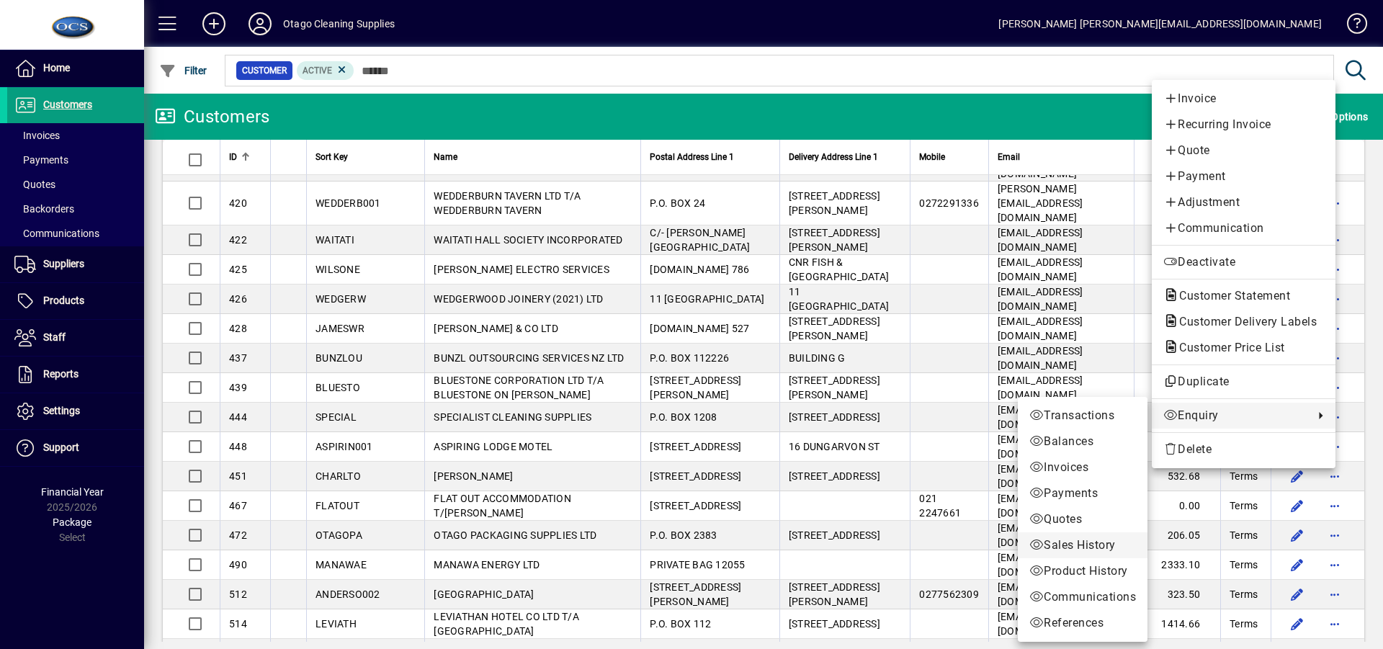
click at [1087, 543] on span "Sales History" at bounding box center [1082, 545] width 107 height 17
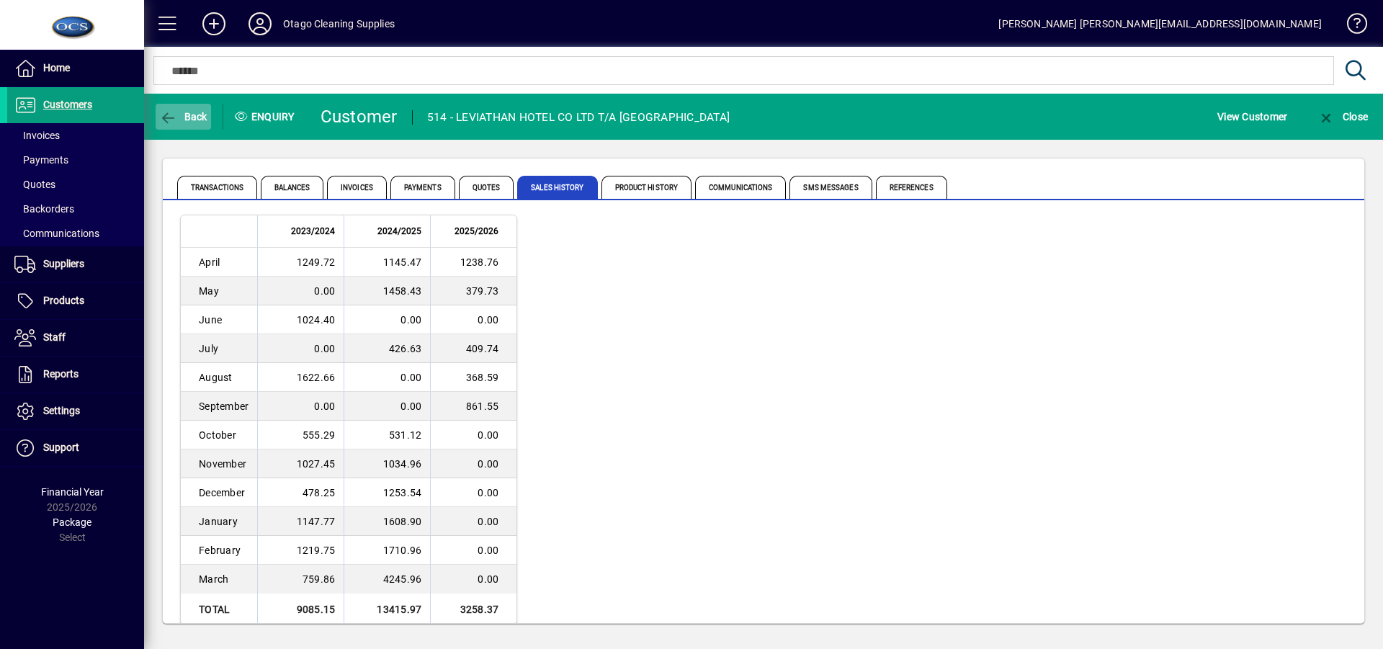
click at [179, 111] on span "Back" at bounding box center [183, 117] width 48 height 12
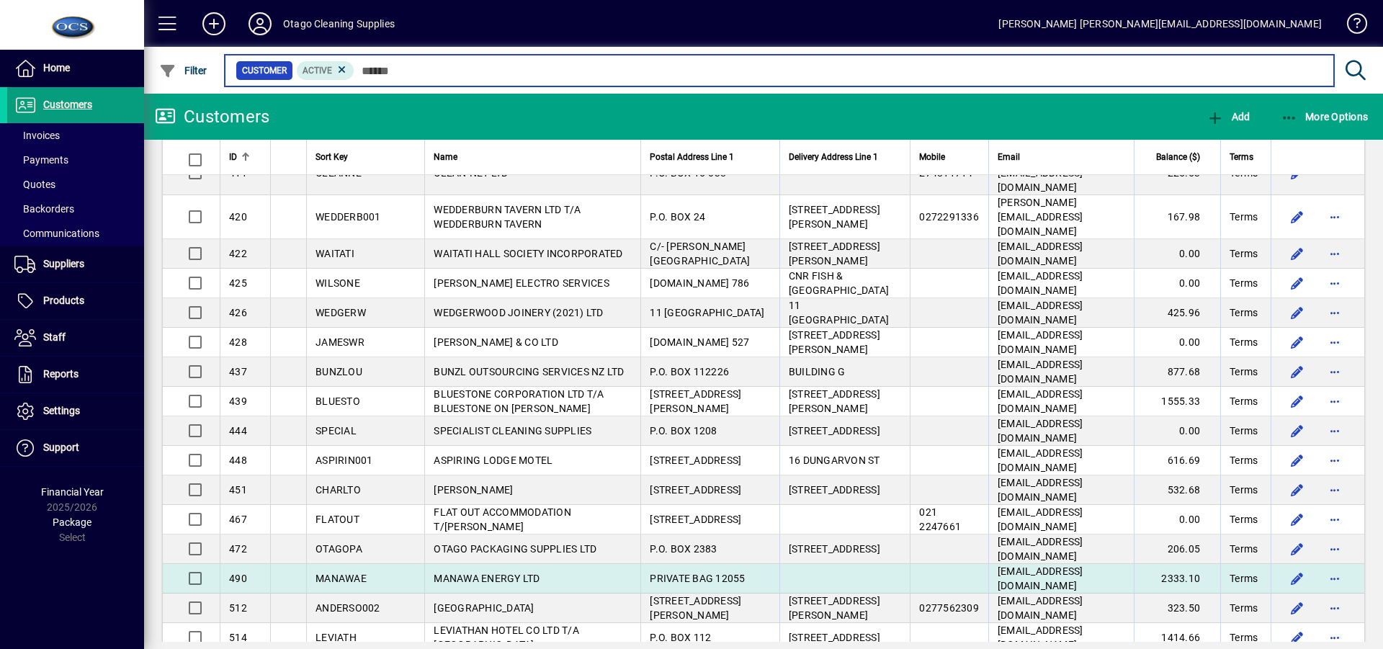
scroll to position [2607, 0]
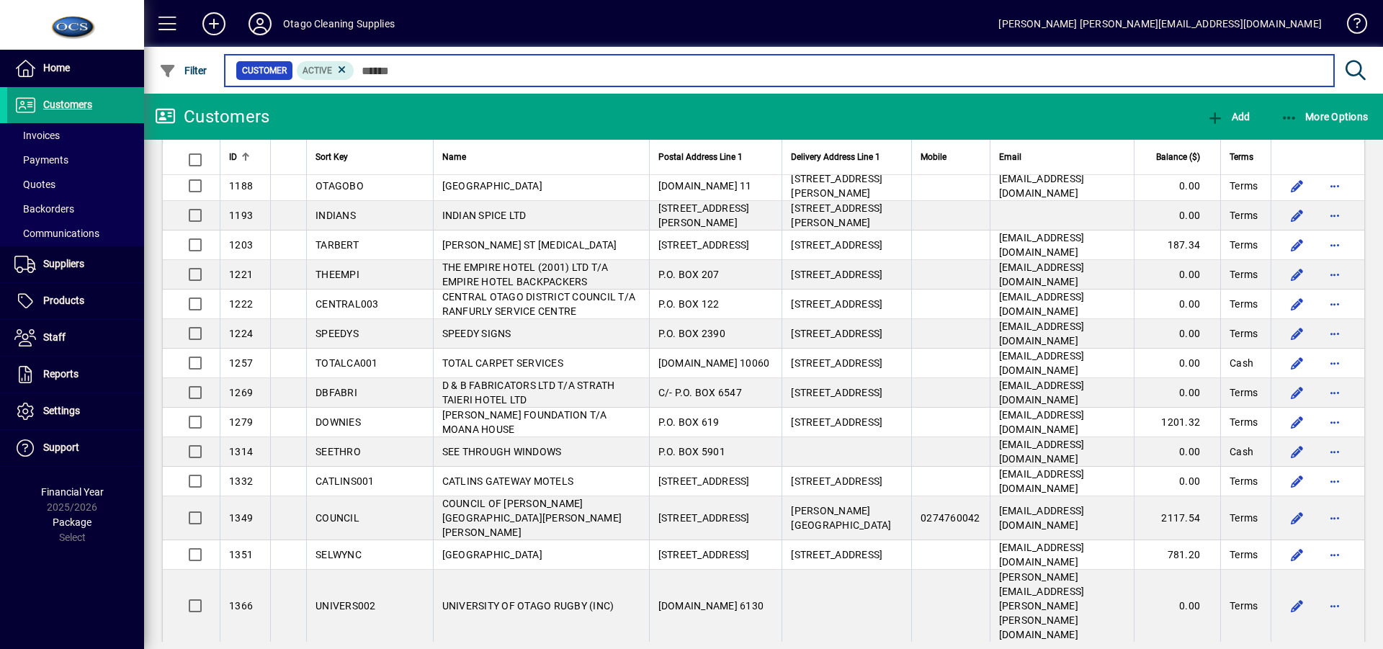
scroll to position [4191, 0]
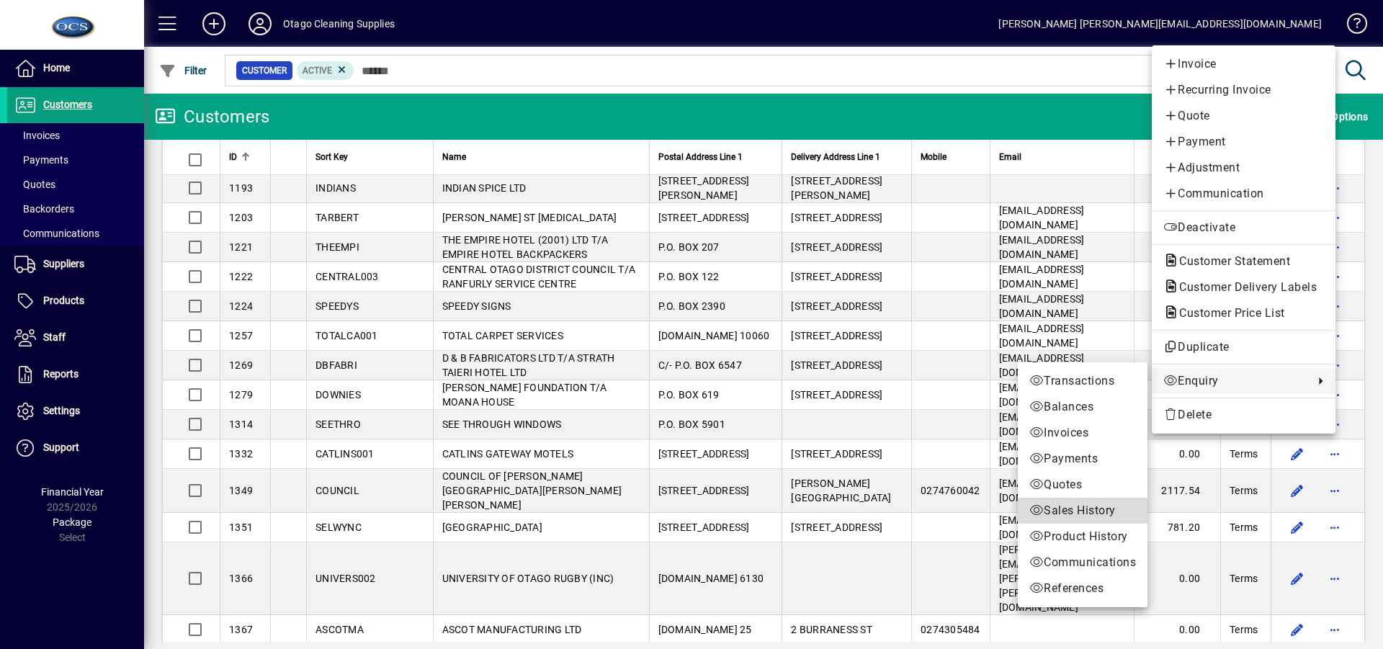
click at [1078, 504] on span "Sales History" at bounding box center [1082, 510] width 107 height 17
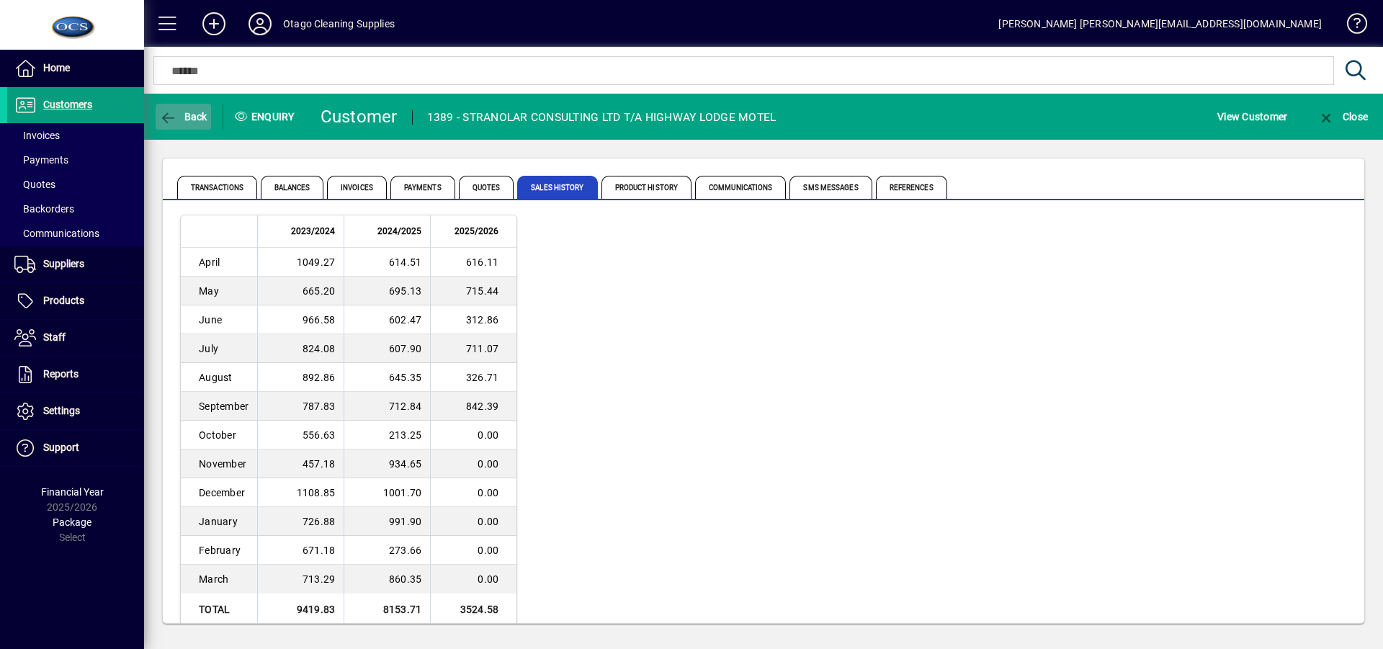
click at [182, 111] on span "Back" at bounding box center [183, 117] width 48 height 12
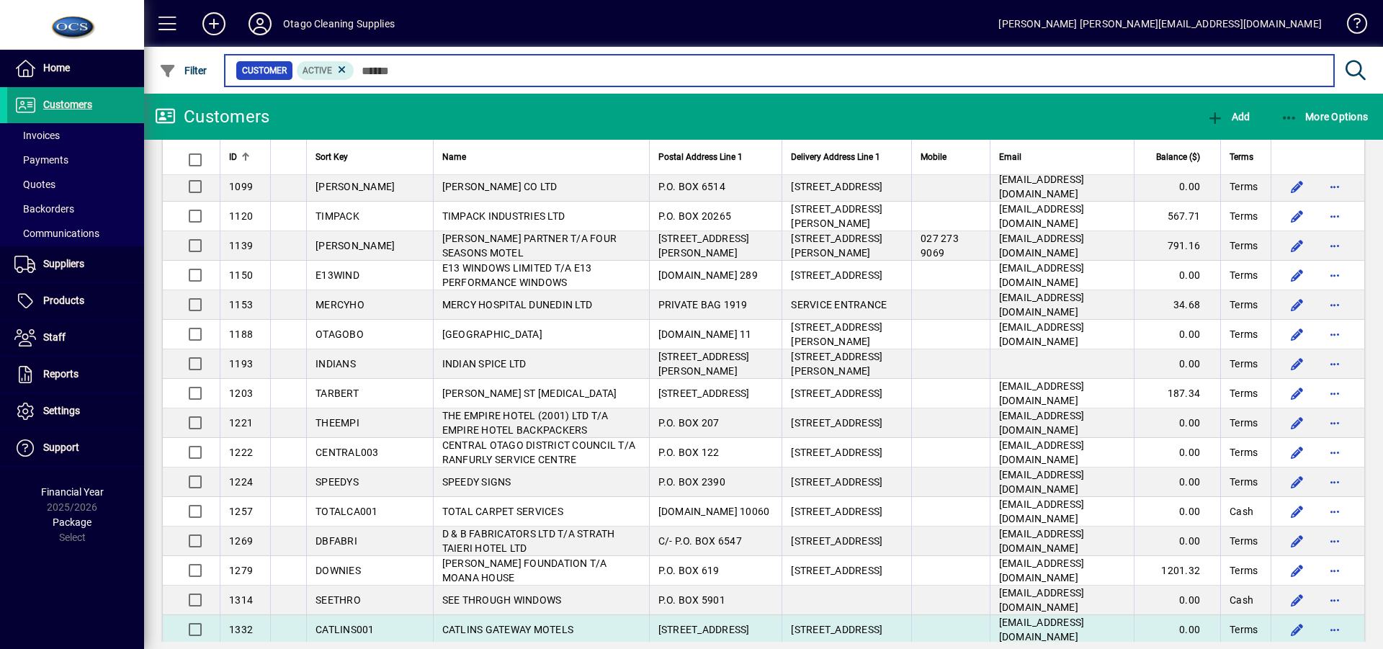
scroll to position [4034, 0]
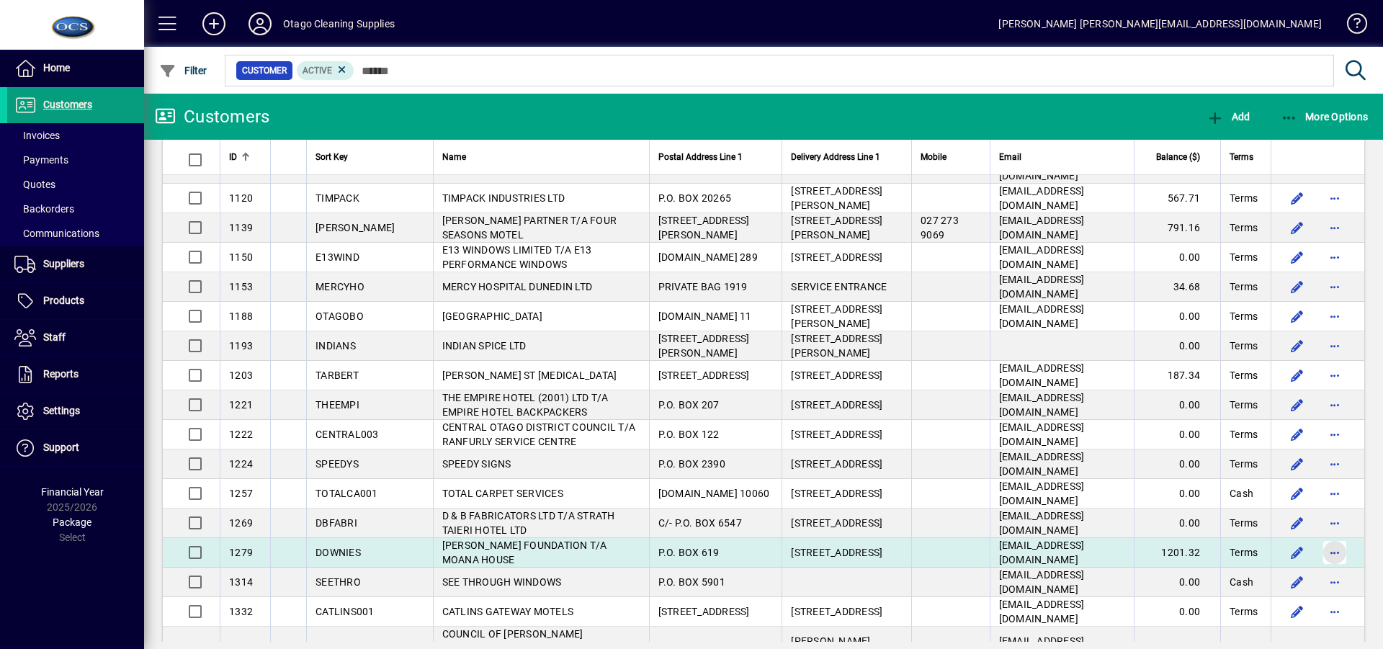
click at [1318, 535] on span "button" at bounding box center [1334, 552] width 35 height 35
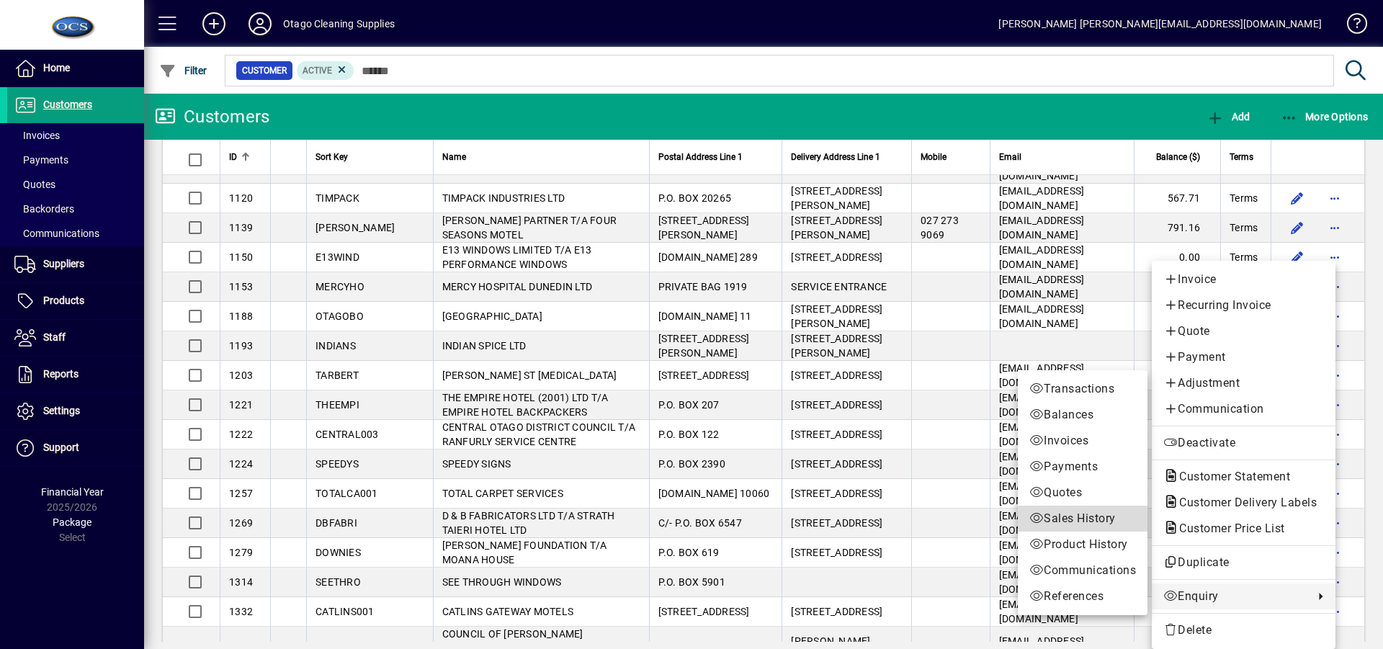
click at [1065, 516] on span "Sales History" at bounding box center [1082, 518] width 107 height 17
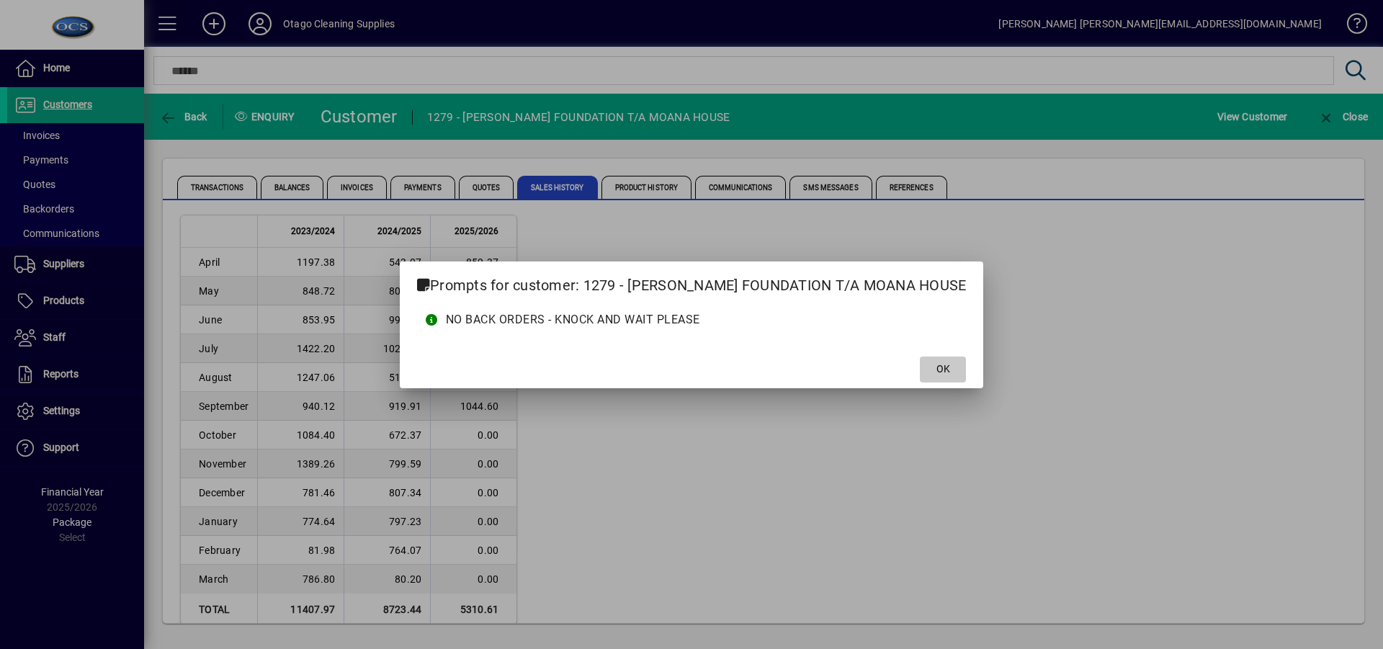
click at [950, 368] on span "OK" at bounding box center [943, 369] width 14 height 15
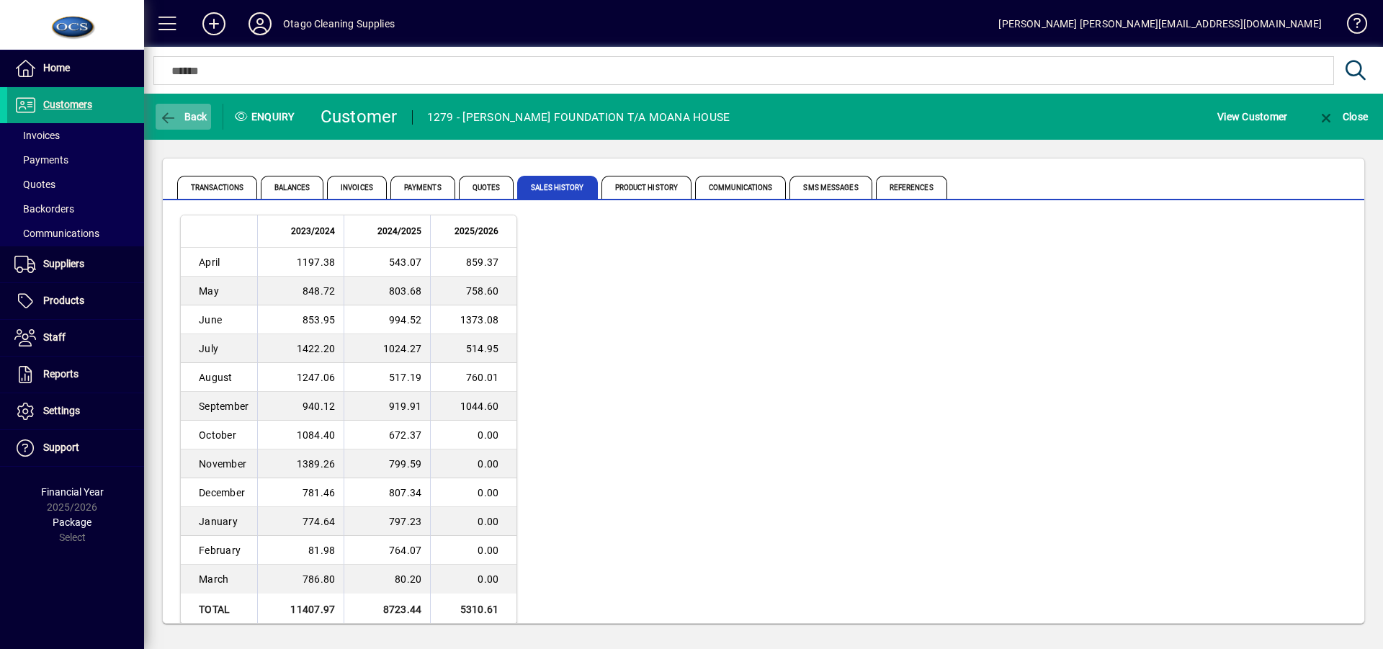
click at [193, 111] on span "Back" at bounding box center [183, 117] width 48 height 12
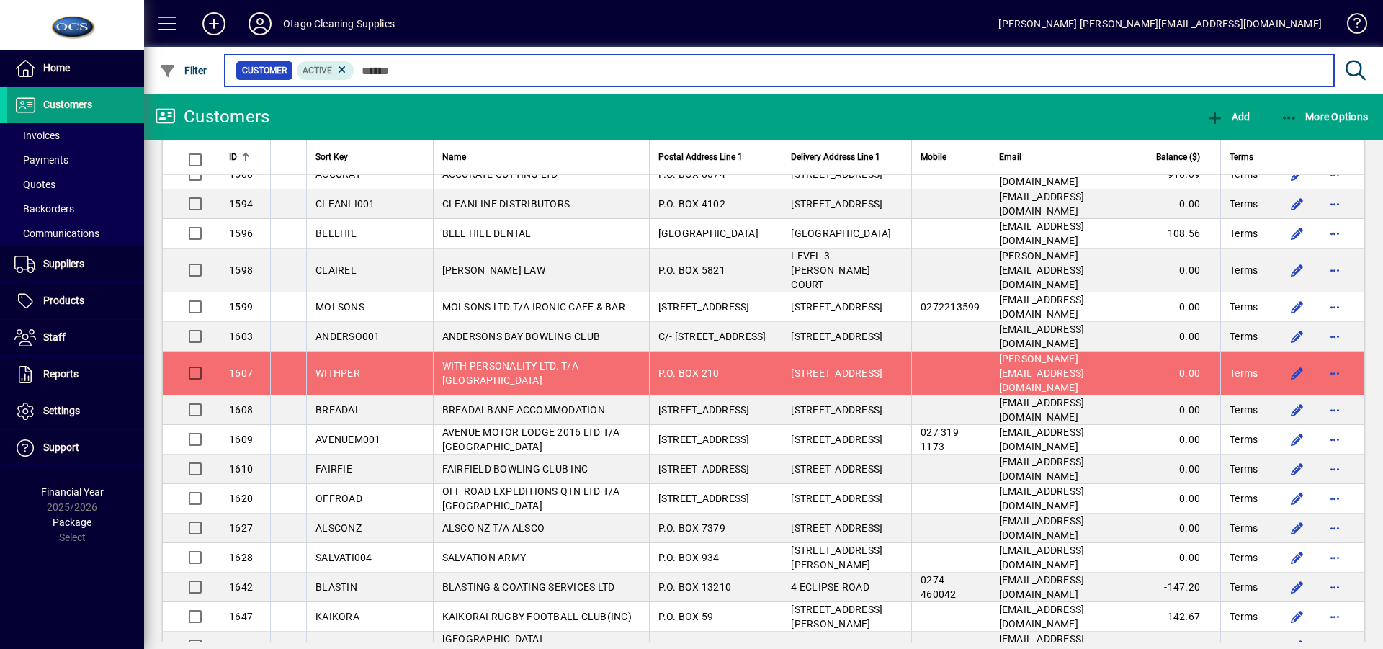
scroll to position [5603, 0]
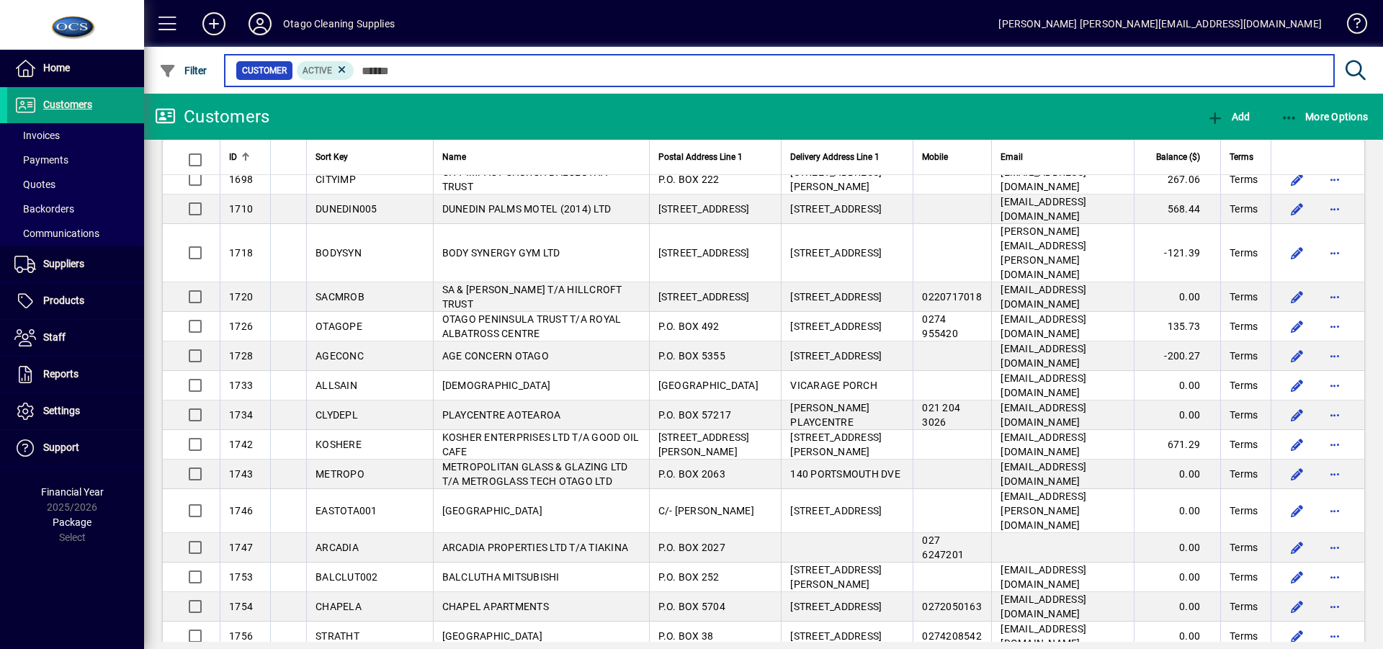
scroll to position [6323, 0]
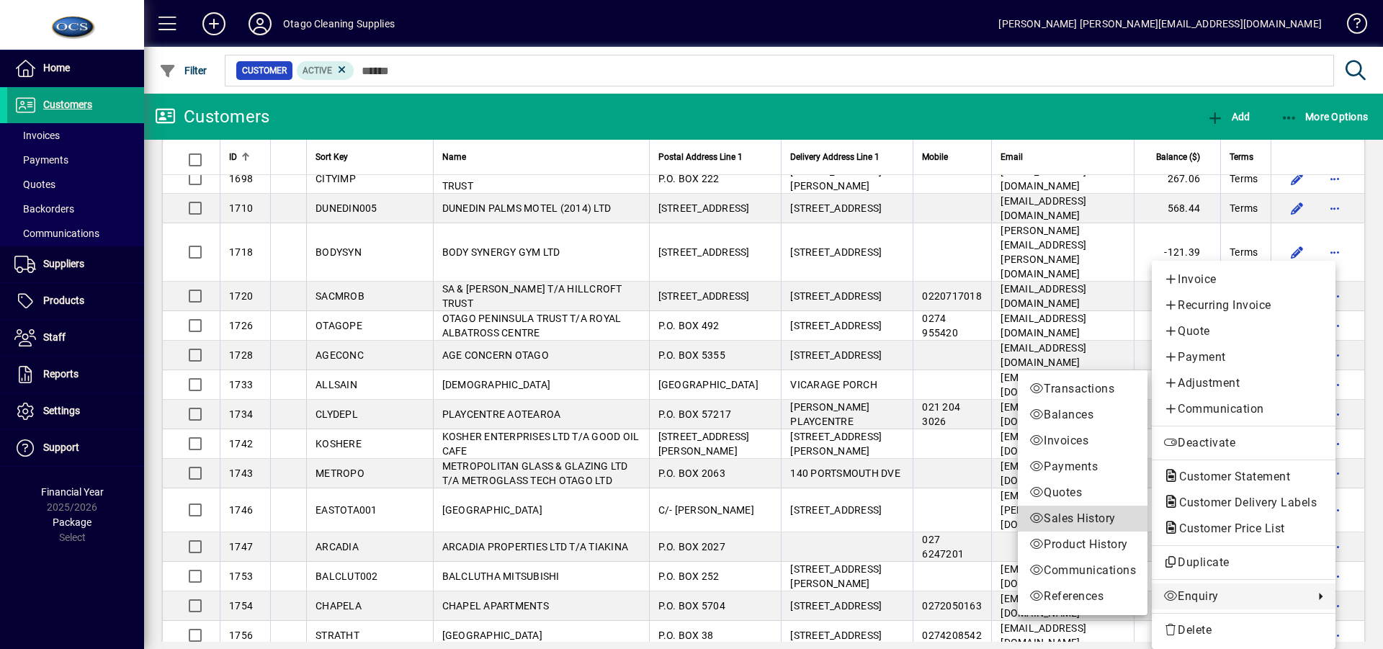
click at [1078, 514] on span "Sales History" at bounding box center [1082, 518] width 107 height 17
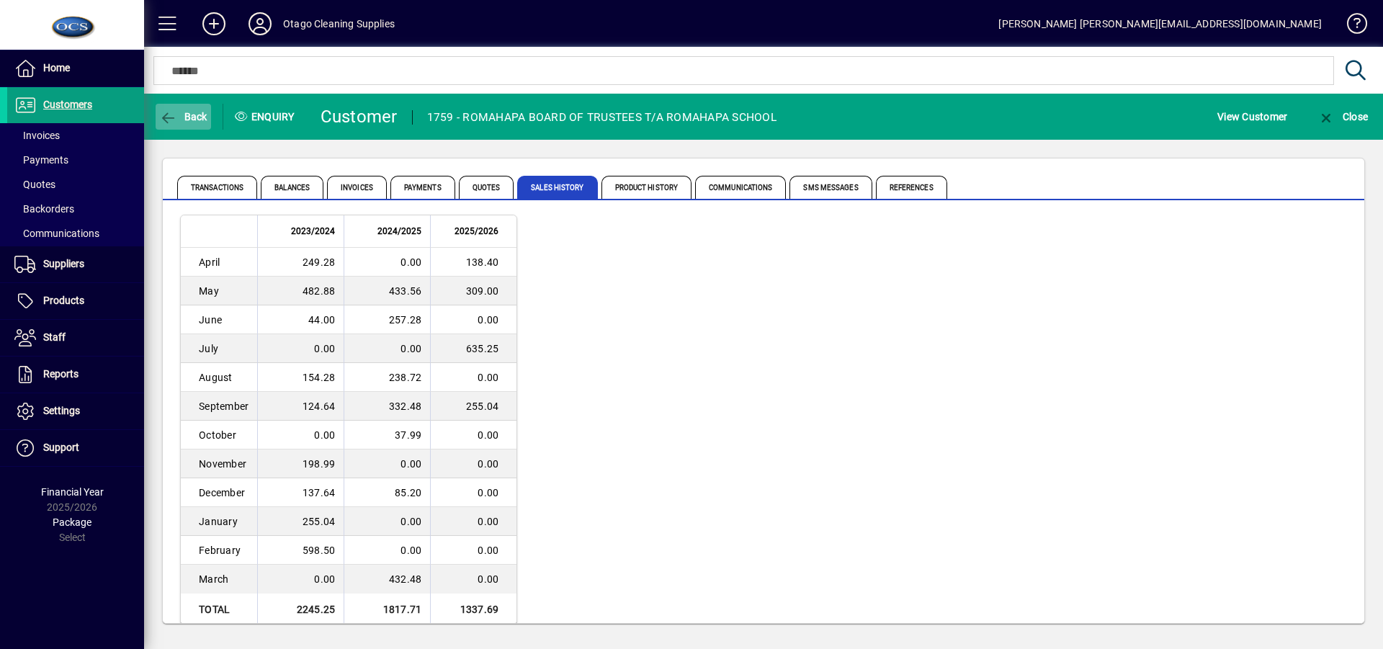
click at [187, 114] on span "Back" at bounding box center [183, 117] width 48 height 12
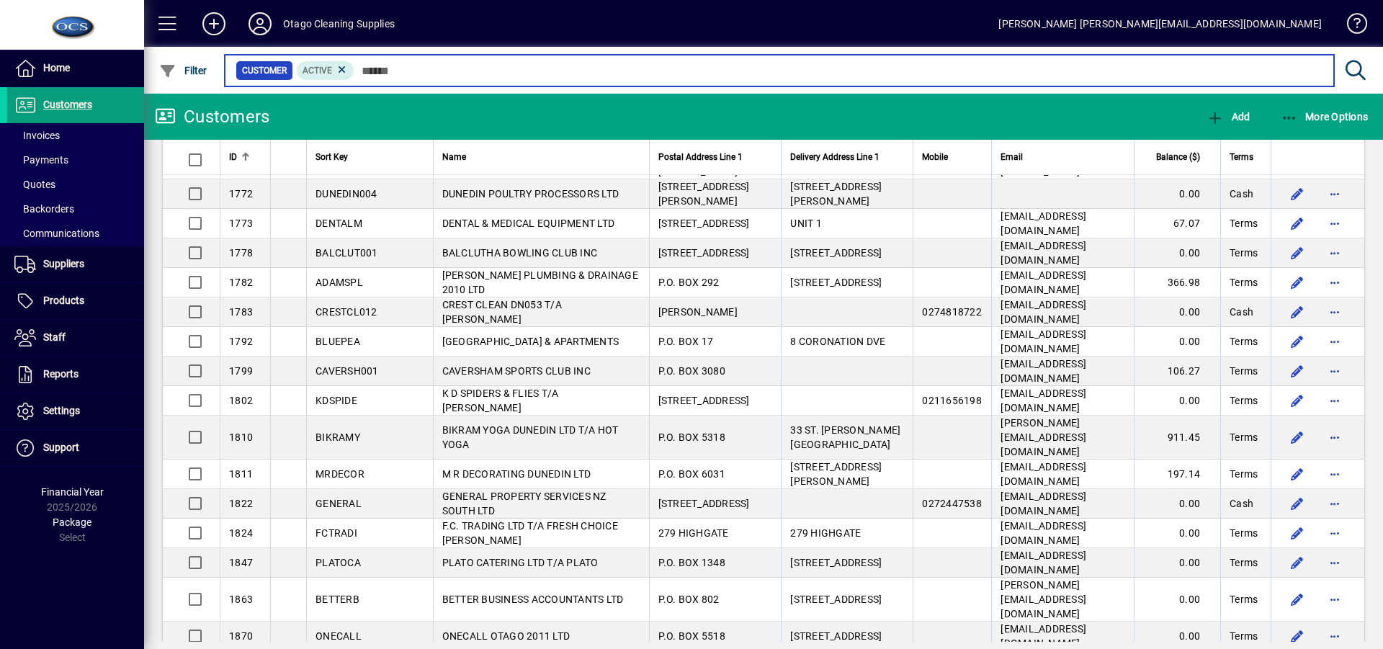
scroll to position [7275, 0]
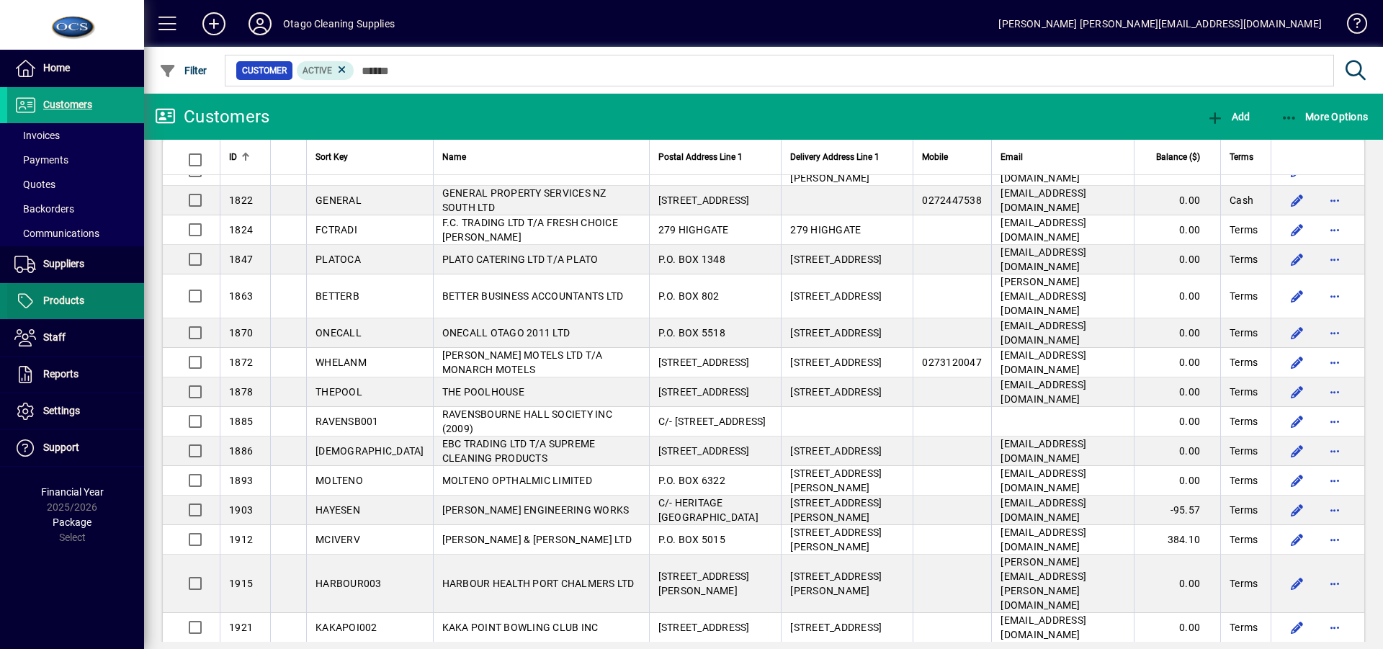
click at [66, 299] on span "Products" at bounding box center [63, 301] width 41 height 12
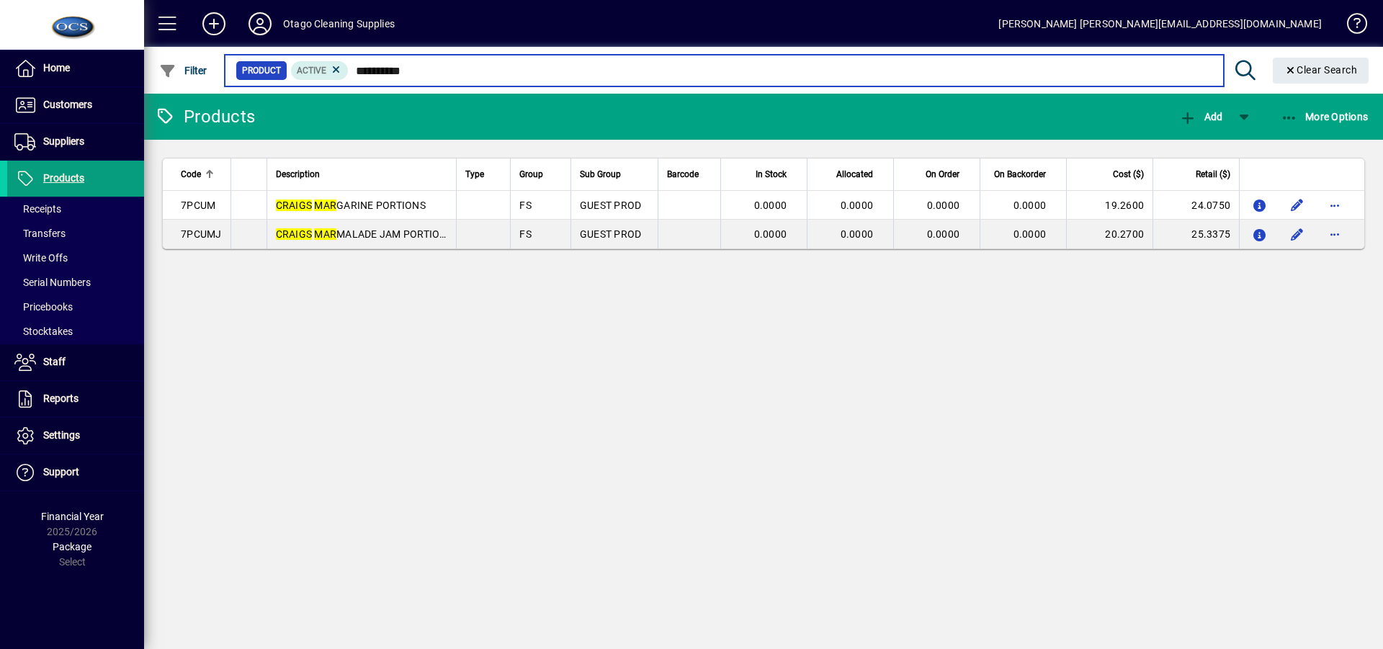
type input "**********"
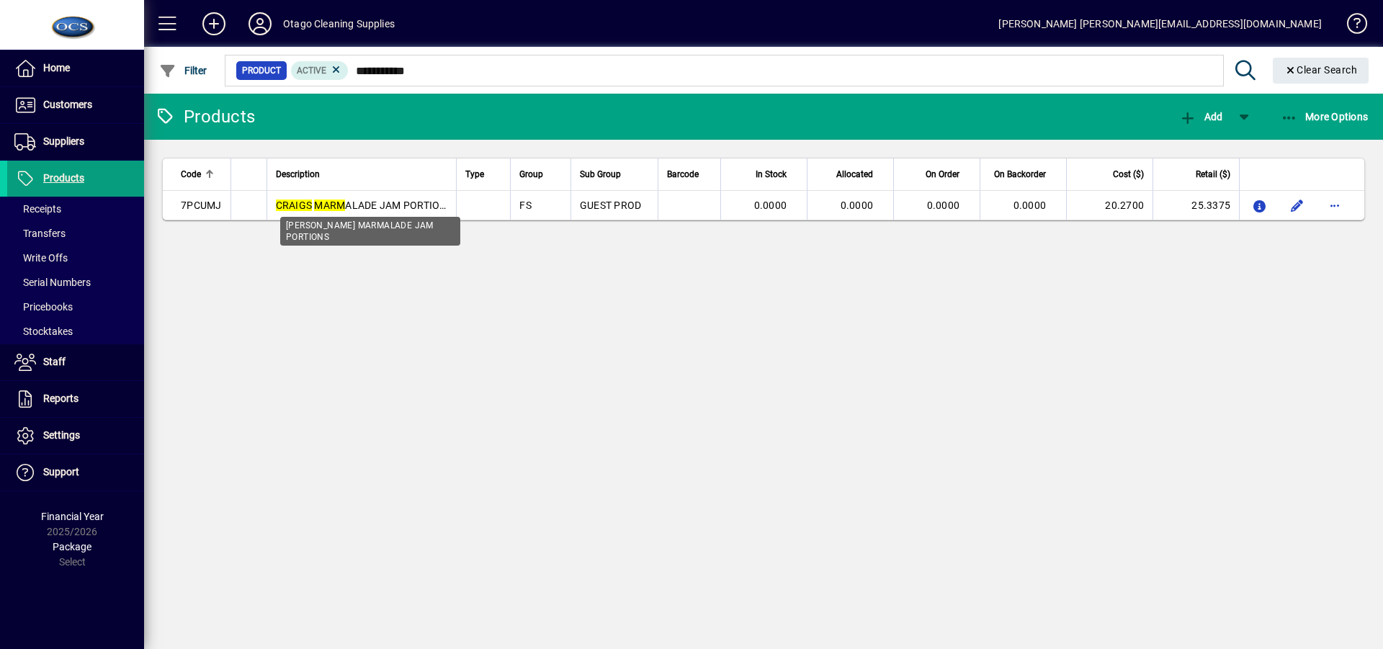
type input "**********"
